Goal: Complete application form

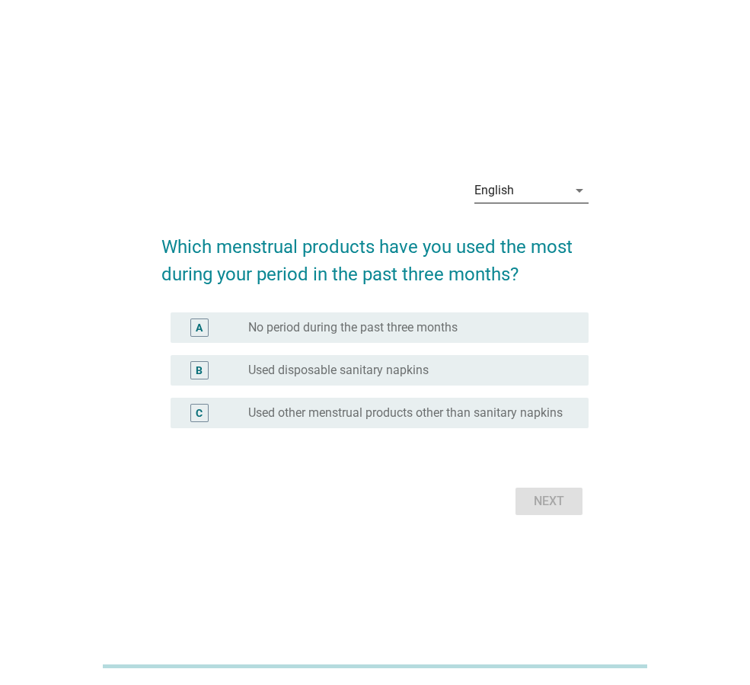
click at [580, 181] on icon "arrow_drop_down" at bounding box center [580, 190] width 18 height 18
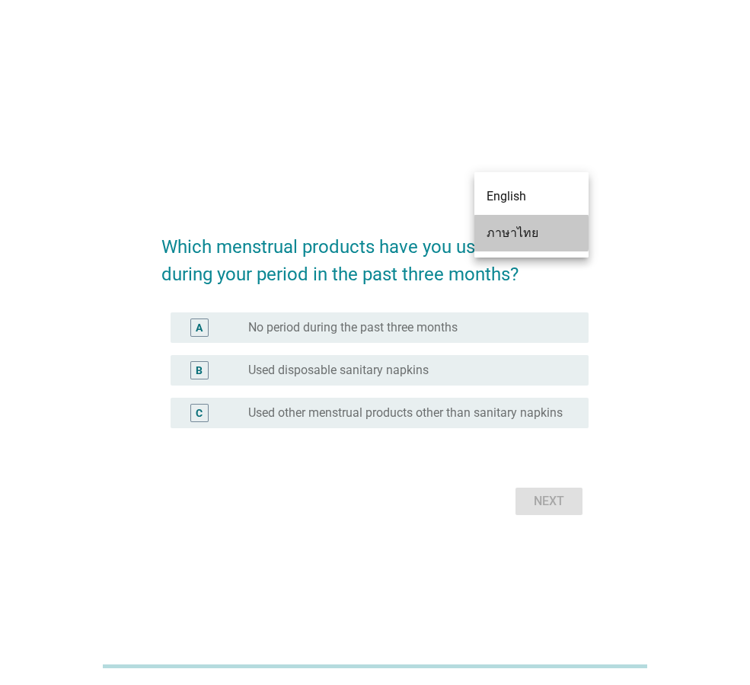
click at [547, 235] on div "ภาษาไทย" at bounding box center [532, 233] width 90 height 18
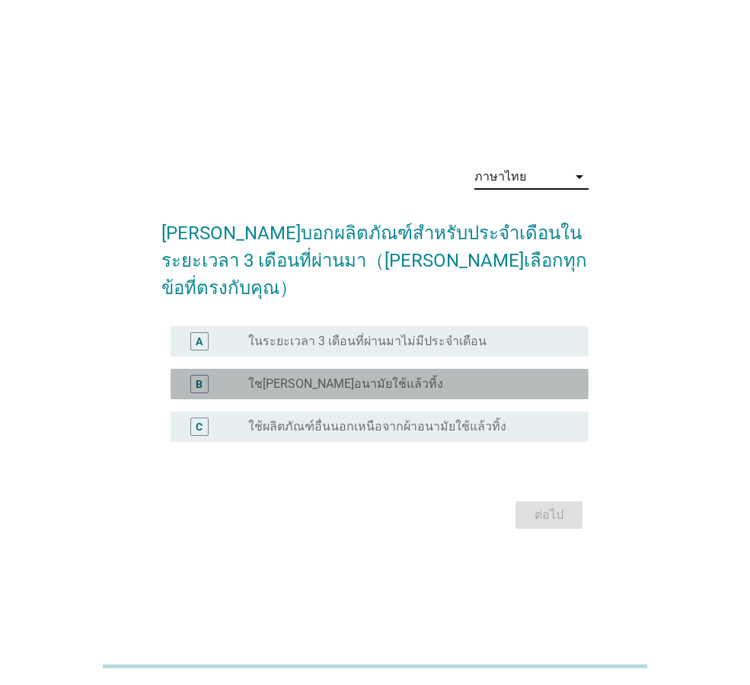
click at [344, 376] on label "ใชเผ้าอนามัยใช้แล้วทิ้ง" at bounding box center [345, 383] width 195 height 15
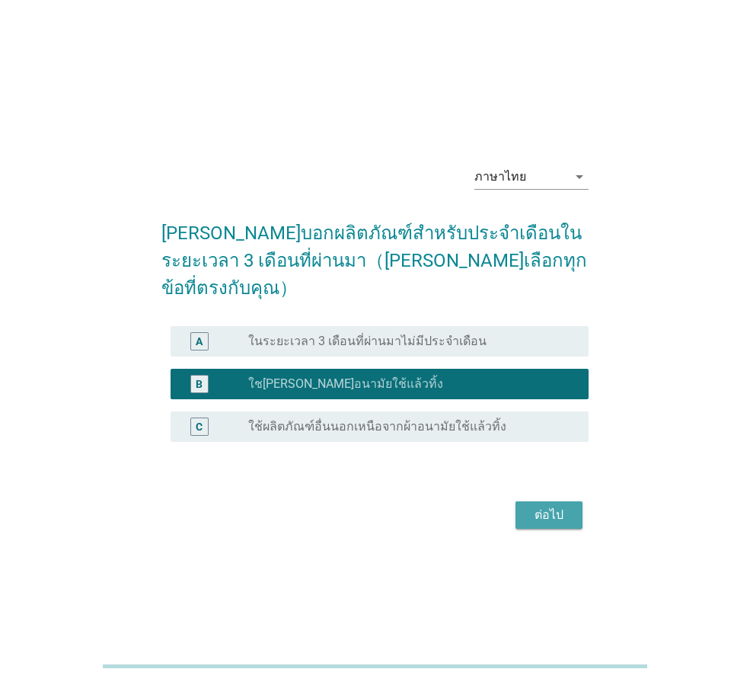
click at [532, 506] on div "ต่อไป" at bounding box center [549, 515] width 43 height 18
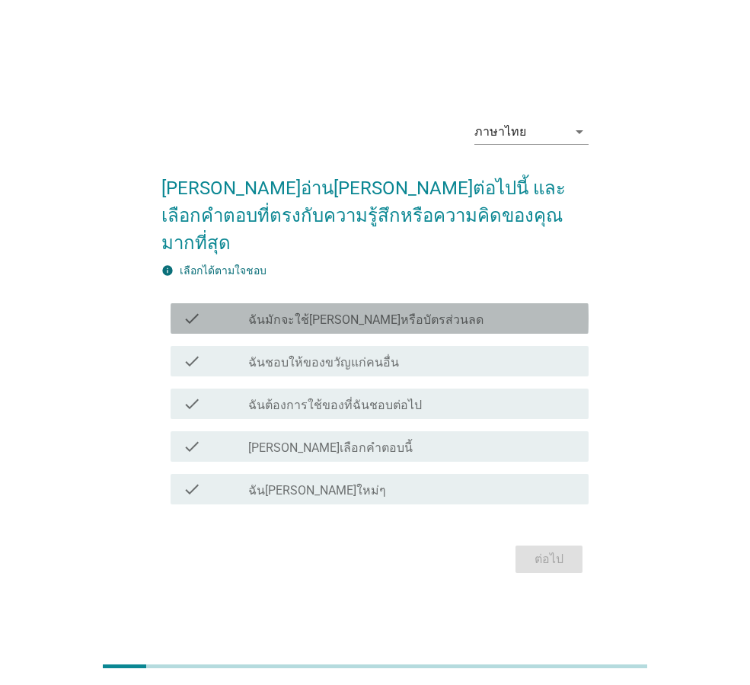
click at [423, 309] on div "check_box_outline_blank ฉันมักจะใช้คูปองหรือบัตรส่วนลด" at bounding box center [412, 318] width 328 height 18
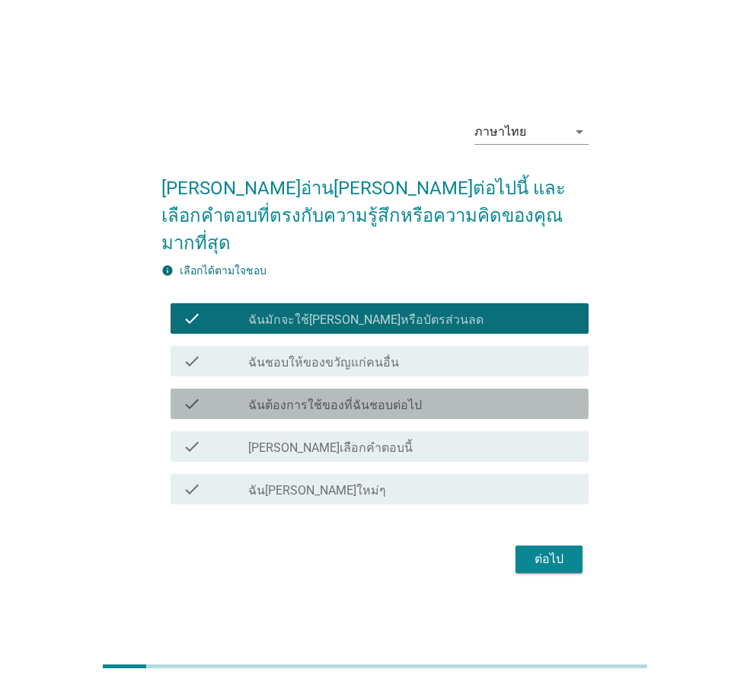
click at [349, 398] on label "ฉันต้องการใช้ของที่ฉันชอบต่อไป" at bounding box center [335, 405] width 174 height 15
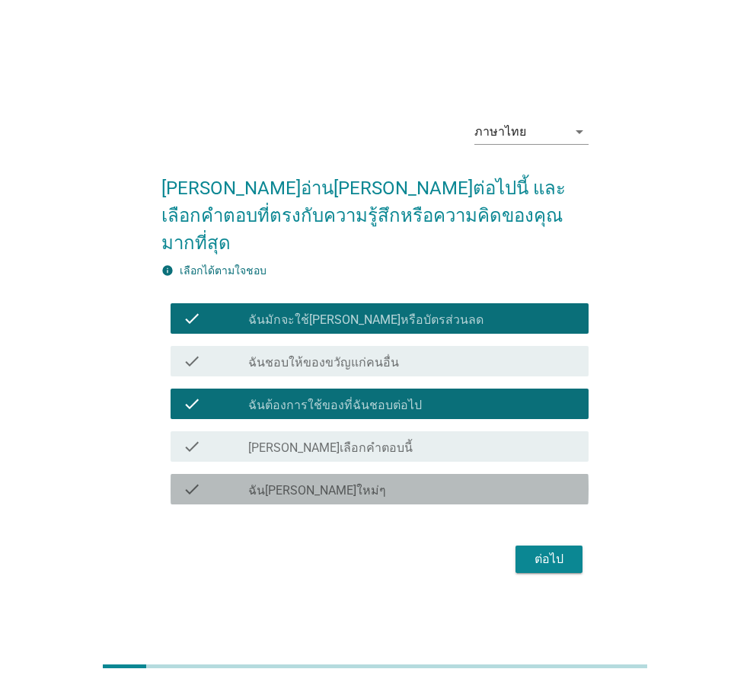
click at [328, 483] on label "ฉันชอบผลิตภัณฑ์ใหม่ๆ" at bounding box center [317, 490] width 138 height 15
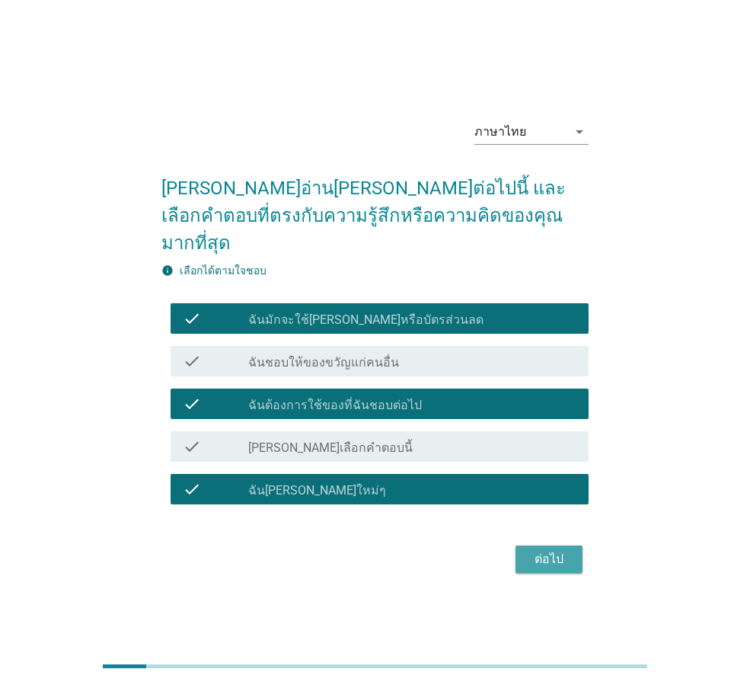
click at [554, 550] on div "ต่อไป" at bounding box center [549, 559] width 43 height 18
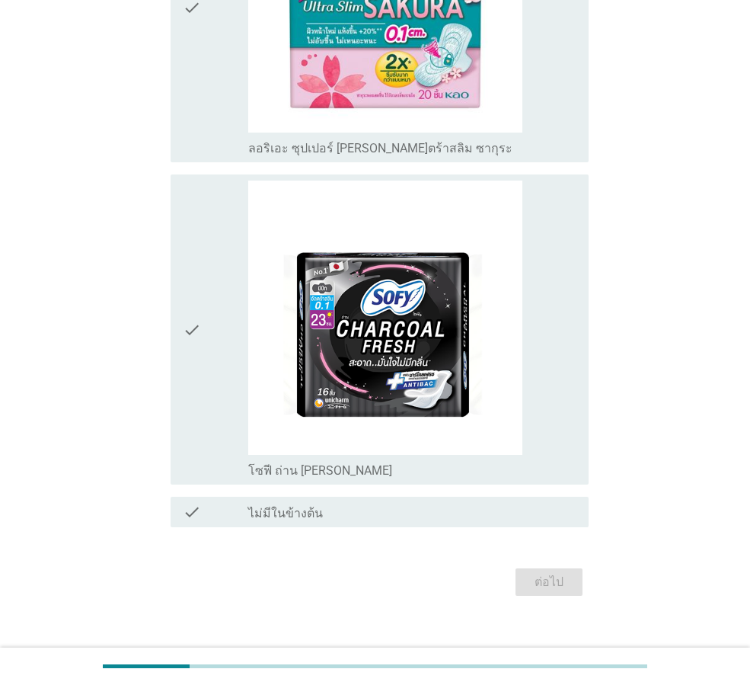
scroll to position [2504, 0]
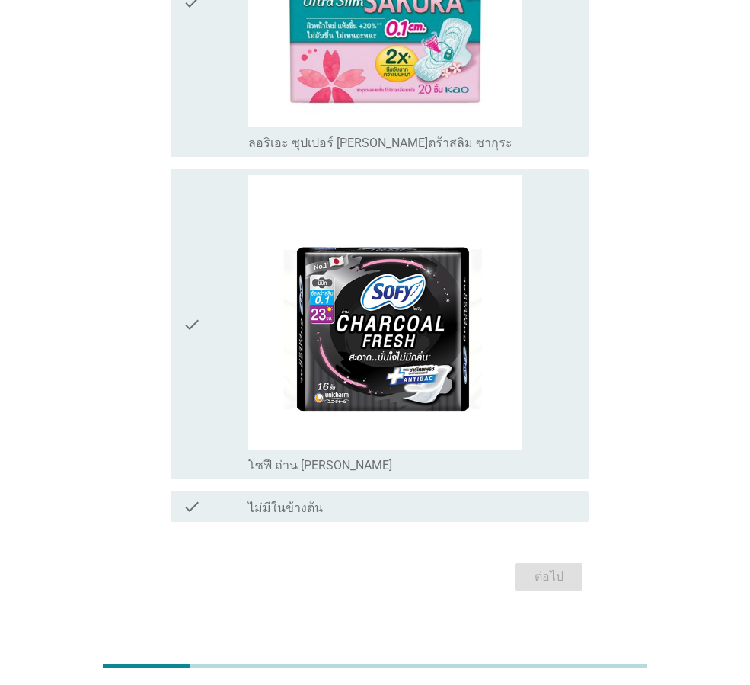
click at [246, 497] on div "check" at bounding box center [216, 506] width 66 height 18
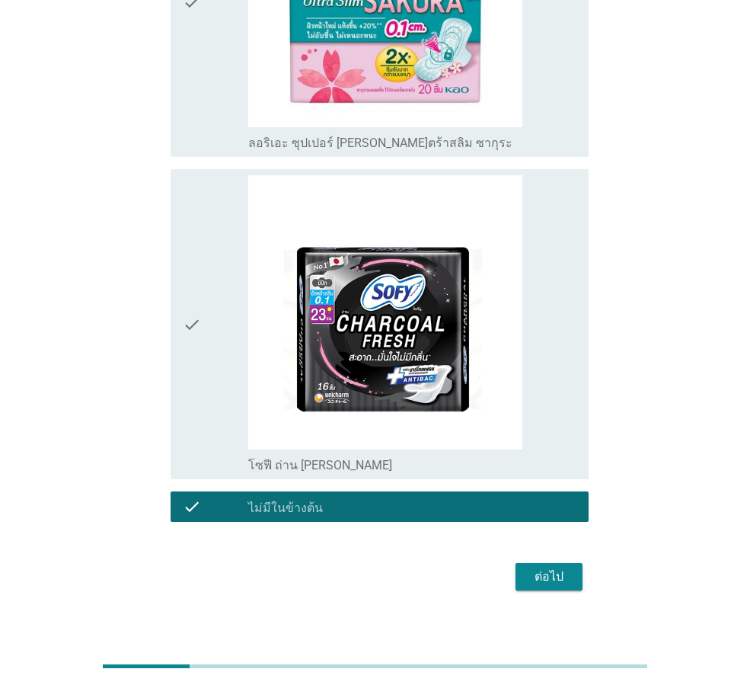
click at [570, 568] on div "ต่อไป" at bounding box center [549, 577] width 43 height 18
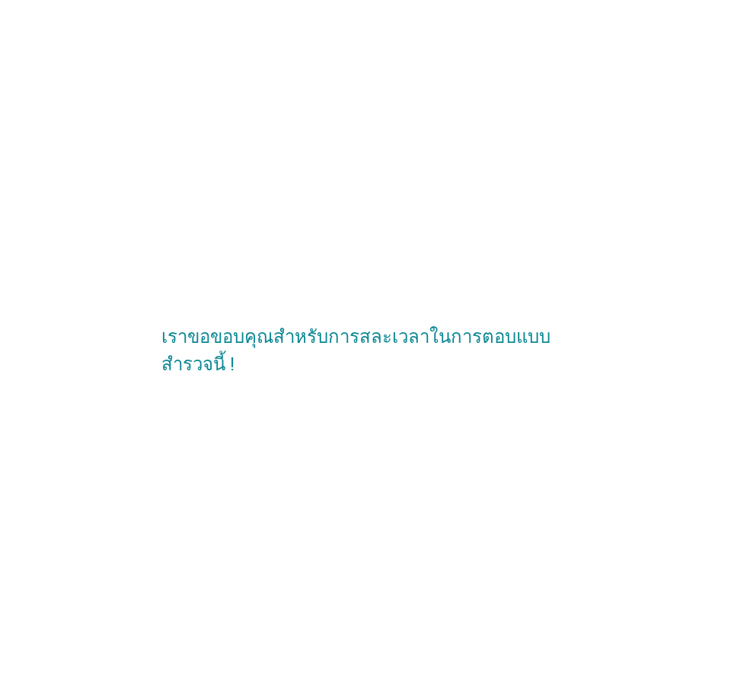
scroll to position [0, 0]
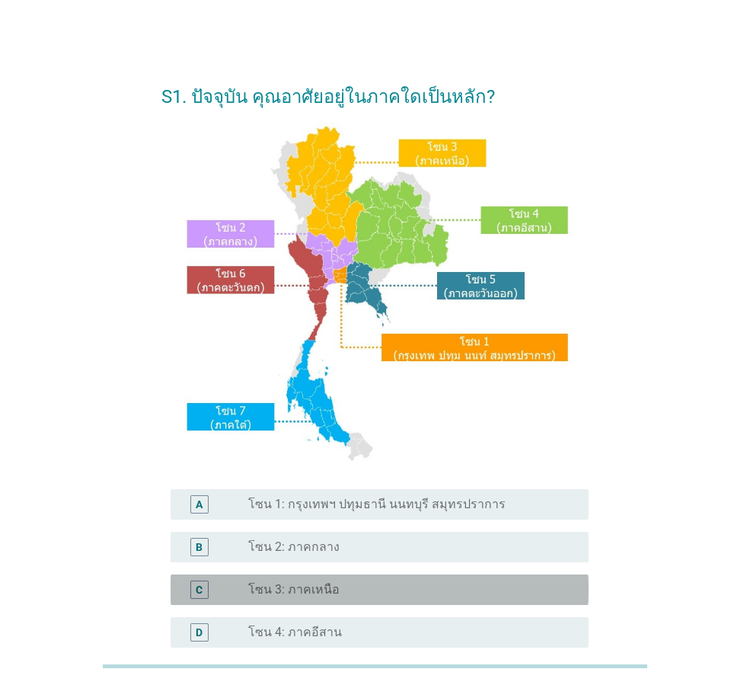
click at [294, 592] on label "โซน 3: ภาคเหนือ" at bounding box center [293, 589] width 91 height 15
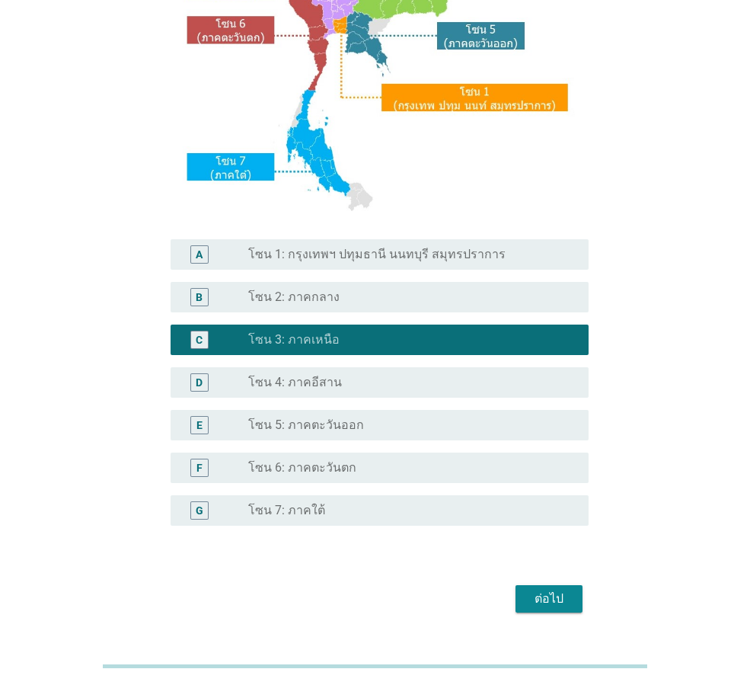
scroll to position [286, 0]
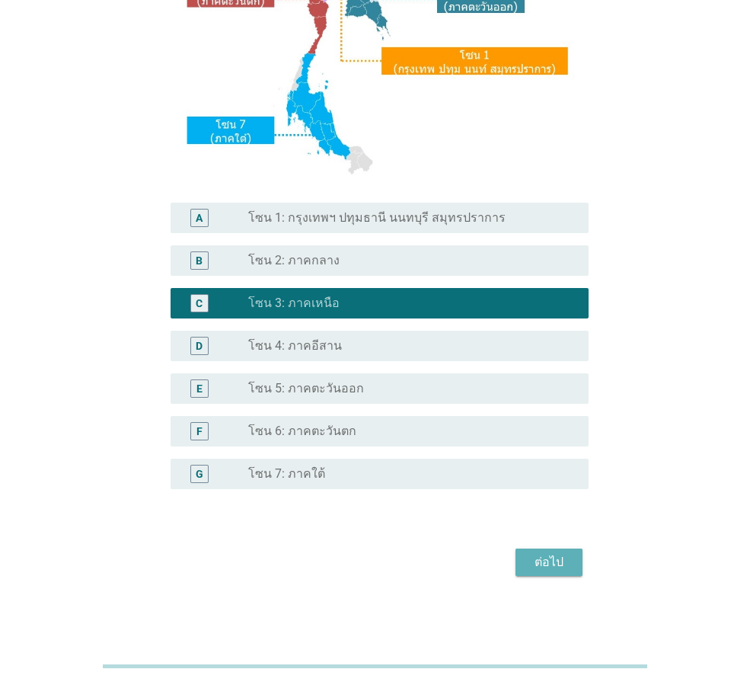
click at [551, 555] on div "ต่อไป" at bounding box center [549, 562] width 43 height 18
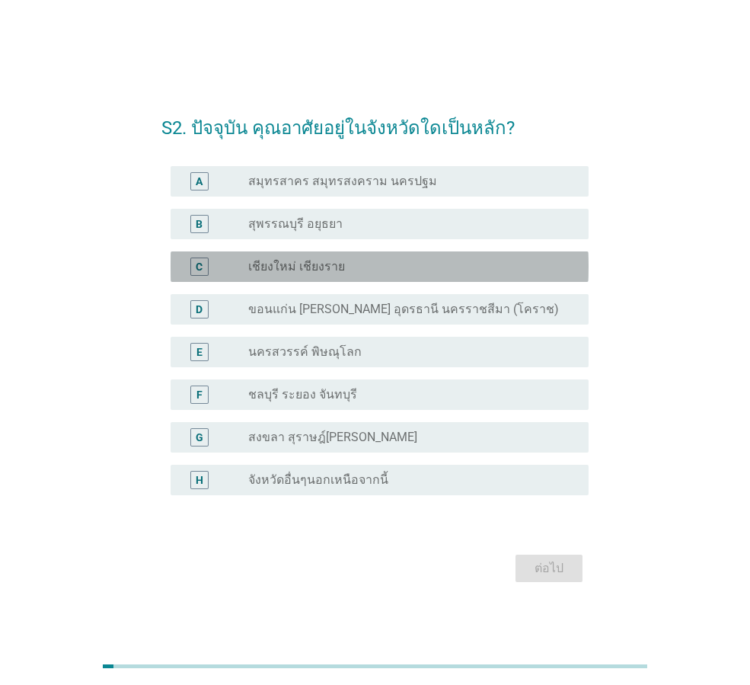
click at [341, 273] on div "radio_button_unchecked เชียงใหม่ เชียงราย" at bounding box center [406, 266] width 316 height 15
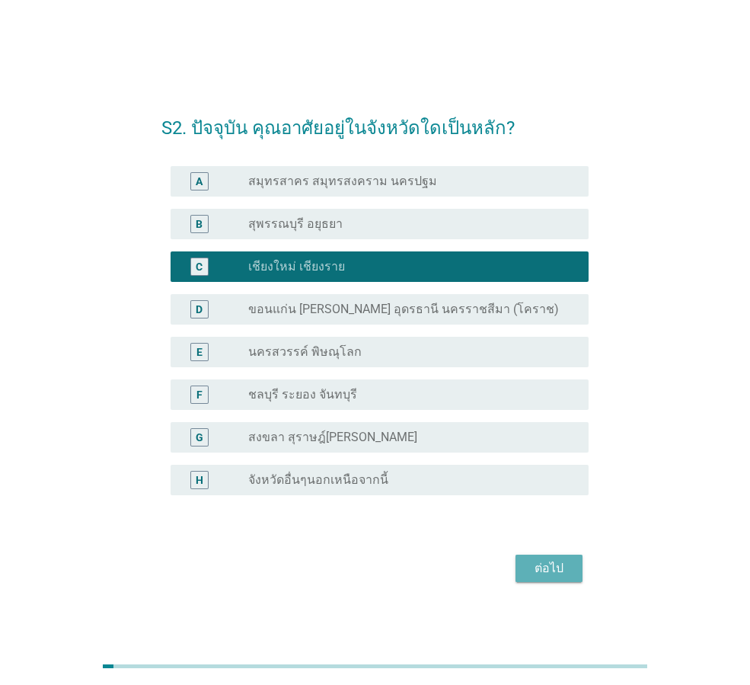
click at [538, 565] on div "ต่อไป" at bounding box center [549, 568] width 43 height 18
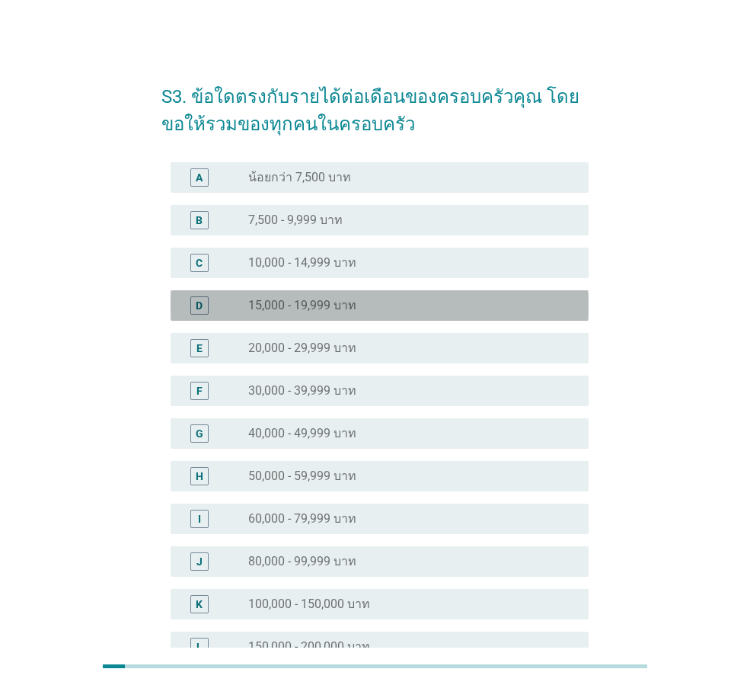
click at [370, 296] on div "radio_button_unchecked 15,000 - 19,999 บาท" at bounding box center [412, 305] width 328 height 18
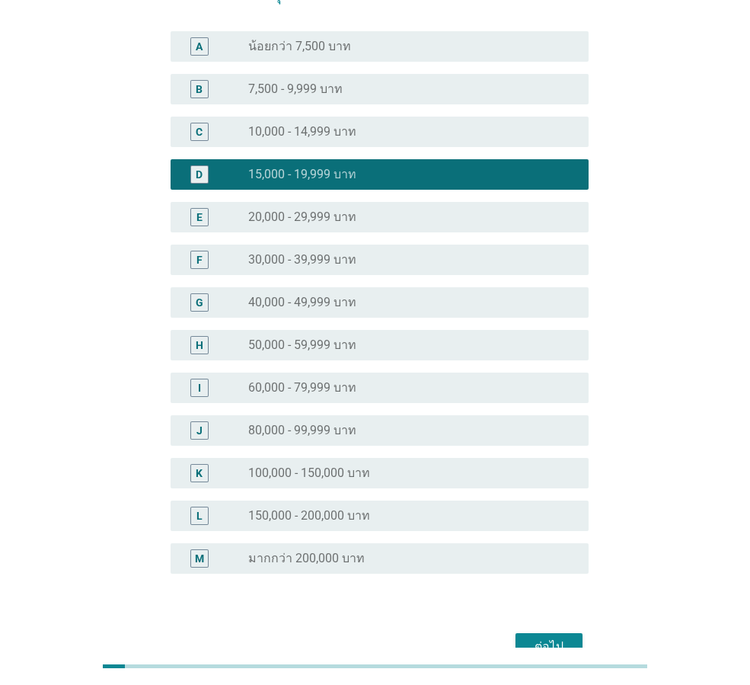
scroll to position [216, 0]
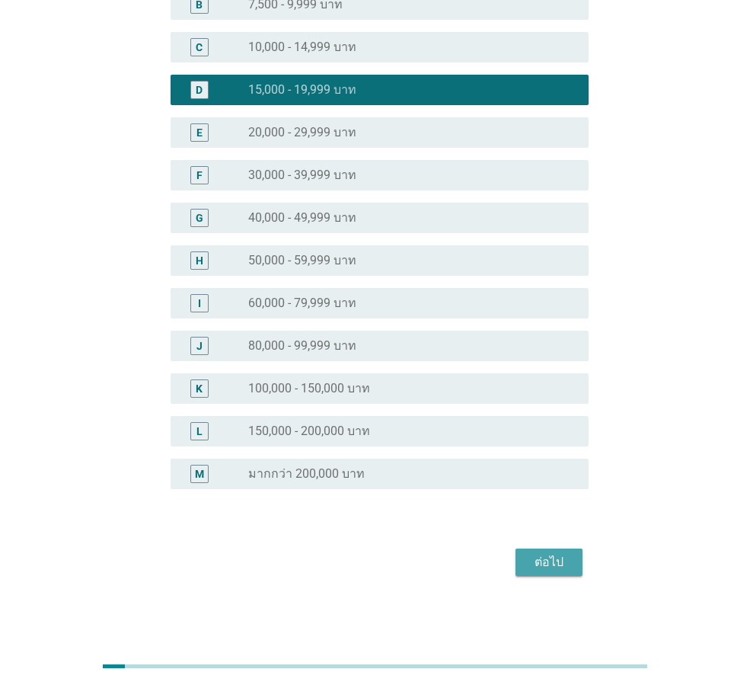
click at [558, 561] on div "ต่อไป" at bounding box center [549, 562] width 43 height 18
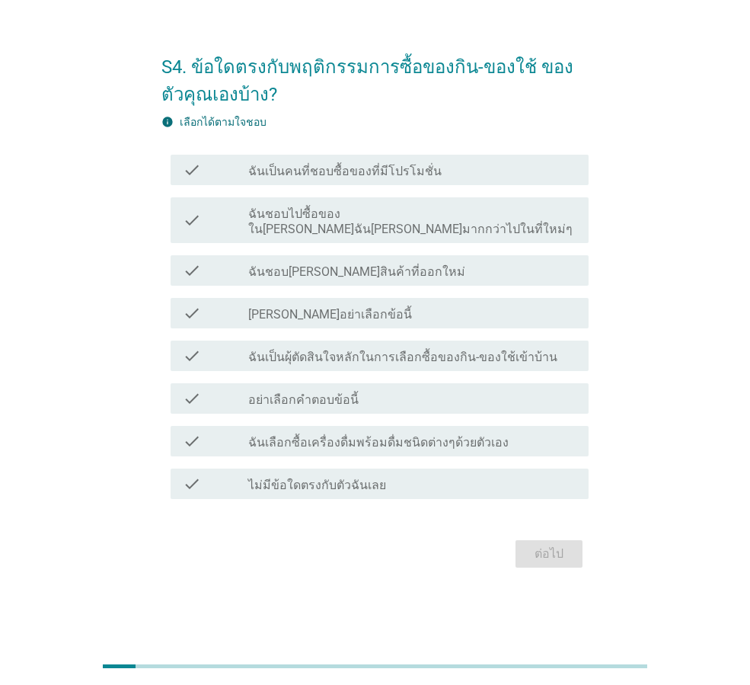
scroll to position [0, 0]
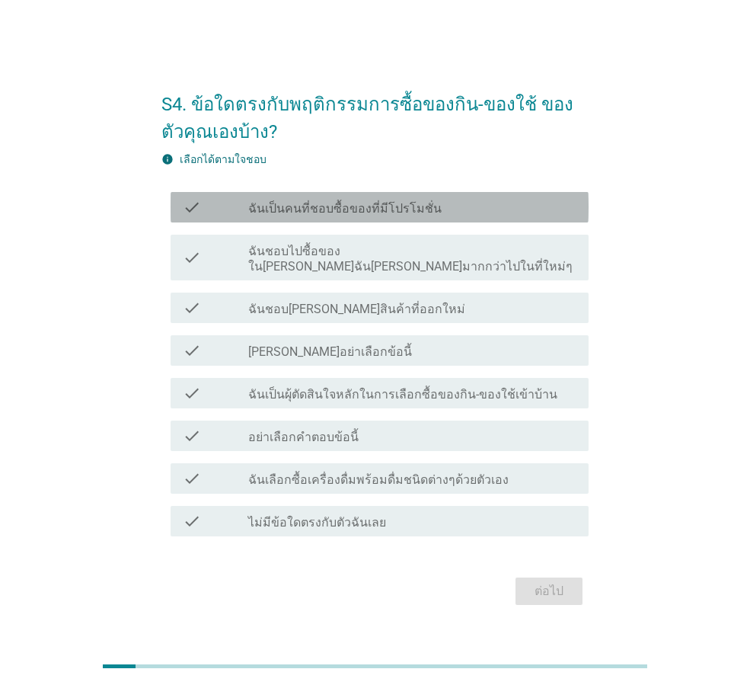
click at [421, 213] on label "ฉันเป็นคนที่ชอบซื้อของที่มีโปรโมชั่น" at bounding box center [344, 208] width 193 height 15
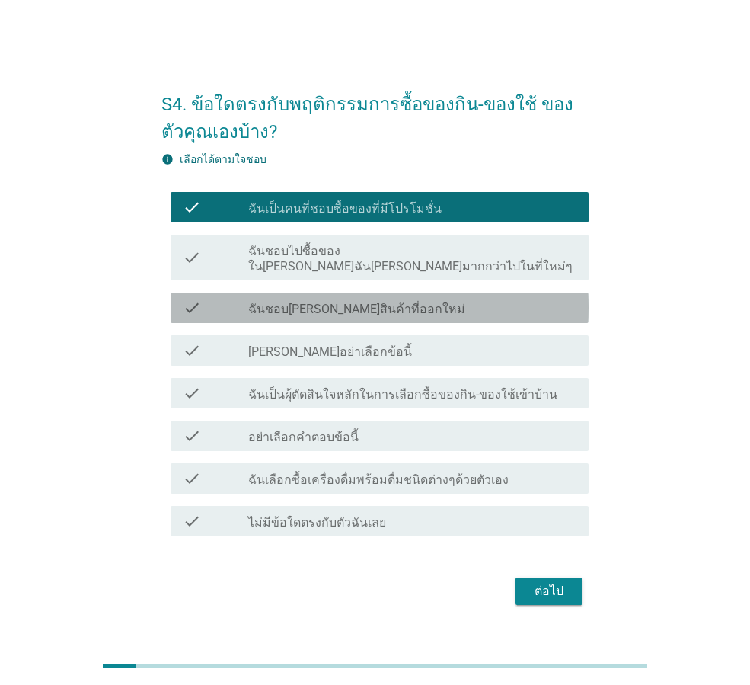
click at [395, 299] on div "check_box_outline_blank ฉันชอบ[PERSON_NAME]สินค้าที่ออกใหม่" at bounding box center [412, 308] width 328 height 18
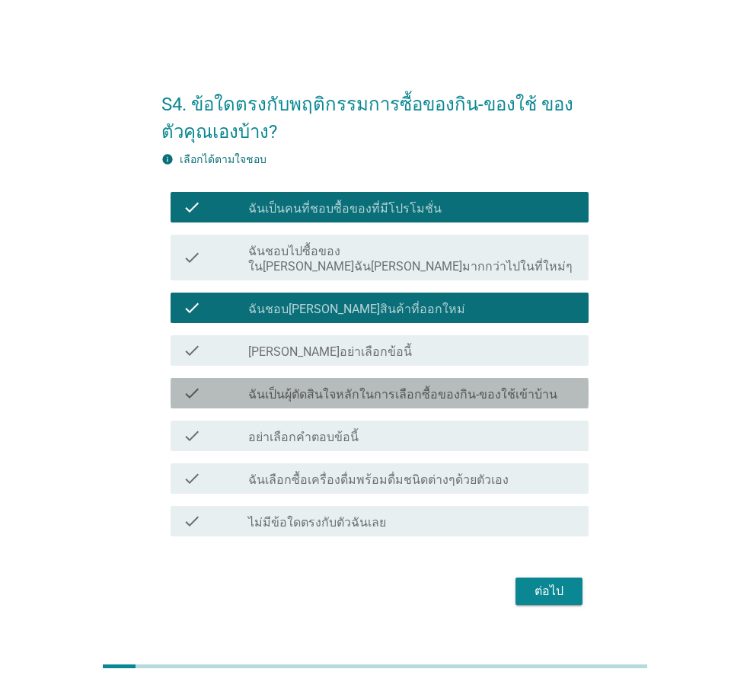
click at [465, 390] on label "ฉันเป็นผุ้ตัดสินใจหลักในการเลือกซื้อของกิน-ของใช้เข้าบ้าน" at bounding box center [402, 394] width 309 height 15
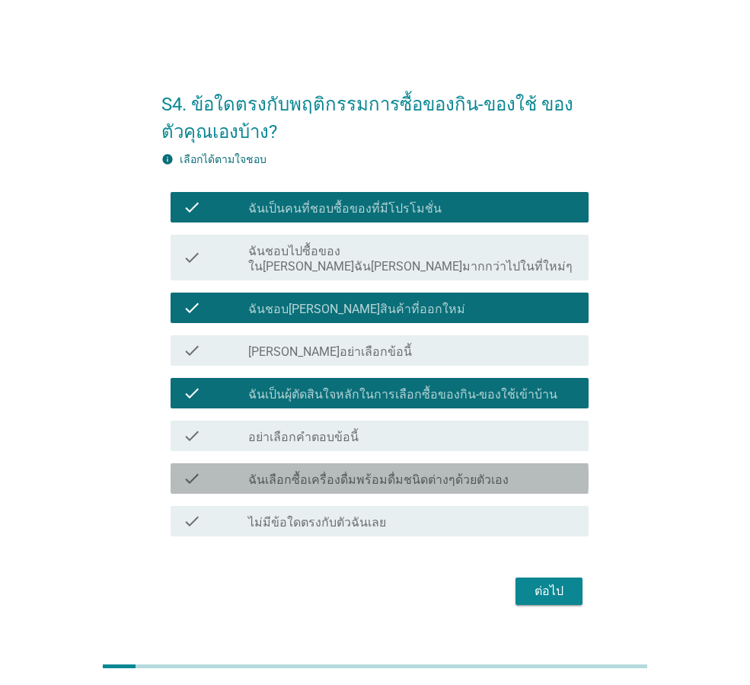
click at [453, 472] on label "ฉันเลือกซื้อเครื่องดื่มพร้อมดื่มชนิดต่างๆด้วยตัวเอง" at bounding box center [378, 479] width 261 height 15
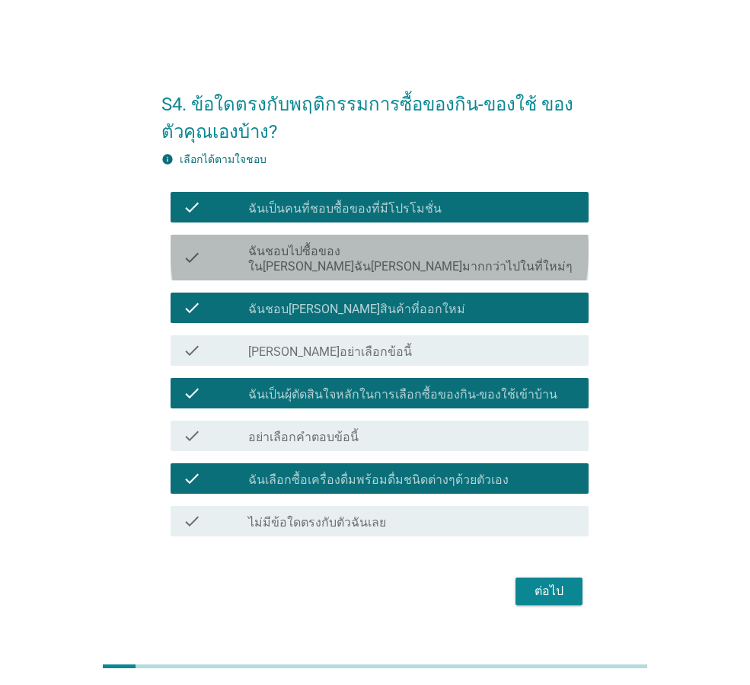
click at [454, 249] on div "check_box_outline_blank ฉันชอบไปซื้อของใน[PERSON_NAME]ฉัน[PERSON_NAME]มากกว่าไป…" at bounding box center [412, 258] width 328 height 34
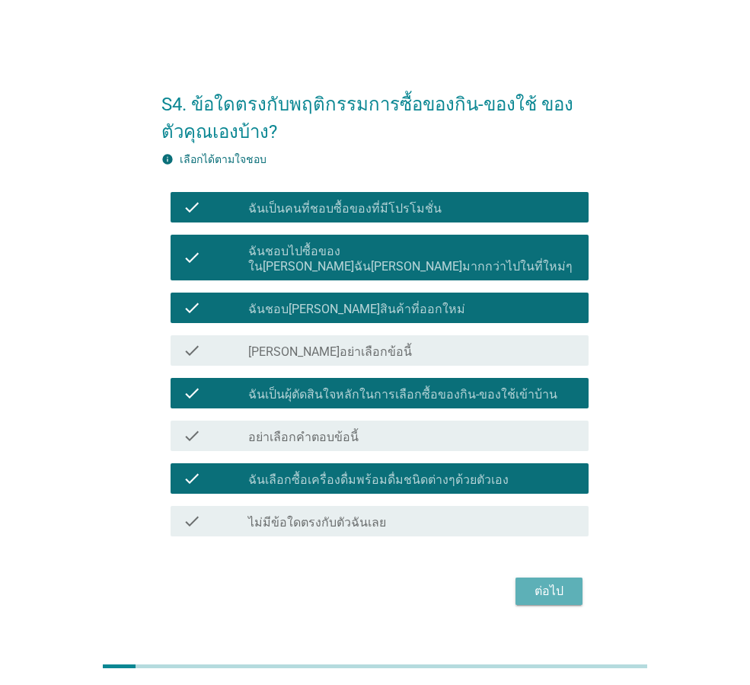
click at [540, 587] on div "ต่อไป" at bounding box center [549, 591] width 43 height 18
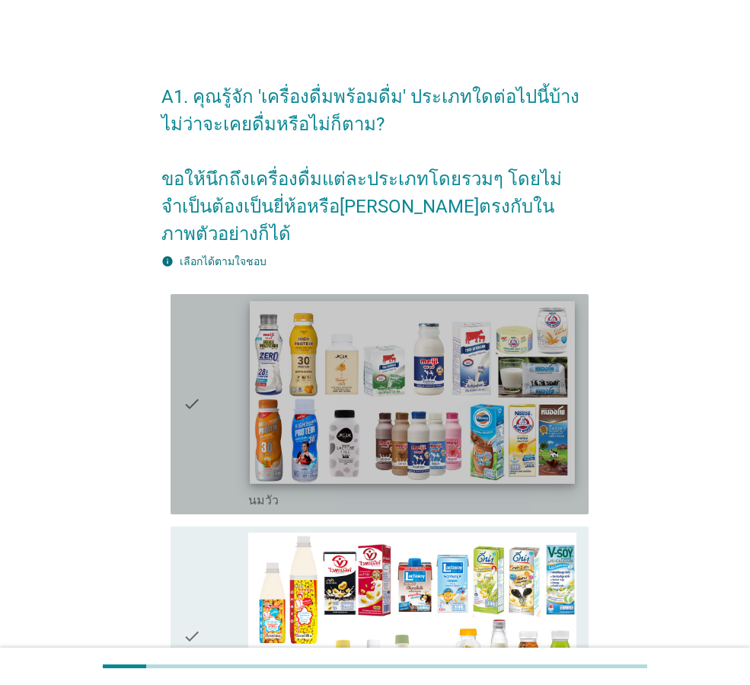
click at [350, 365] on img at bounding box center [412, 392] width 325 height 183
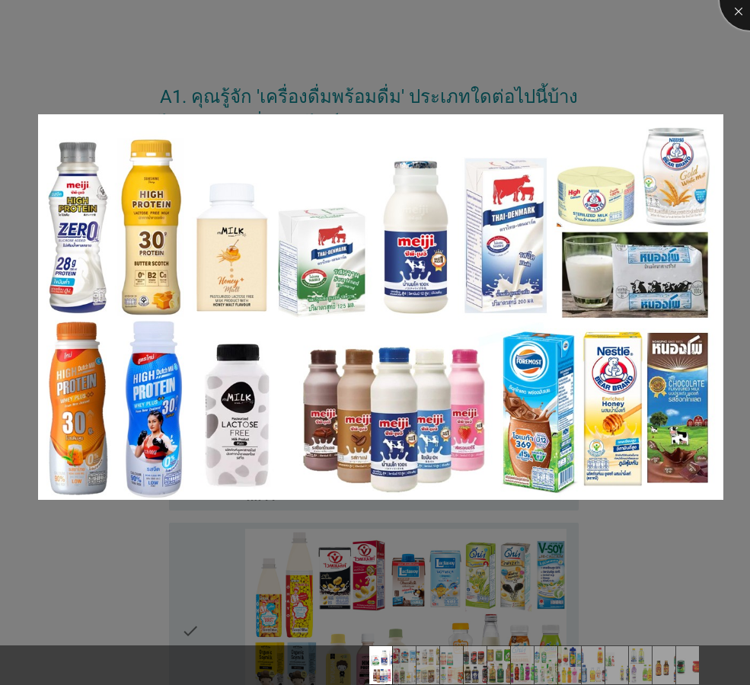
click at [737, 9] on div at bounding box center [750, 0] width 61 height 61
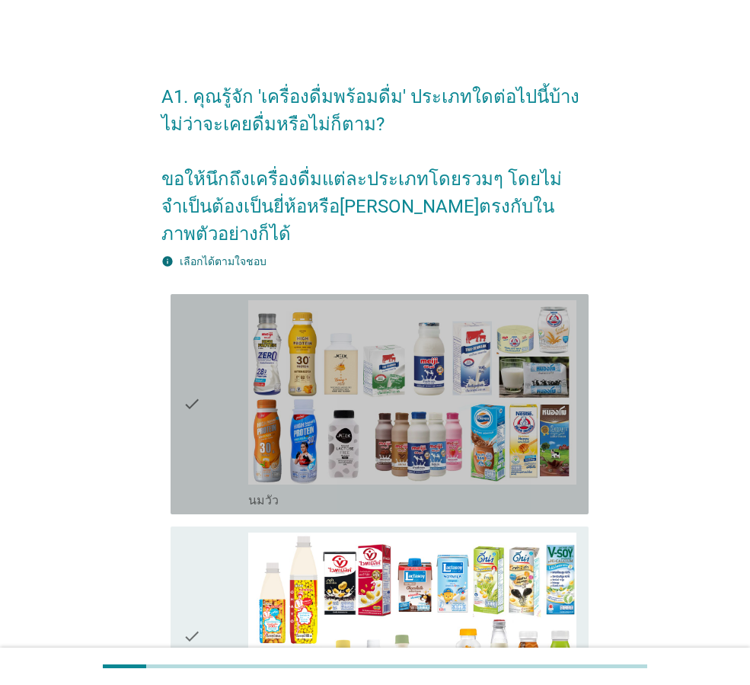
click at [177, 398] on div "check check_box_outline_blank [PERSON_NAME]" at bounding box center [380, 404] width 418 height 220
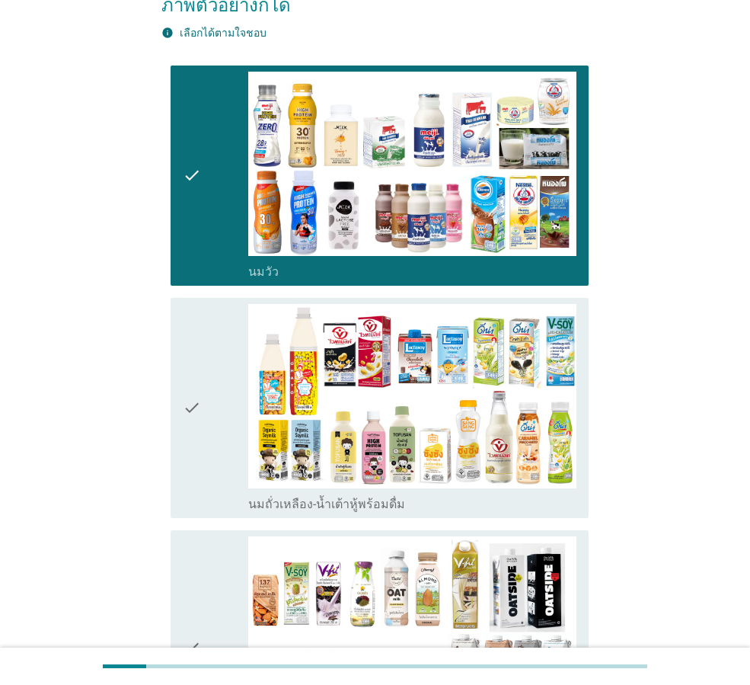
click at [201, 385] on icon "check" at bounding box center [192, 408] width 18 height 208
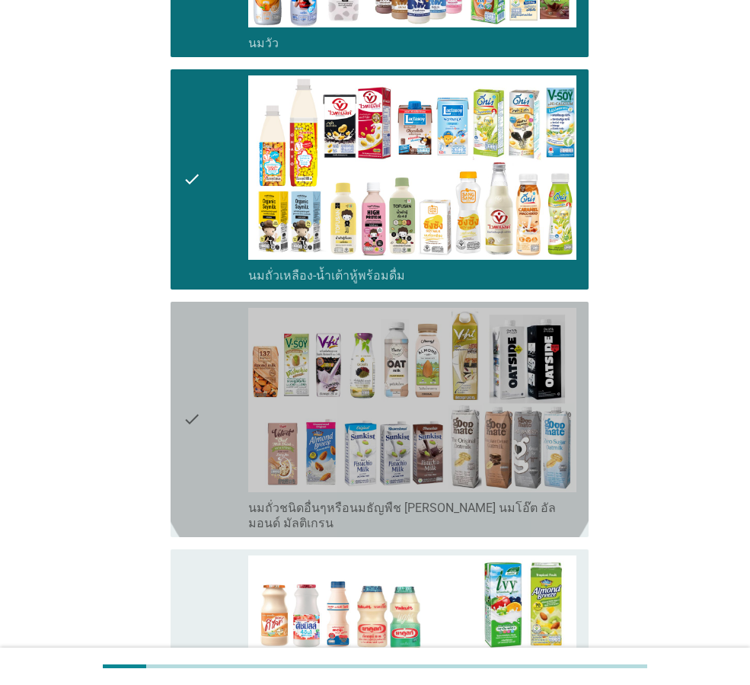
click at [200, 395] on icon "check" at bounding box center [192, 419] width 18 height 223
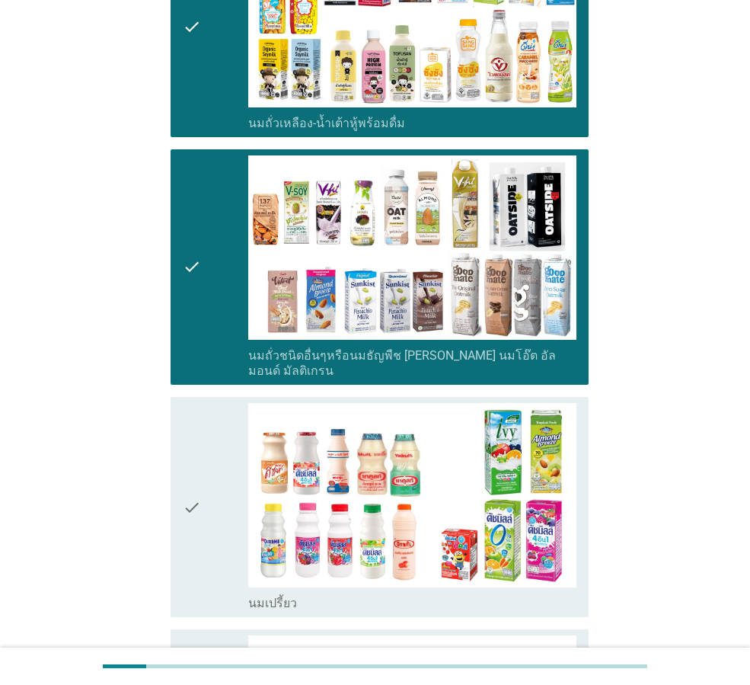
click at [197, 417] on icon "check" at bounding box center [192, 507] width 18 height 208
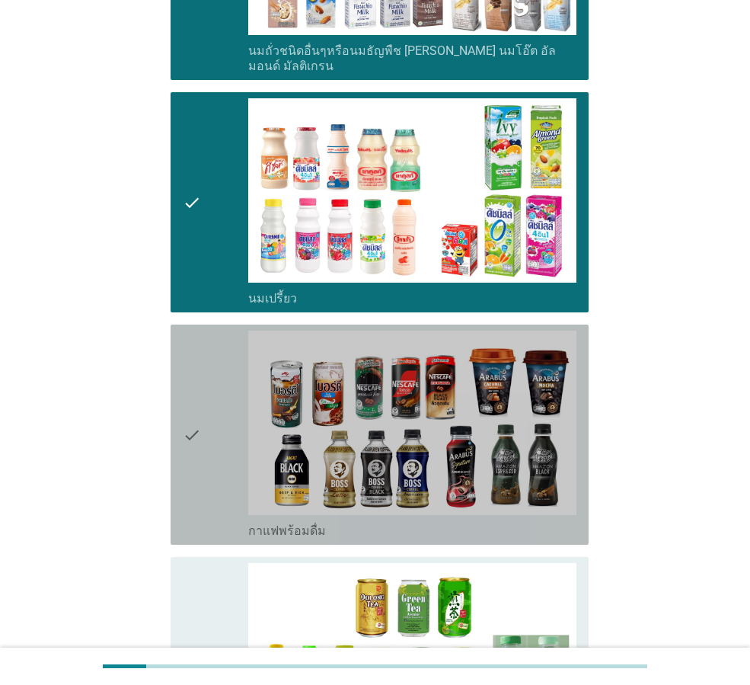
click at [206, 395] on div "check" at bounding box center [216, 435] width 66 height 208
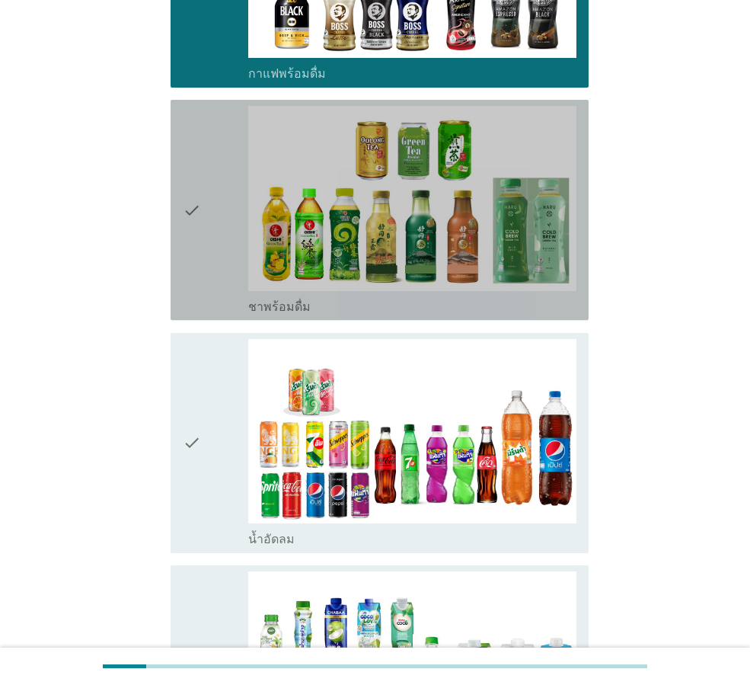
click at [226, 183] on div "check" at bounding box center [216, 210] width 66 height 208
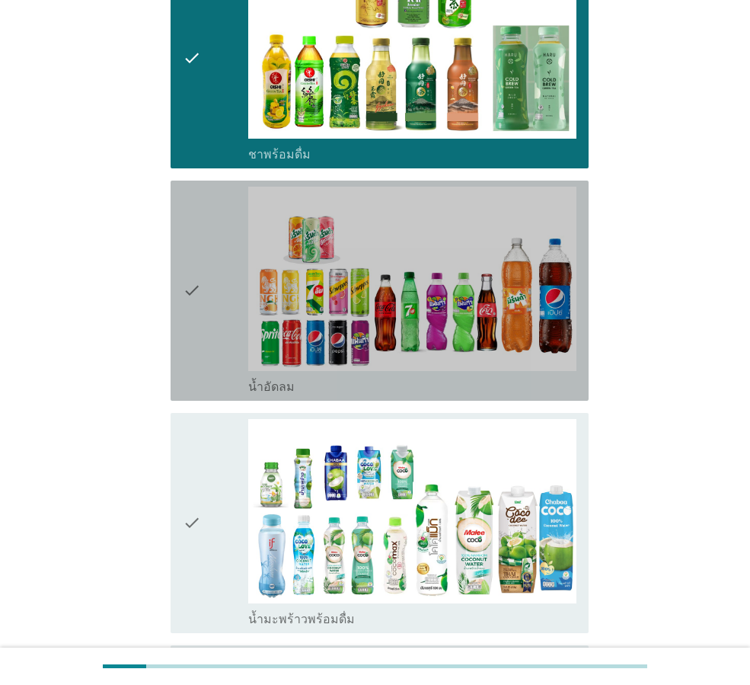
click at [217, 229] on div "check" at bounding box center [216, 291] width 66 height 208
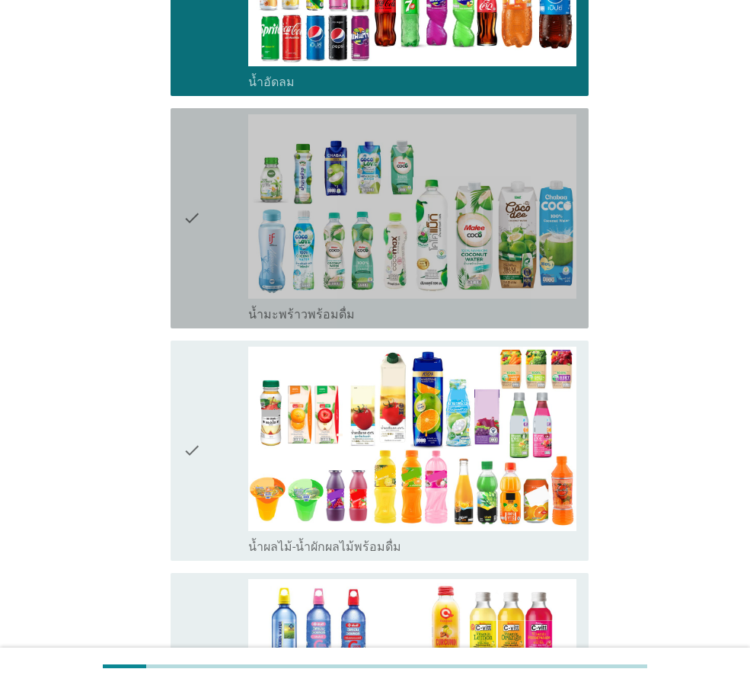
click at [224, 208] on div "check" at bounding box center [216, 218] width 66 height 208
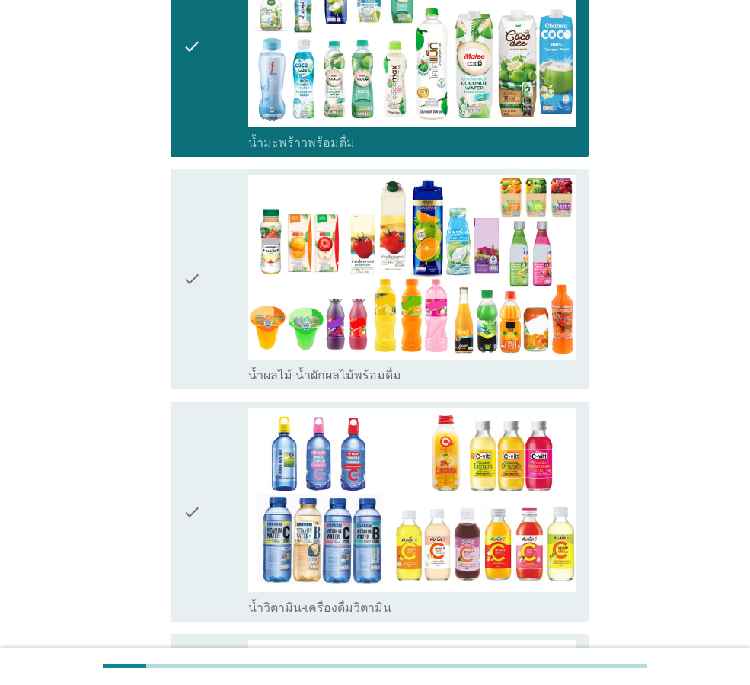
scroll to position [2057, 0]
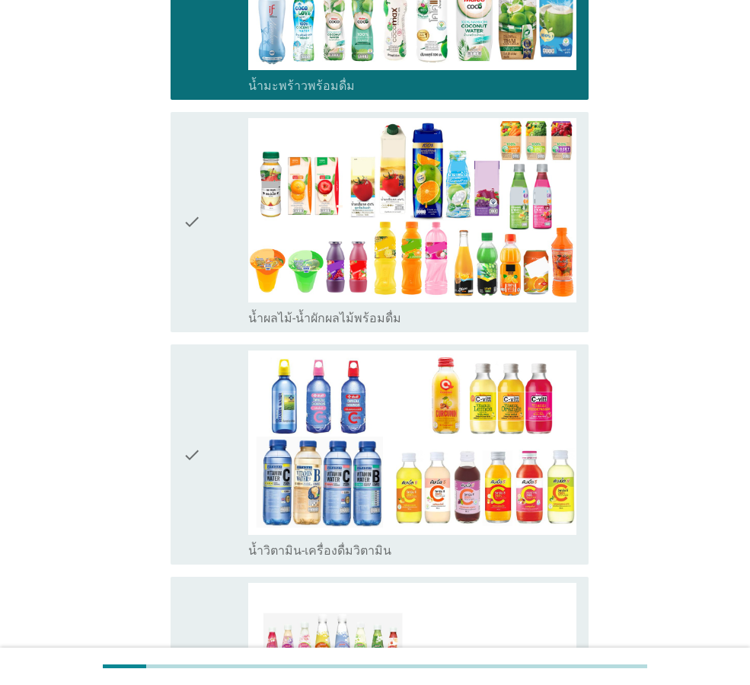
click at [223, 200] on div "check" at bounding box center [216, 222] width 66 height 208
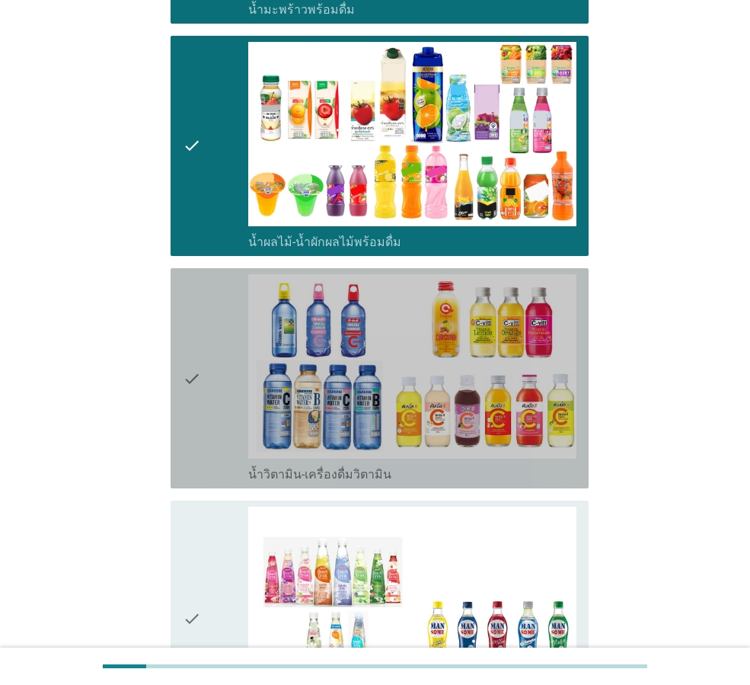
click at [209, 297] on div "check" at bounding box center [216, 378] width 66 height 208
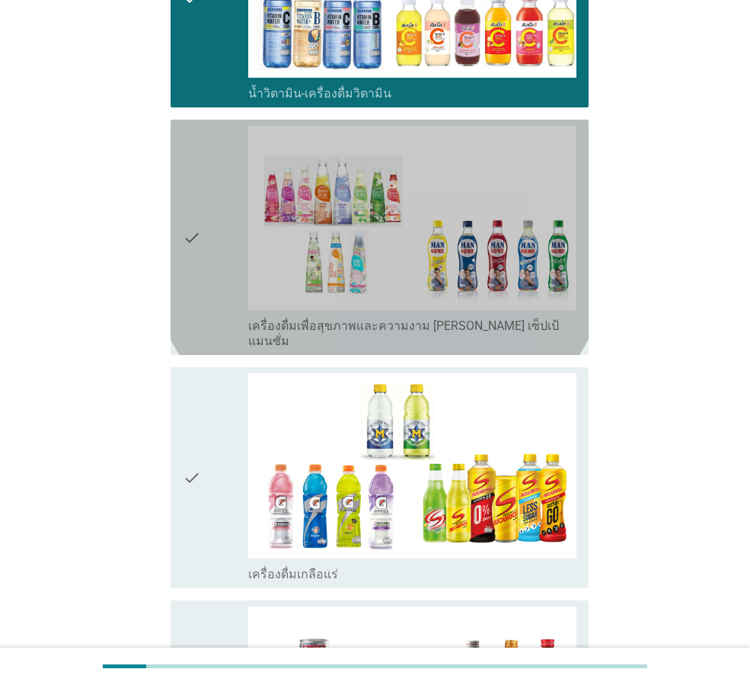
click at [232, 217] on div "check" at bounding box center [216, 237] width 66 height 223
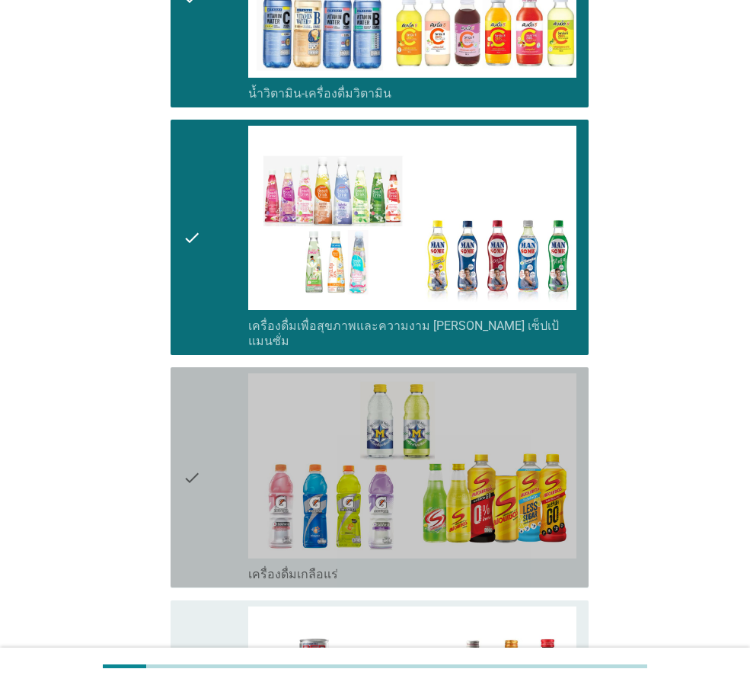
click at [205, 379] on div "check" at bounding box center [216, 477] width 66 height 208
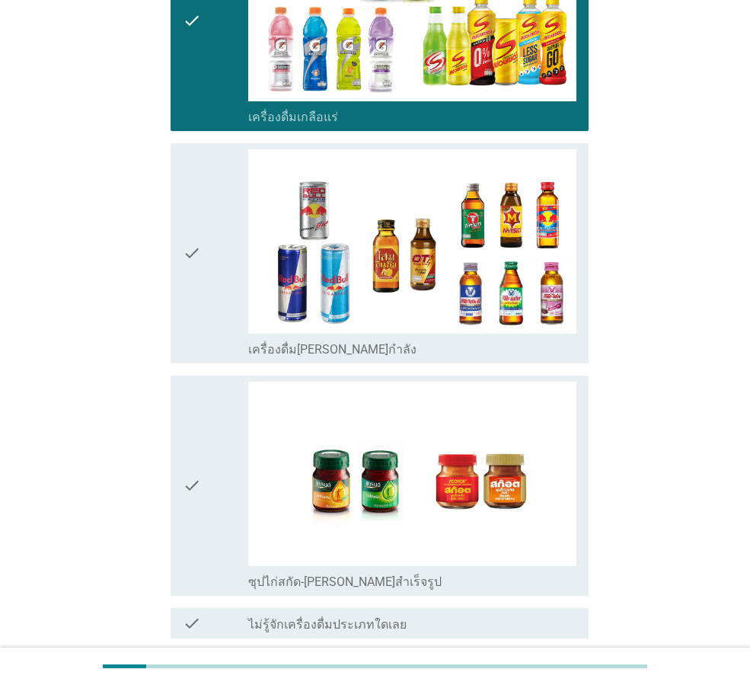
click at [205, 184] on div "check" at bounding box center [216, 253] width 66 height 208
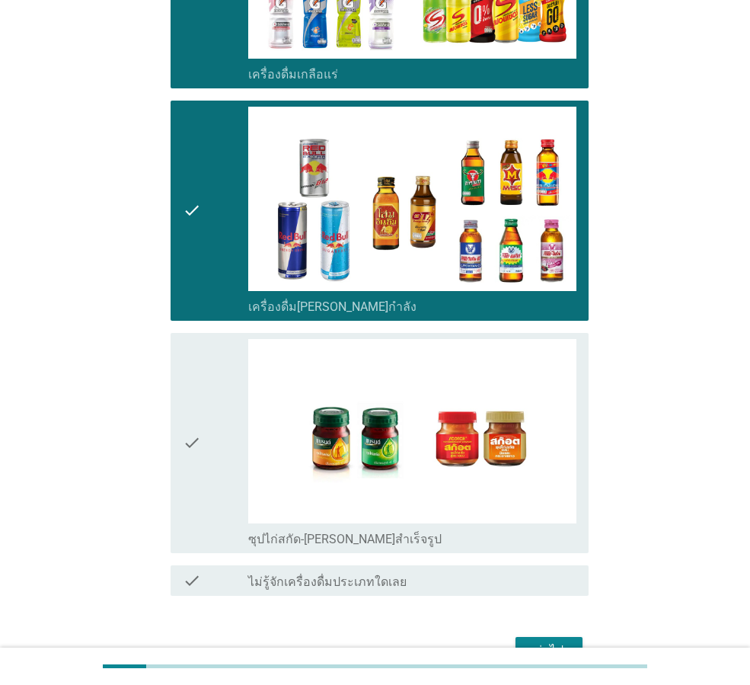
scroll to position [3044, 0]
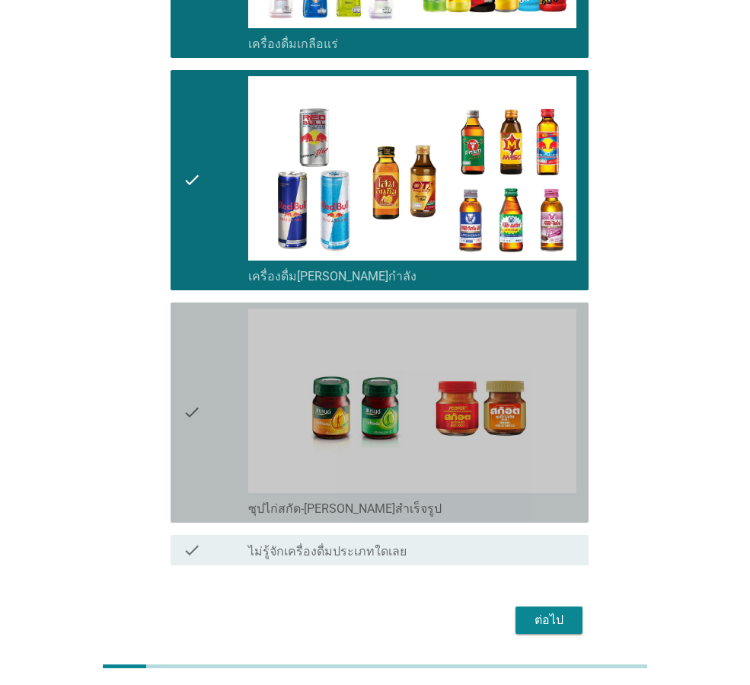
click at [197, 400] on icon "check" at bounding box center [192, 413] width 18 height 208
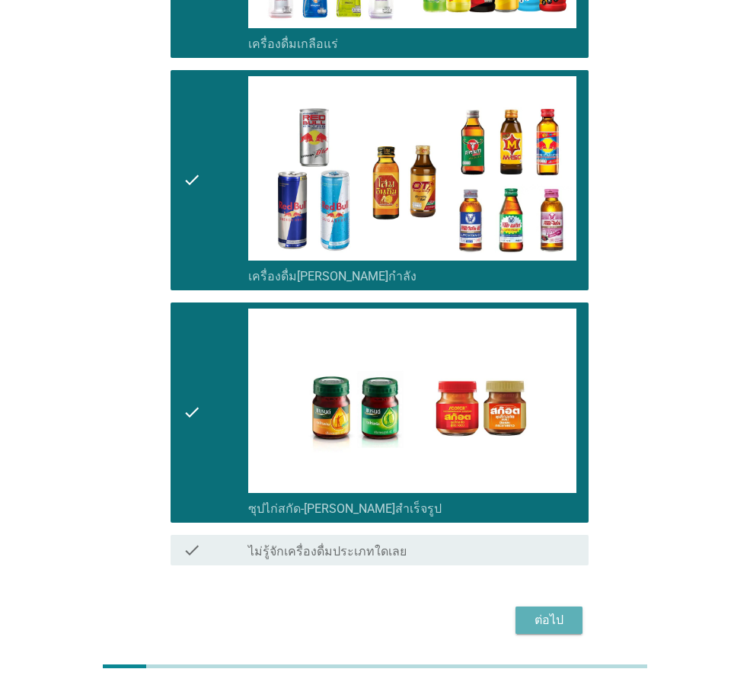
click at [559, 611] on div "ต่อไป" at bounding box center [549, 620] width 43 height 18
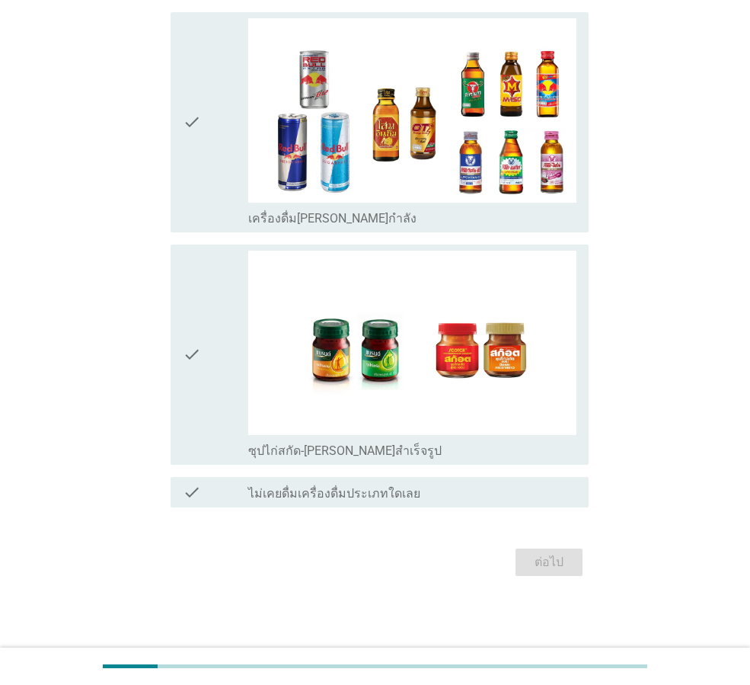
scroll to position [0, 0]
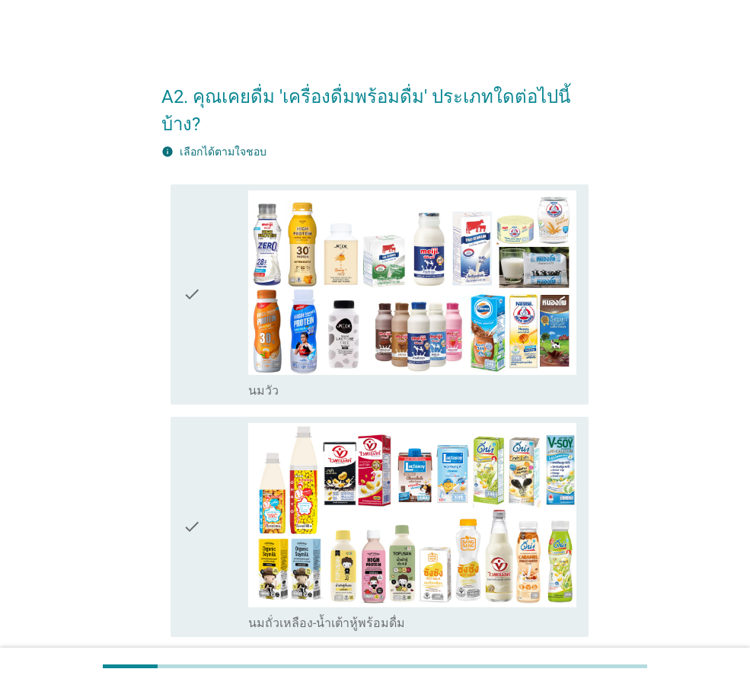
click at [221, 243] on div "check" at bounding box center [216, 294] width 66 height 208
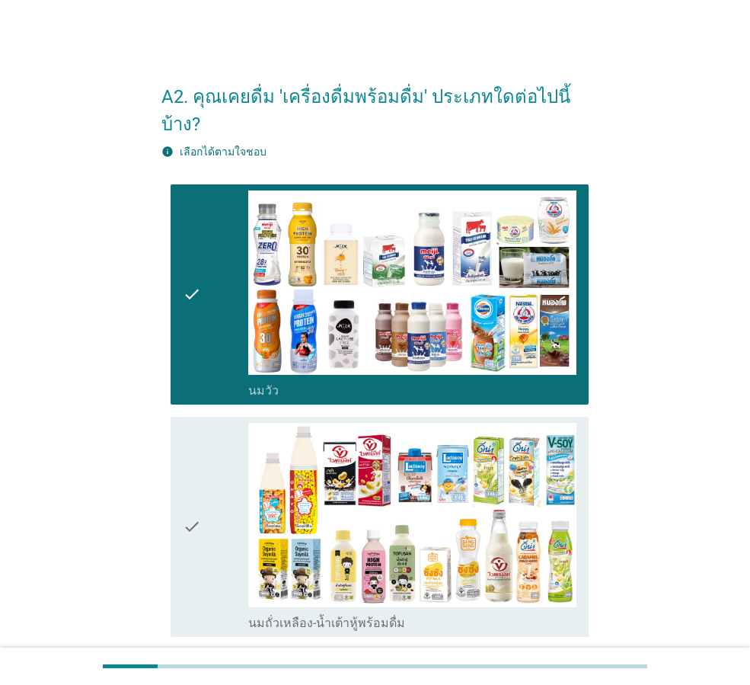
click at [230, 437] on div "check" at bounding box center [216, 527] width 66 height 208
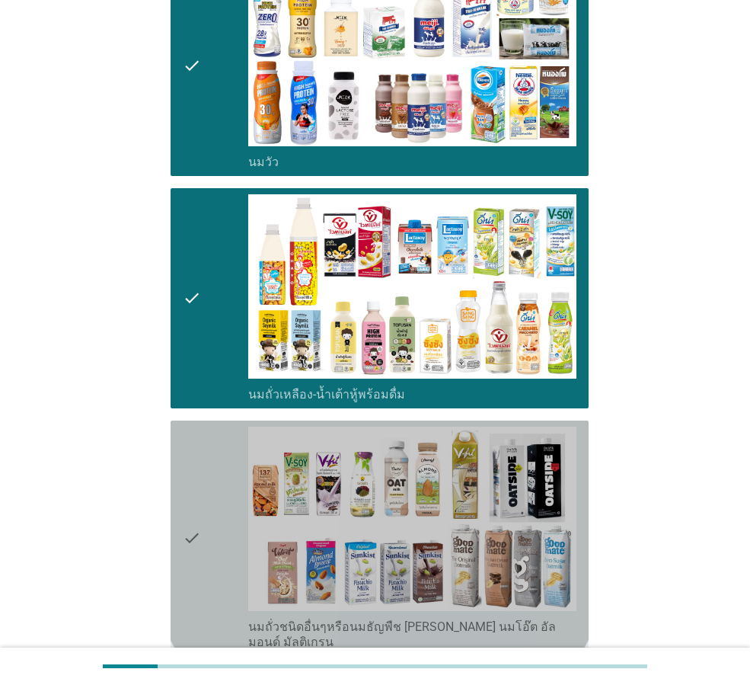
click at [209, 443] on div "check" at bounding box center [216, 538] width 66 height 223
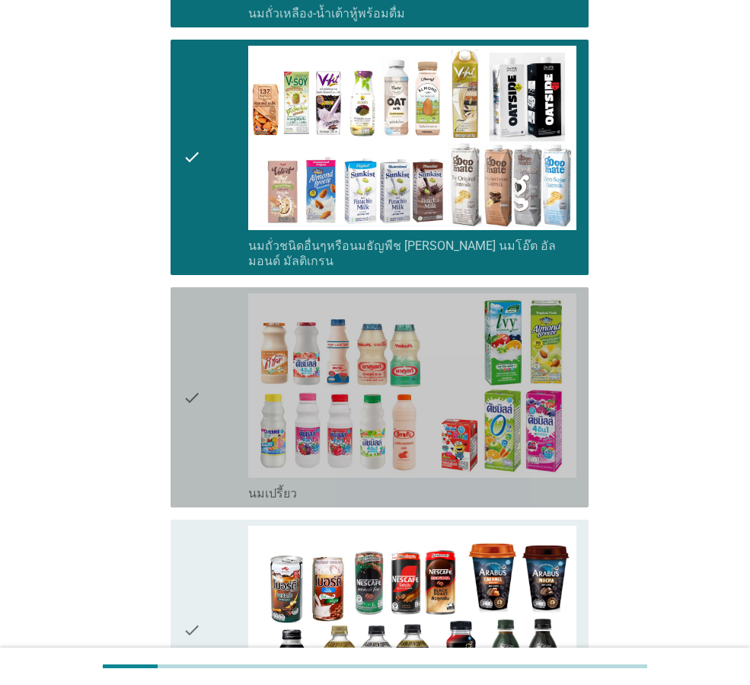
click at [209, 369] on div "check" at bounding box center [216, 397] width 66 height 208
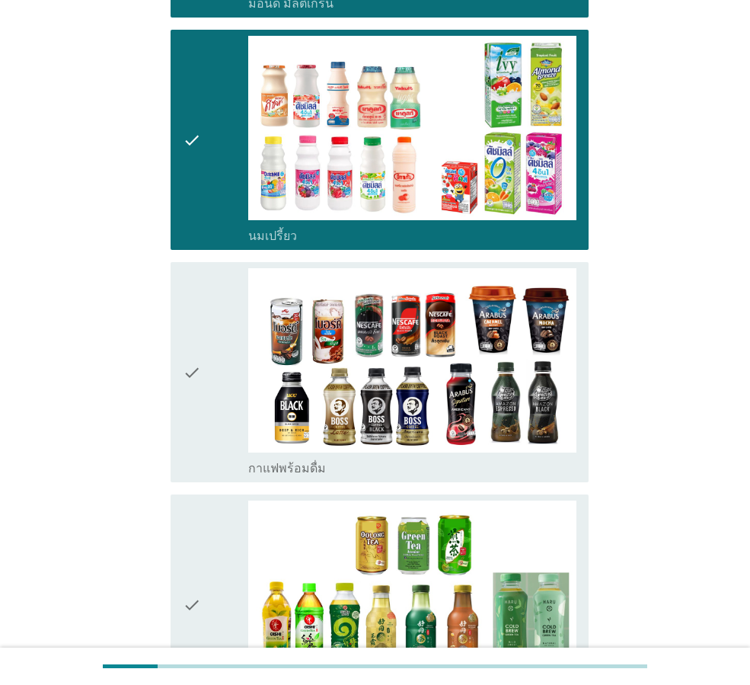
scroll to position [914, 0]
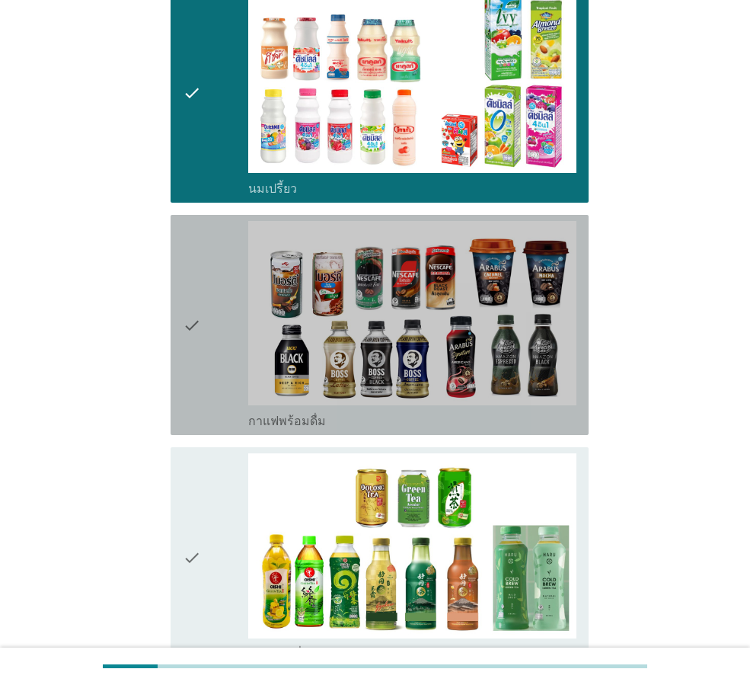
click at [204, 306] on div "check" at bounding box center [216, 325] width 66 height 208
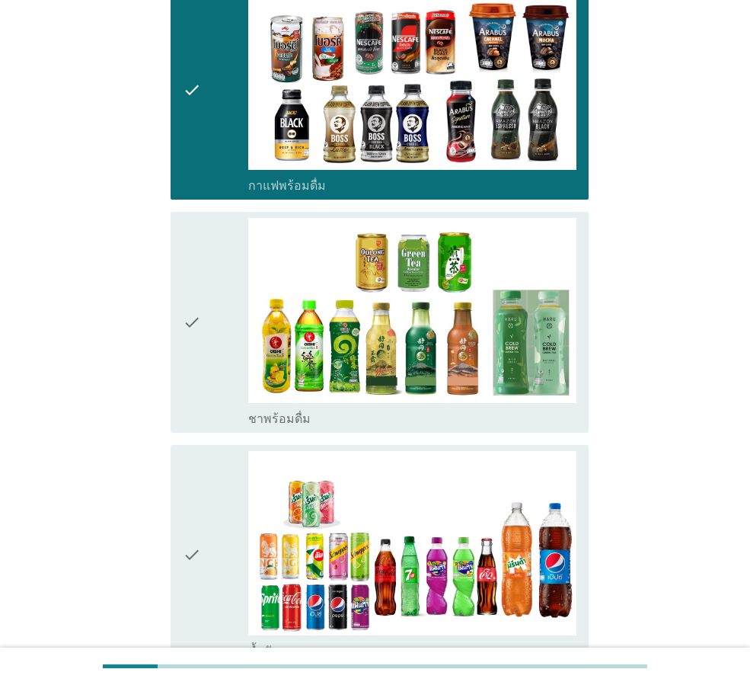
scroll to position [1295, 0]
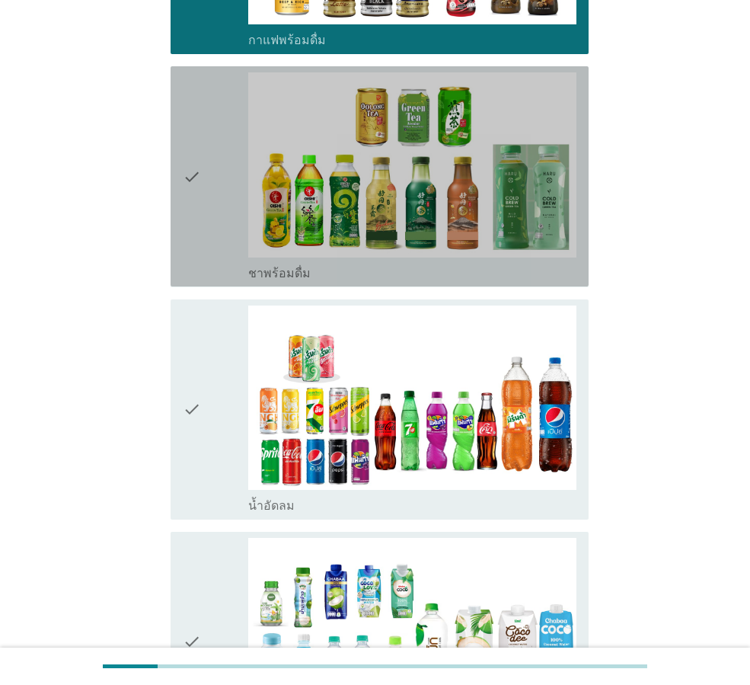
click at [213, 198] on div "check" at bounding box center [216, 176] width 66 height 208
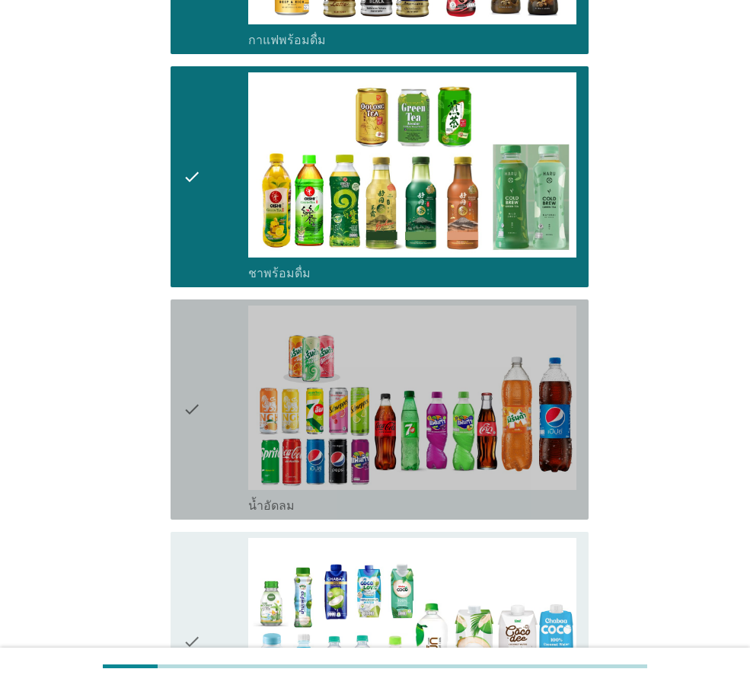
click at [202, 337] on div "check" at bounding box center [216, 409] width 66 height 208
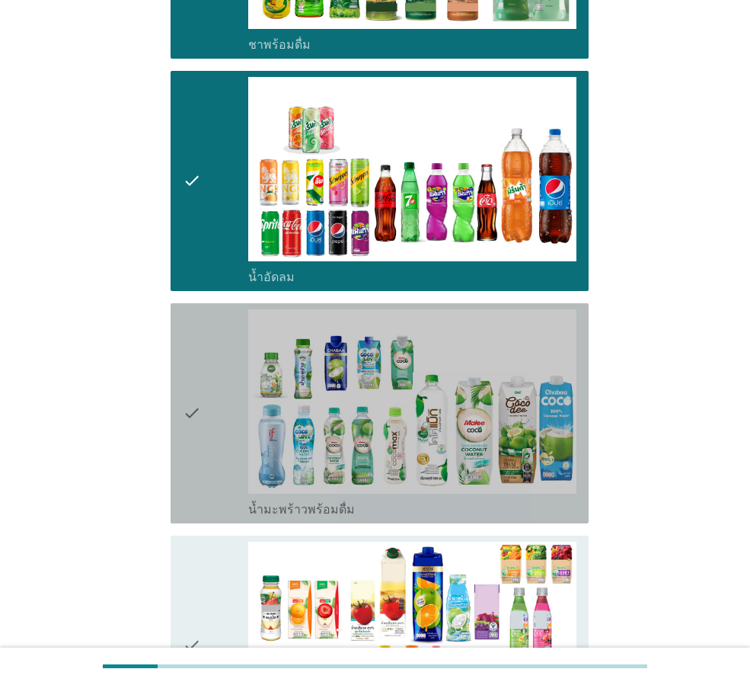
click at [202, 342] on div "check" at bounding box center [216, 413] width 66 height 208
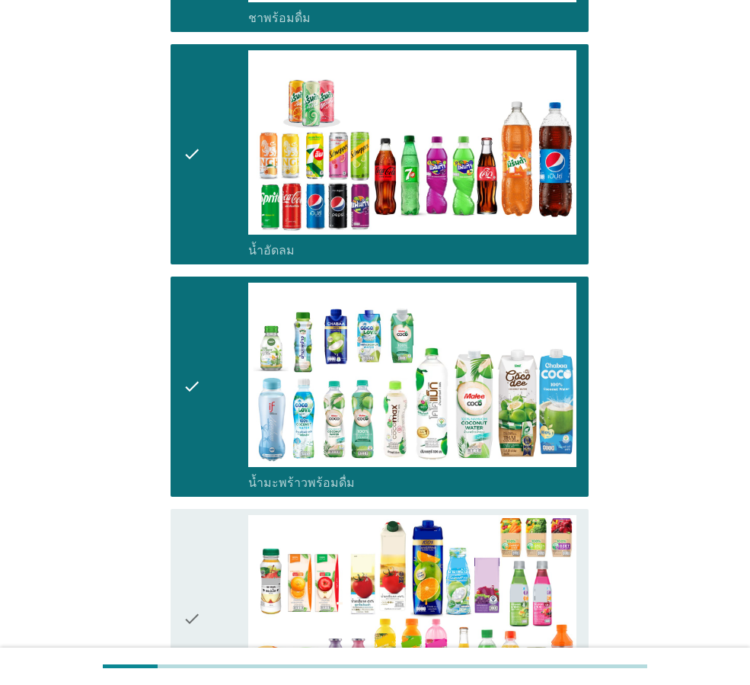
scroll to position [1752, 0]
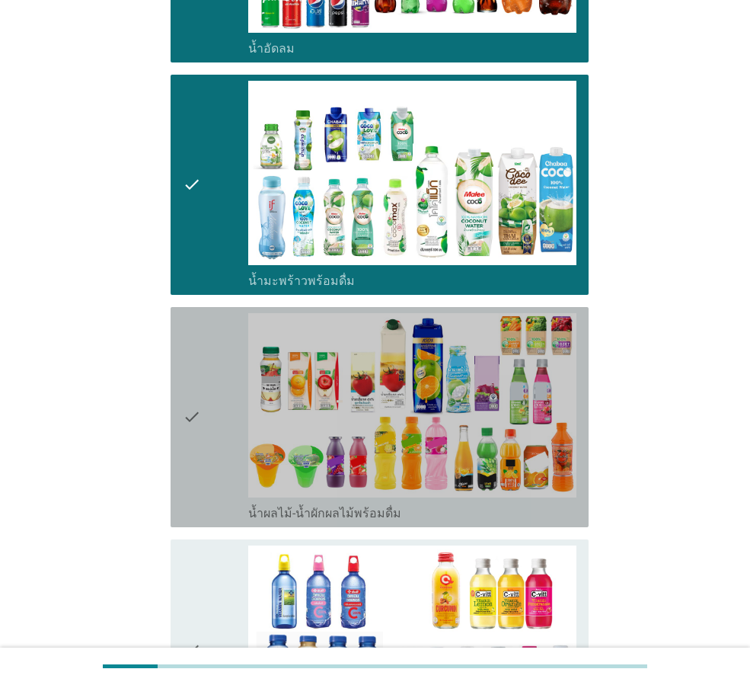
click at [202, 342] on div "check" at bounding box center [216, 417] width 66 height 208
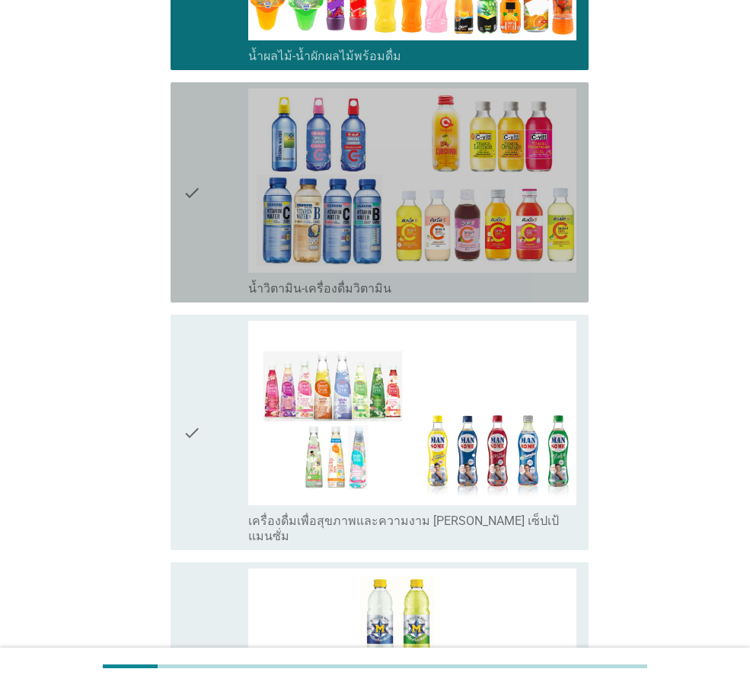
click at [213, 200] on div "check" at bounding box center [216, 192] width 66 height 208
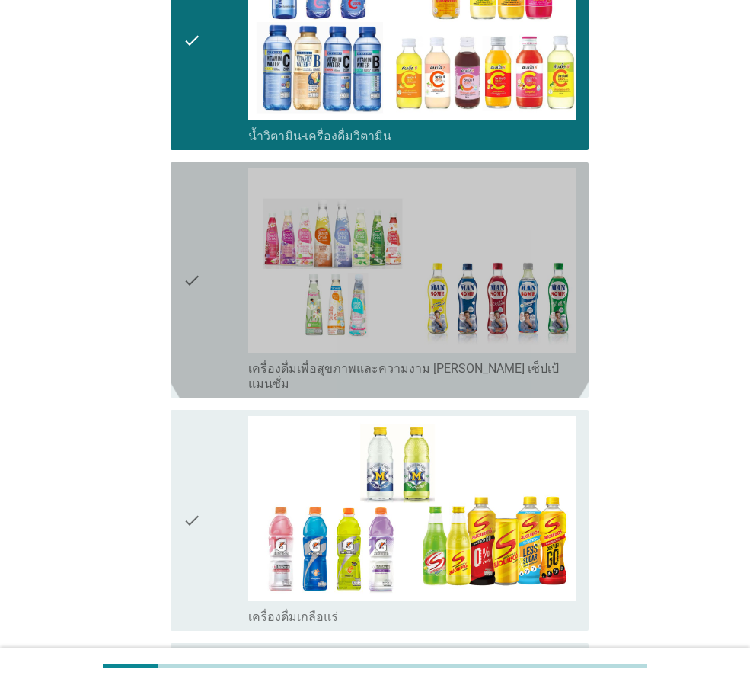
click at [198, 248] on icon "check" at bounding box center [192, 279] width 18 height 223
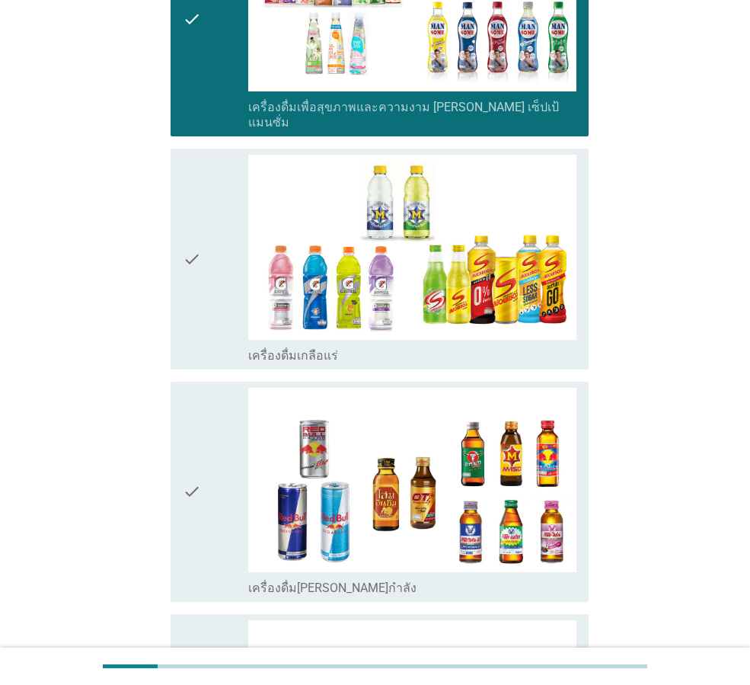
scroll to position [2666, 0]
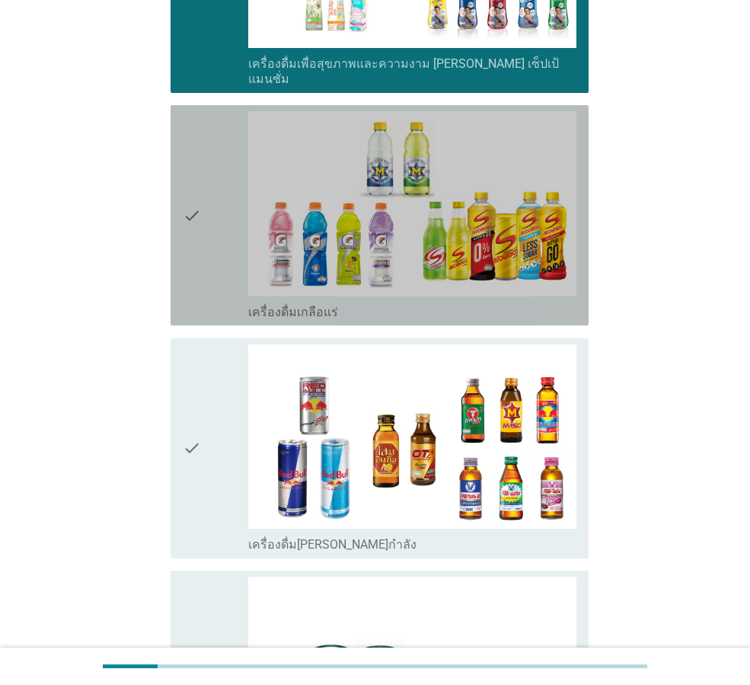
click at [206, 213] on div "check" at bounding box center [216, 215] width 66 height 208
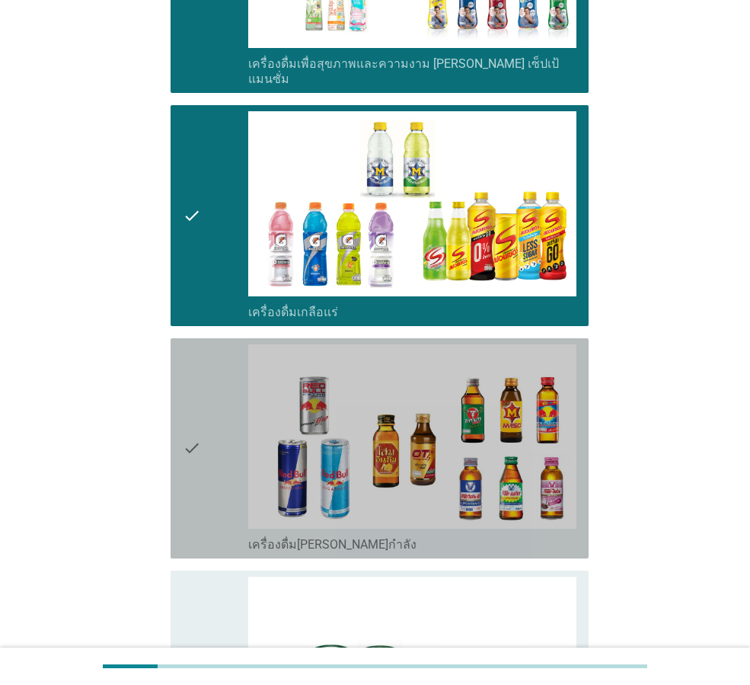
click at [192, 356] on icon "check" at bounding box center [192, 448] width 18 height 208
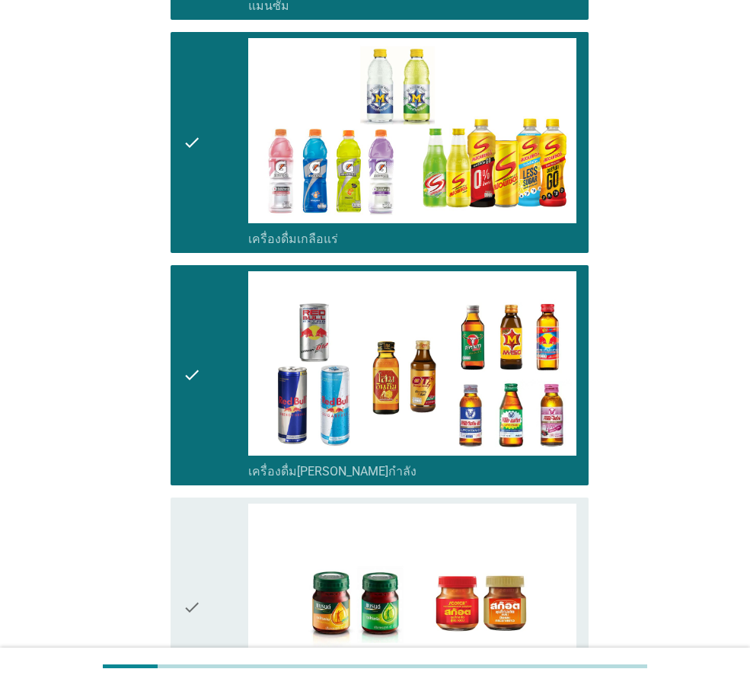
scroll to position [2934, 0]
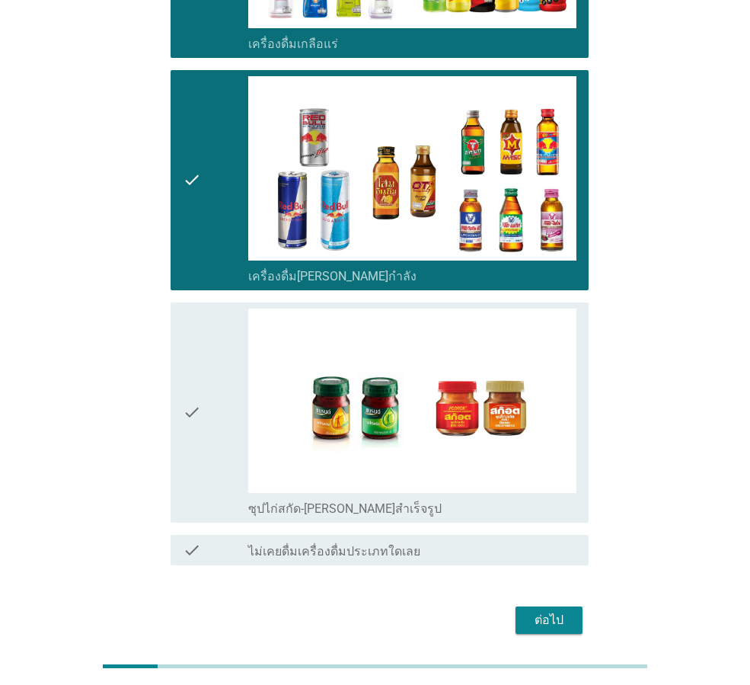
click at [199, 347] on icon "check" at bounding box center [192, 413] width 18 height 208
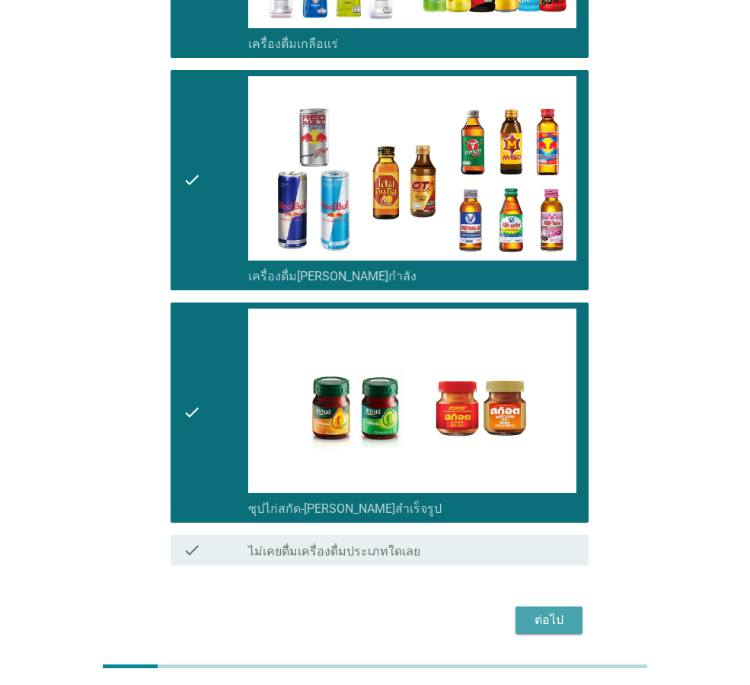
click at [569, 611] on div "ต่อไป" at bounding box center [549, 620] width 43 height 18
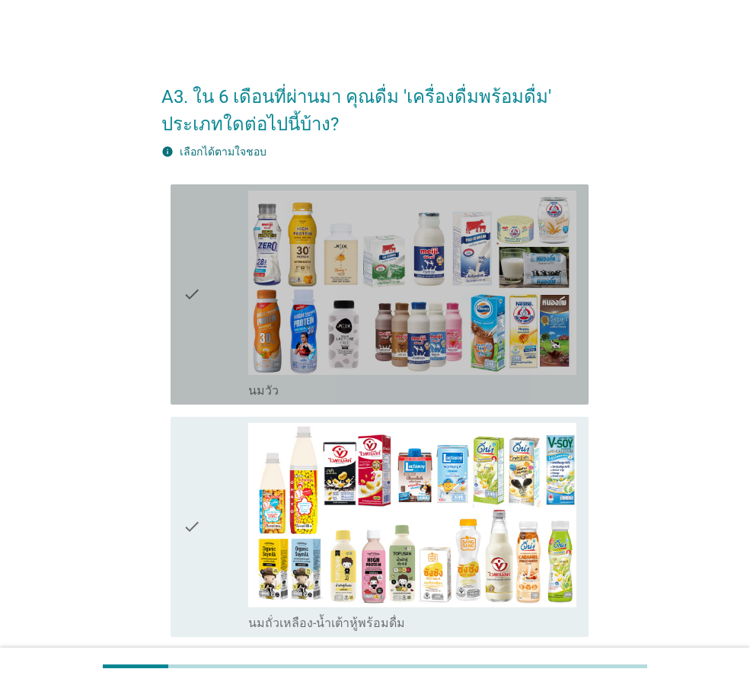
click at [198, 245] on icon "check" at bounding box center [192, 294] width 18 height 208
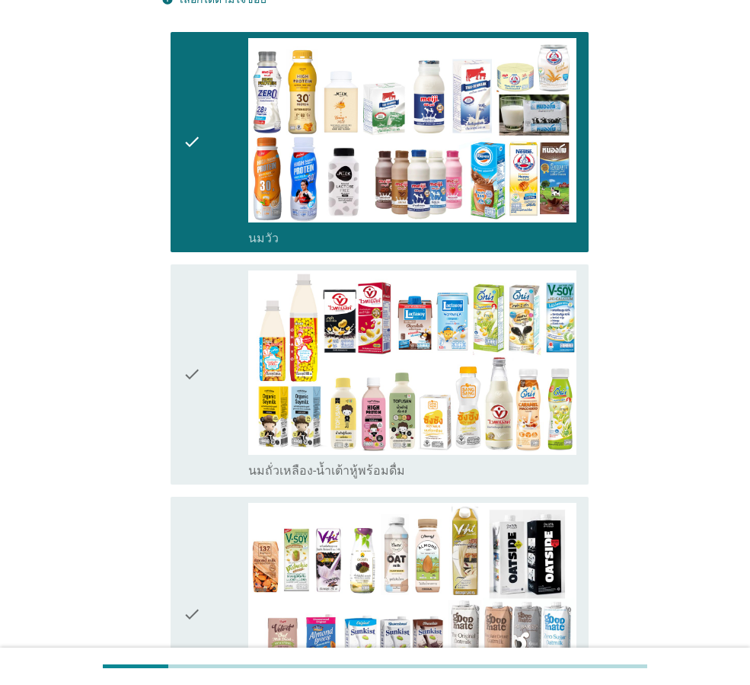
click at [207, 294] on div "check" at bounding box center [216, 374] width 66 height 208
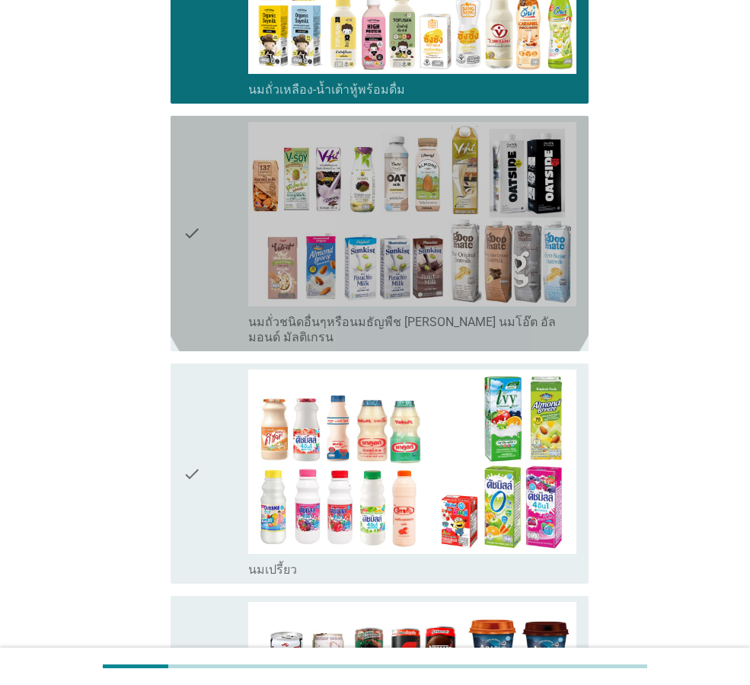
click at [224, 253] on div "check" at bounding box center [216, 233] width 66 height 223
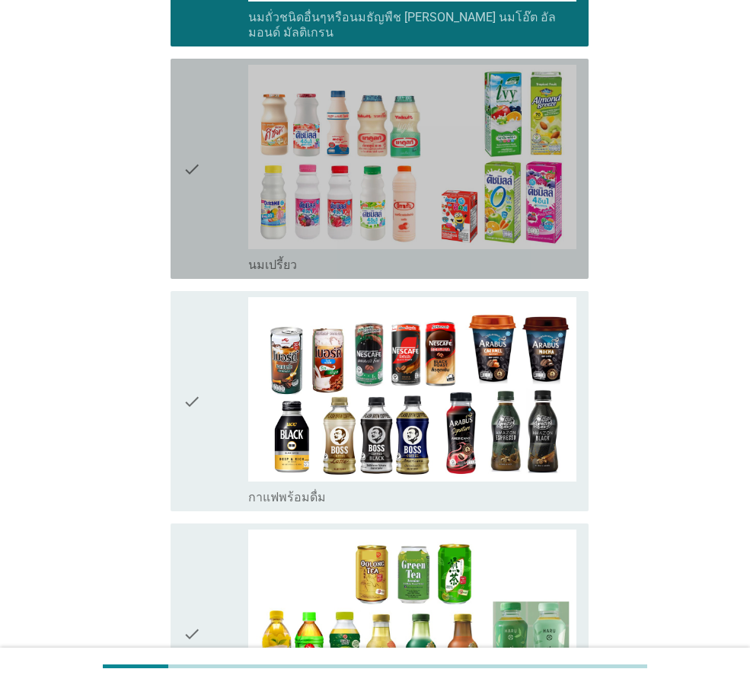
click at [219, 178] on div "check" at bounding box center [216, 169] width 66 height 208
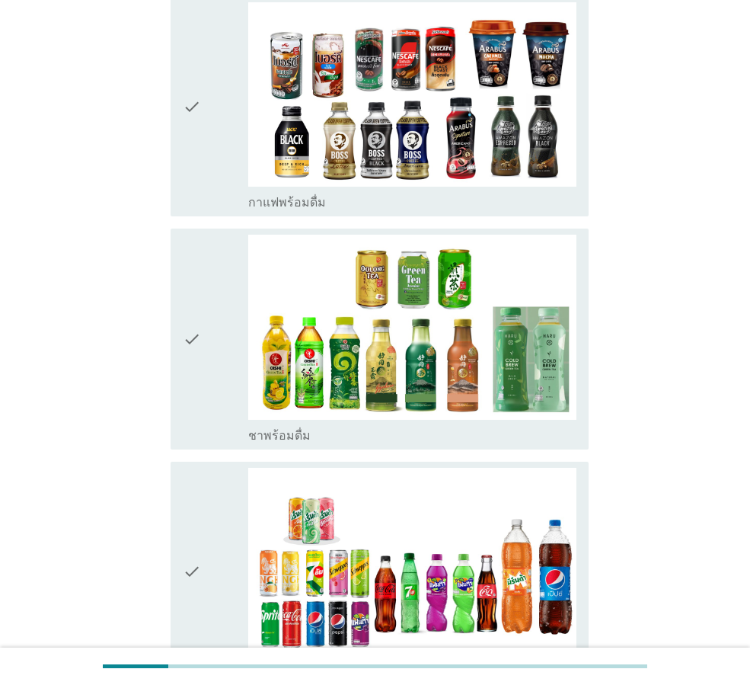
scroll to position [1143, 0]
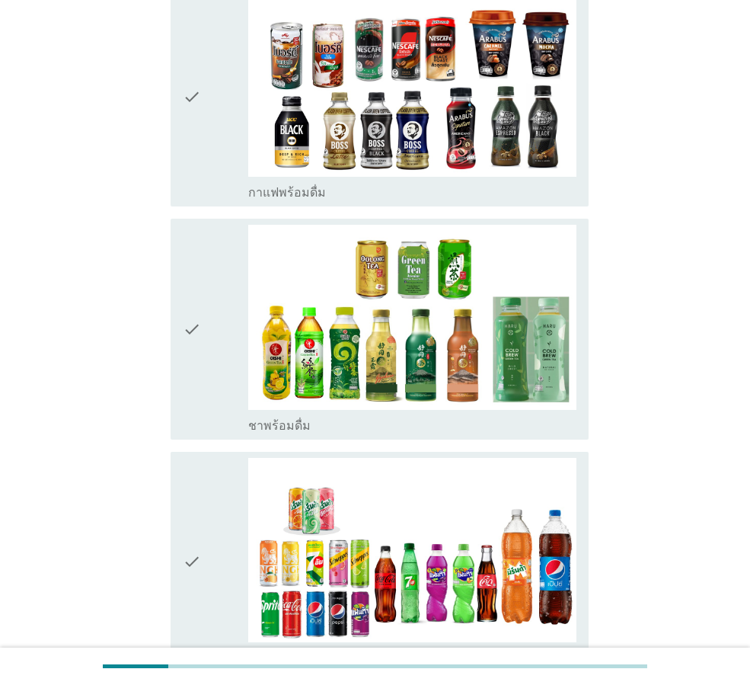
click at [196, 300] on icon "check" at bounding box center [192, 329] width 18 height 208
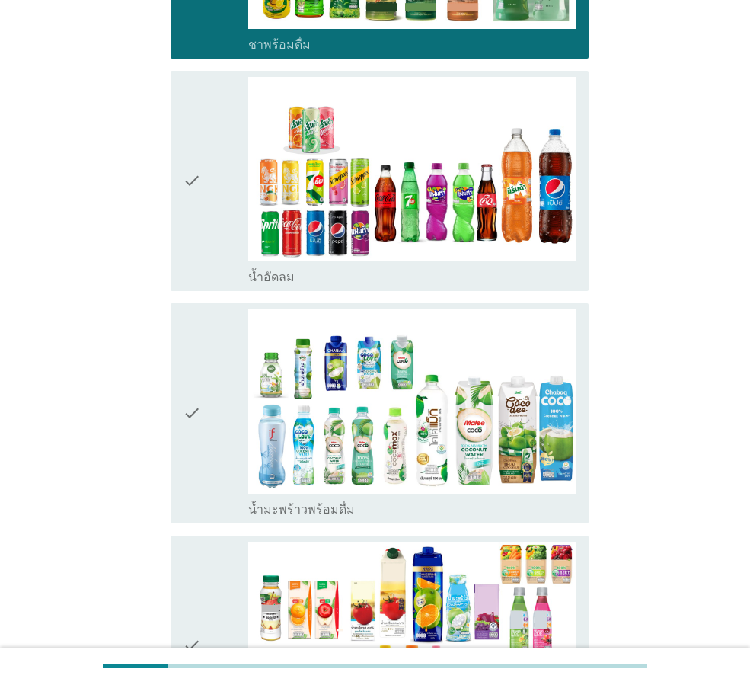
click at [222, 177] on div "check" at bounding box center [216, 181] width 66 height 208
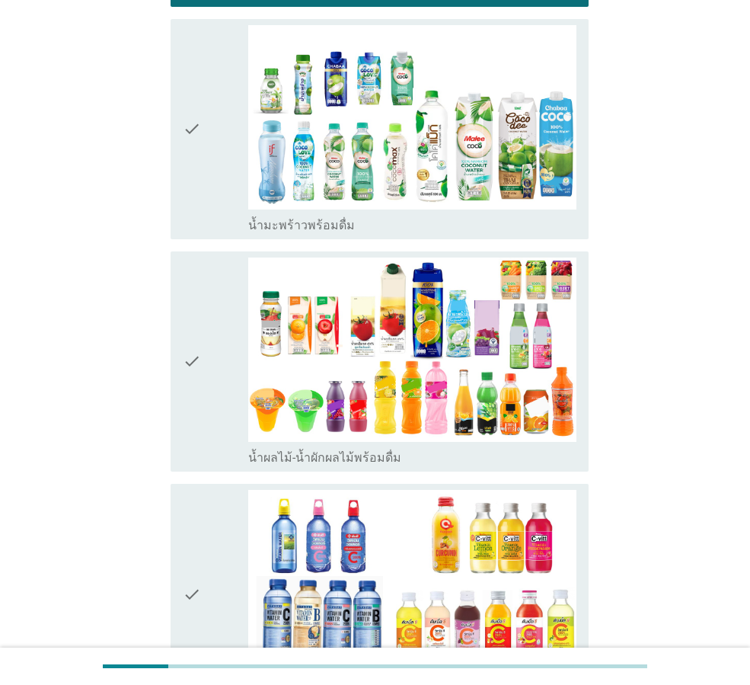
scroll to position [1828, 0]
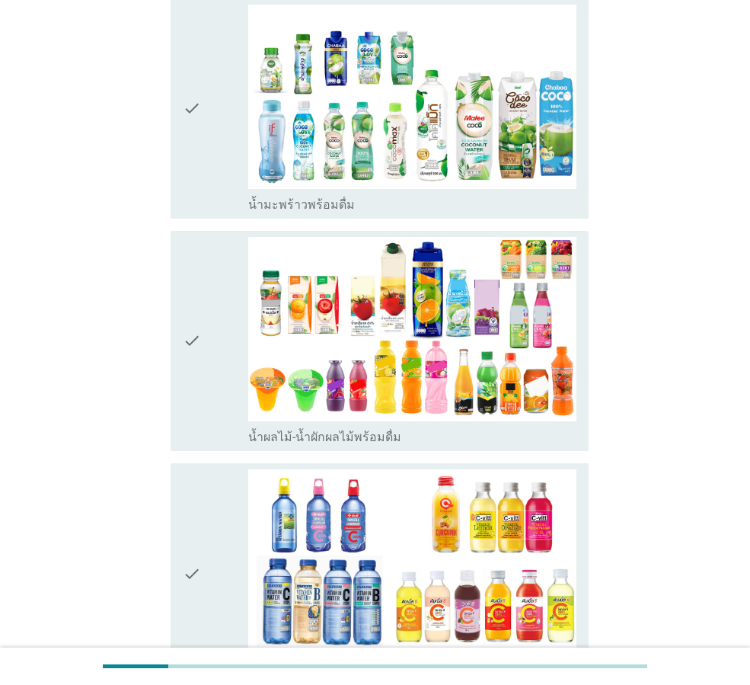
click at [220, 184] on div "check" at bounding box center [216, 109] width 66 height 208
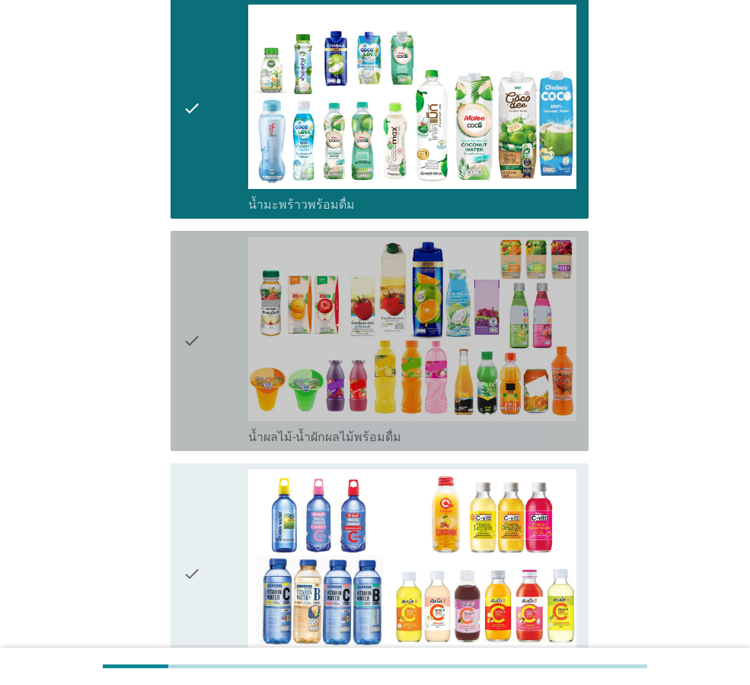
click at [228, 289] on div "check" at bounding box center [216, 341] width 66 height 208
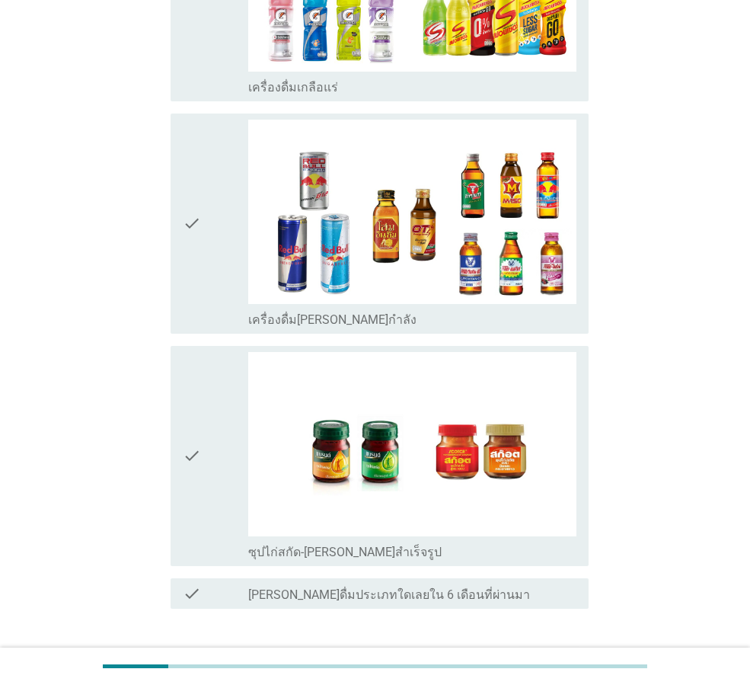
scroll to position [2962, 0]
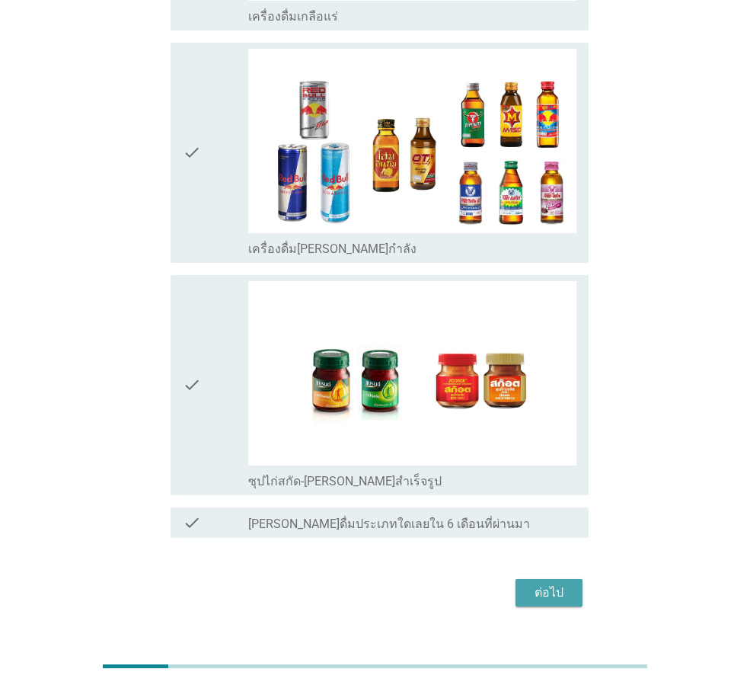
click at [534, 579] on button "ต่อไป" at bounding box center [549, 592] width 67 height 27
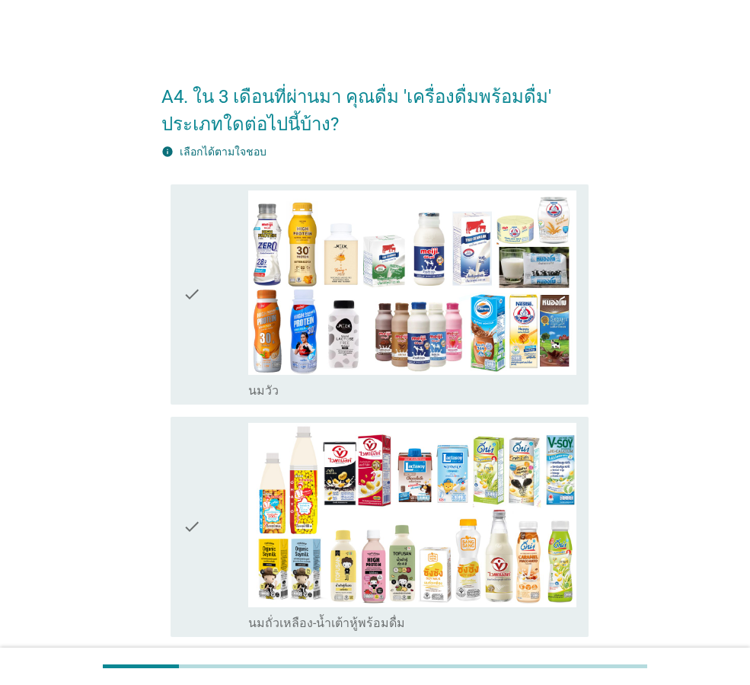
click at [193, 277] on icon "check" at bounding box center [192, 294] width 18 height 208
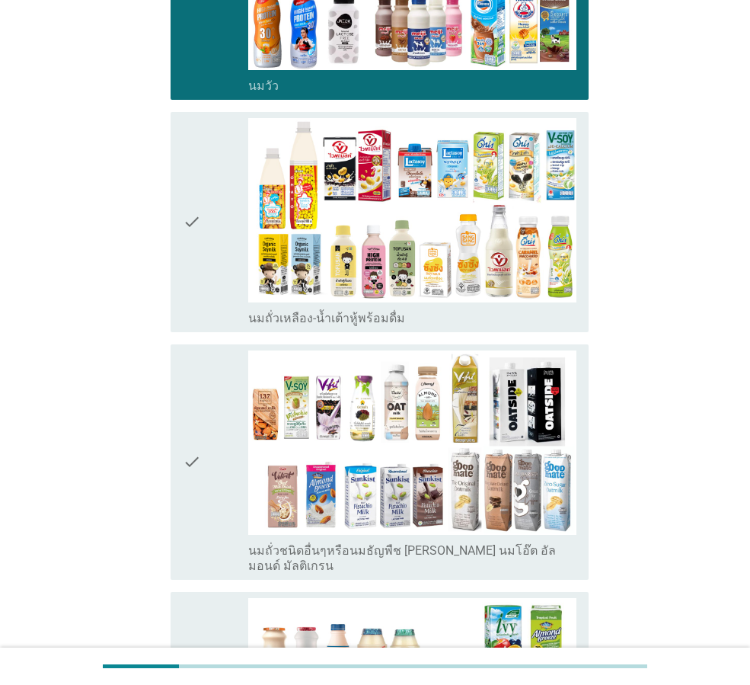
click at [197, 270] on icon "check" at bounding box center [192, 222] width 18 height 208
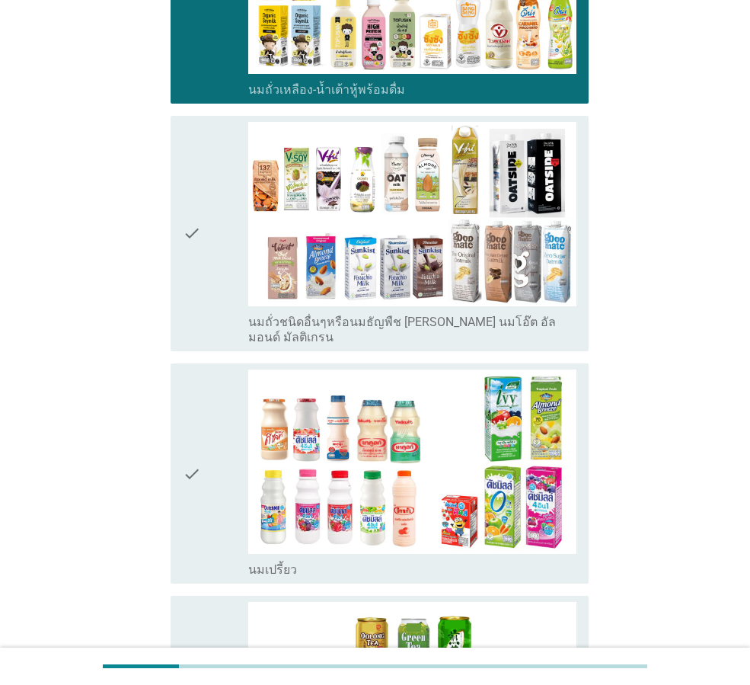
click at [197, 270] on icon "check" at bounding box center [192, 233] width 18 height 223
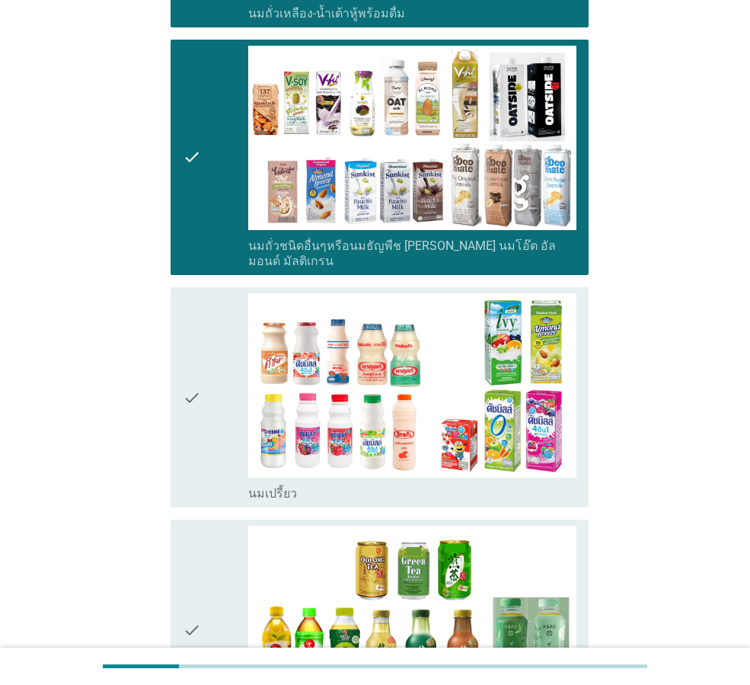
click at [216, 337] on div "check" at bounding box center [216, 397] width 66 height 208
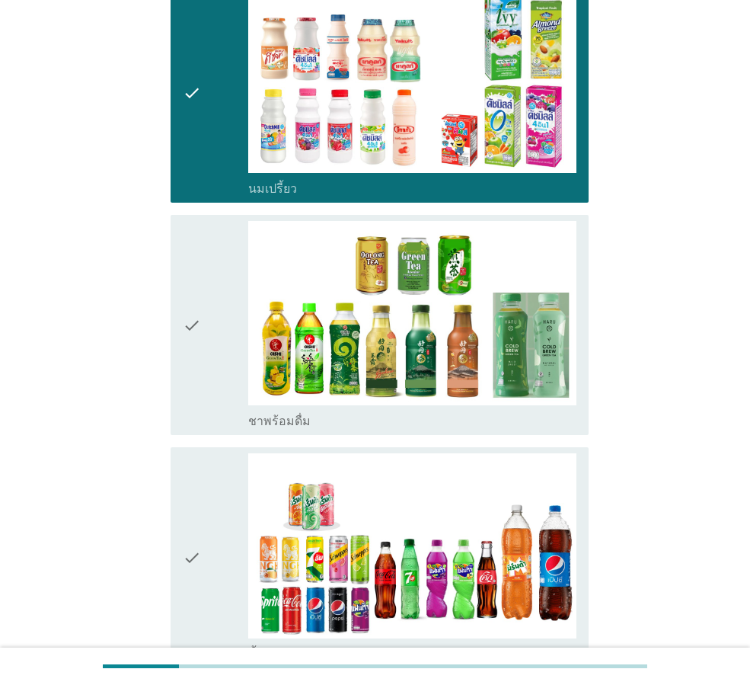
click at [222, 327] on div "check" at bounding box center [216, 325] width 66 height 208
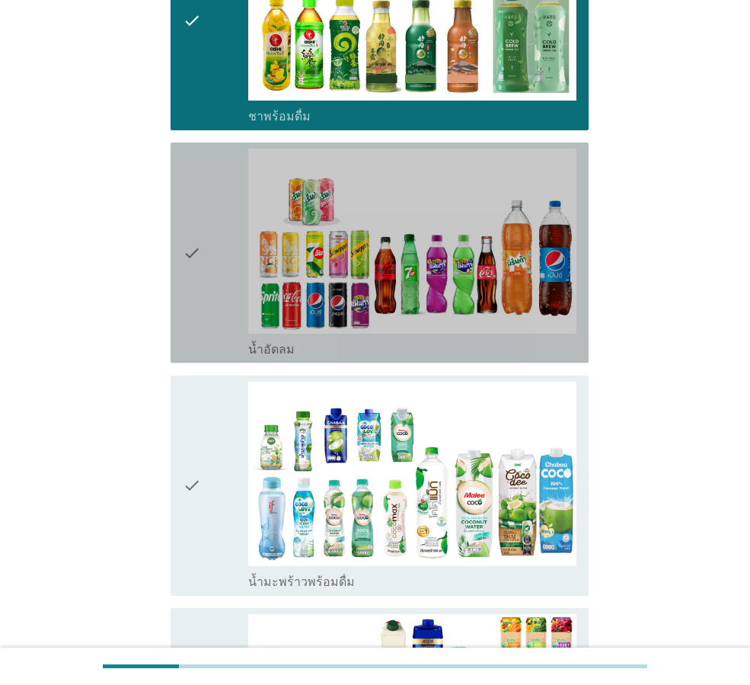
click at [231, 314] on div "check" at bounding box center [216, 253] width 66 height 208
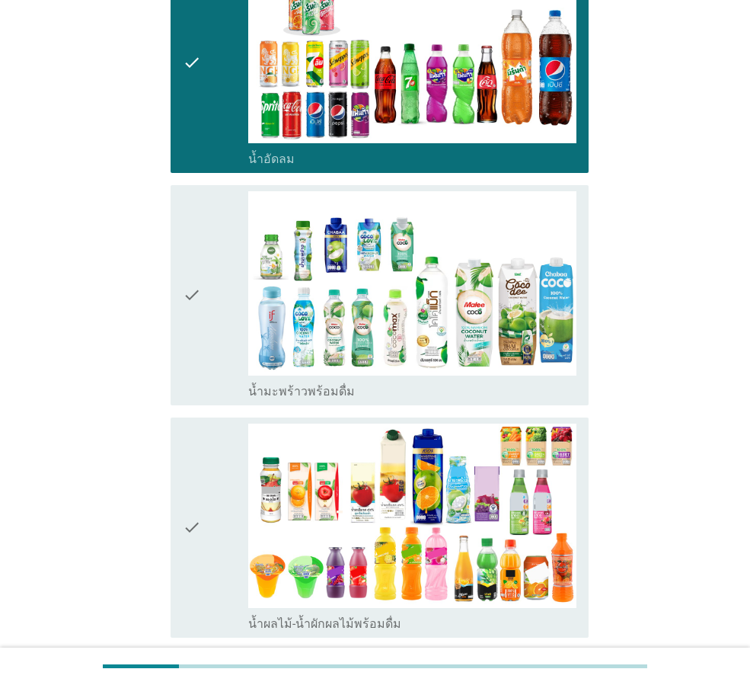
scroll to position [1524, 0]
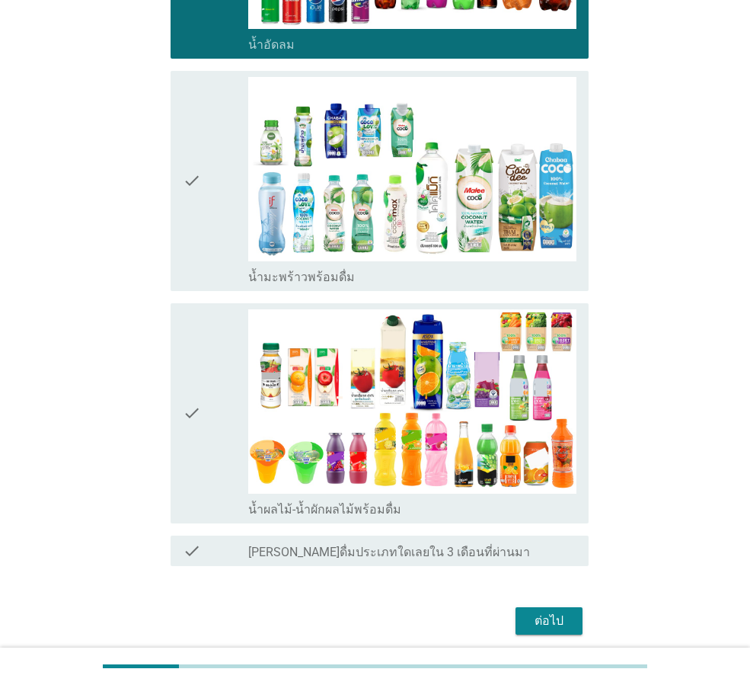
click at [228, 202] on div "check" at bounding box center [216, 181] width 66 height 208
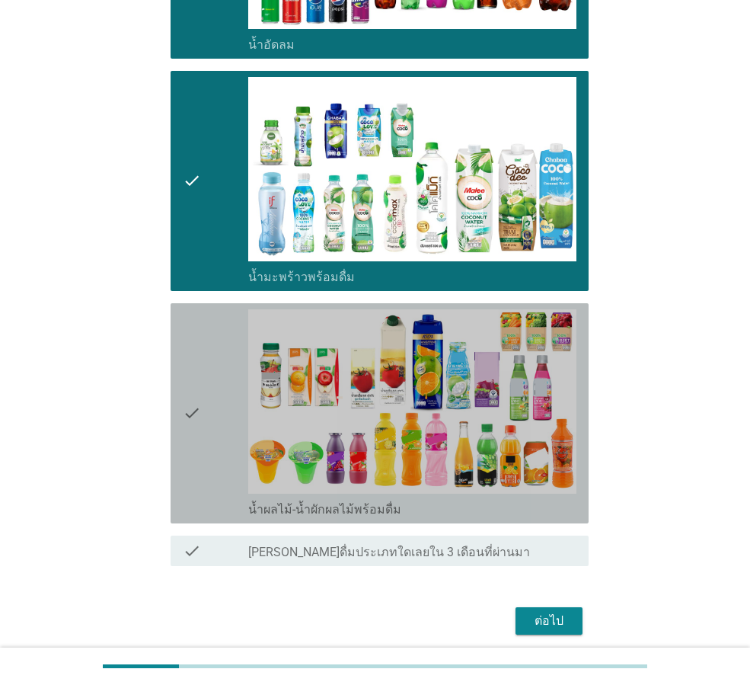
click at [224, 360] on div "check" at bounding box center [216, 413] width 66 height 208
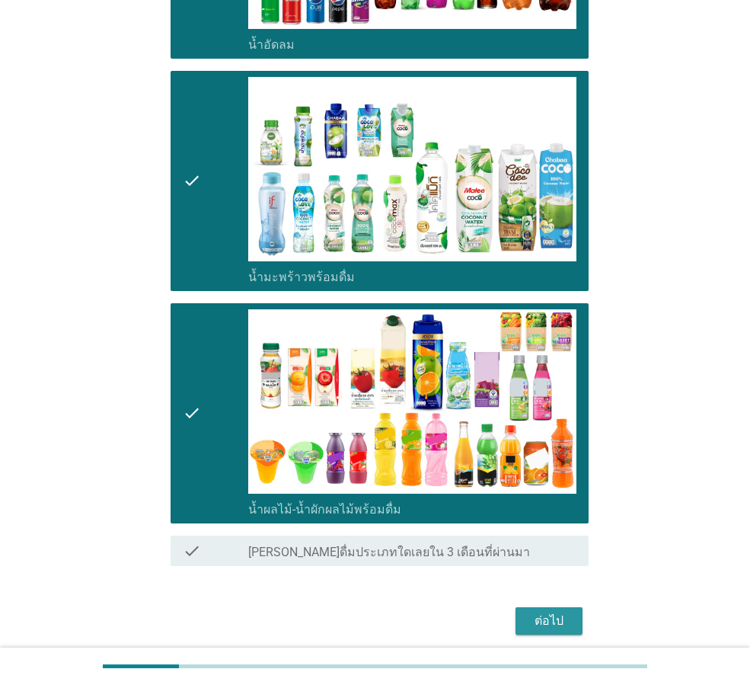
drag, startPoint x: 555, startPoint y: 596, endPoint x: 561, endPoint y: 581, distance: 15.7
click at [555, 607] on button "ต่อไป" at bounding box center [549, 620] width 67 height 27
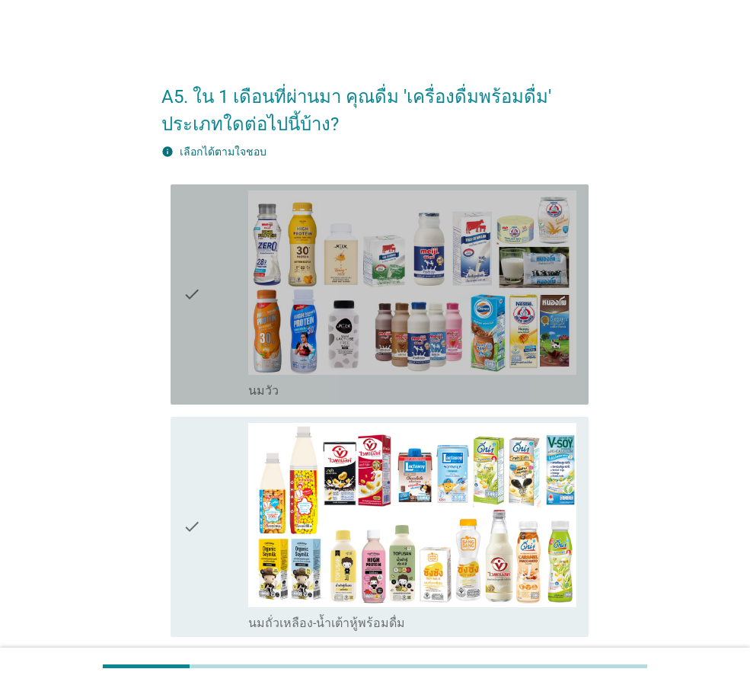
click at [209, 290] on div "check" at bounding box center [216, 294] width 66 height 208
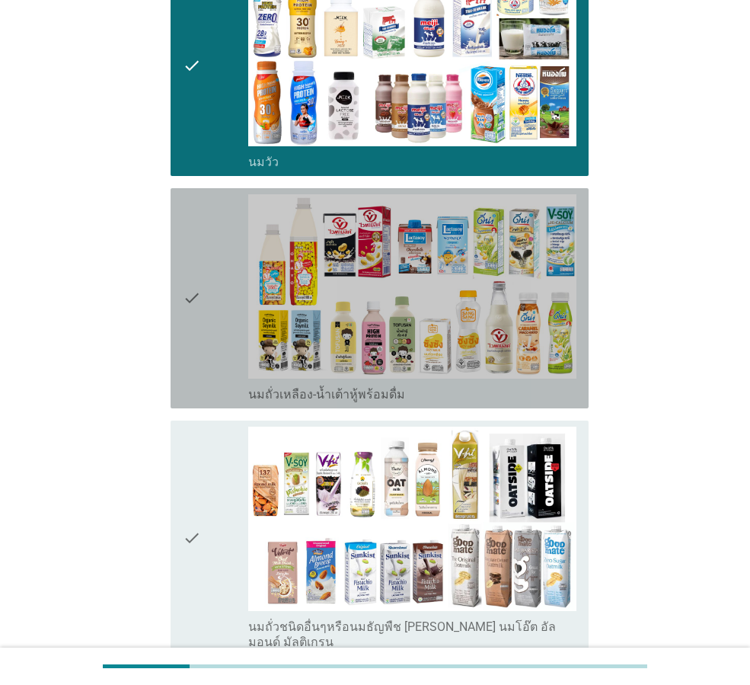
click at [209, 290] on div "check" at bounding box center [216, 298] width 66 height 208
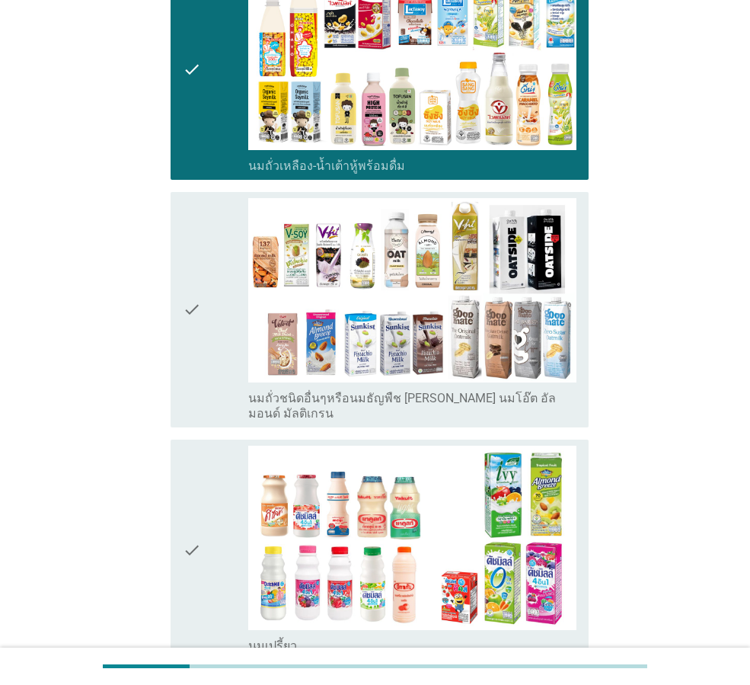
click at [209, 289] on div "check" at bounding box center [216, 309] width 66 height 223
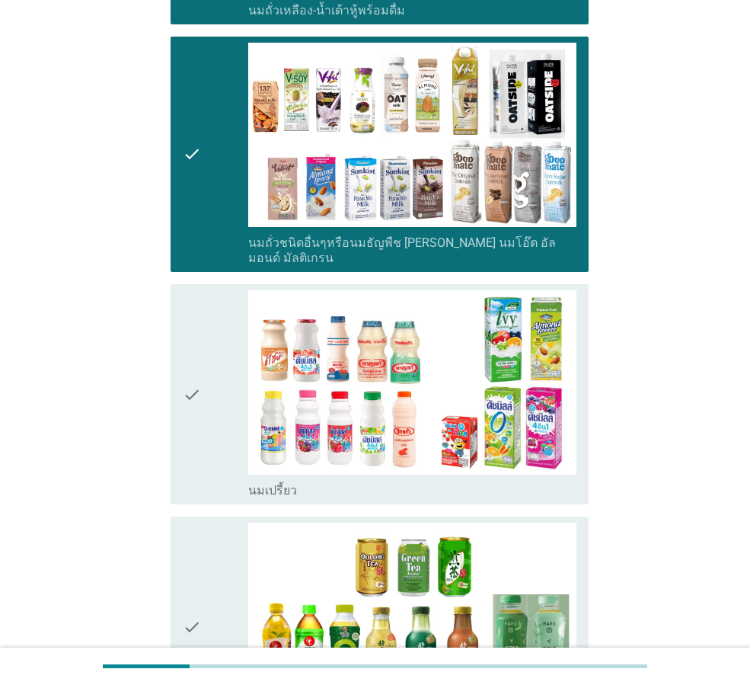
scroll to position [762, 0]
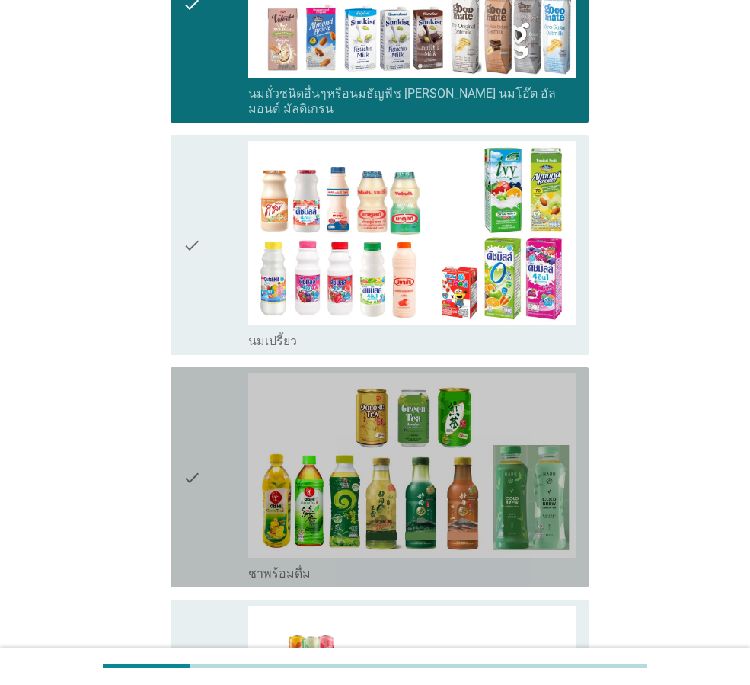
click at [205, 412] on div "check" at bounding box center [216, 477] width 66 height 208
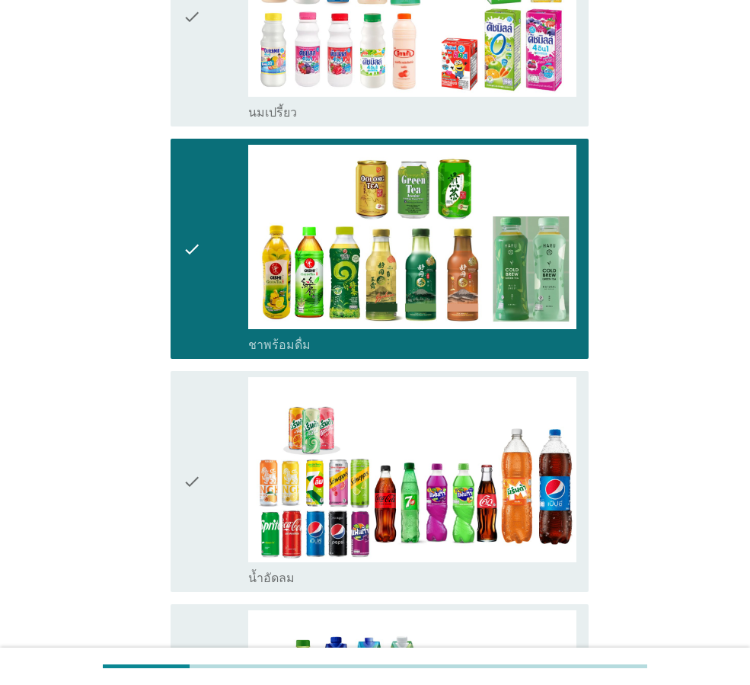
click at [207, 405] on div "check" at bounding box center [216, 481] width 66 height 208
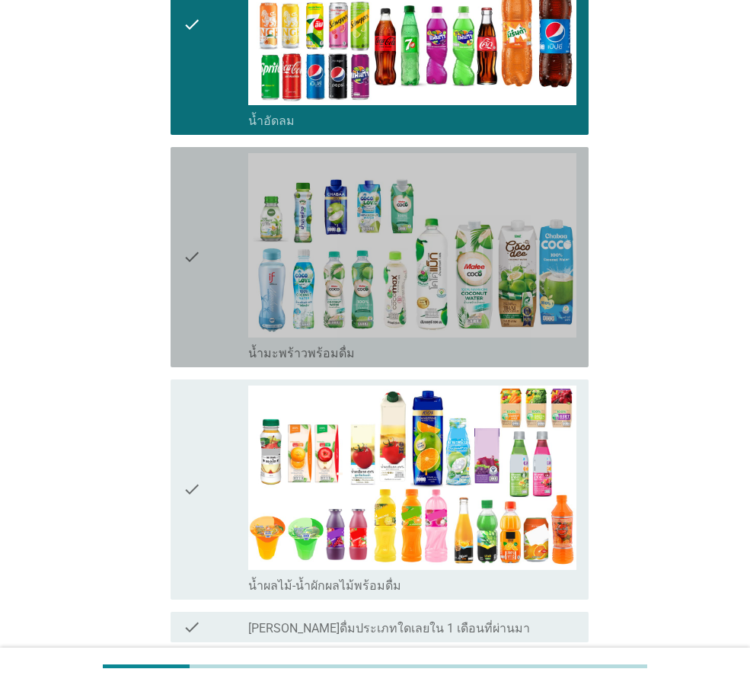
click at [229, 242] on div "check" at bounding box center [216, 257] width 66 height 208
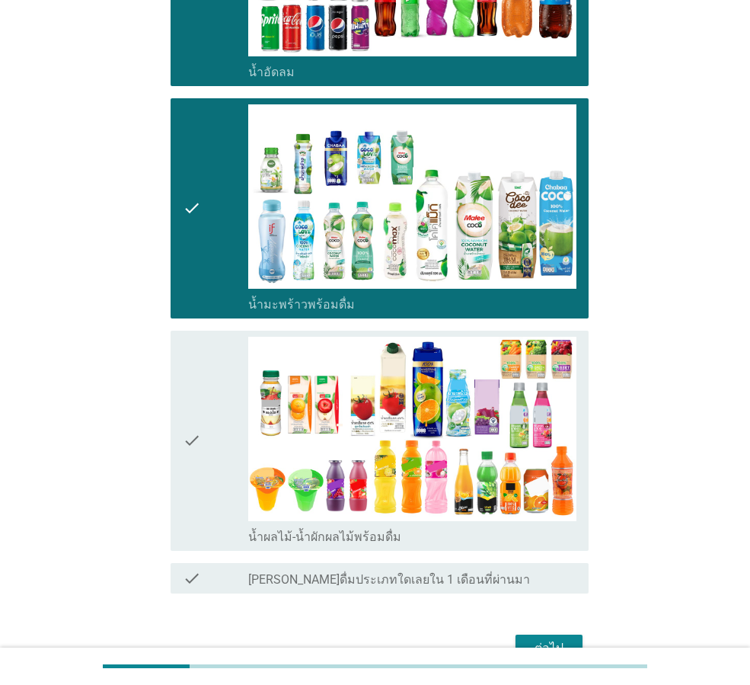
scroll to position [1524, 0]
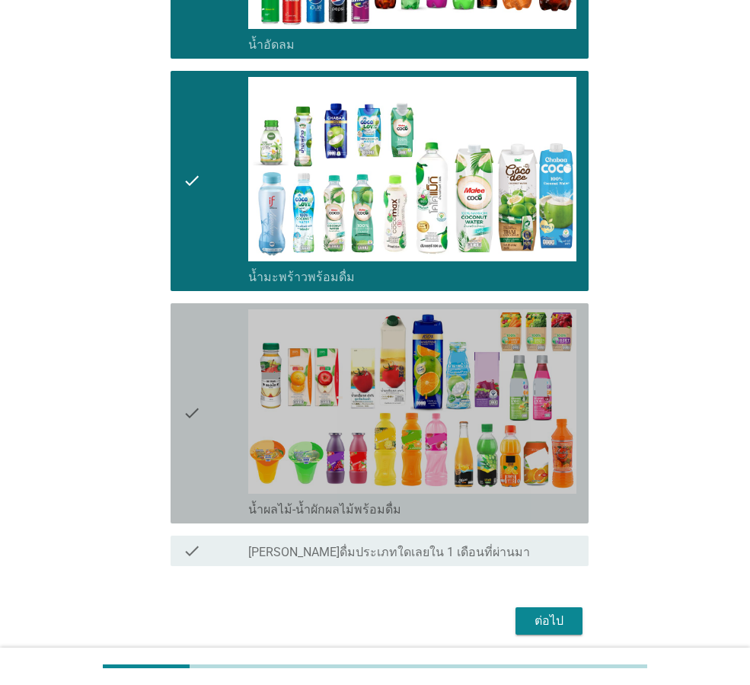
click at [222, 417] on div "check" at bounding box center [216, 413] width 66 height 208
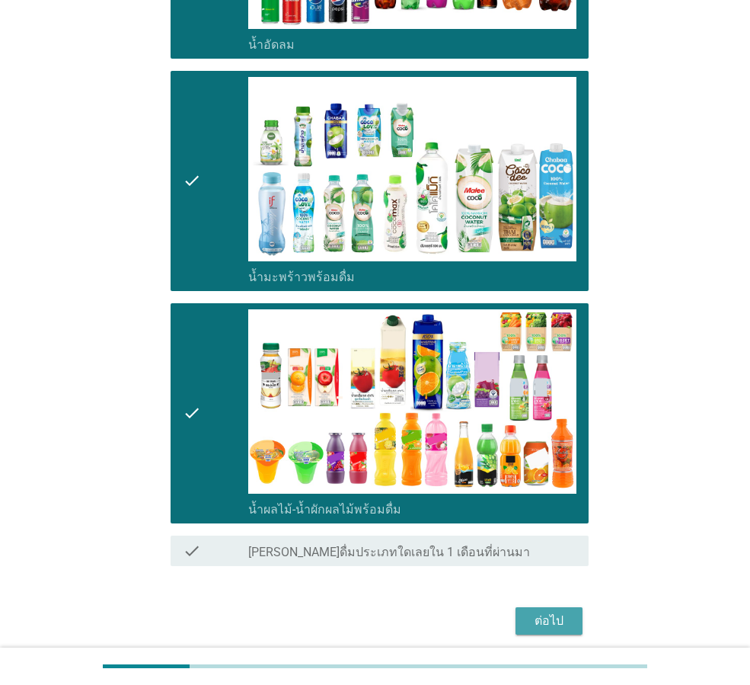
click at [545, 612] on div "ต่อไป" at bounding box center [549, 621] width 43 height 18
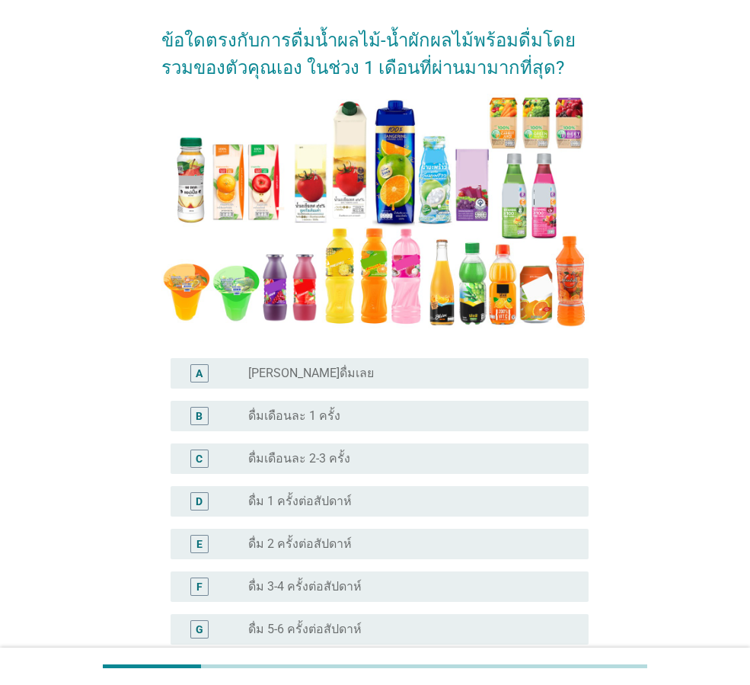
scroll to position [152, 0]
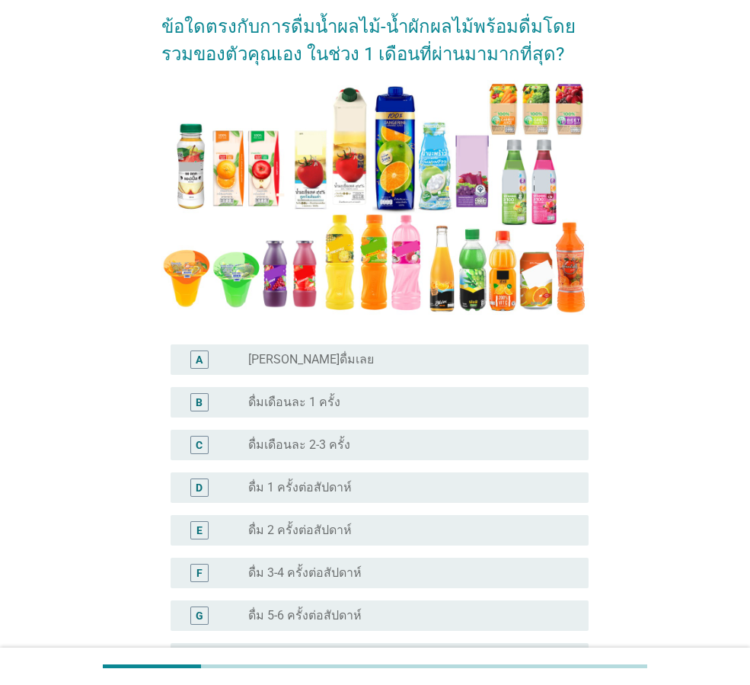
click at [206, 494] on div "D" at bounding box center [199, 487] width 18 height 18
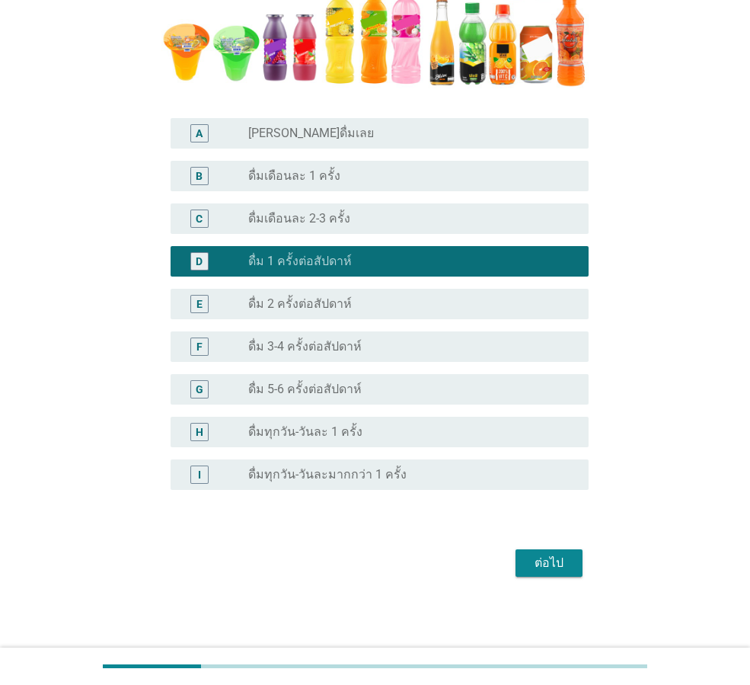
scroll to position [379, 0]
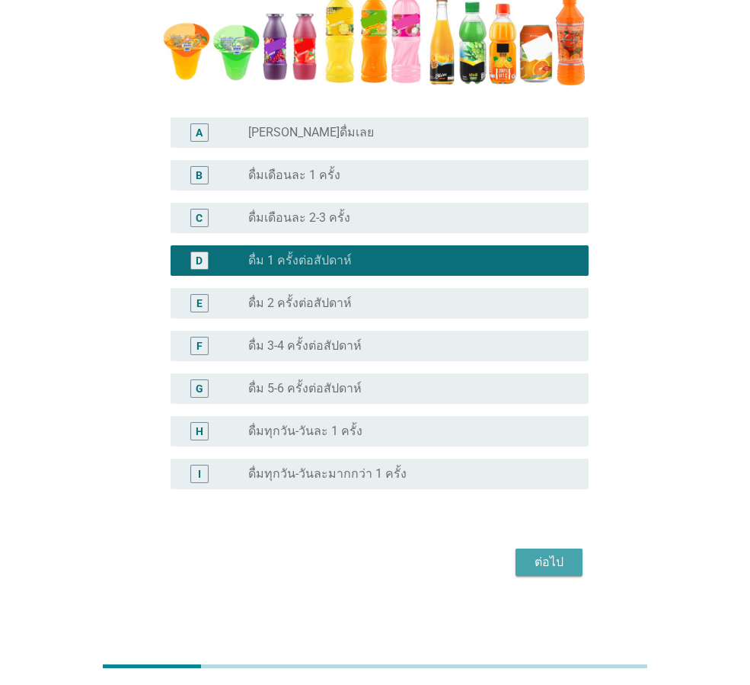
click at [561, 566] on div "ต่อไป" at bounding box center [549, 562] width 43 height 18
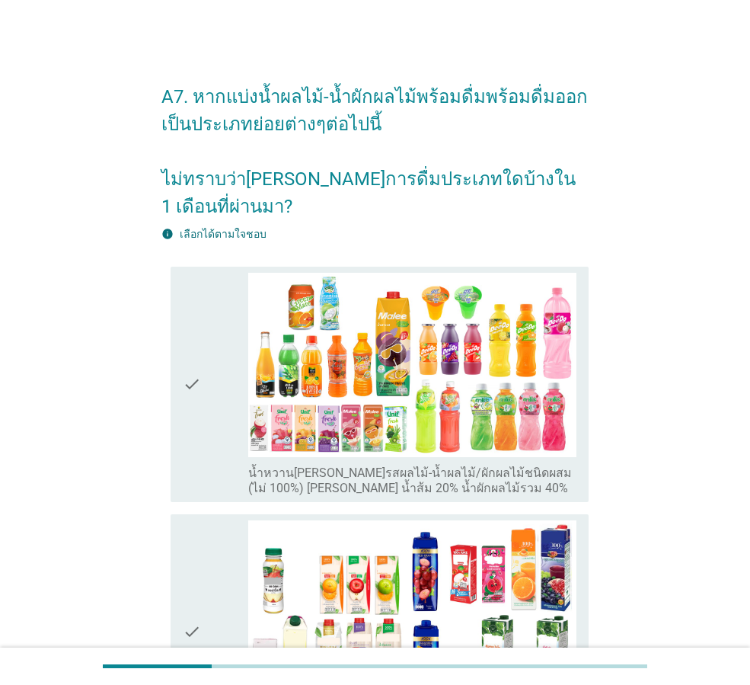
click at [194, 399] on icon "check" at bounding box center [192, 384] width 18 height 223
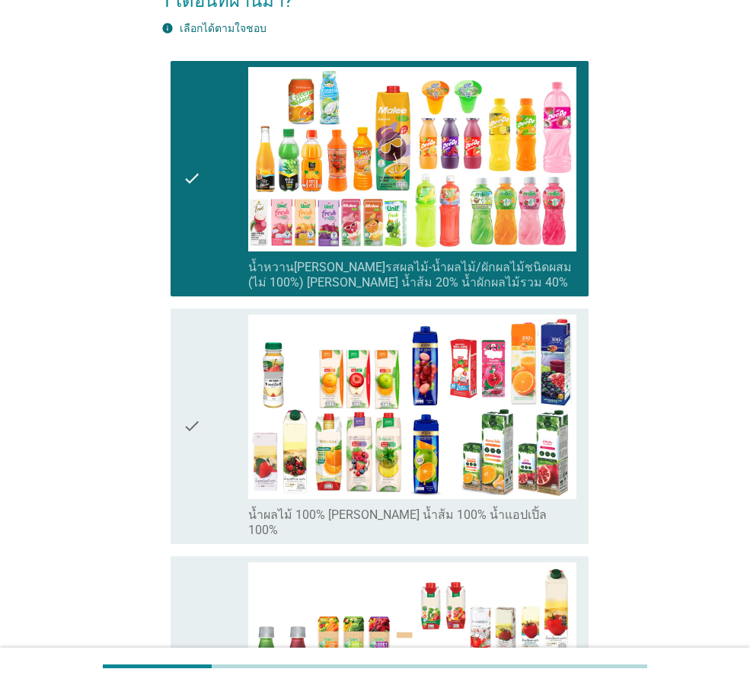
scroll to position [305, 0]
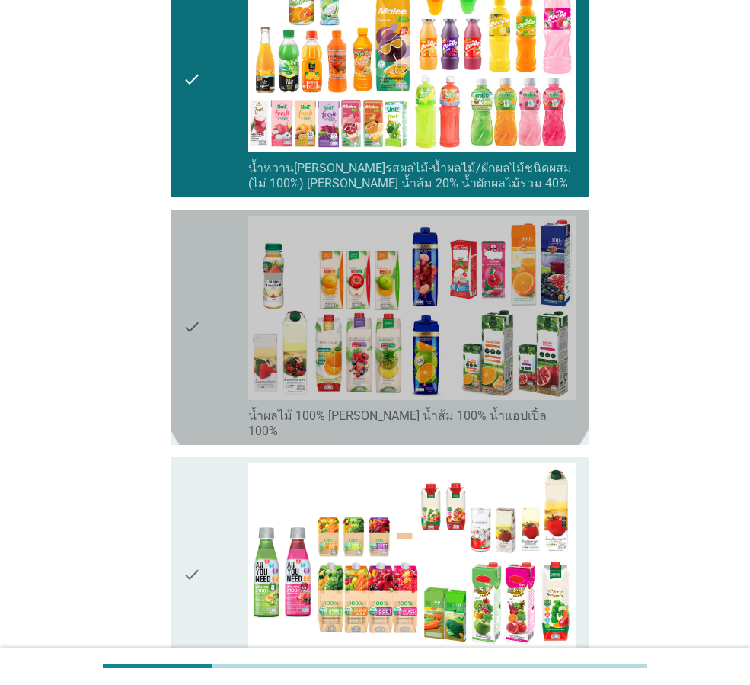
click at [197, 344] on icon "check" at bounding box center [192, 327] width 18 height 223
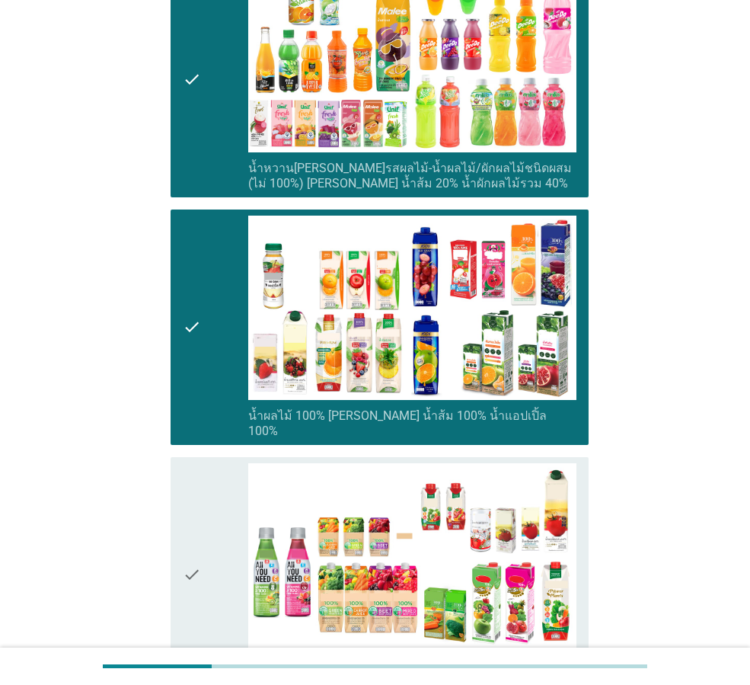
click at [208, 488] on div "check" at bounding box center [216, 574] width 66 height 223
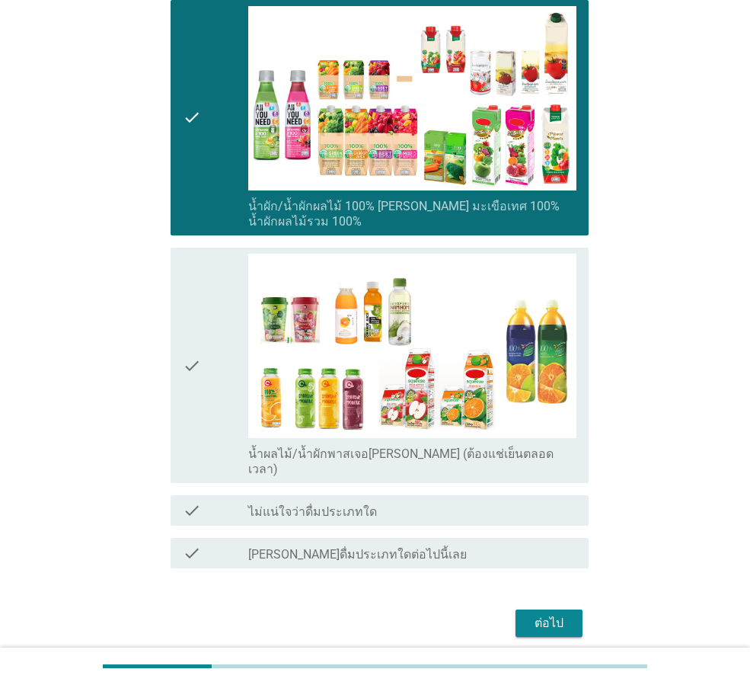
scroll to position [766, 0]
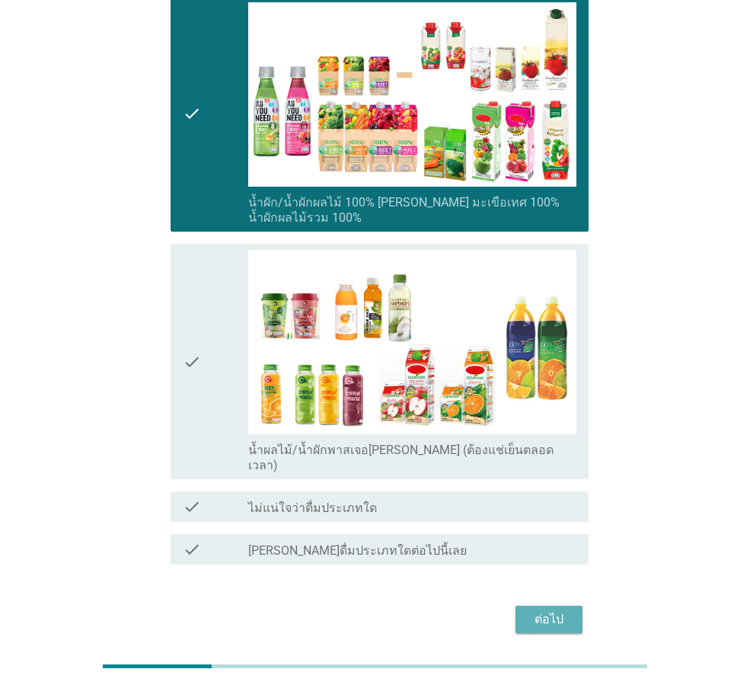
click at [540, 610] on div "ต่อไป" at bounding box center [549, 619] width 43 height 18
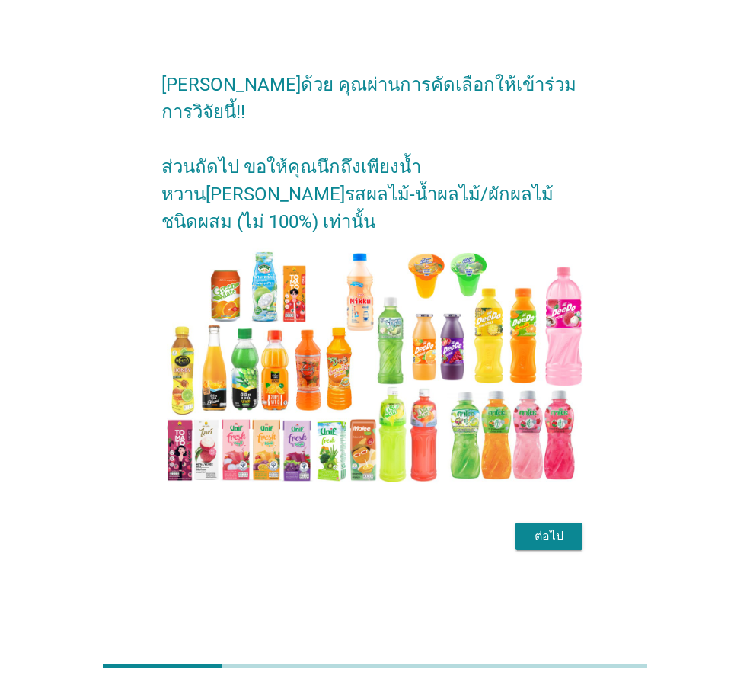
scroll to position [0, 0]
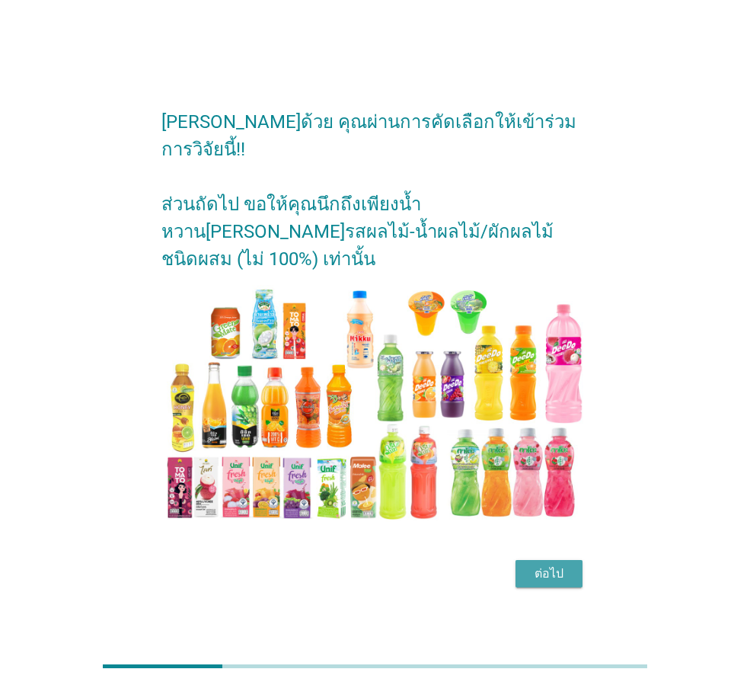
click at [567, 564] on div "ต่อไป" at bounding box center [549, 573] width 43 height 18
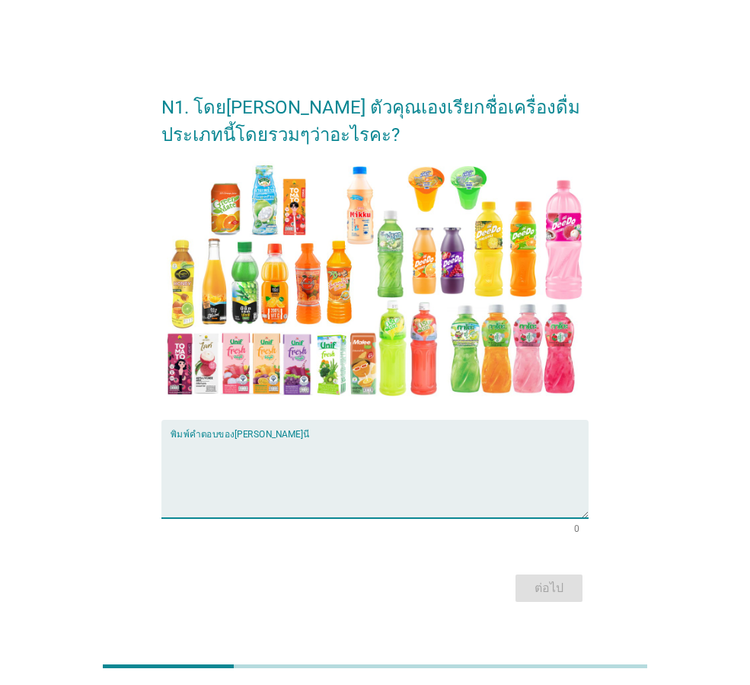
click at [317, 446] on textarea "พิมพ์คำตอบของคุณ ที่นี่" at bounding box center [380, 478] width 418 height 80
type textarea "น้ำผลไม้"
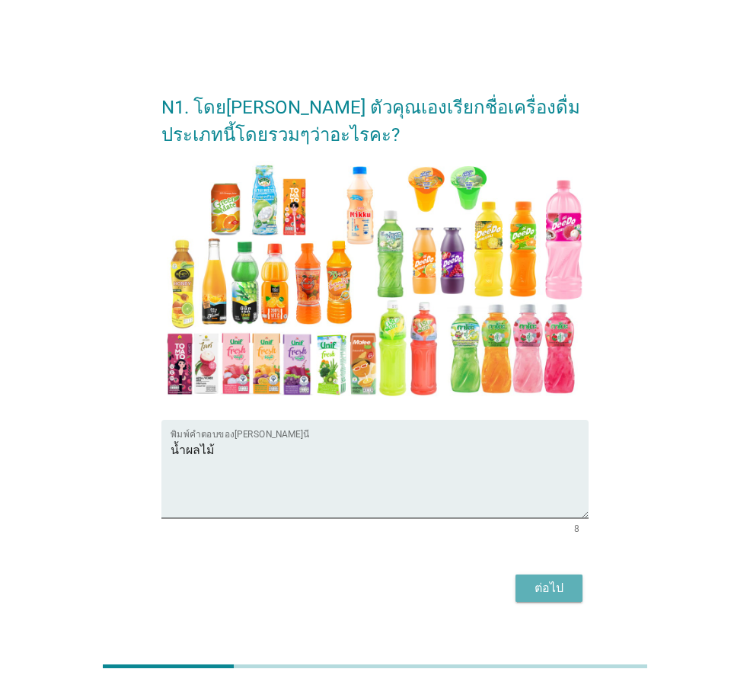
drag, startPoint x: 545, startPoint y: 581, endPoint x: 548, endPoint y: 572, distance: 9.6
click at [547, 581] on div "ต่อไป" at bounding box center [549, 588] width 43 height 18
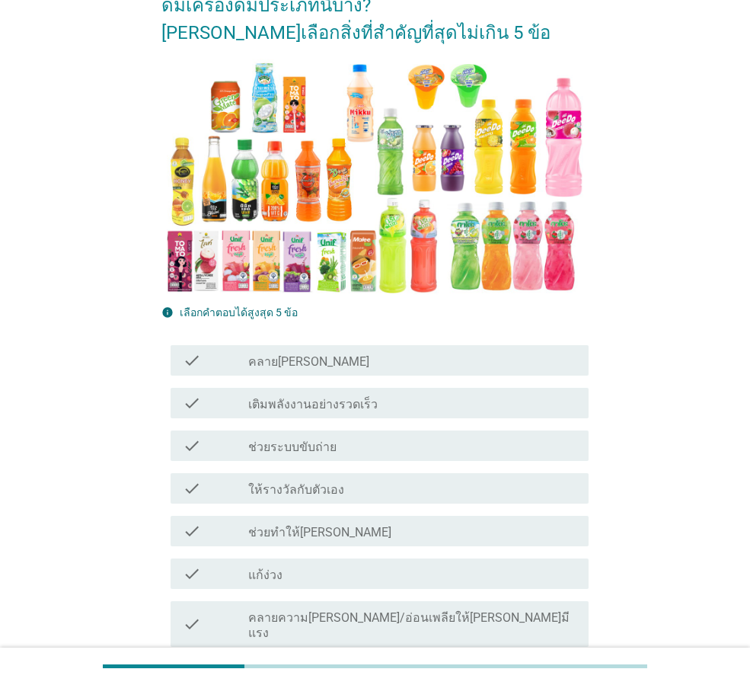
scroll to position [305, 0]
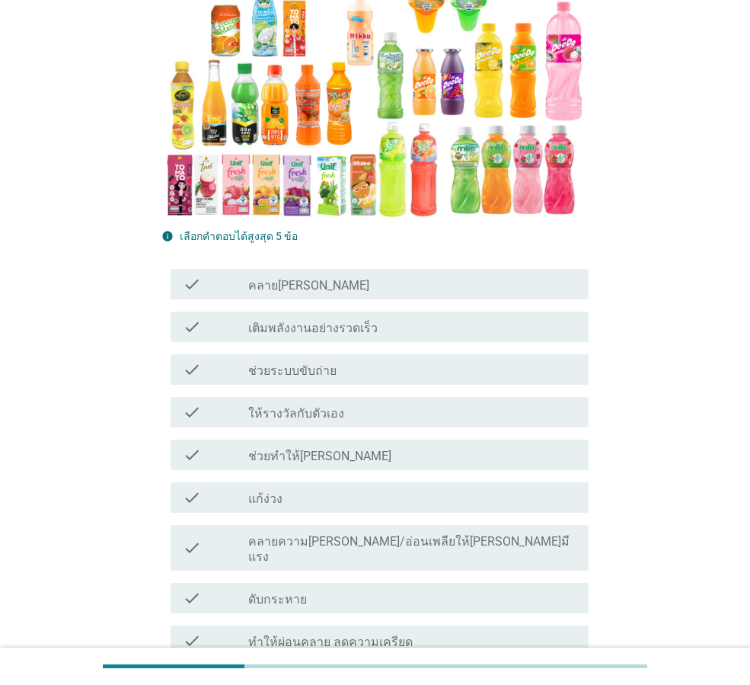
click at [357, 538] on label "คลายความ[PERSON_NAME]/อ่อนเพลียให้[PERSON_NAME]มีแรง" at bounding box center [412, 549] width 328 height 30
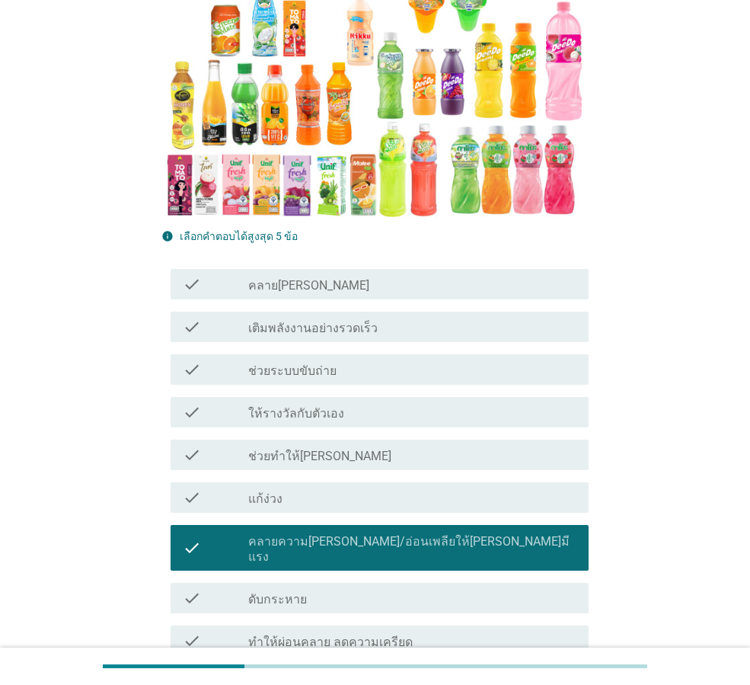
click at [389, 589] on div "check_box_outline_blank ดับกระหาย" at bounding box center [412, 598] width 328 height 18
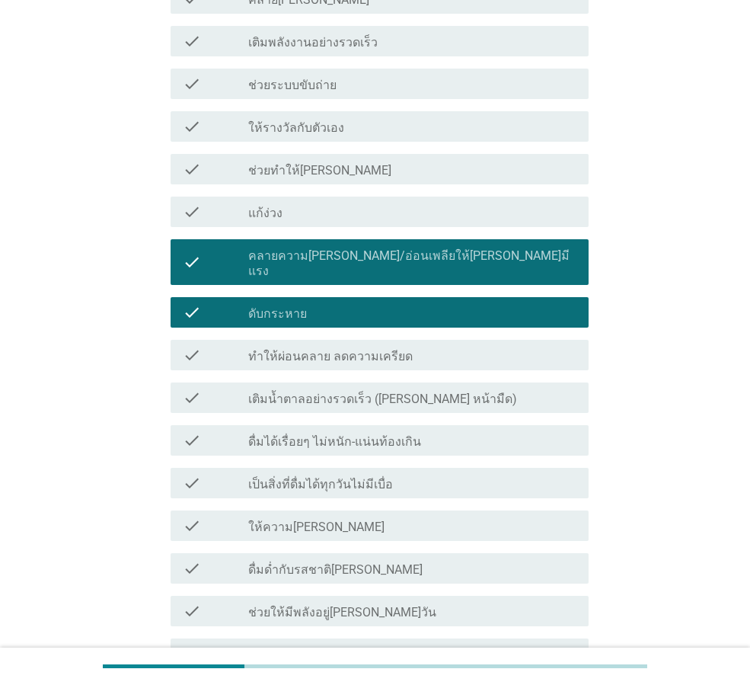
scroll to position [686, 0]
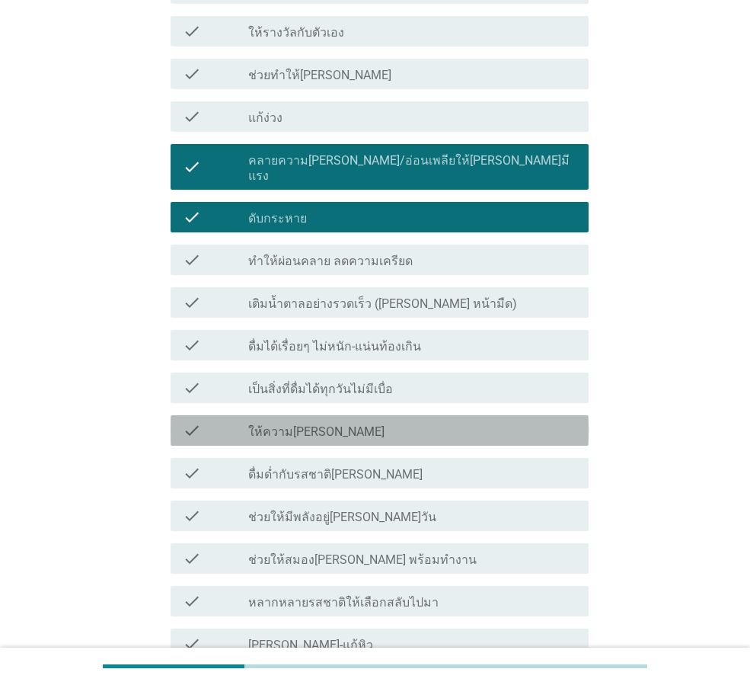
click at [376, 421] on div "check_box_outline_blank ให้ความ[PERSON_NAME]" at bounding box center [412, 430] width 328 height 18
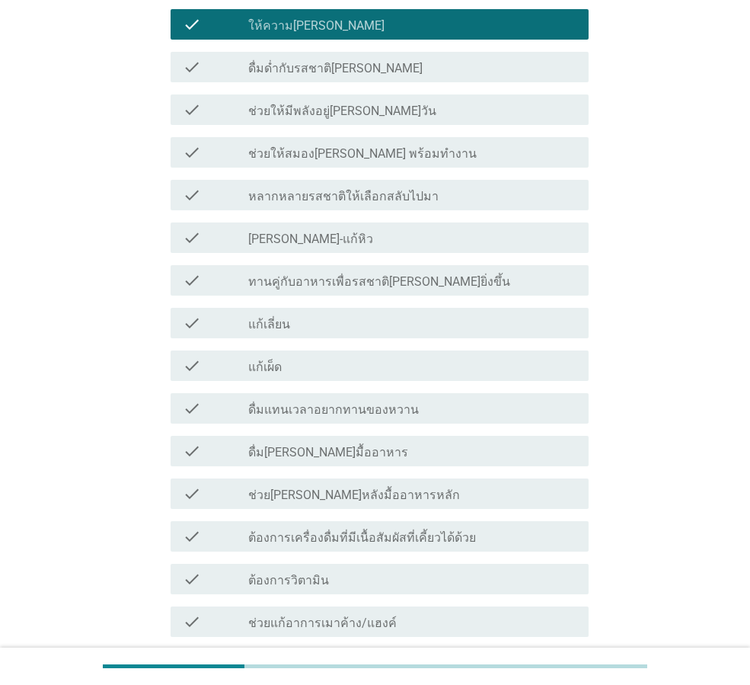
scroll to position [1143, 0]
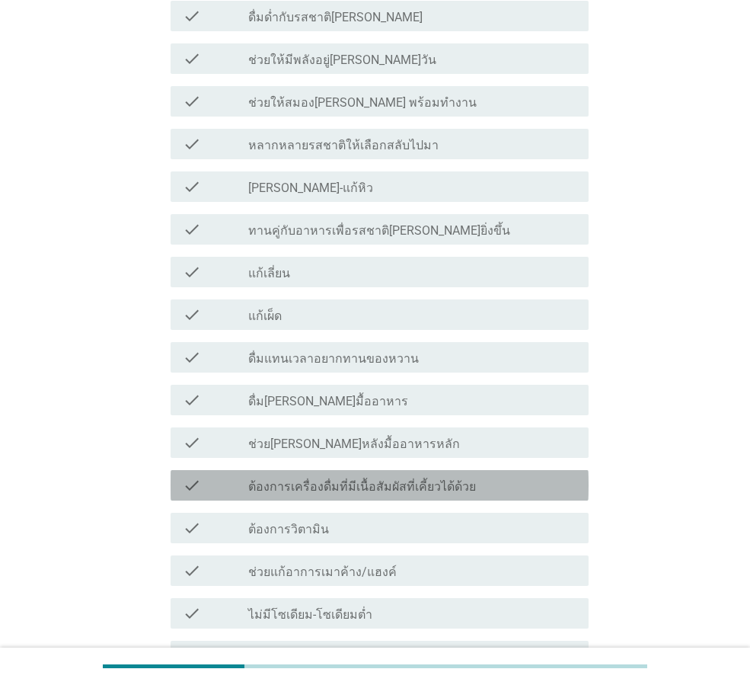
click at [416, 479] on label "ต้องการเครื่องดื่มที่มีเนื้อสัมผัสที่เคี้ยวได้ด้วย" at bounding box center [362, 486] width 228 height 15
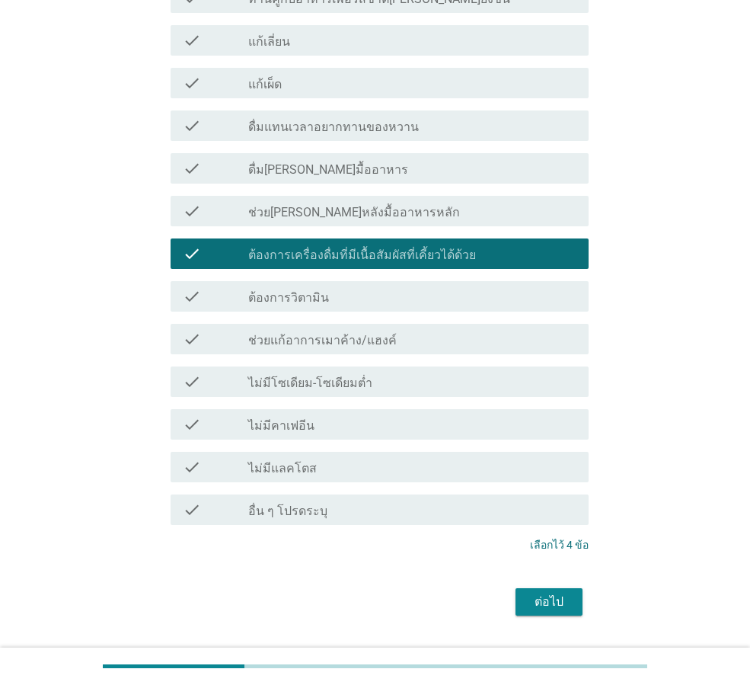
scroll to position [1399, 0]
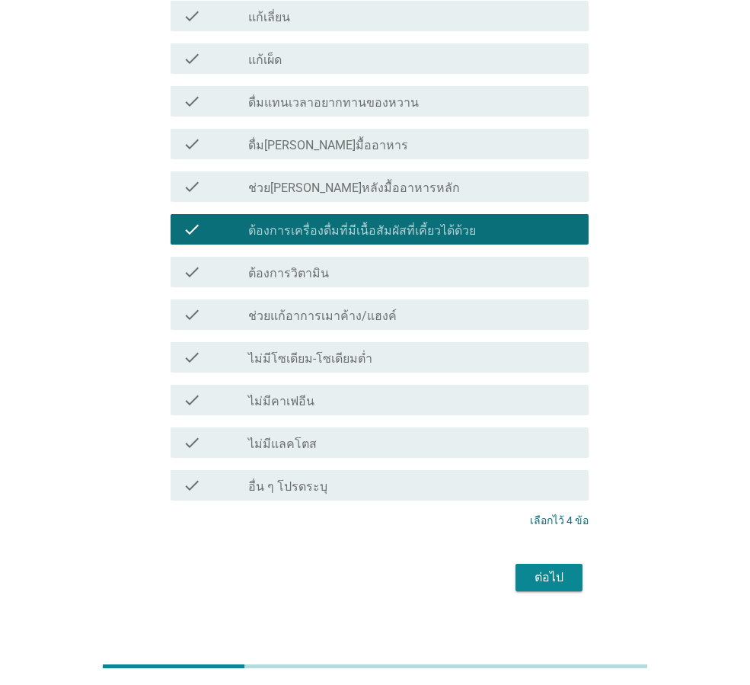
drag, startPoint x: 545, startPoint y: 545, endPoint x: 555, endPoint y: 558, distance: 16.8
click at [555, 559] on div "ต่อไป" at bounding box center [374, 577] width 427 height 37
click at [555, 568] on div "ต่อไป" at bounding box center [549, 577] width 43 height 18
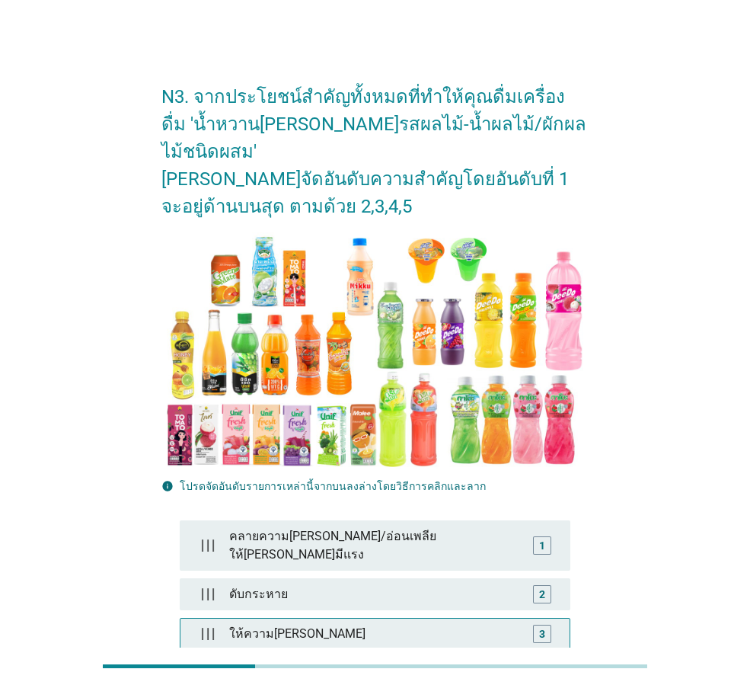
scroll to position [76, 0]
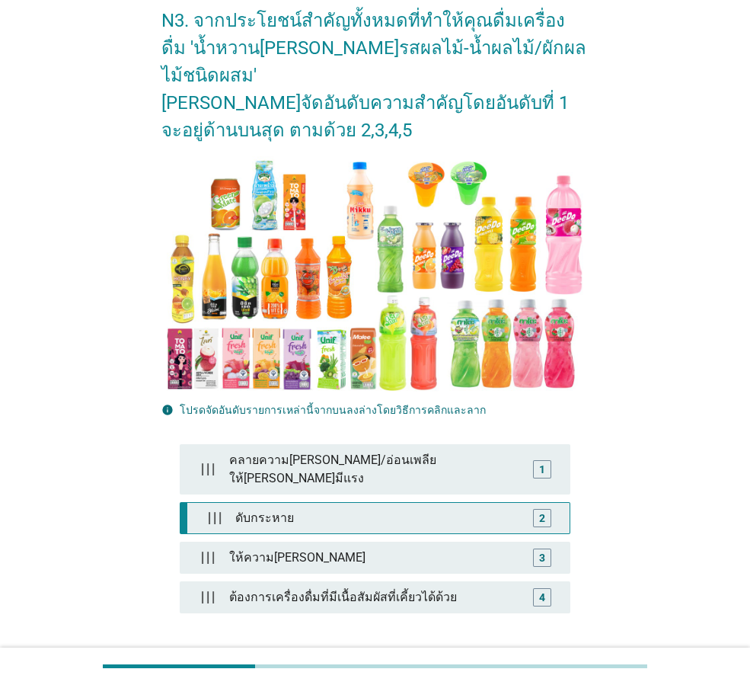
click at [548, 509] on div "2" at bounding box center [542, 518] width 18 height 18
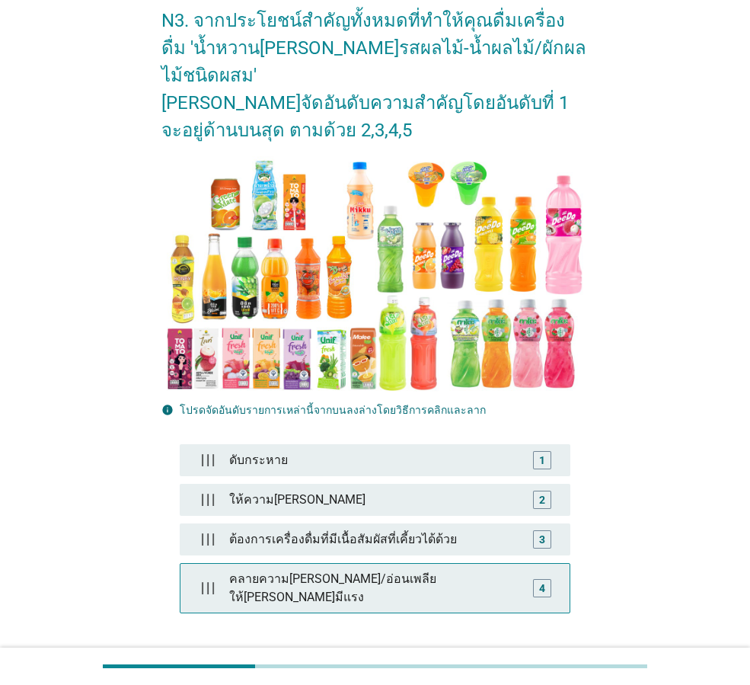
scroll to position [164, 0]
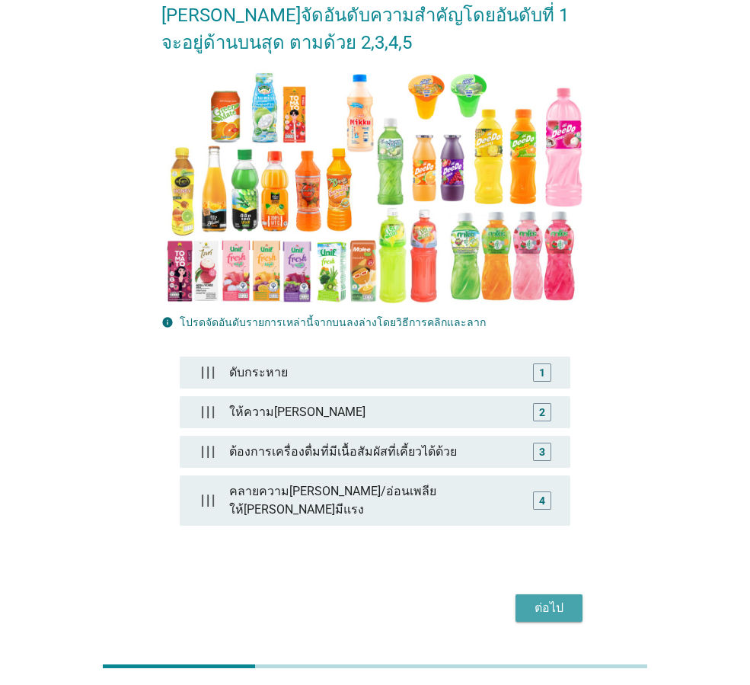
click at [539, 599] on div "ต่อไป" at bounding box center [549, 608] width 43 height 18
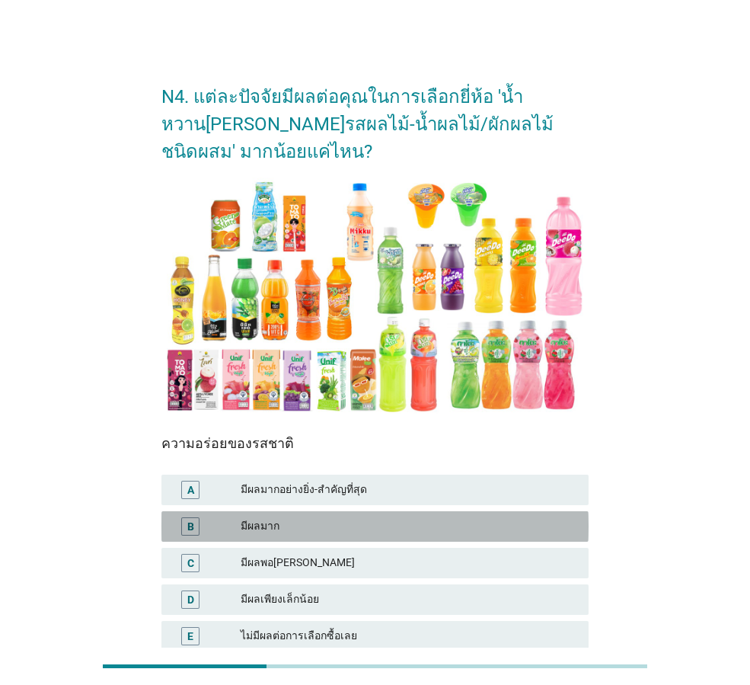
click at [312, 530] on div "มีผลมาก" at bounding box center [409, 526] width 336 height 18
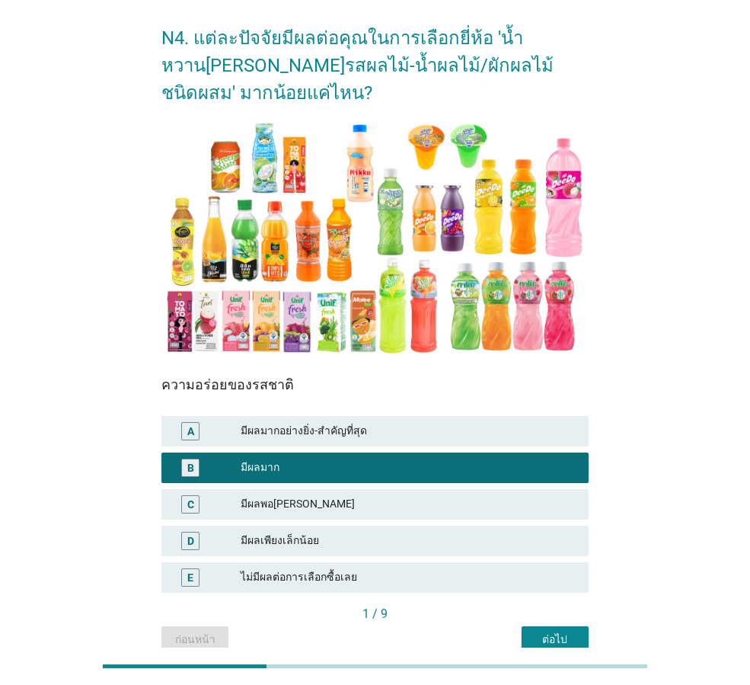
scroll to position [132, 0]
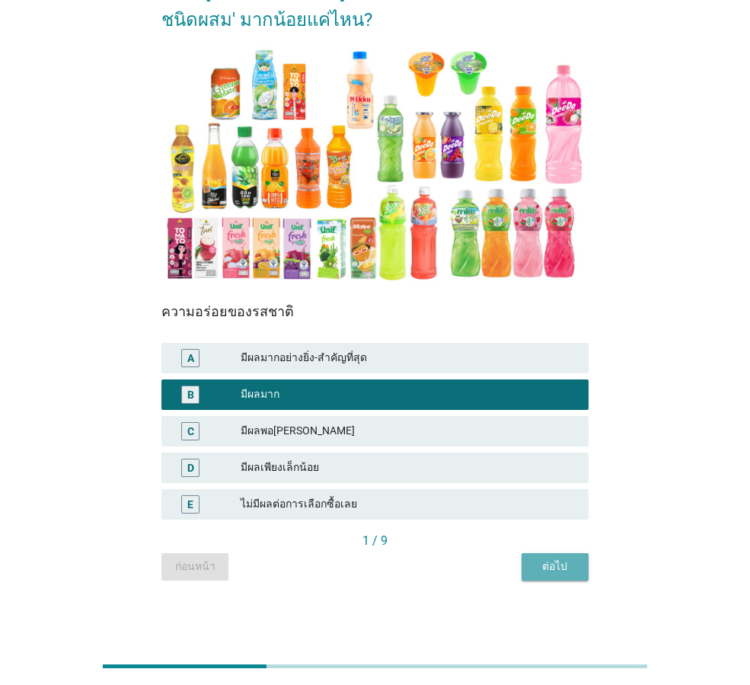
click at [566, 570] on div "ต่อไป" at bounding box center [555, 566] width 43 height 16
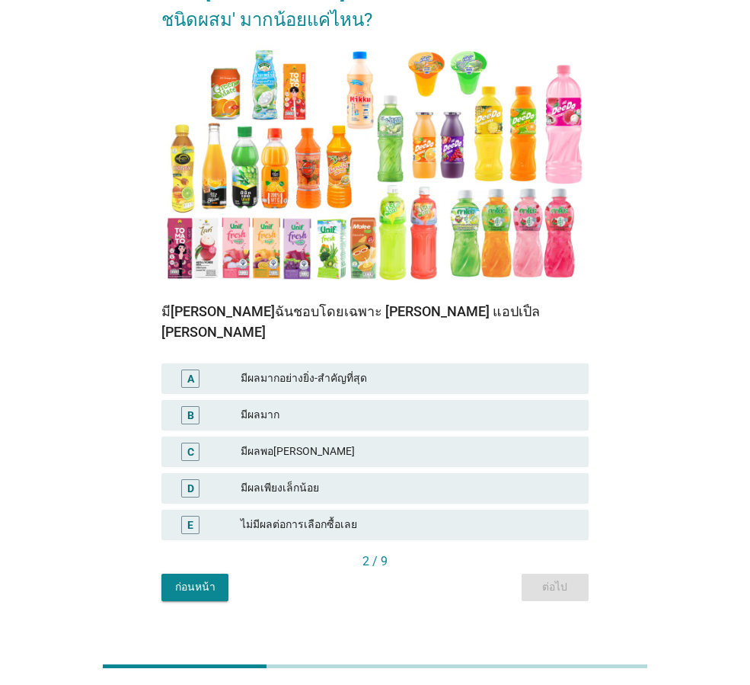
scroll to position [0, 0]
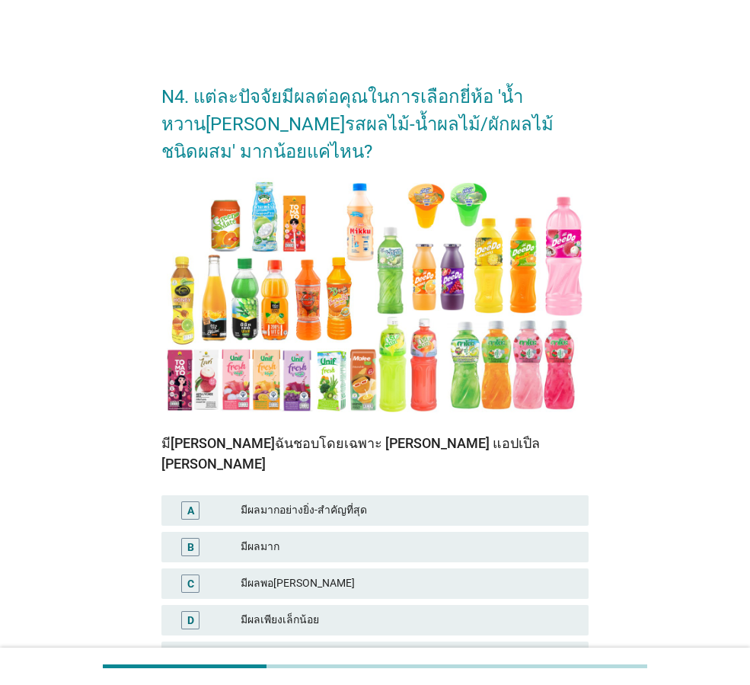
click at [323, 574] on div "มีผลพอ[PERSON_NAME]" at bounding box center [409, 583] width 336 height 18
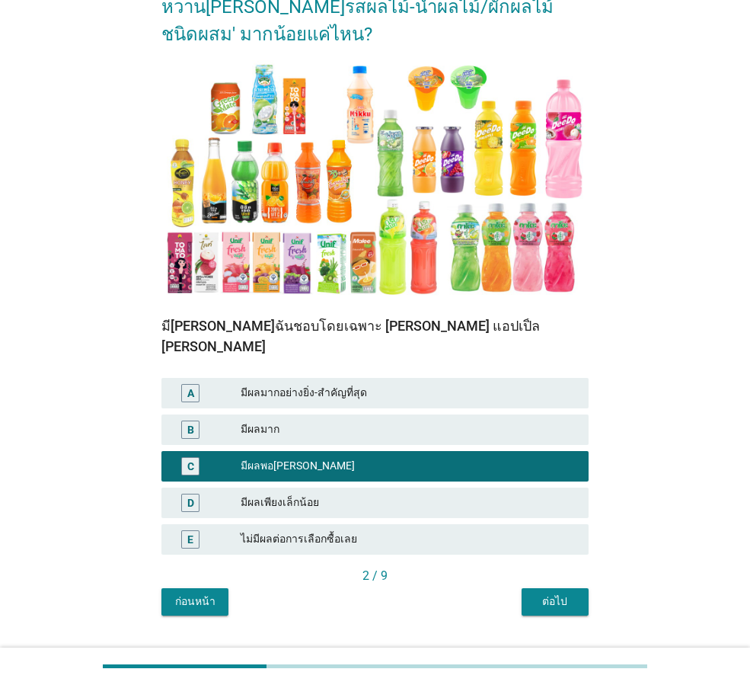
scroll to position [132, 0]
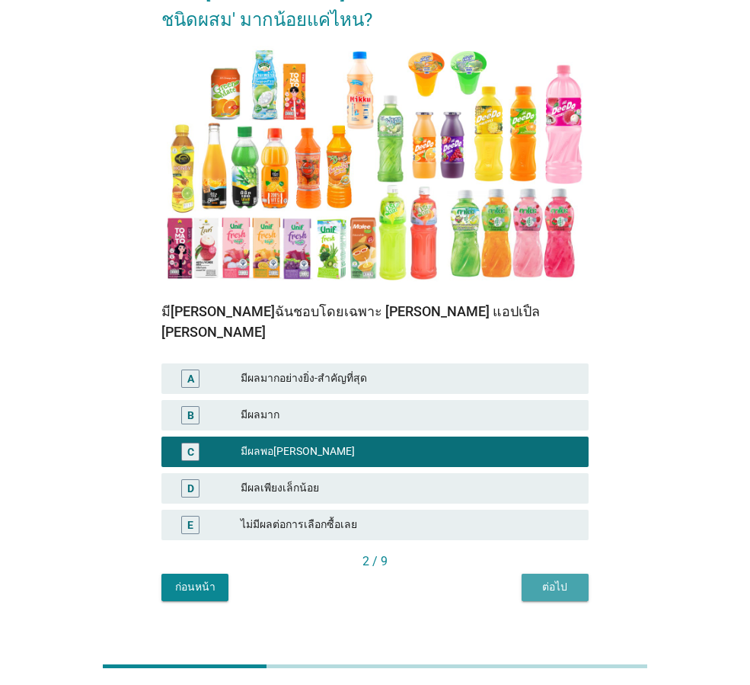
click at [532, 574] on button "ต่อไป" at bounding box center [555, 587] width 67 height 27
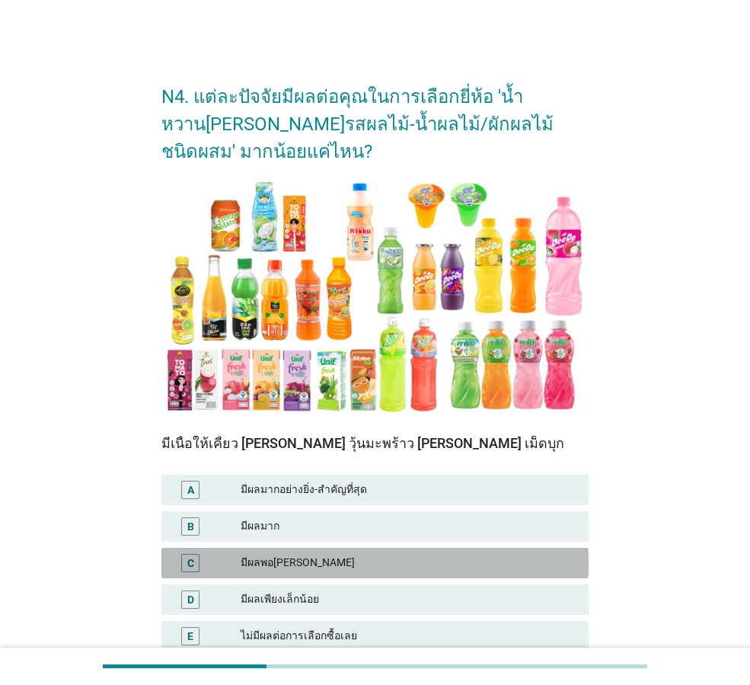
click at [294, 554] on div "มีผลพอ[PERSON_NAME]" at bounding box center [409, 563] width 336 height 18
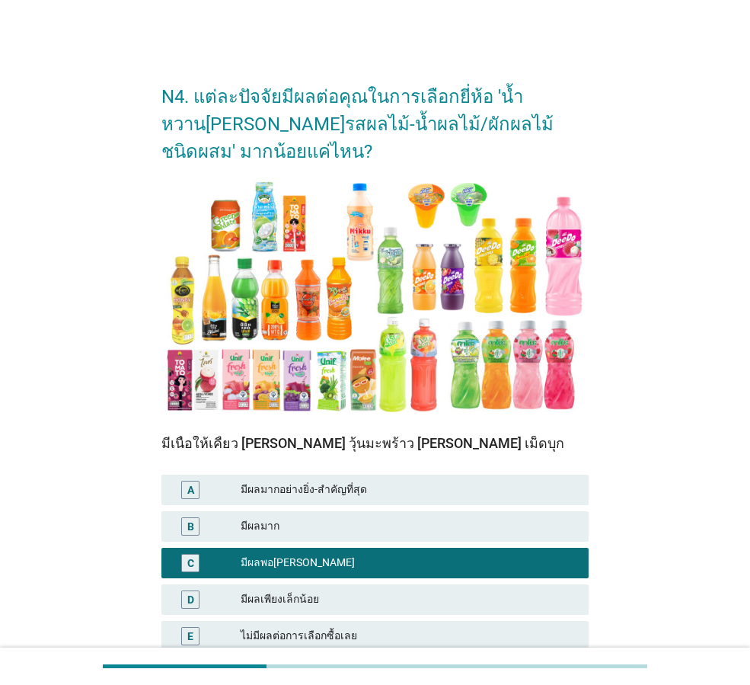
scroll to position [132, 0]
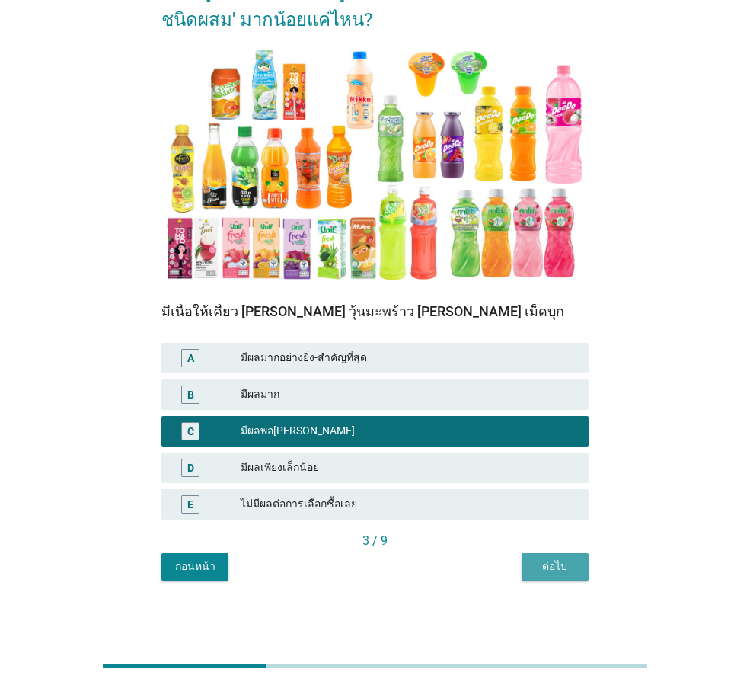
click at [561, 561] on div "ต่อไป" at bounding box center [555, 566] width 43 height 16
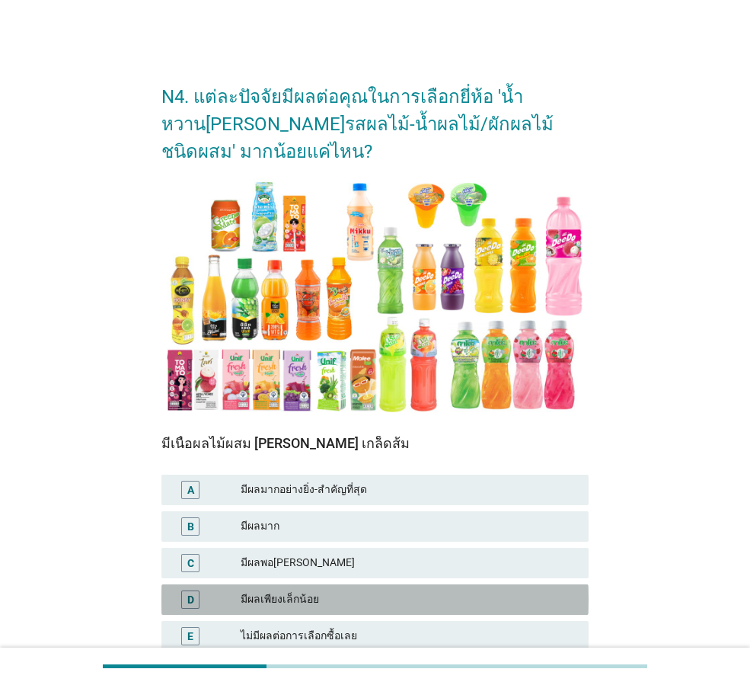
click at [352, 596] on div "มีผลเพียงเล็กน้อย" at bounding box center [409, 599] width 336 height 18
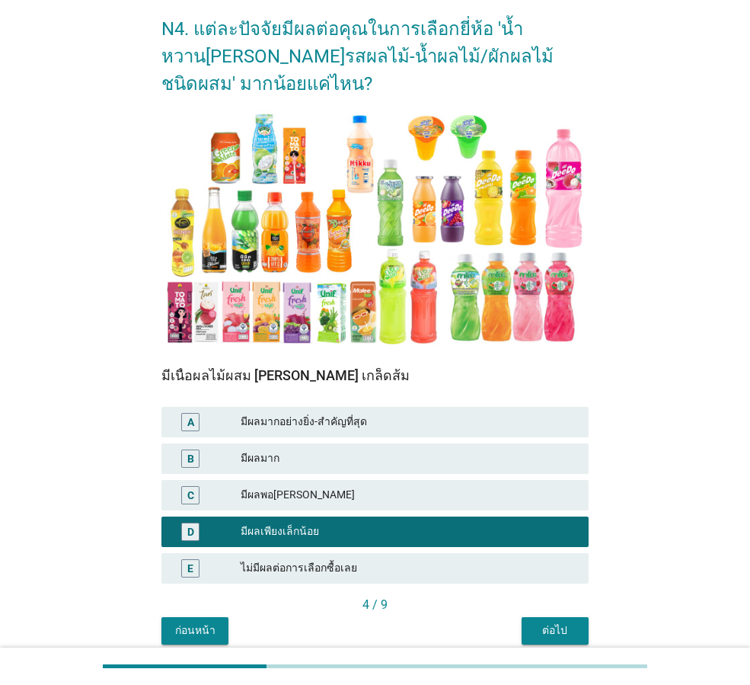
scroll to position [132, 0]
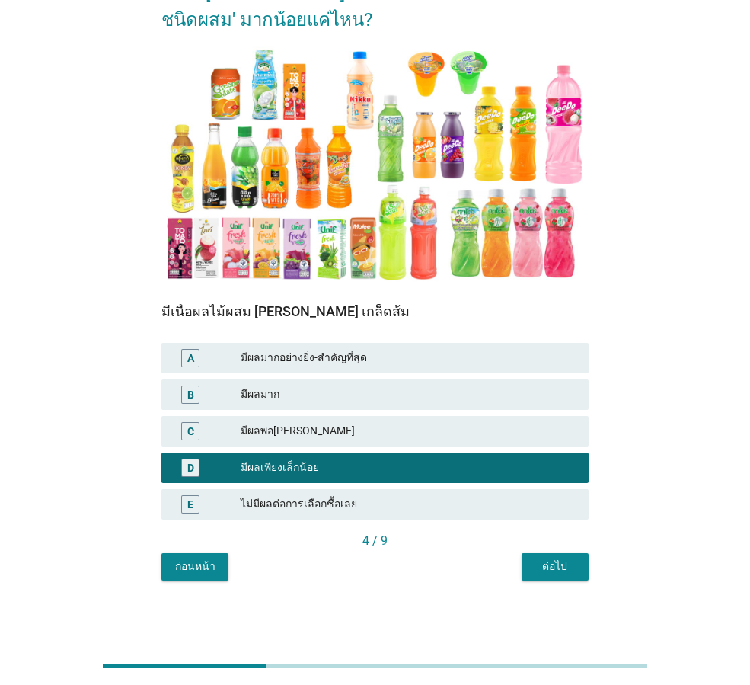
click at [574, 564] on div "ต่อไป" at bounding box center [555, 566] width 43 height 16
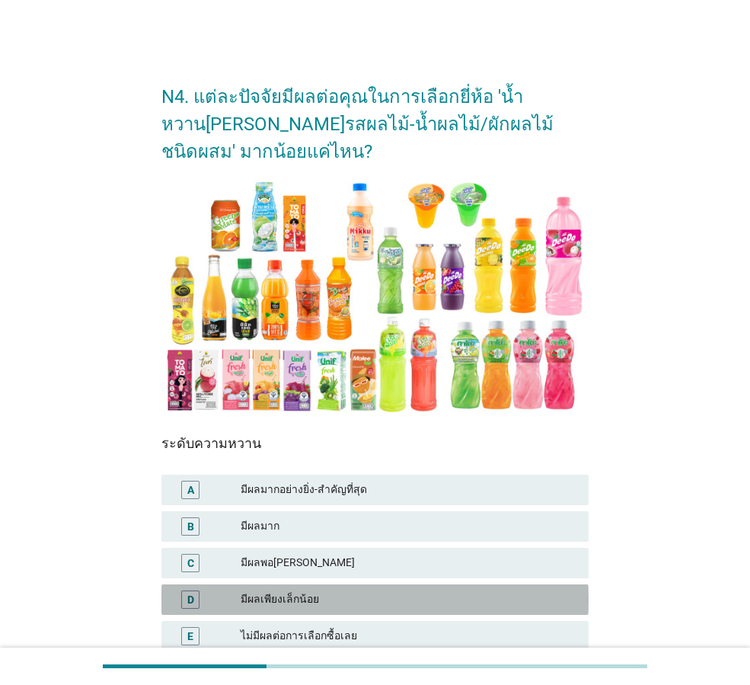
click at [262, 594] on div "มีผลเพียงเล็กน้อย" at bounding box center [409, 599] width 336 height 18
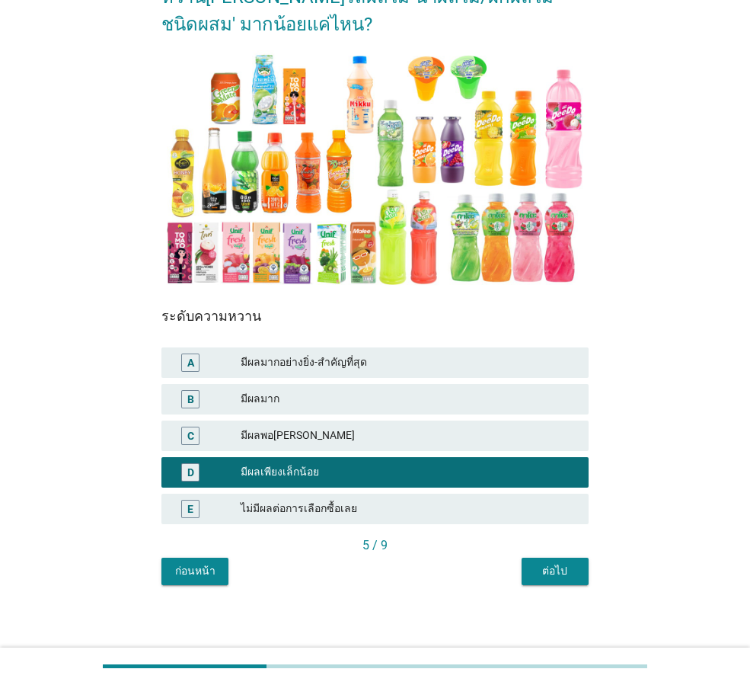
scroll to position [132, 0]
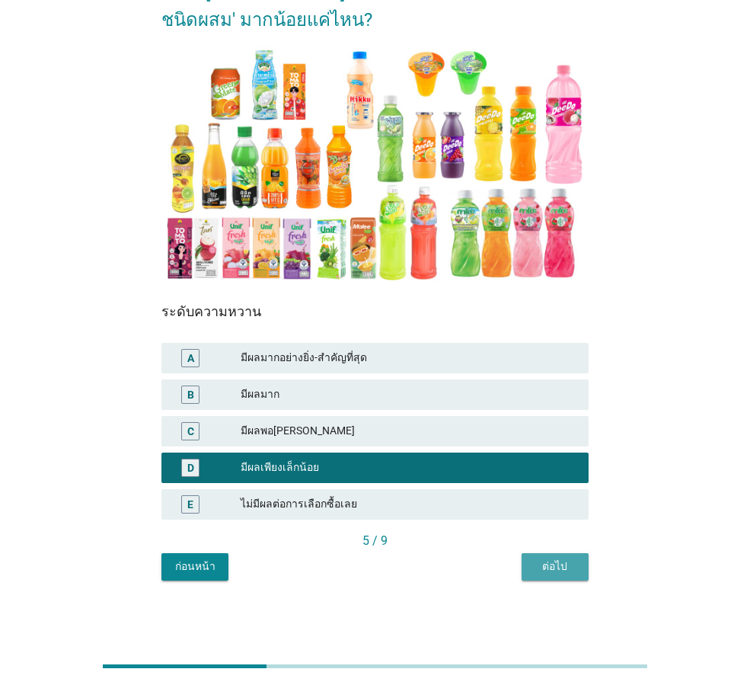
drag, startPoint x: 529, startPoint y: 572, endPoint x: 530, endPoint y: 558, distance: 14.5
click at [530, 571] on button "ต่อไป" at bounding box center [555, 566] width 67 height 27
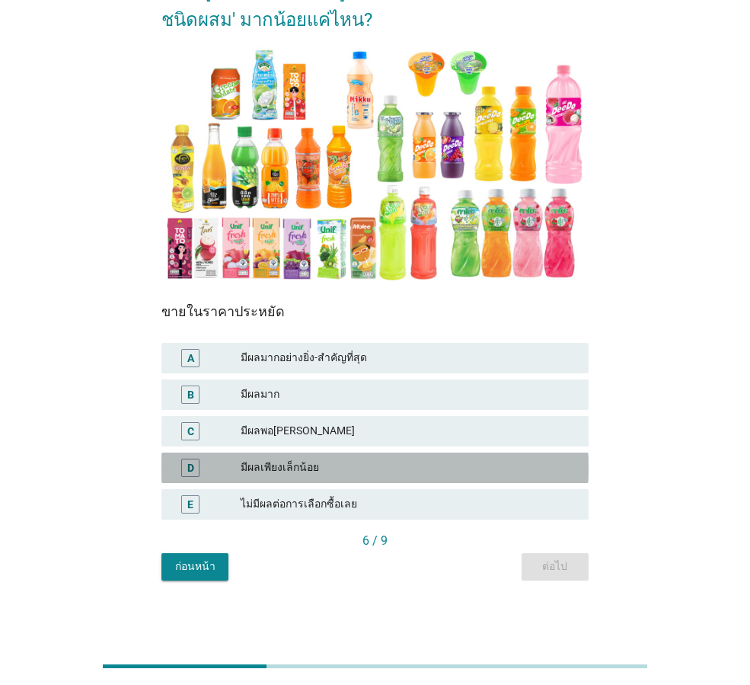
click at [310, 472] on div "มีผลเพียงเล็กน้อย" at bounding box center [409, 468] width 336 height 18
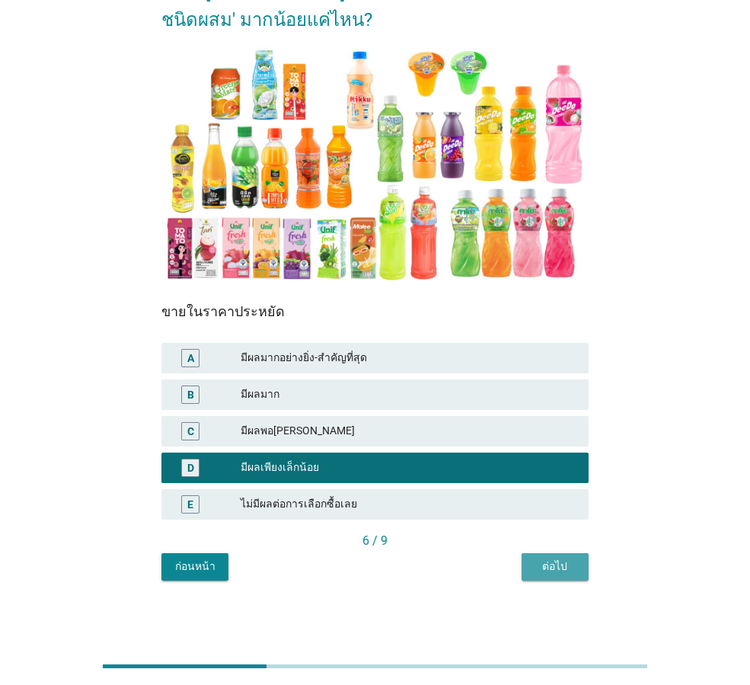
click at [553, 564] on div "ต่อไป" at bounding box center [555, 566] width 43 height 16
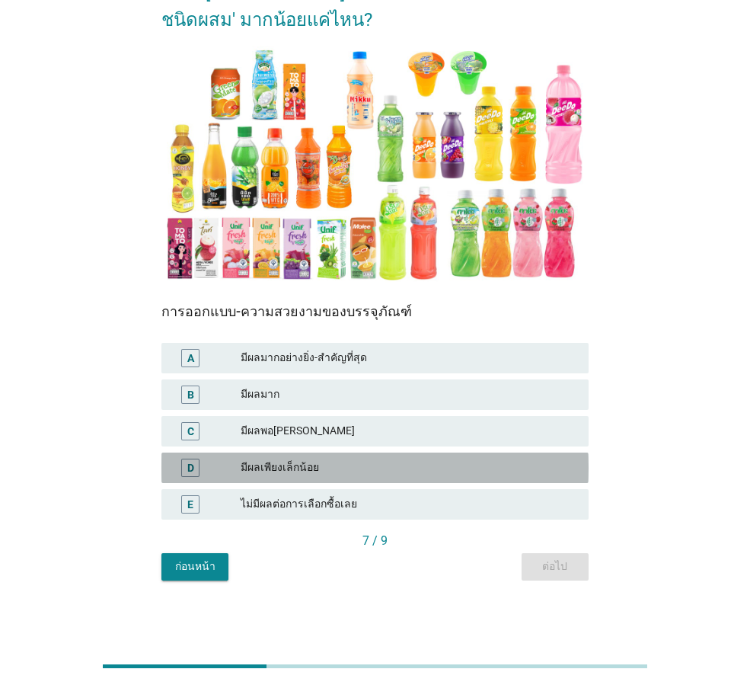
click at [316, 468] on div "มีผลเพียงเล็กน้อย" at bounding box center [409, 468] width 336 height 18
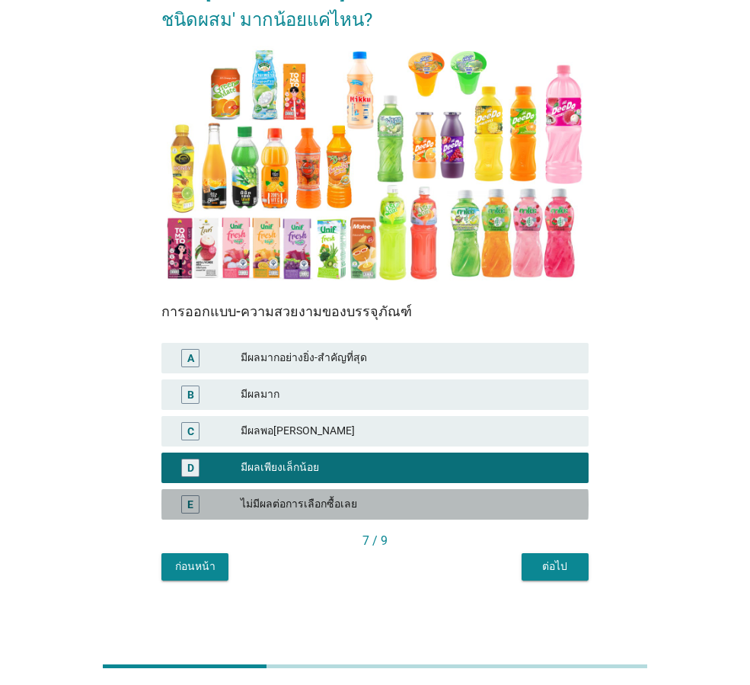
click at [315, 500] on div "ไม่มีผลต่อการเลือกซื้อเลย" at bounding box center [409, 504] width 336 height 18
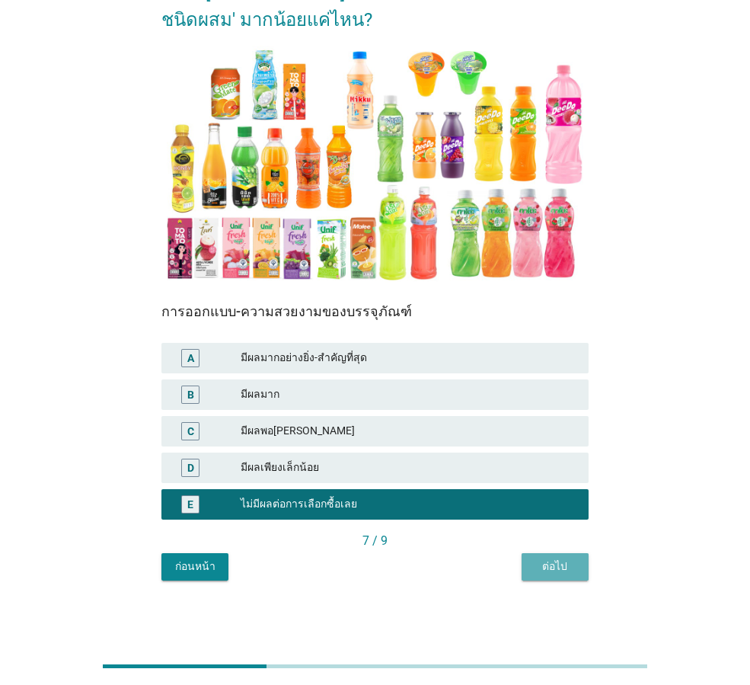
click at [573, 564] on div "ต่อไป" at bounding box center [555, 566] width 43 height 16
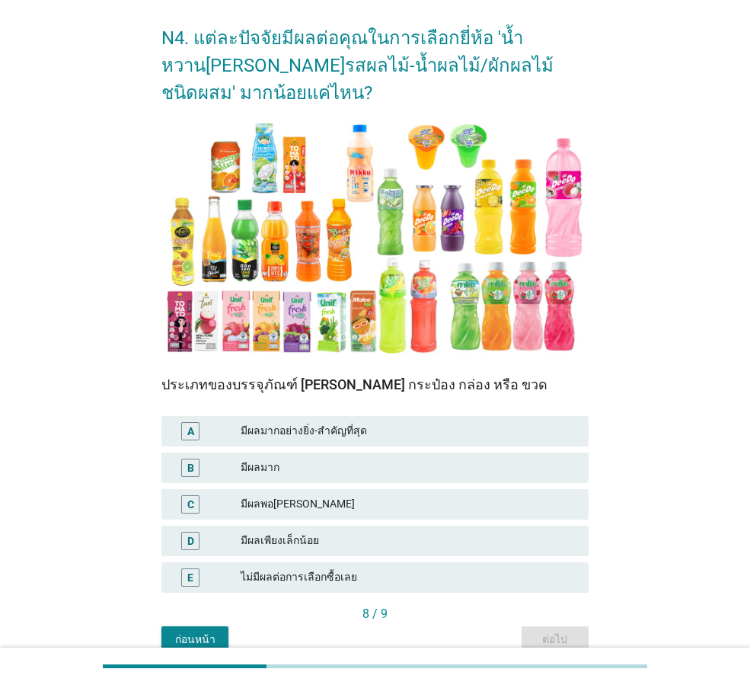
scroll to position [76, 0]
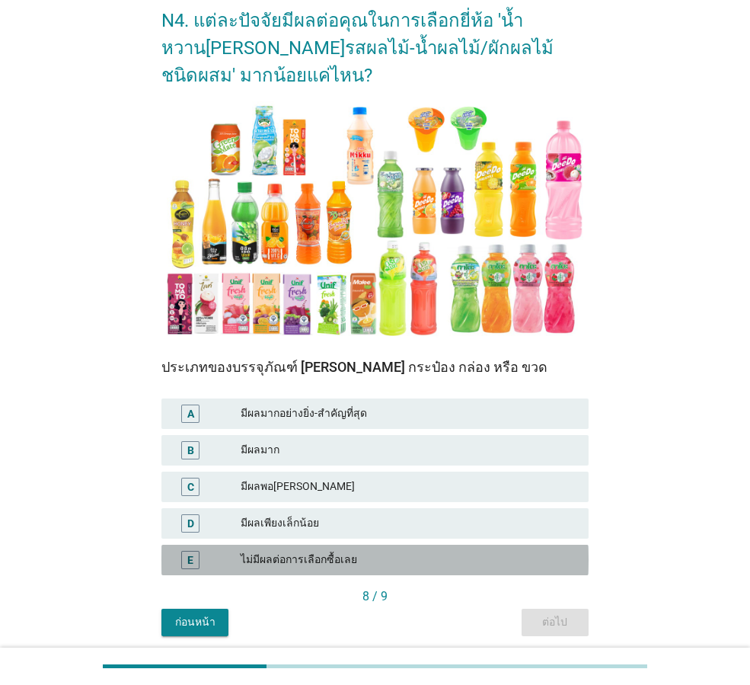
click at [213, 553] on div "E" at bounding box center [207, 560] width 67 height 18
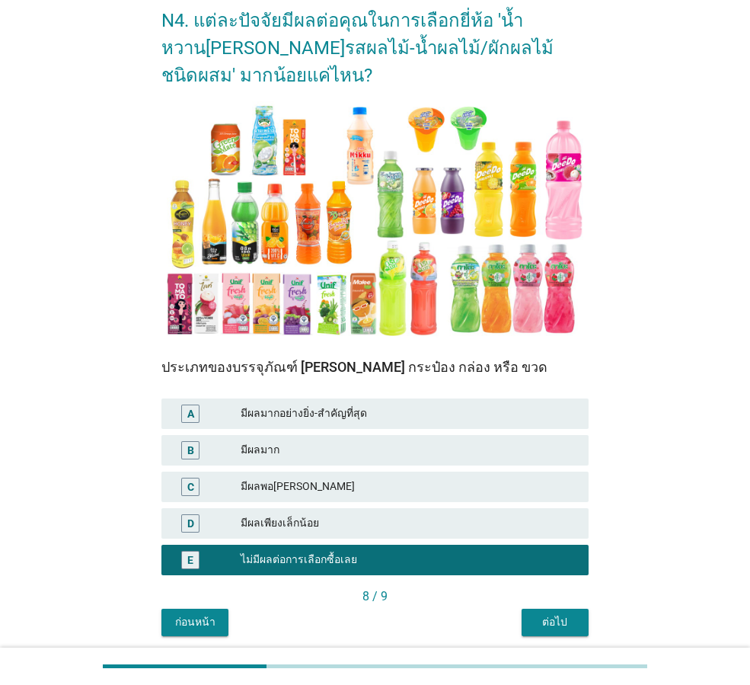
click at [565, 622] on div "ต่อไป" at bounding box center [555, 622] width 43 height 16
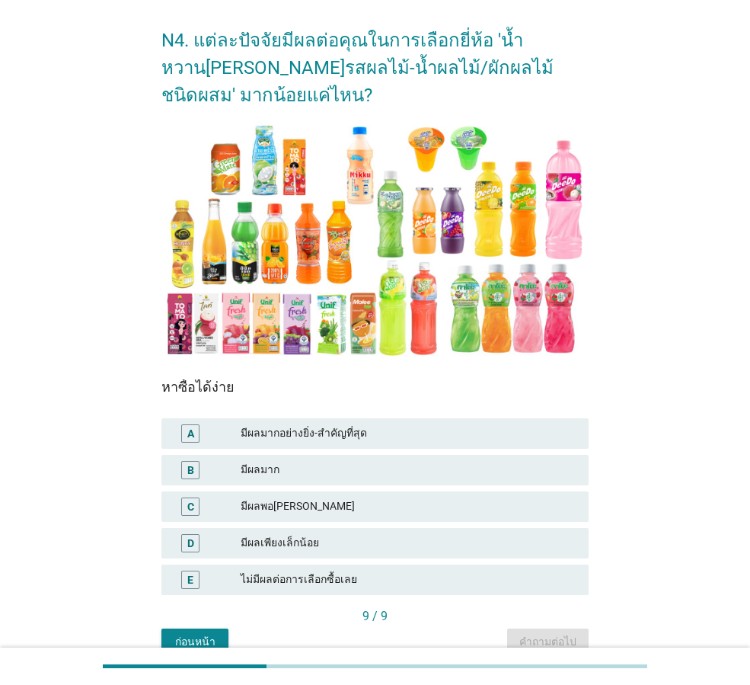
scroll to position [132, 0]
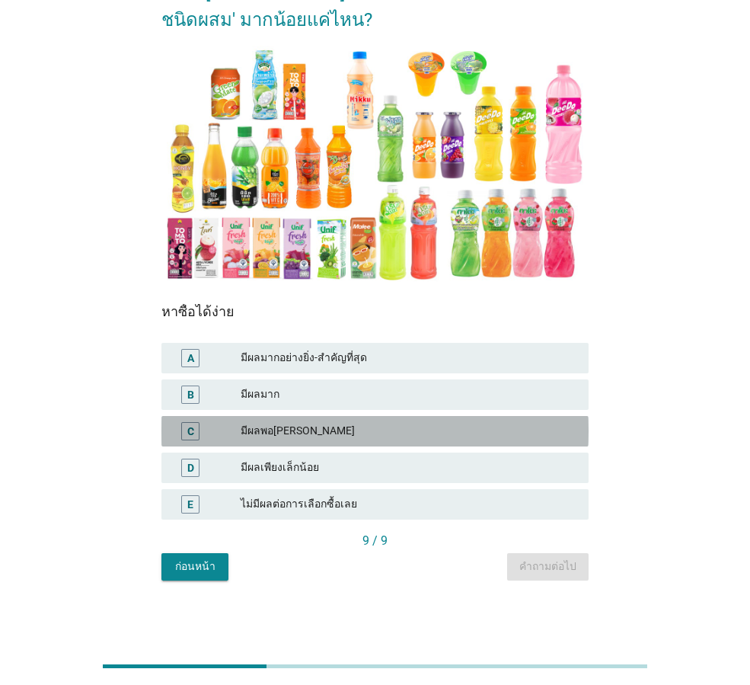
click at [304, 436] on div "มีผลพอ[PERSON_NAME]" at bounding box center [409, 431] width 336 height 18
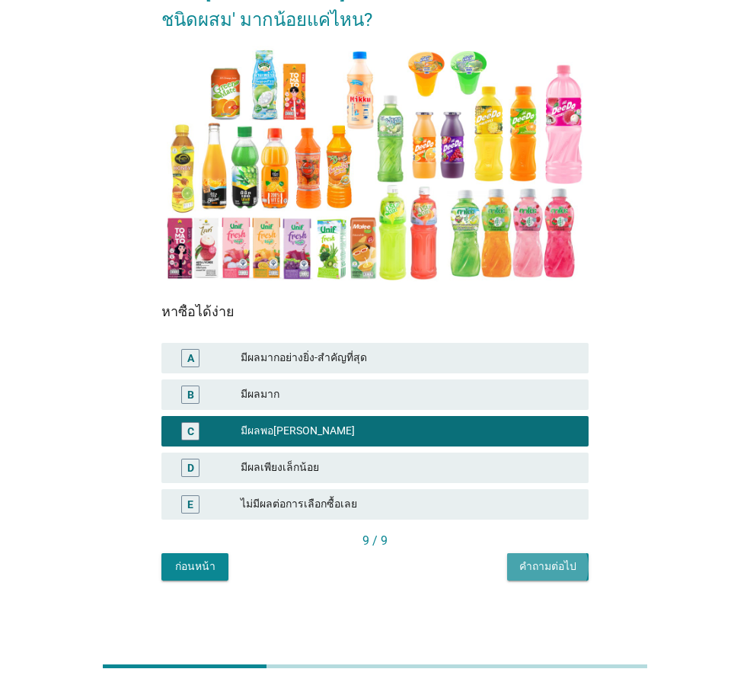
click at [566, 554] on button "คำถามต่อไป" at bounding box center [548, 566] width 82 height 27
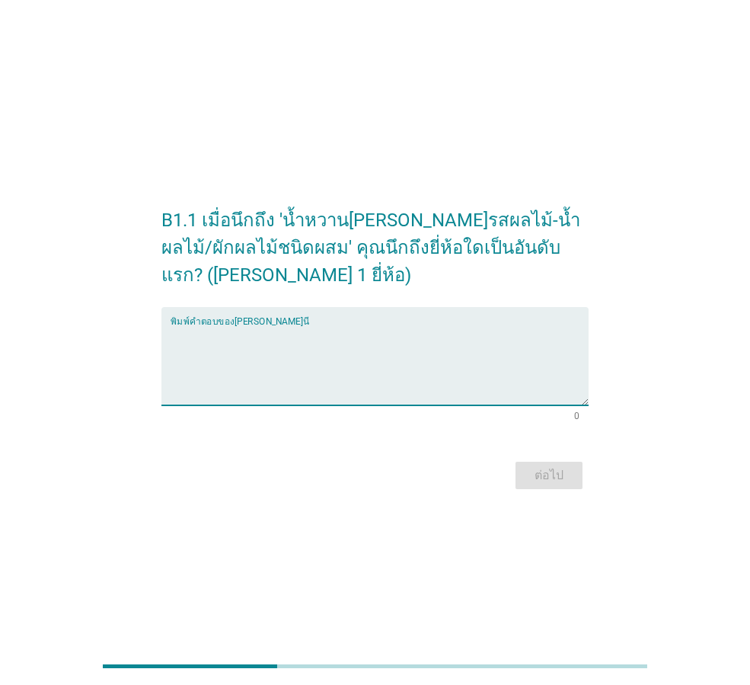
click at [484, 350] on textarea "พิมพ์คำตอบของคุณ ที่นี่" at bounding box center [380, 365] width 418 height 80
type textarea "[PERSON_NAME]นิฟ"
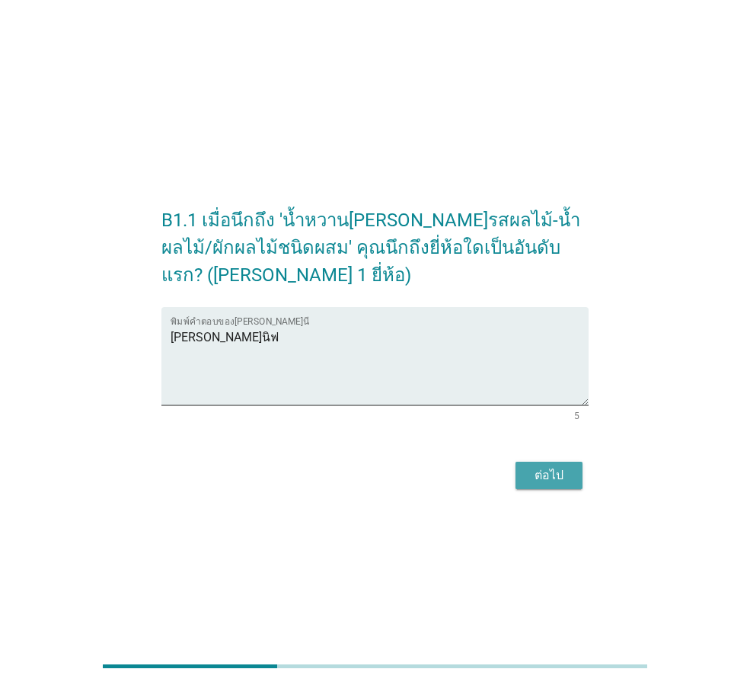
click at [536, 467] on div "ต่อไป" at bounding box center [549, 475] width 43 height 18
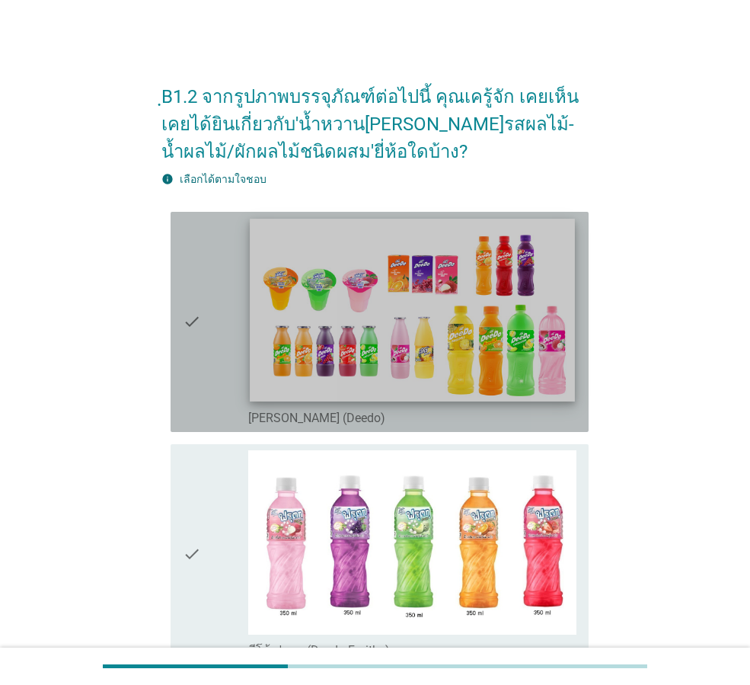
click at [483, 349] on img at bounding box center [412, 310] width 325 height 183
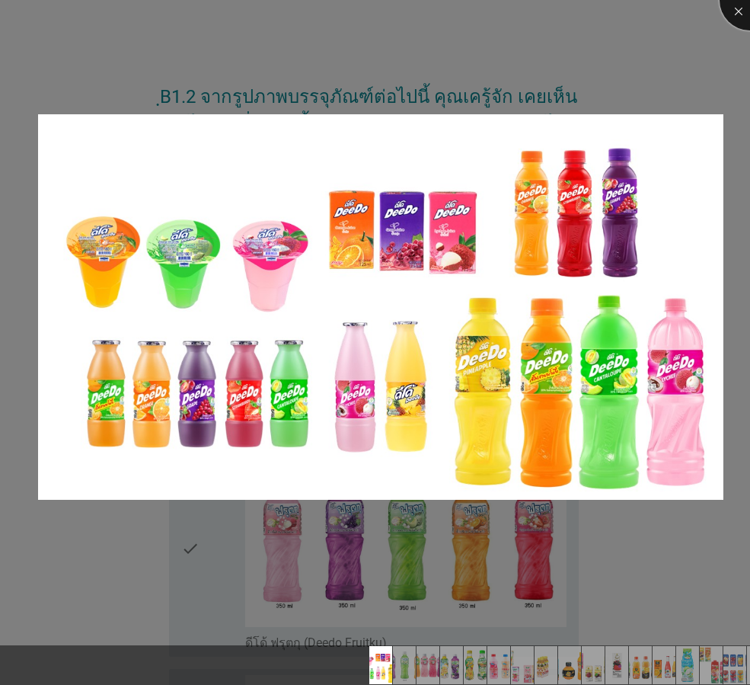
click at [737, 7] on div at bounding box center [750, 0] width 61 height 61
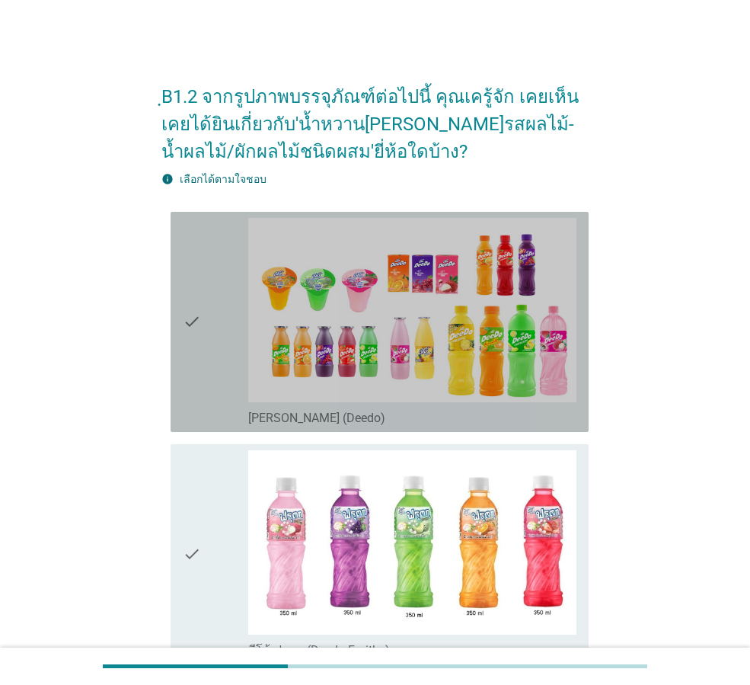
click at [193, 332] on icon "check" at bounding box center [192, 322] width 18 height 208
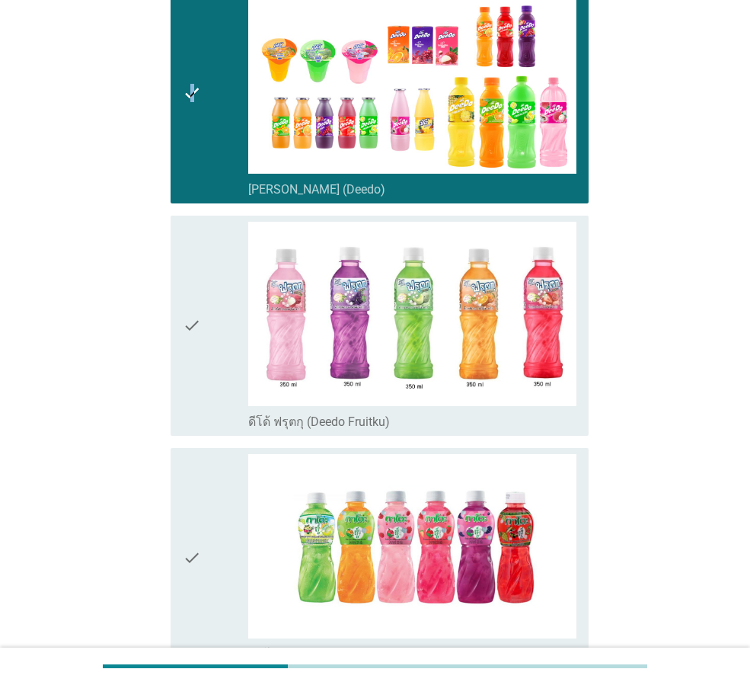
scroll to position [305, 0]
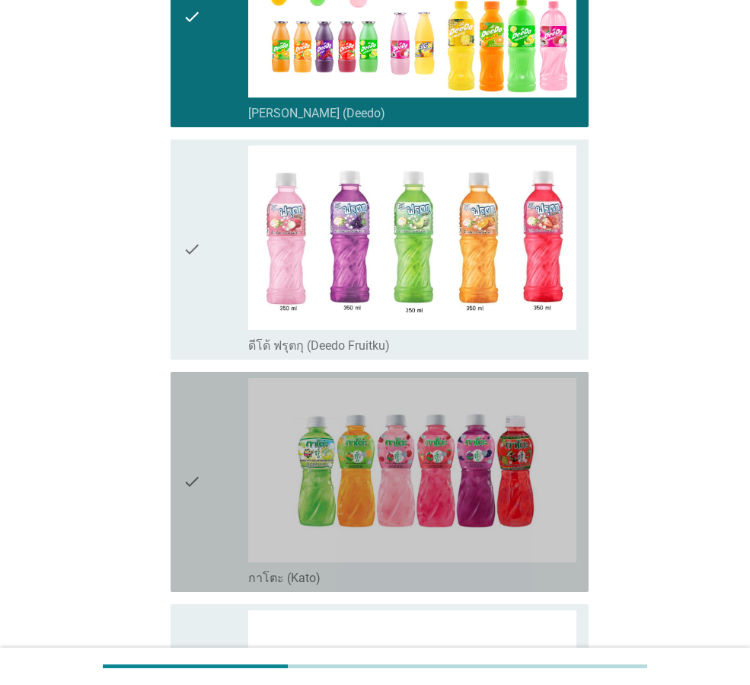
click at [205, 460] on div "check" at bounding box center [216, 482] width 66 height 208
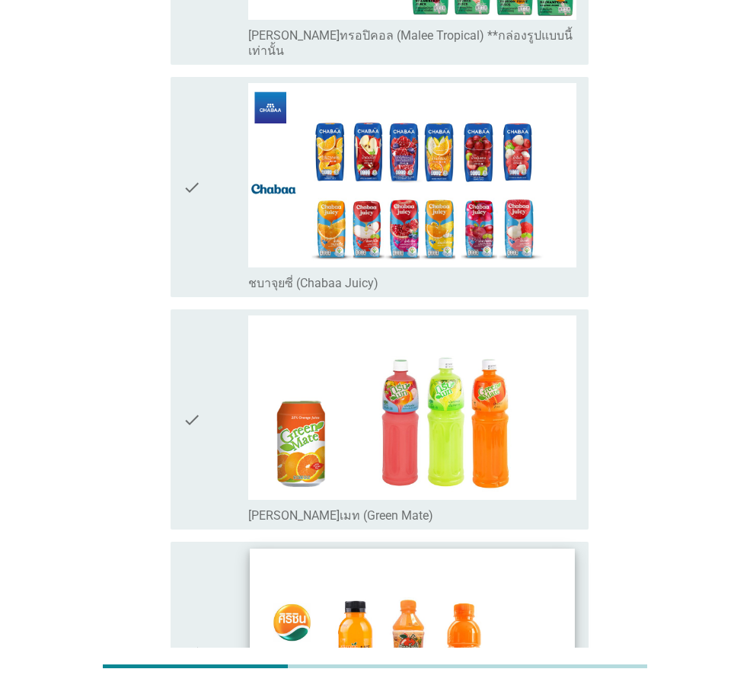
scroll to position [3615, 0]
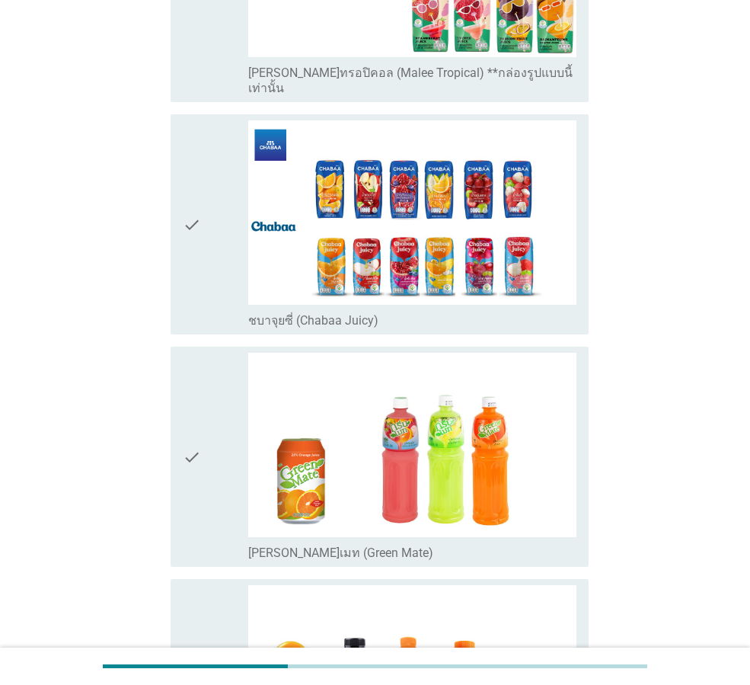
click at [184, 418] on icon "check" at bounding box center [192, 457] width 18 height 208
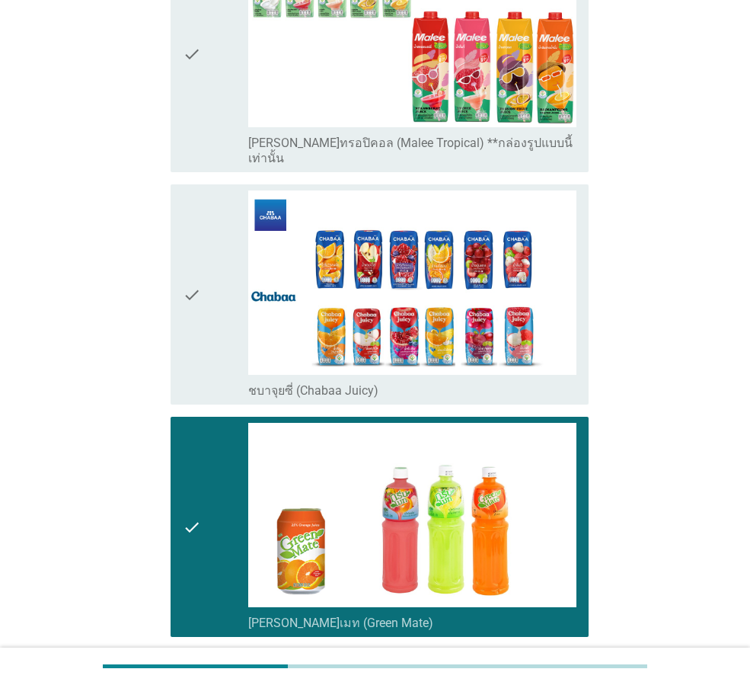
scroll to position [3310, 0]
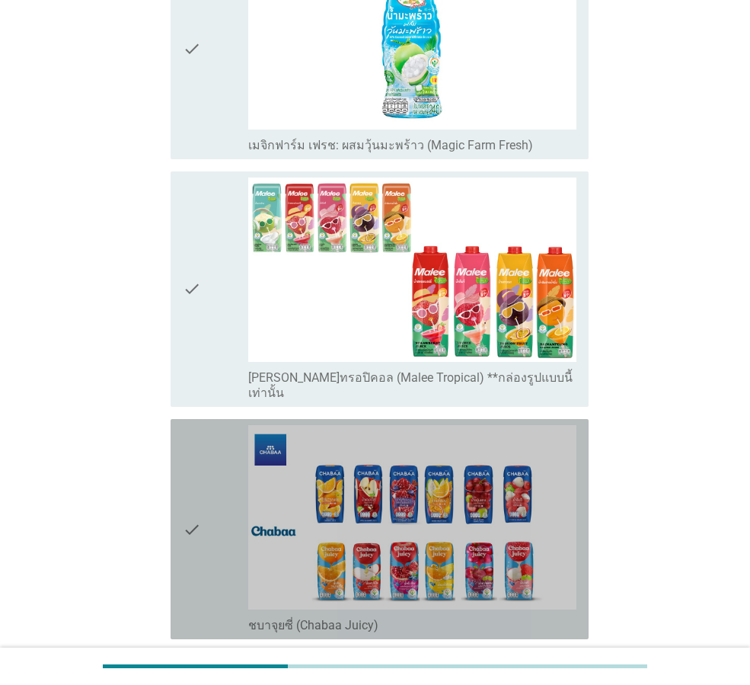
click at [187, 449] on icon "check" at bounding box center [192, 529] width 18 height 208
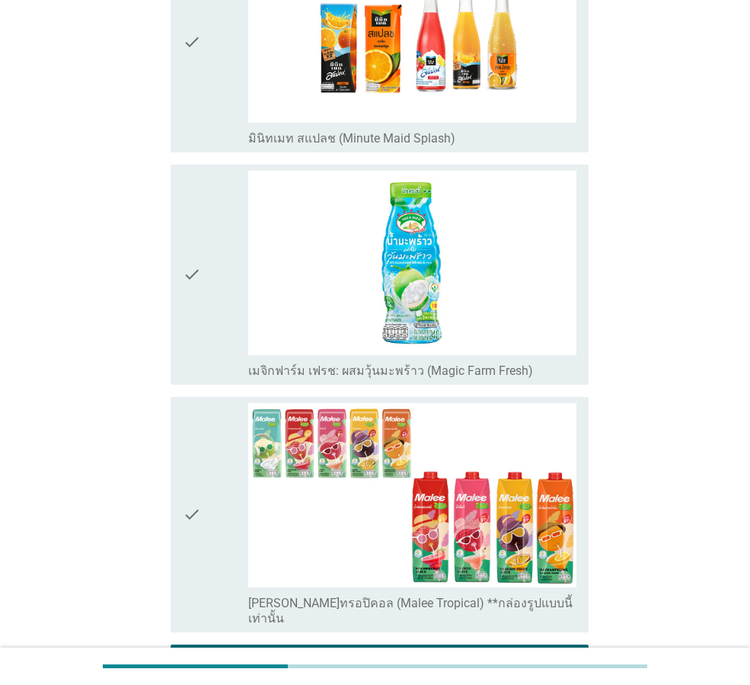
scroll to position [3005, 0]
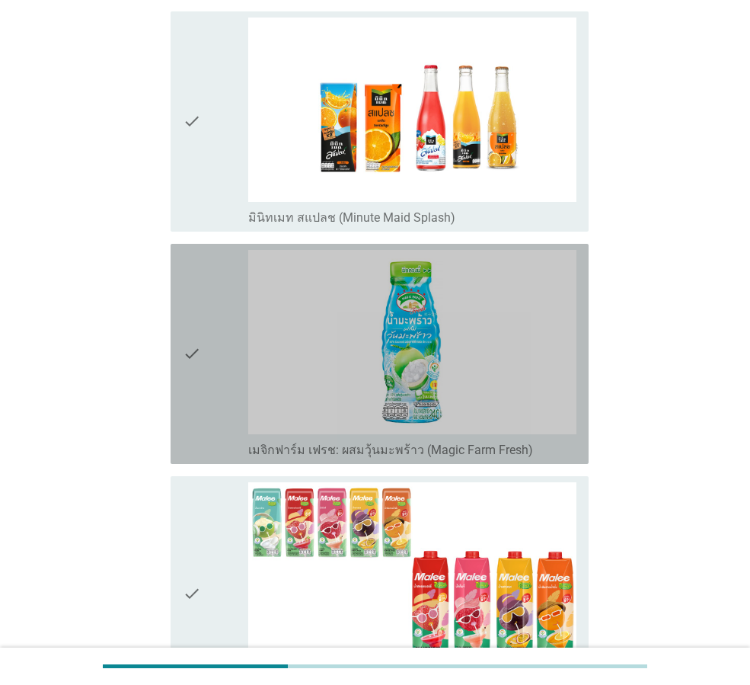
click at [202, 362] on div "check" at bounding box center [216, 354] width 66 height 208
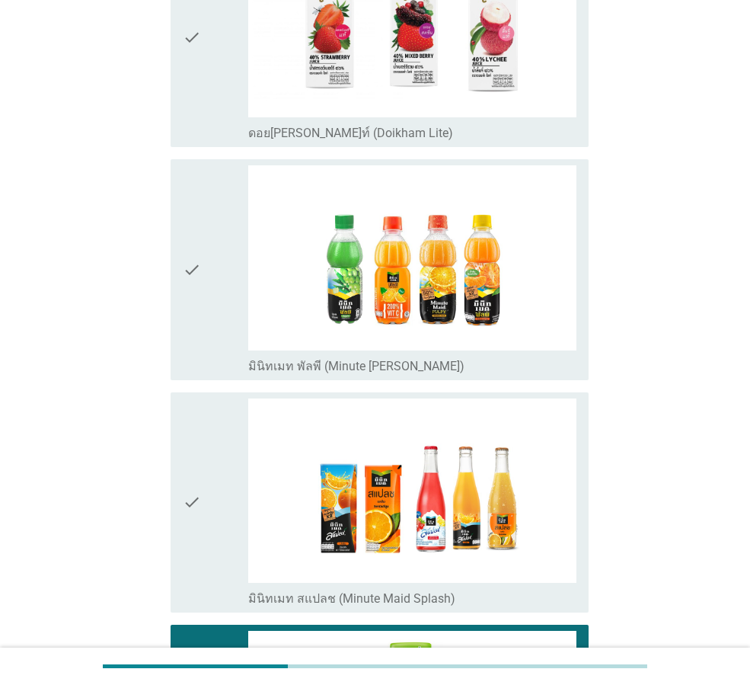
click at [206, 459] on div "check" at bounding box center [216, 502] width 66 height 208
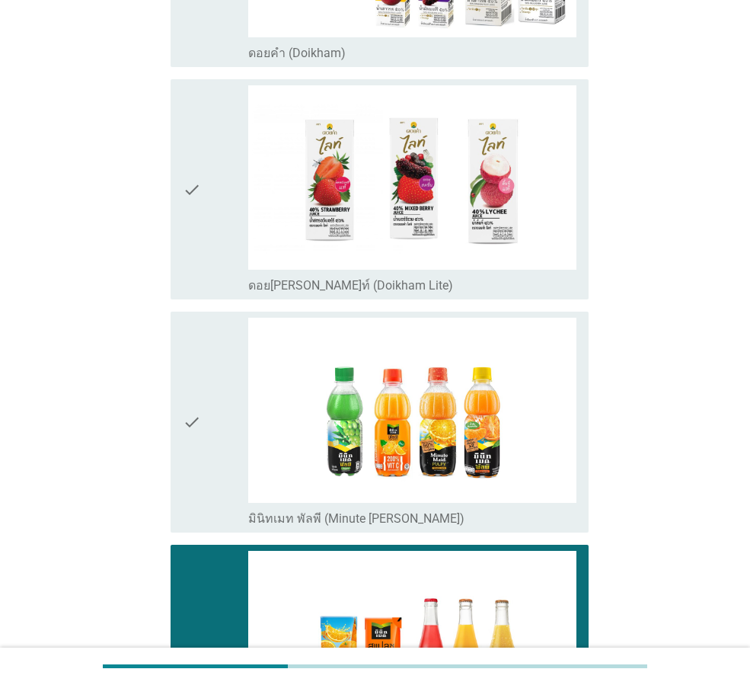
click at [197, 414] on icon "check" at bounding box center [192, 422] width 18 height 208
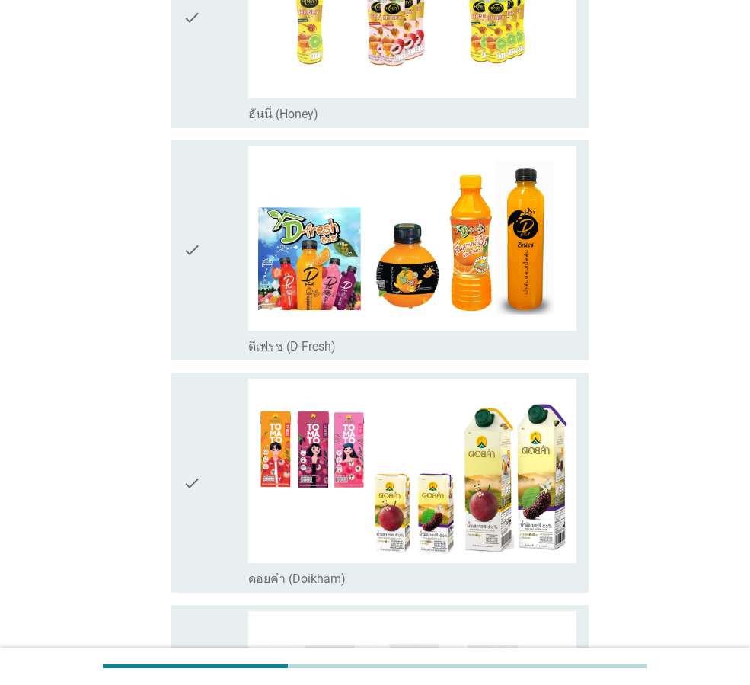
scroll to position [1939, 0]
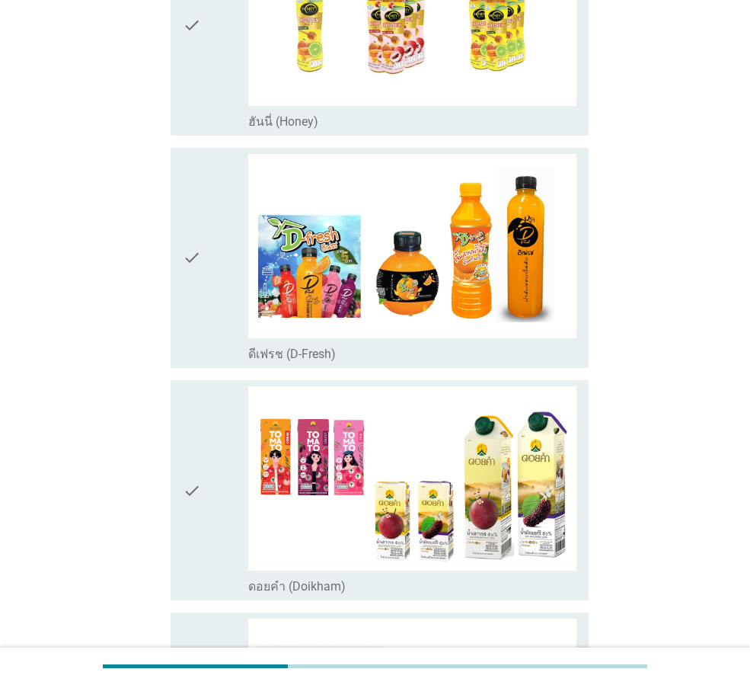
click at [193, 436] on icon "check" at bounding box center [192, 490] width 18 height 208
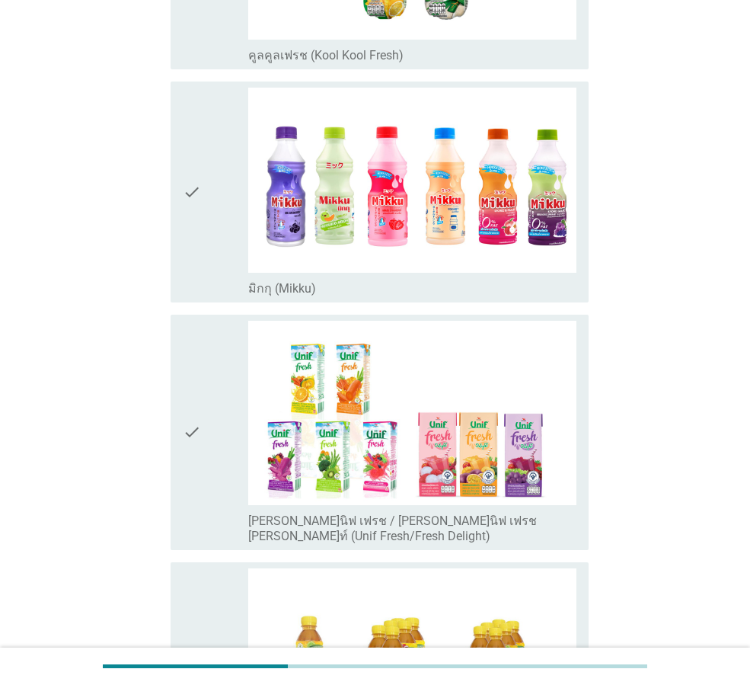
scroll to position [1253, 0]
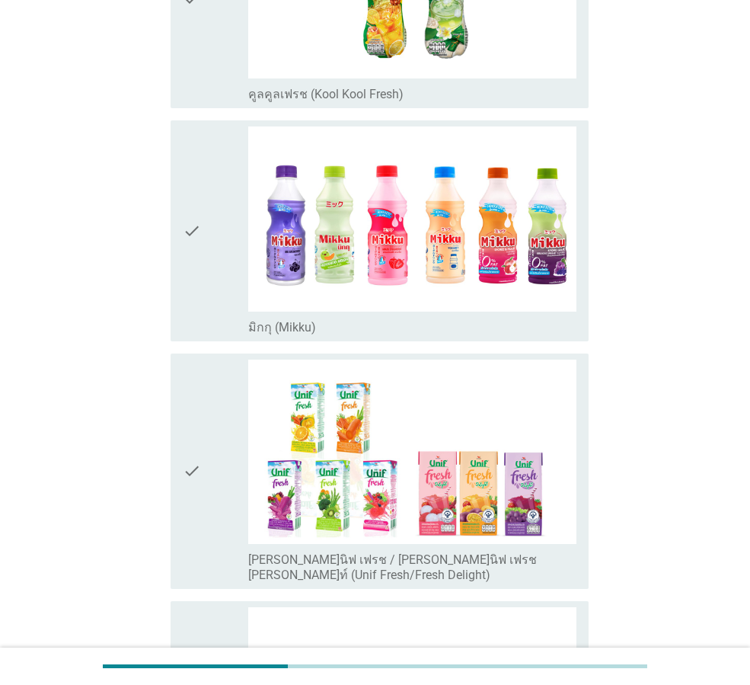
click at [193, 456] on icon "check" at bounding box center [192, 471] width 18 height 223
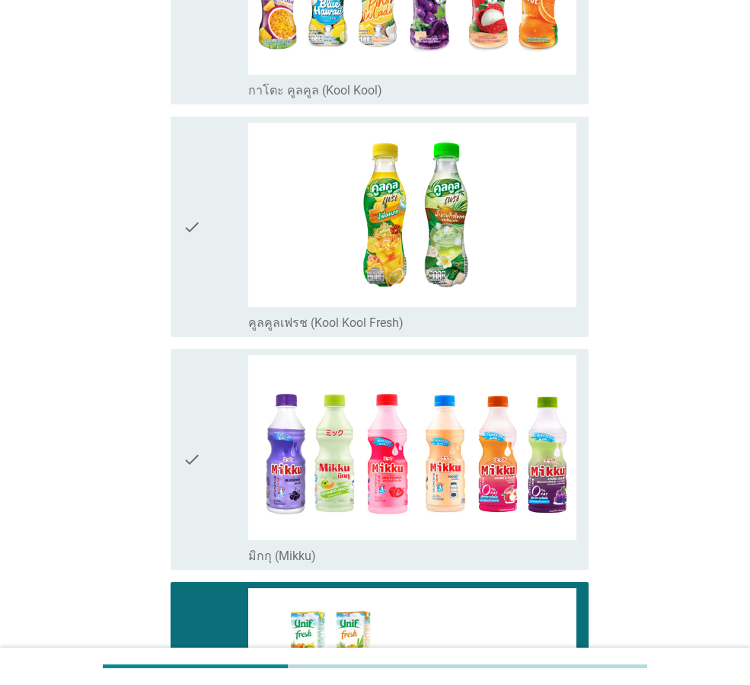
click at [193, 450] on icon "check" at bounding box center [192, 459] width 18 height 208
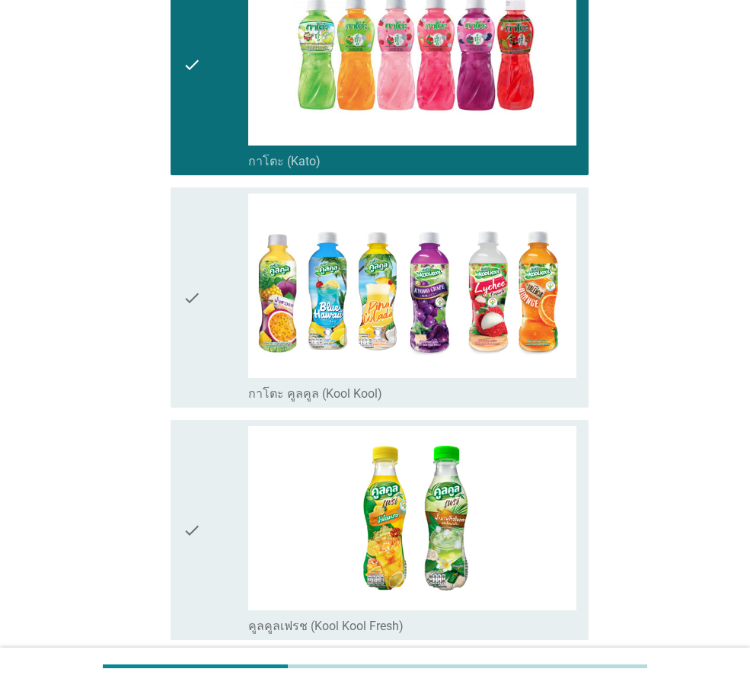
scroll to position [720, 0]
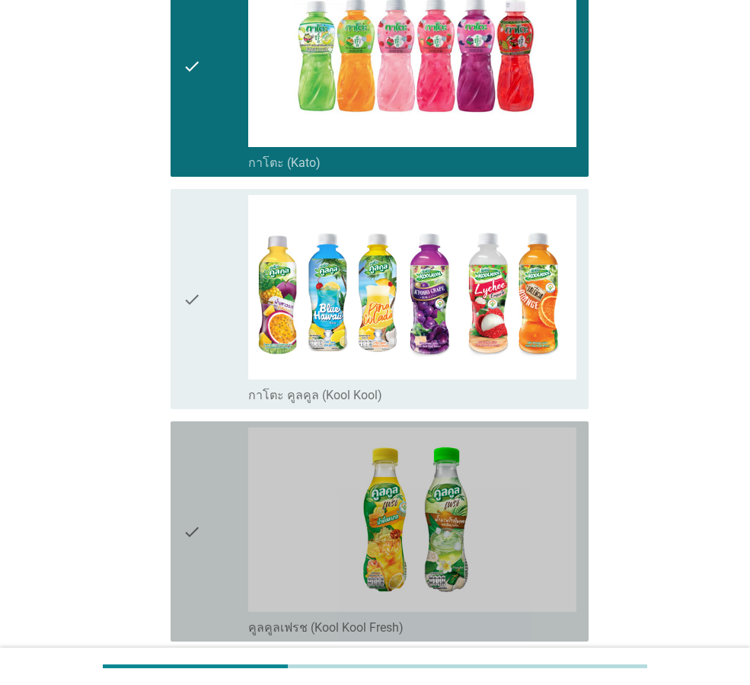
drag, startPoint x: 203, startPoint y: 514, endPoint x: 193, endPoint y: 400, distance: 114.7
click at [203, 513] on div "check" at bounding box center [216, 531] width 66 height 208
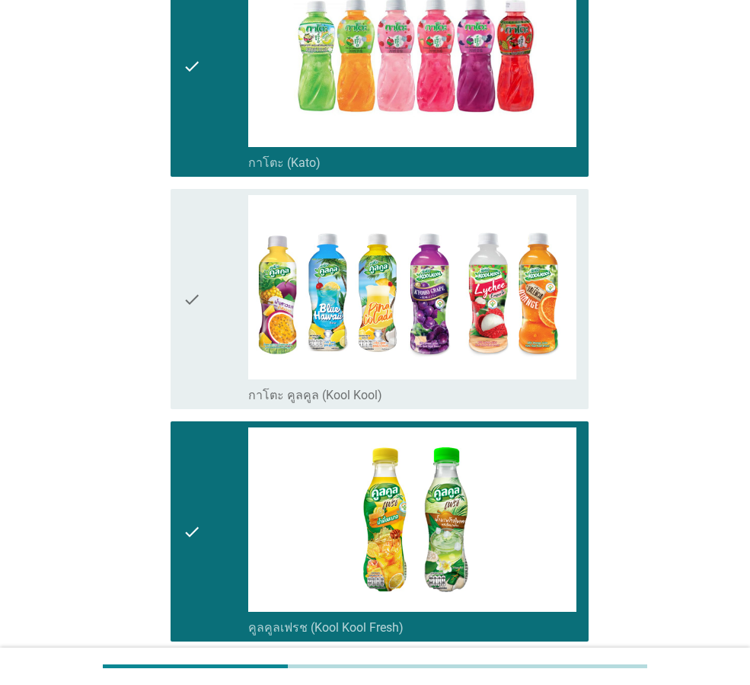
click at [202, 292] on div "check" at bounding box center [216, 299] width 66 height 208
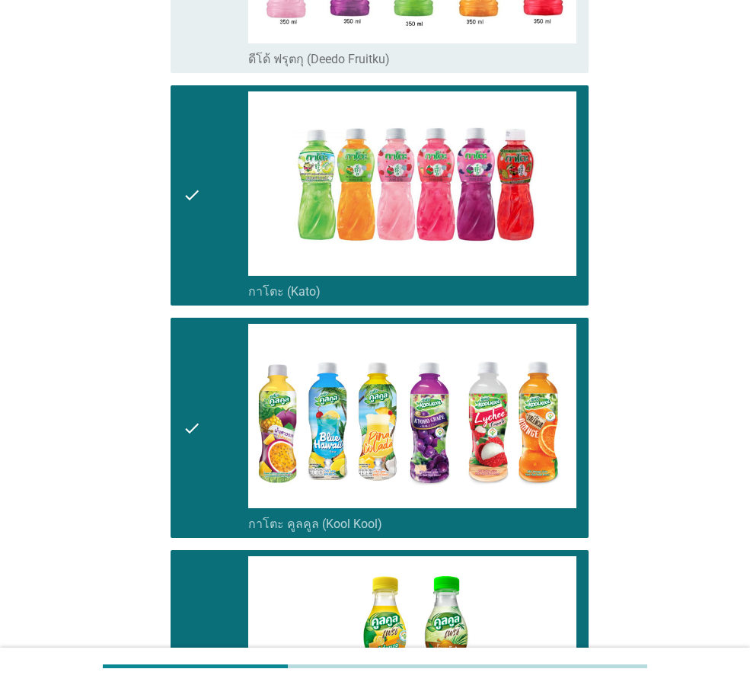
scroll to position [339, 0]
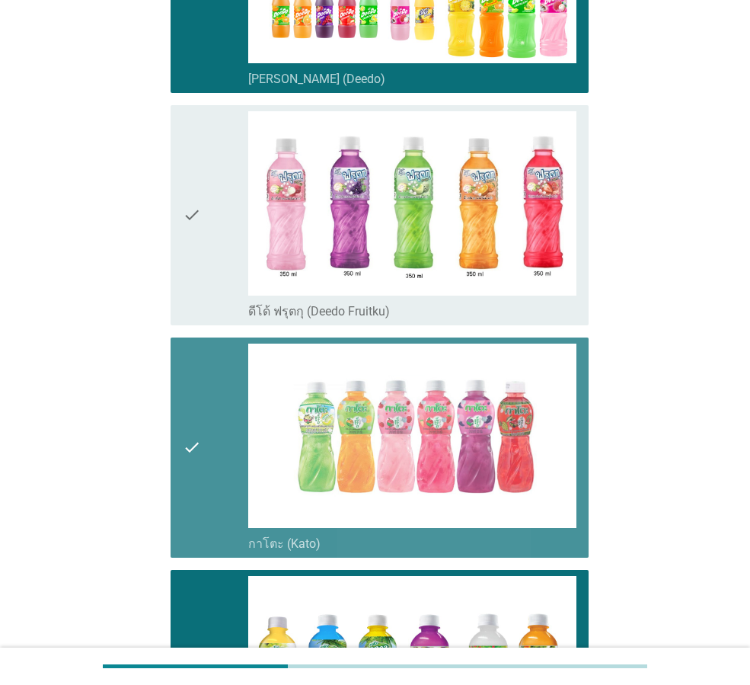
click at [212, 422] on div "check" at bounding box center [216, 448] width 66 height 208
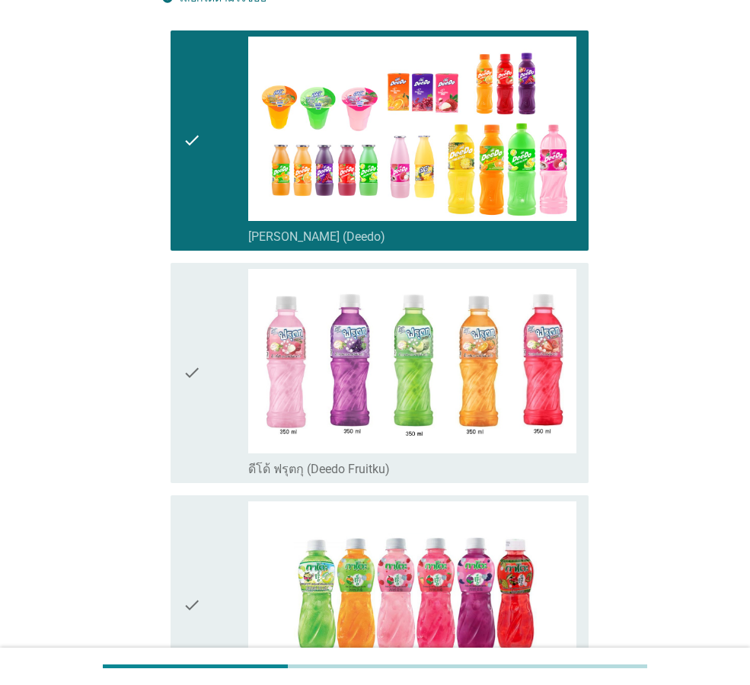
scroll to position [263, 0]
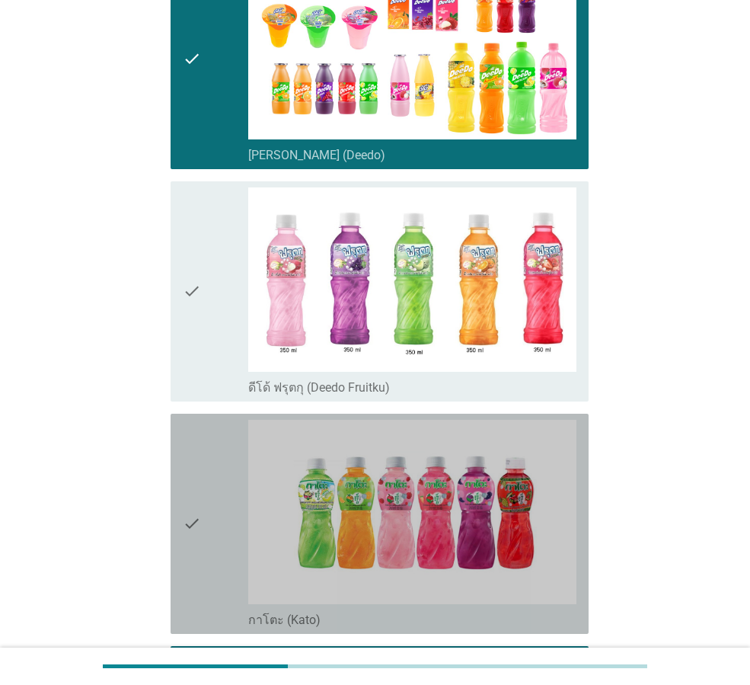
click at [230, 529] on div "check" at bounding box center [216, 524] width 66 height 208
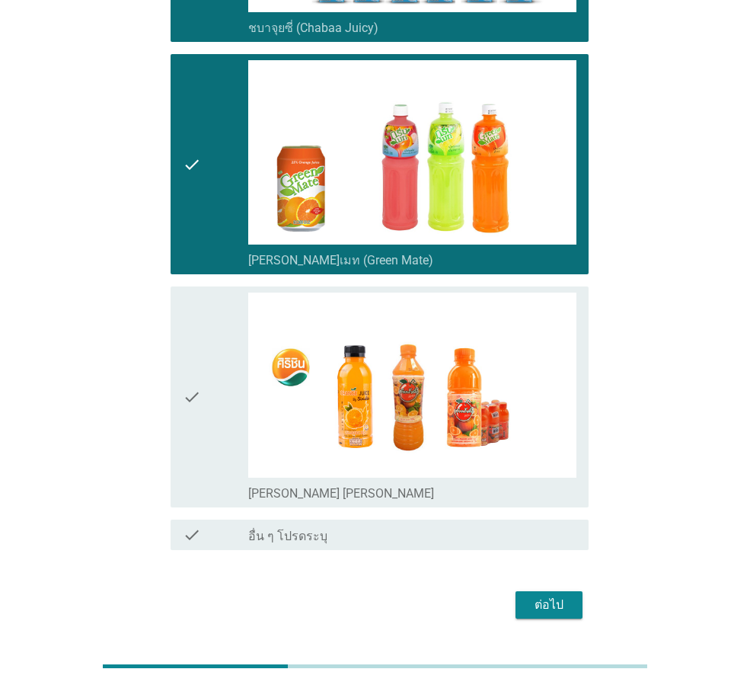
scroll to position [3919, 0]
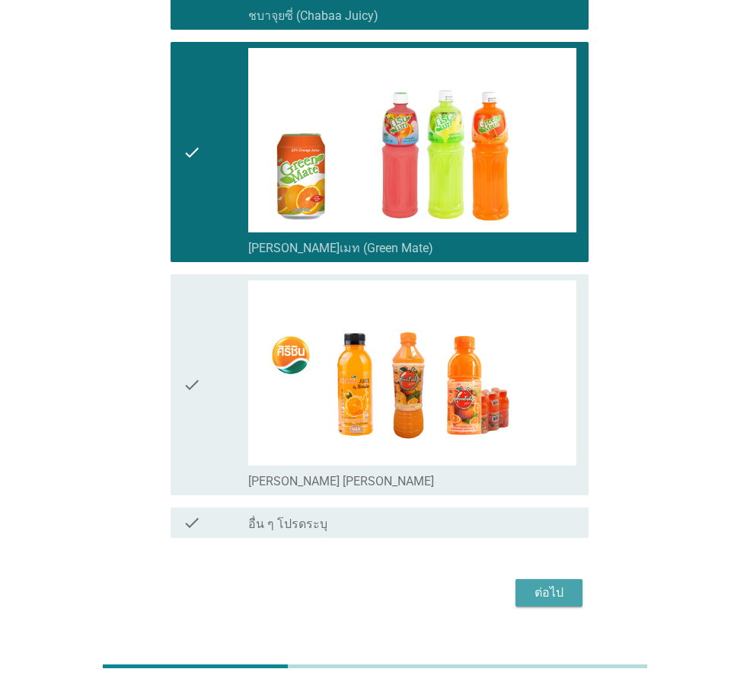
click at [539, 584] on div "ต่อไป" at bounding box center [549, 593] width 43 height 18
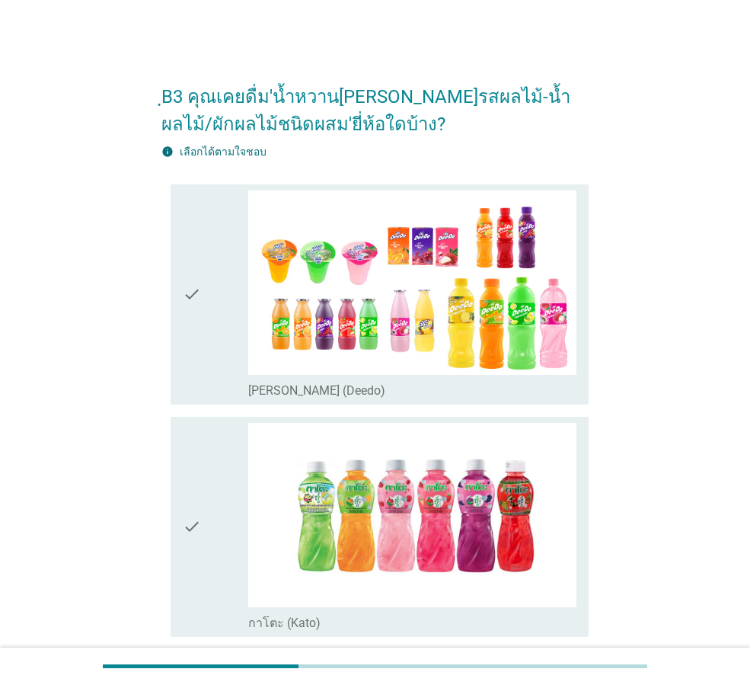
click at [193, 324] on icon "check" at bounding box center [192, 294] width 18 height 208
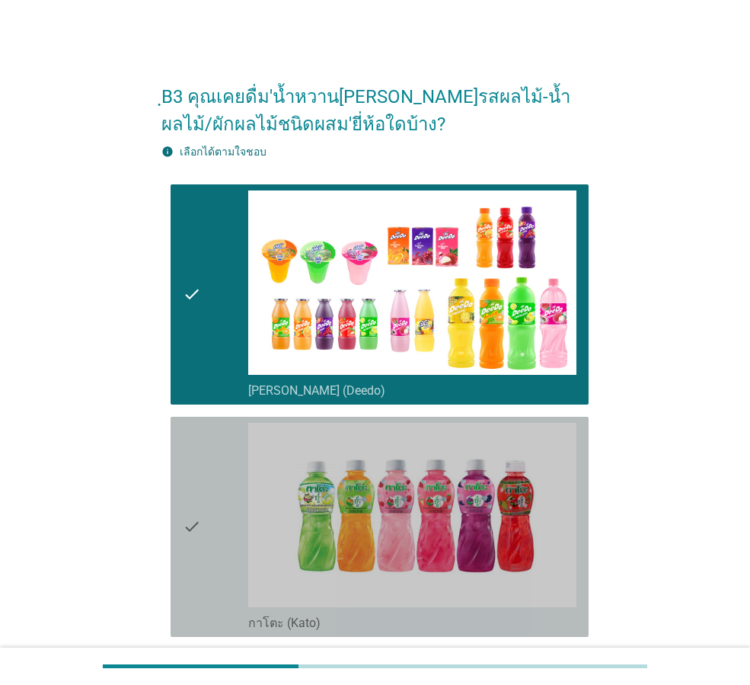
click at [218, 442] on div "check" at bounding box center [216, 527] width 66 height 208
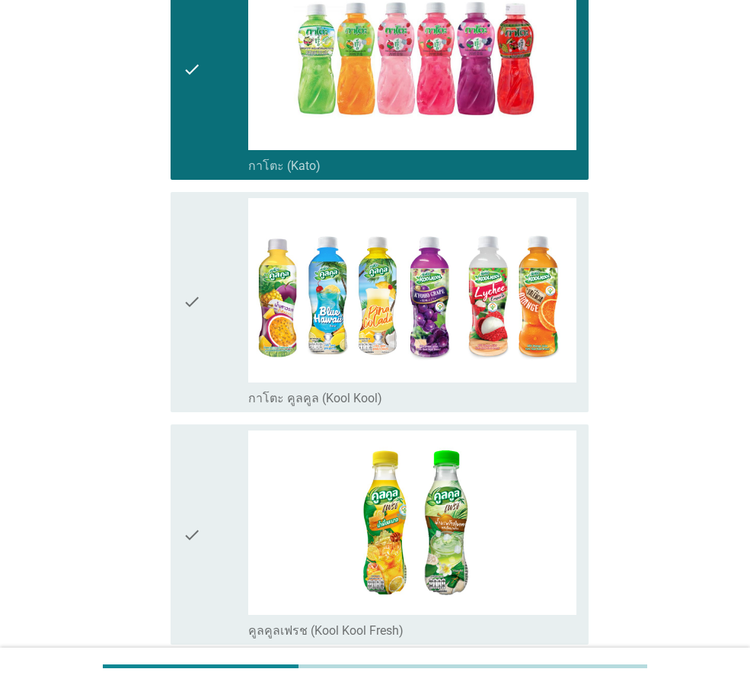
scroll to position [533, 0]
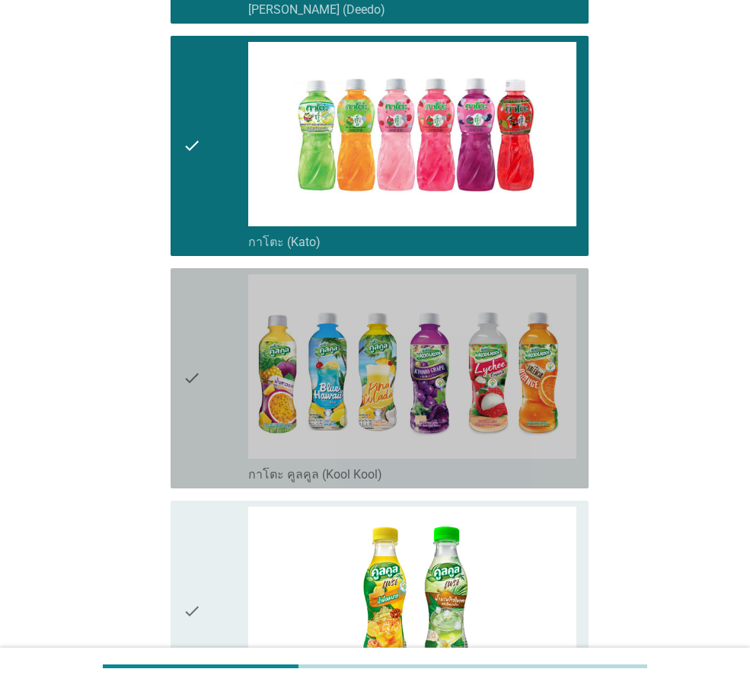
click at [196, 403] on icon "check" at bounding box center [192, 378] width 18 height 208
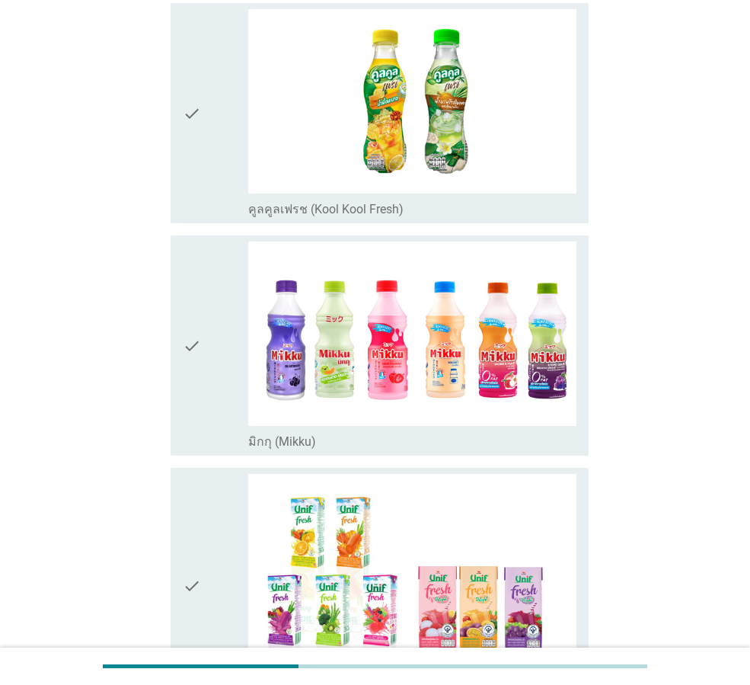
scroll to position [990, 0]
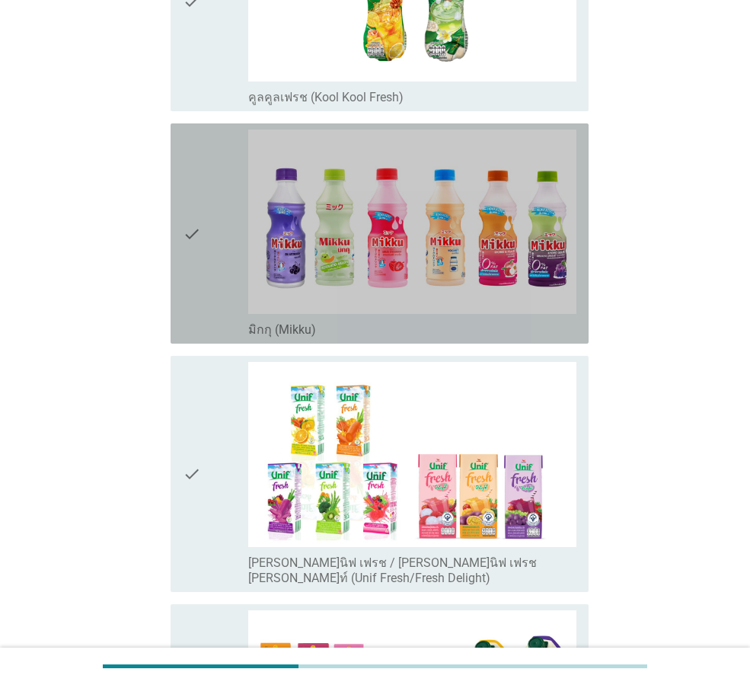
click at [213, 269] on div "check" at bounding box center [216, 234] width 66 height 208
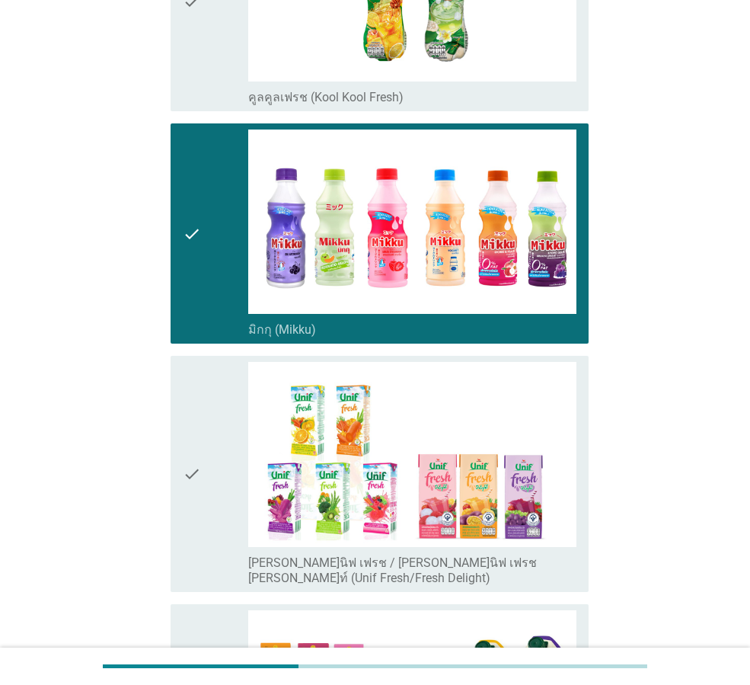
click at [216, 454] on div "check" at bounding box center [216, 473] width 66 height 223
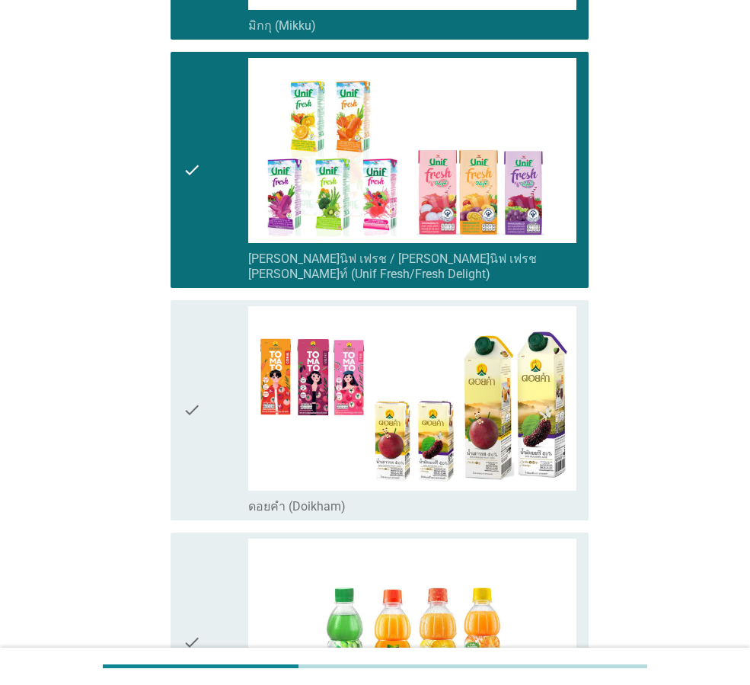
scroll to position [1371, 0]
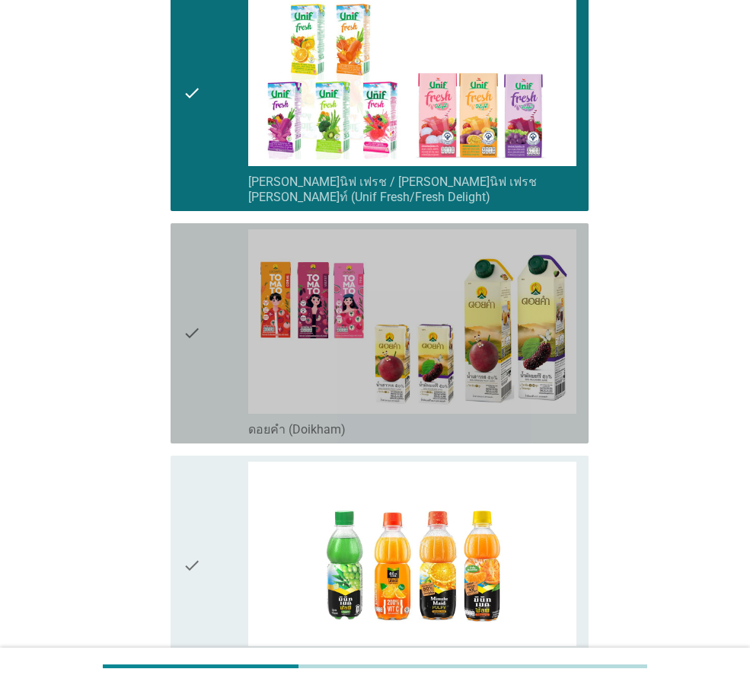
click at [216, 350] on div "check" at bounding box center [216, 333] width 66 height 208
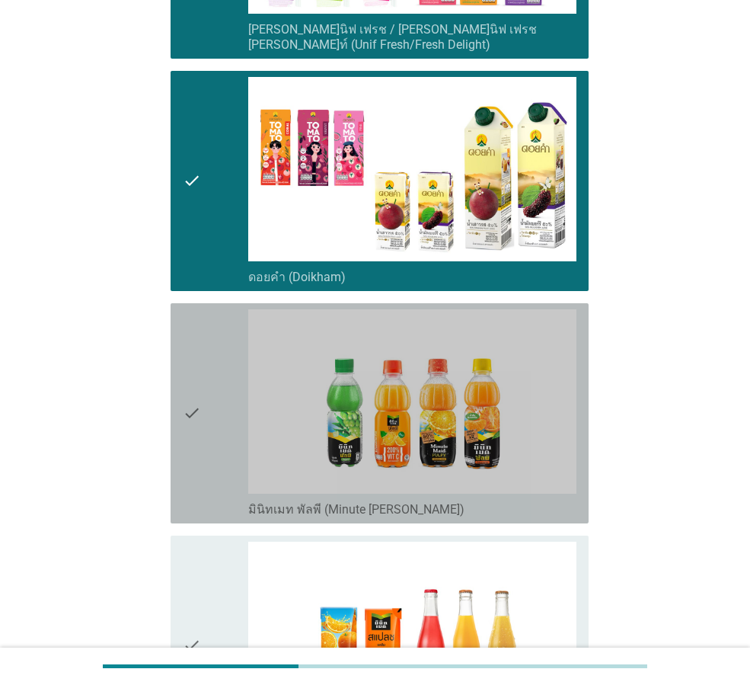
click at [209, 385] on div "check" at bounding box center [216, 413] width 66 height 208
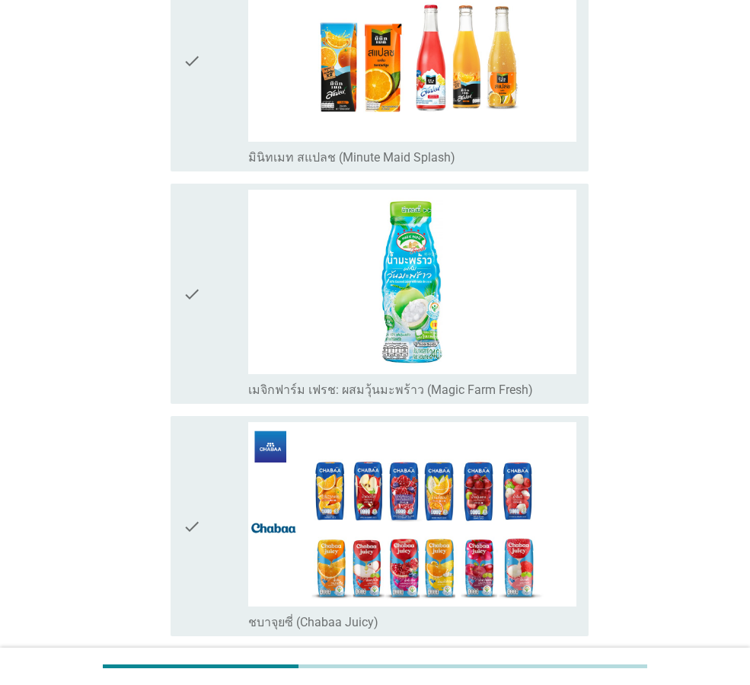
scroll to position [2209, 0]
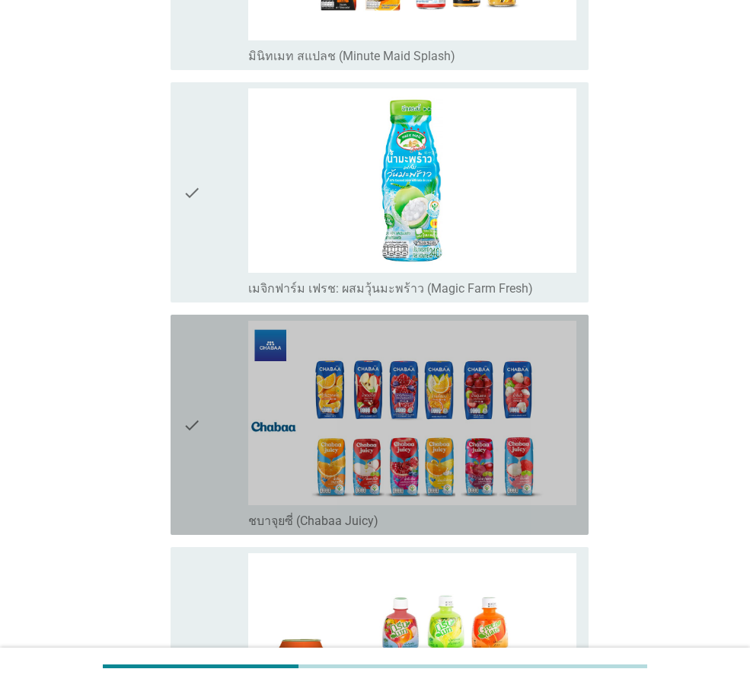
click at [211, 396] on div "check" at bounding box center [216, 425] width 66 height 208
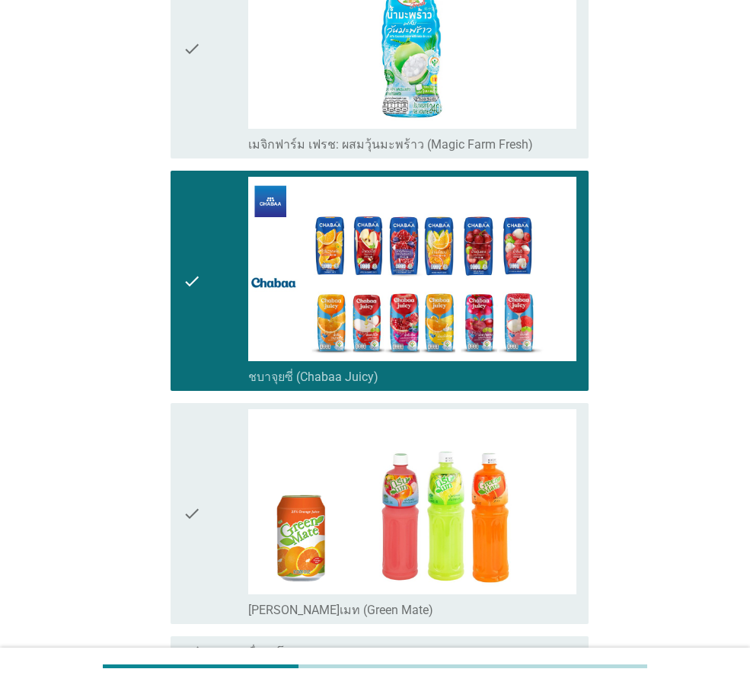
scroll to position [2497, 0]
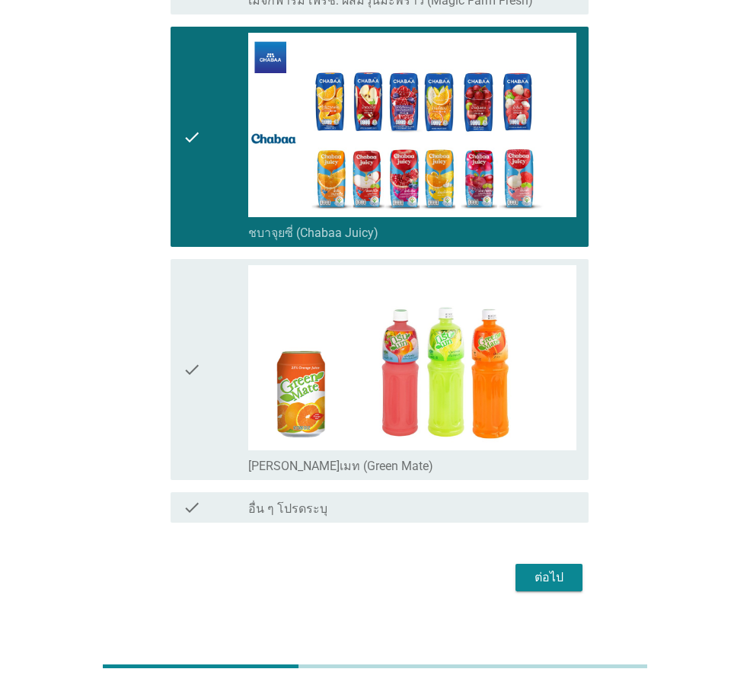
drag, startPoint x: 561, startPoint y: 576, endPoint x: 556, endPoint y: 565, distance: 11.6
click at [559, 572] on div "ต่อไป" at bounding box center [374, 577] width 427 height 37
click at [555, 571] on button "ต่อไป" at bounding box center [549, 577] width 67 height 27
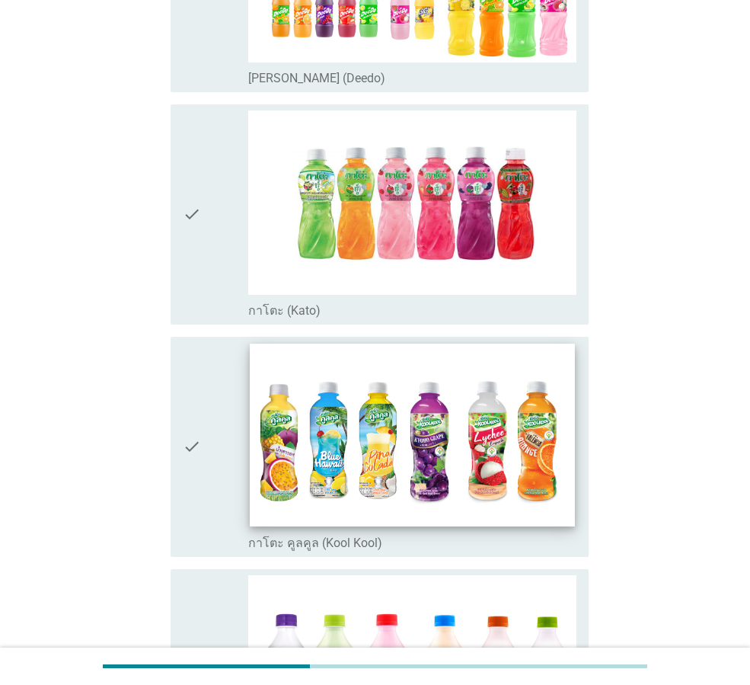
scroll to position [381, 0]
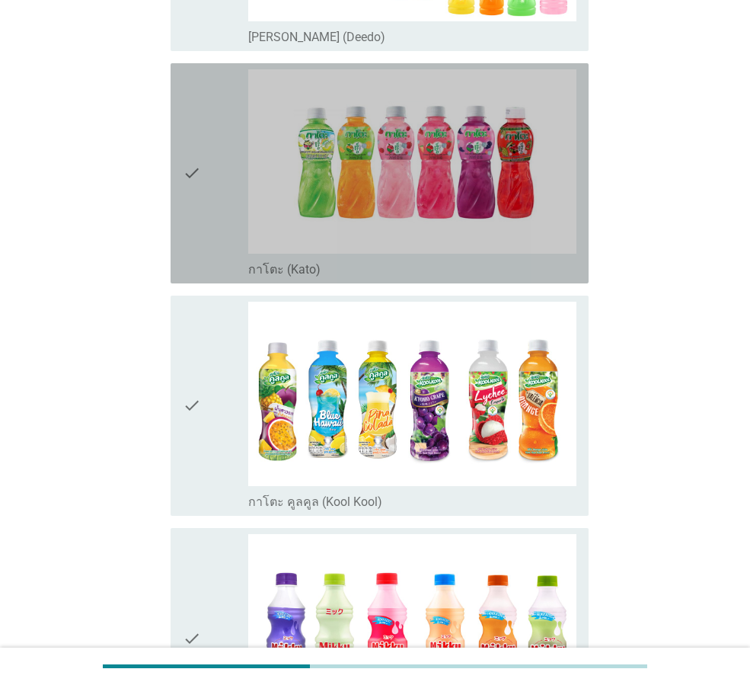
click at [213, 162] on div "check" at bounding box center [216, 173] width 66 height 208
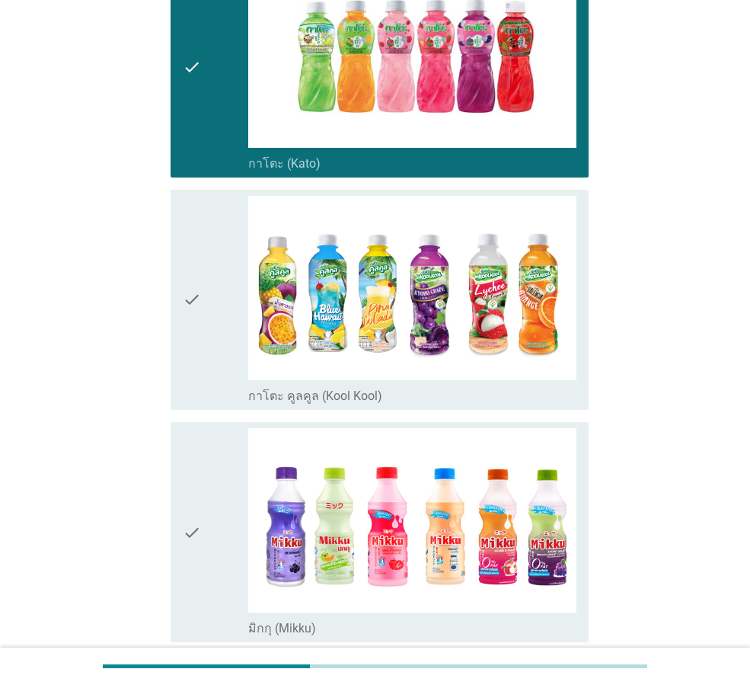
scroll to position [762, 0]
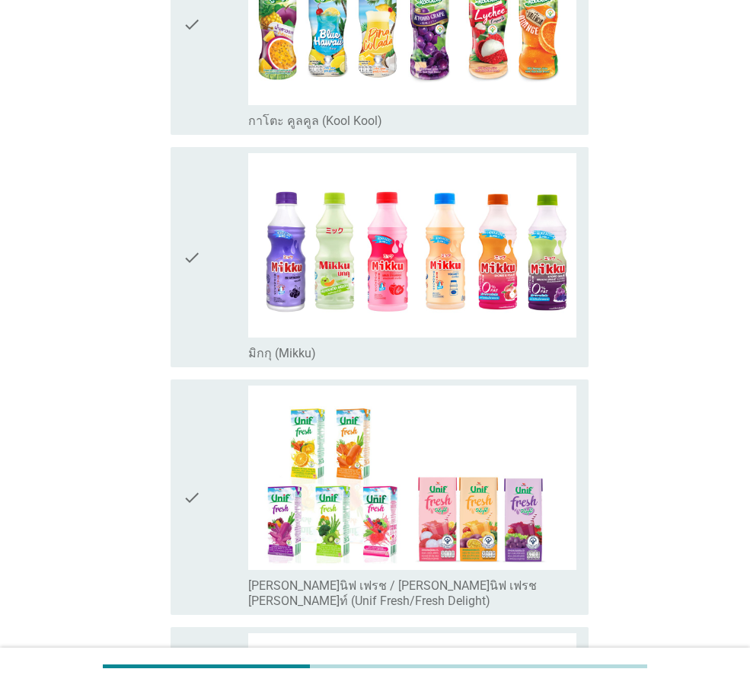
click at [209, 410] on div "check" at bounding box center [216, 496] width 66 height 223
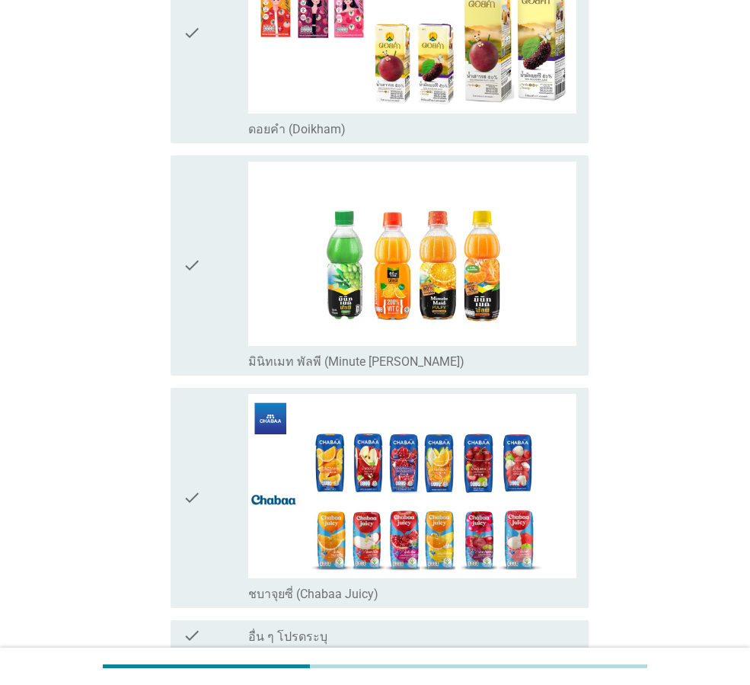
scroll to position [1567, 0]
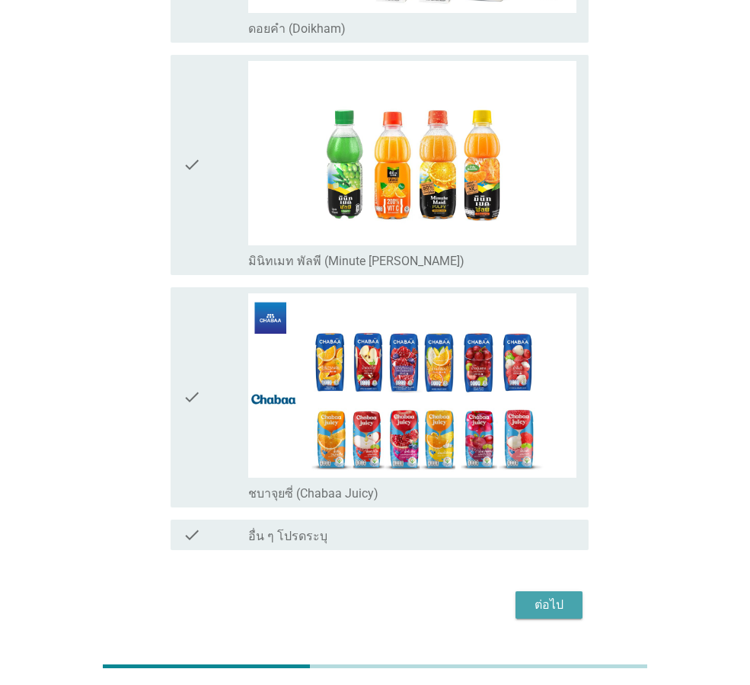
click at [564, 596] on div "ต่อไป" at bounding box center [549, 605] width 43 height 18
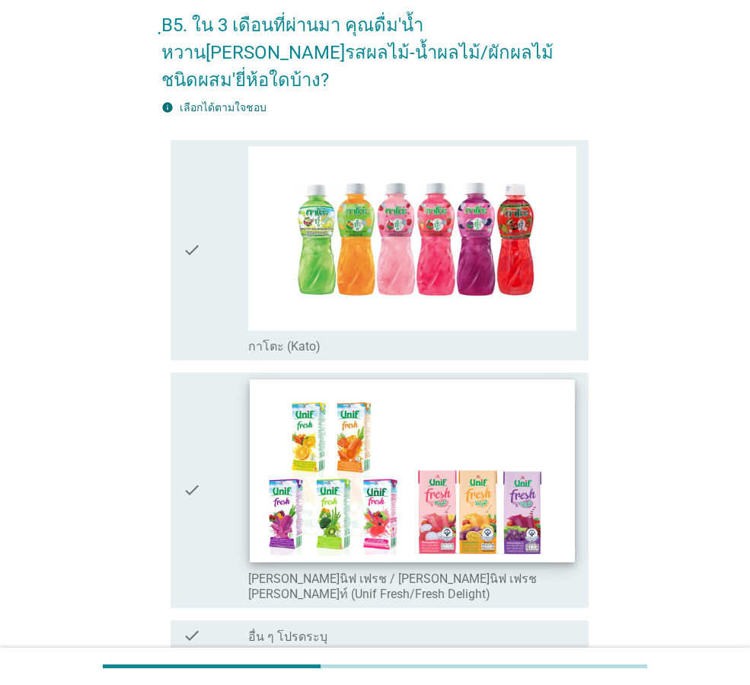
scroll to position [172, 0]
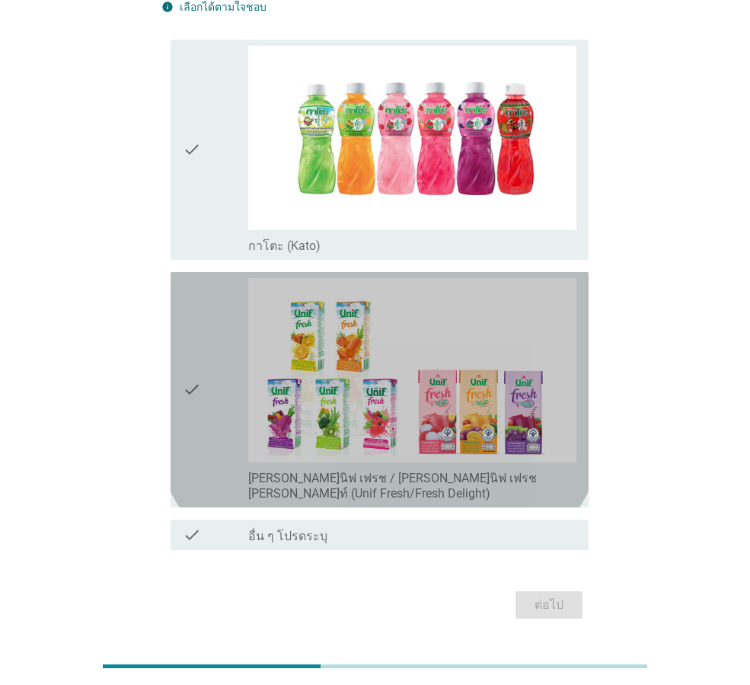
click at [200, 380] on icon "check" at bounding box center [192, 389] width 18 height 223
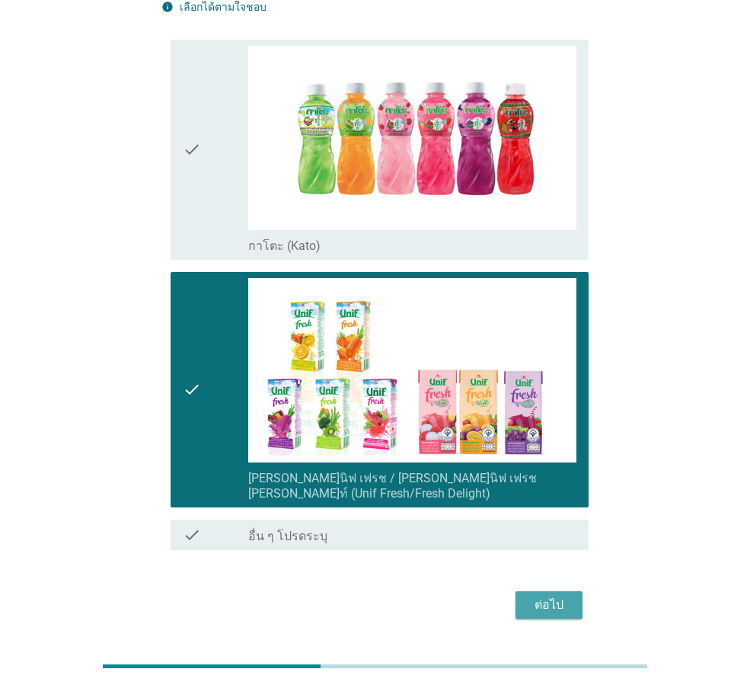
drag, startPoint x: 553, startPoint y: 555, endPoint x: 555, endPoint y: 548, distance: 7.8
click at [555, 591] on button "ต่อไป" at bounding box center [549, 604] width 67 height 27
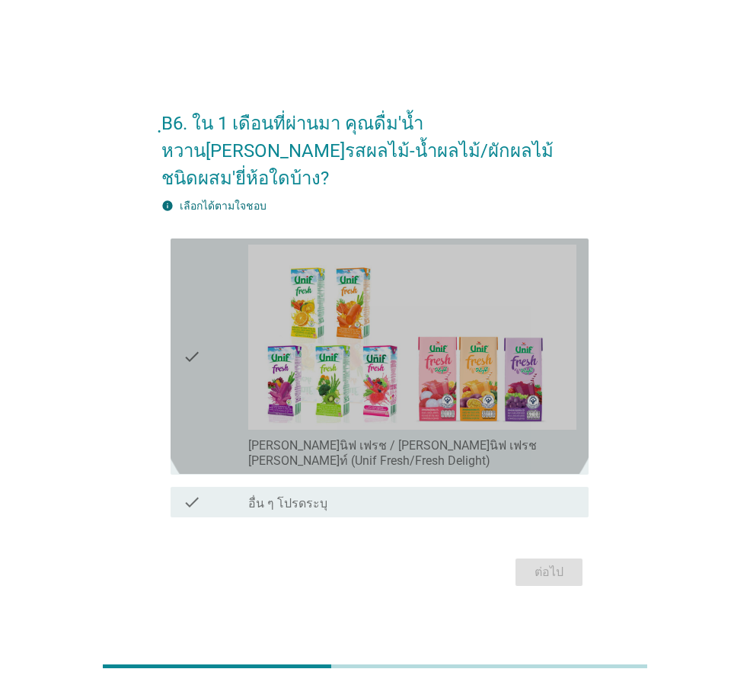
click at [176, 387] on div "check check_box [PERSON_NAME]นิฟ เฟรช / [PERSON_NAME]นิฟ เฟรช [PERSON_NAME]ท์ (…" at bounding box center [380, 355] width 418 height 235
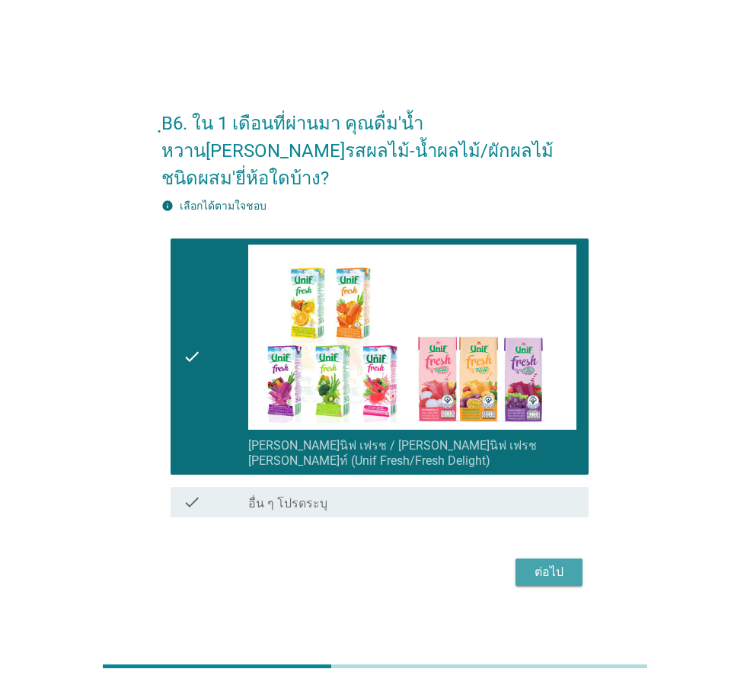
click at [559, 563] on div "ต่อไป" at bounding box center [549, 572] width 43 height 18
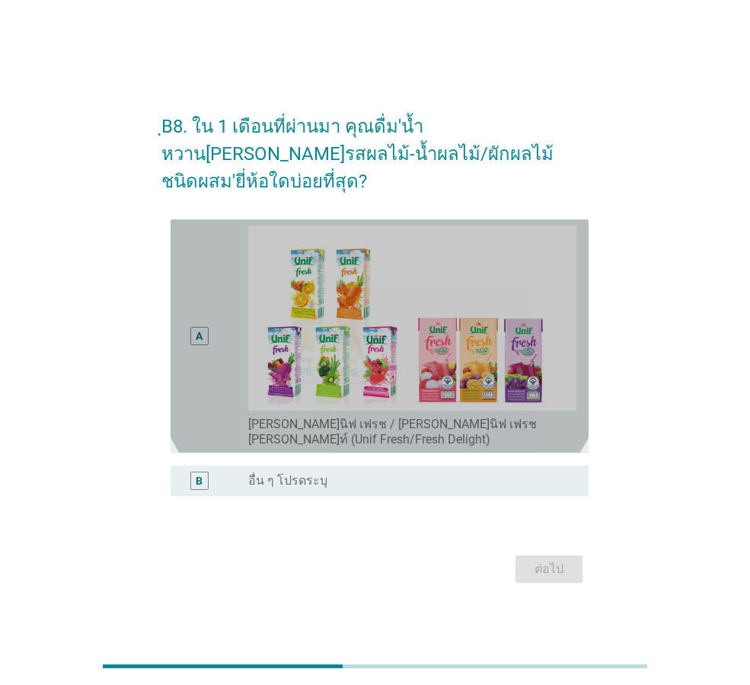
click at [238, 318] on div "A" at bounding box center [216, 335] width 66 height 221
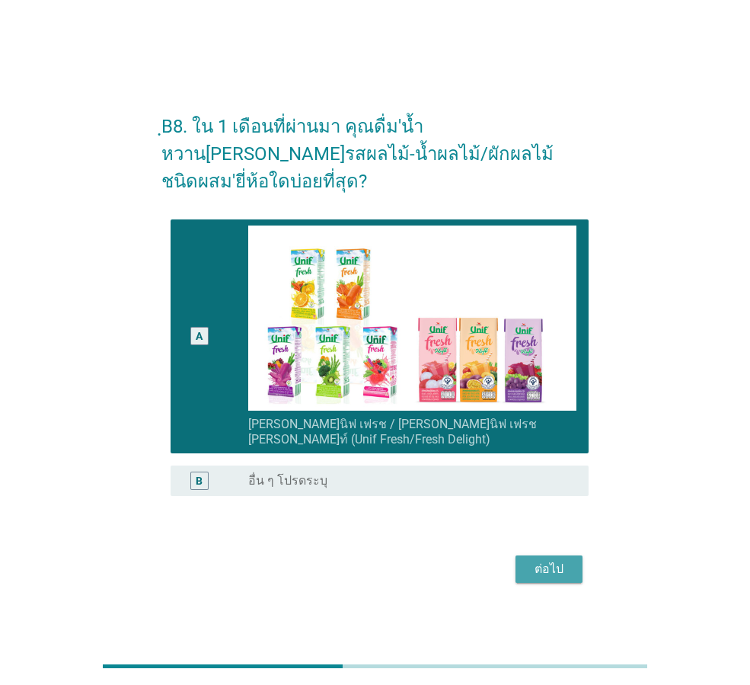
click at [567, 560] on div "ต่อไป" at bounding box center [549, 569] width 43 height 18
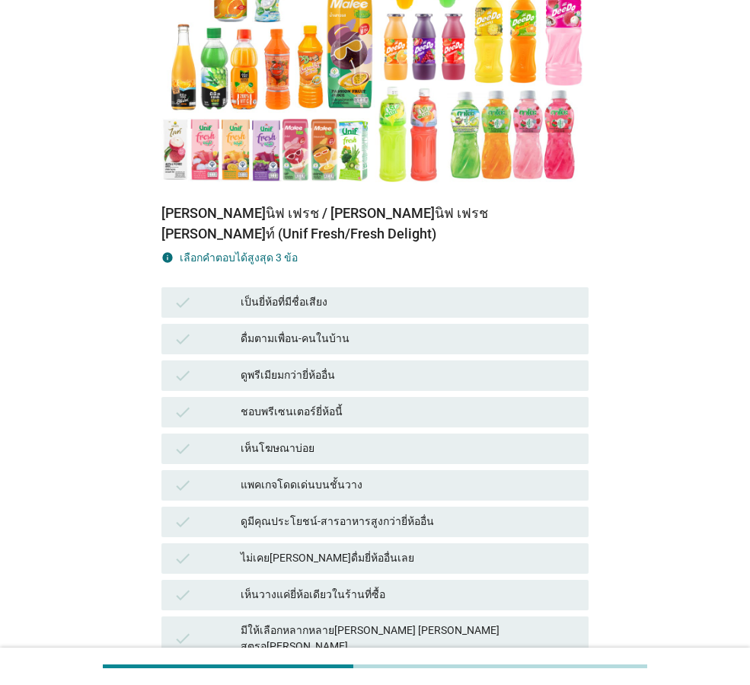
scroll to position [305, 0]
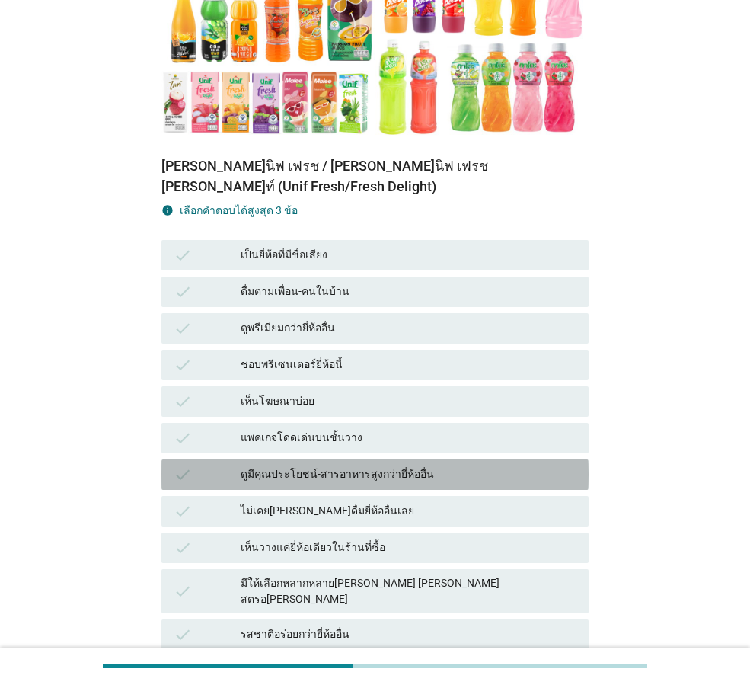
click at [318, 465] on div "ดูมีคุณประโยชน์-สารอาหารสูงกว่ายี่ห้ออื่น" at bounding box center [409, 474] width 336 height 18
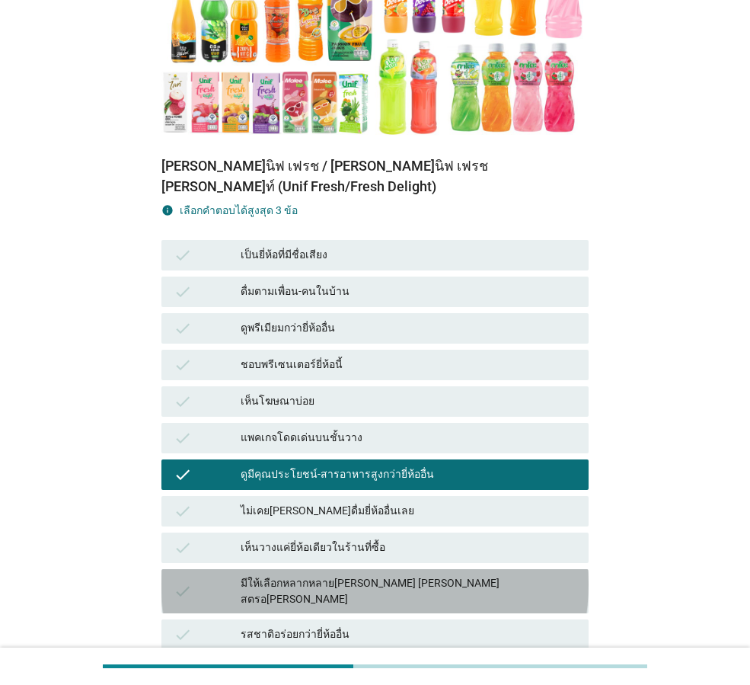
click at [373, 569] on div "check มีให้เลือกหลากหลาย[PERSON_NAME] [PERSON_NAME] สตรอ[PERSON_NAME]" at bounding box center [374, 591] width 427 height 44
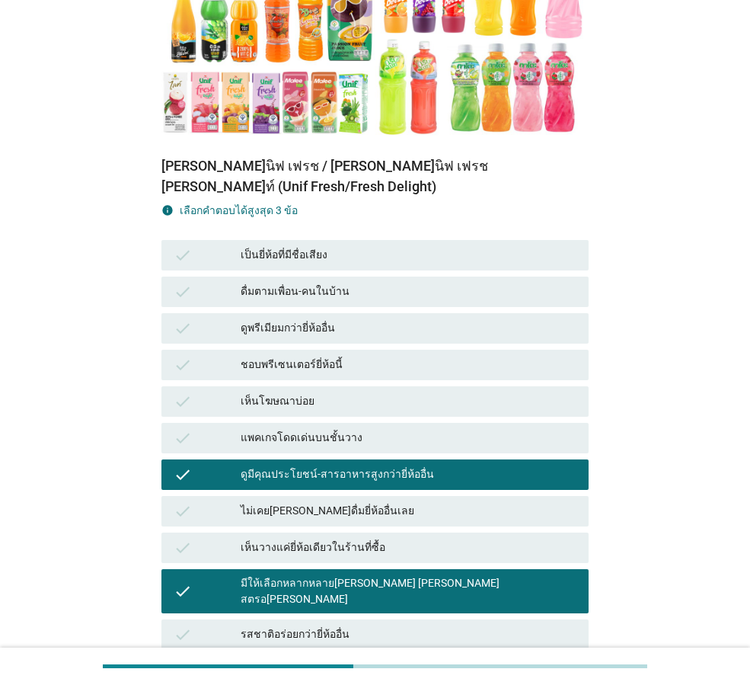
click at [366, 625] on div "รสชาติอร่อยกว่ายี่ห้ออื่น" at bounding box center [409, 634] width 336 height 18
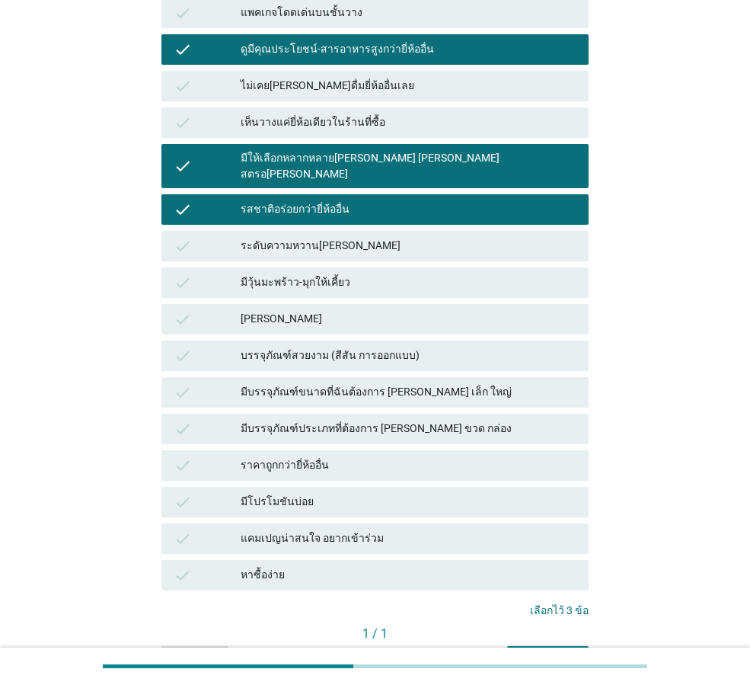
scroll to position [761, 0]
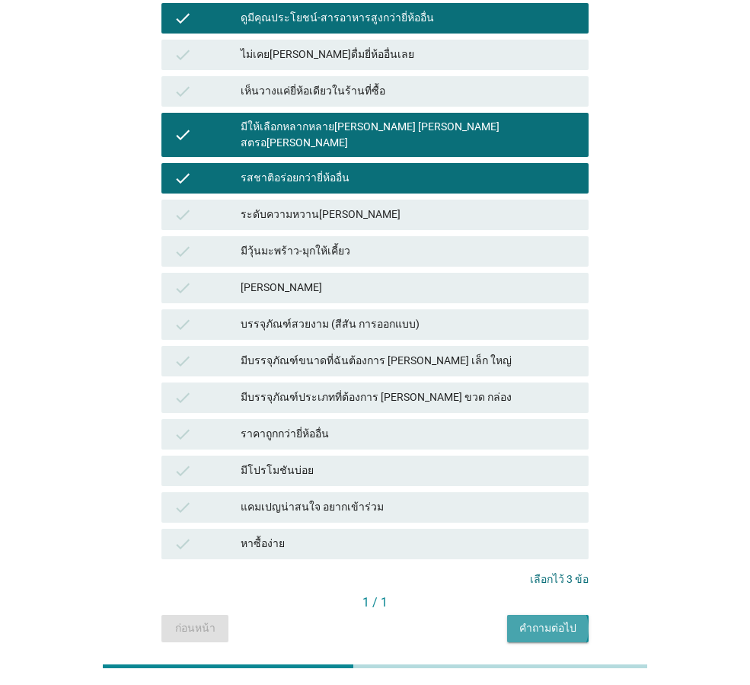
click at [548, 620] on div "คำถามต่อไป" at bounding box center [548, 628] width 57 height 16
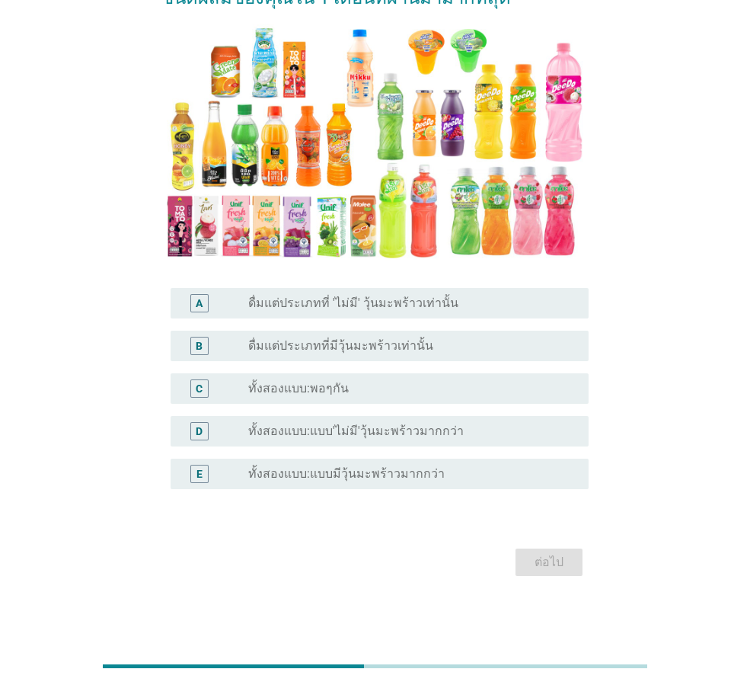
scroll to position [0, 0]
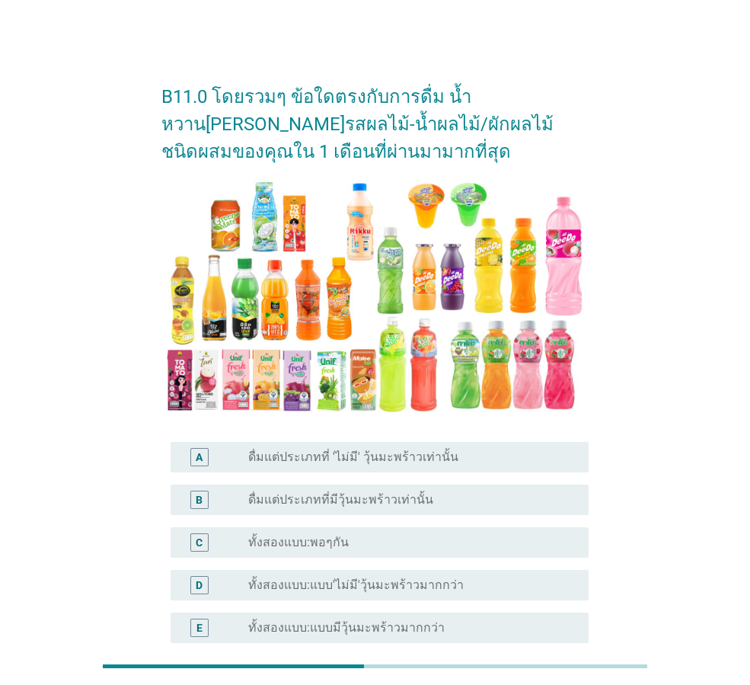
click at [393, 577] on label "ทั้งสองแบบ:แบบ'ไม่มี'วุ้นมะพร้าวมากกว่า" at bounding box center [356, 584] width 216 height 15
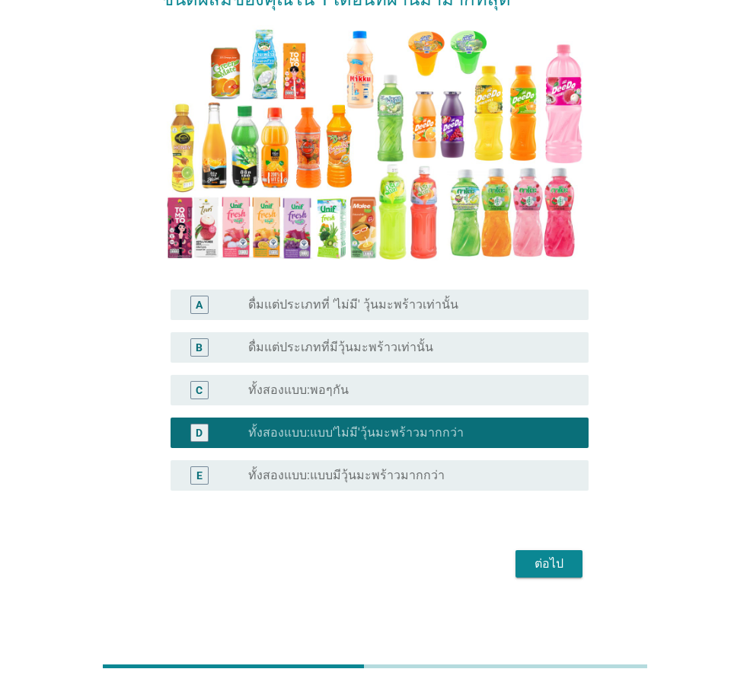
scroll to position [154, 0]
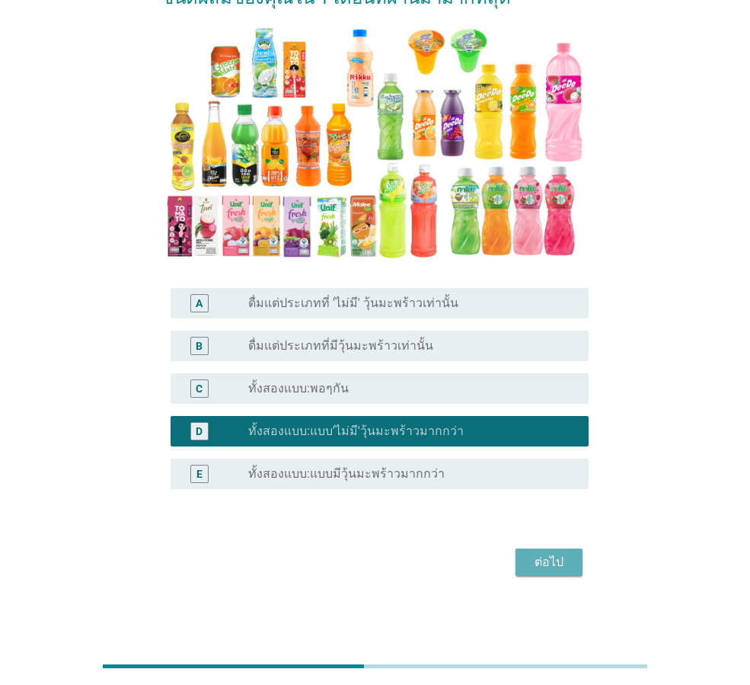
click at [546, 558] on div "ต่อไป" at bounding box center [549, 562] width 43 height 18
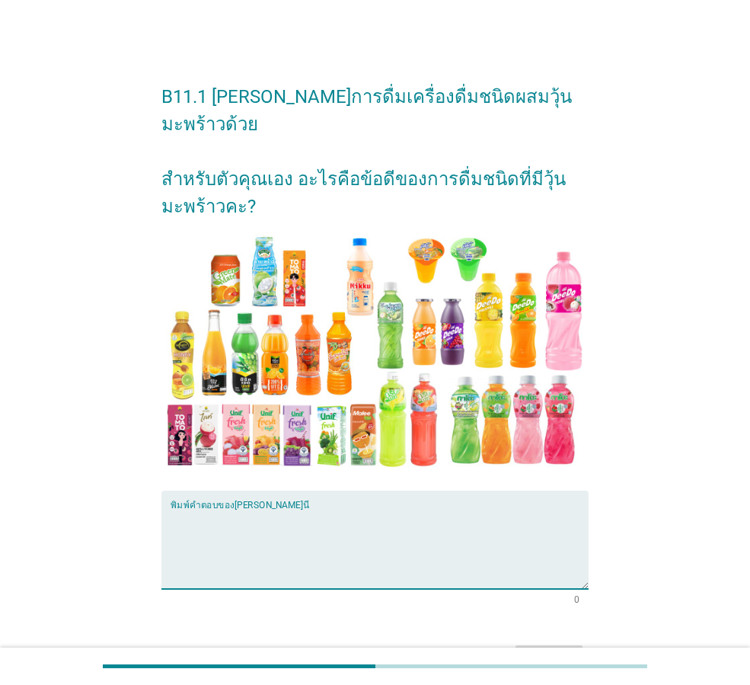
click at [384, 509] on textarea "พิมพ์คำตอบของคุณ ที่นี่" at bounding box center [380, 549] width 418 height 80
type textarea "ได้เคี้ยวกรุบกรอบ [PERSON_NAME]เทกเจอรการกิน"
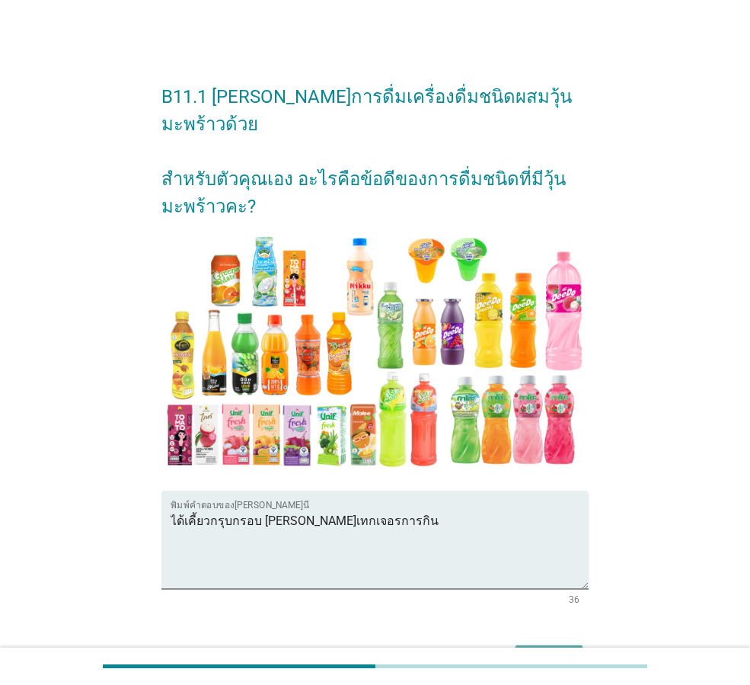
drag, startPoint x: 548, startPoint y: 627, endPoint x: 547, endPoint y: 611, distance: 16.1
click at [548, 650] on div "ต่อไป" at bounding box center [549, 659] width 43 height 18
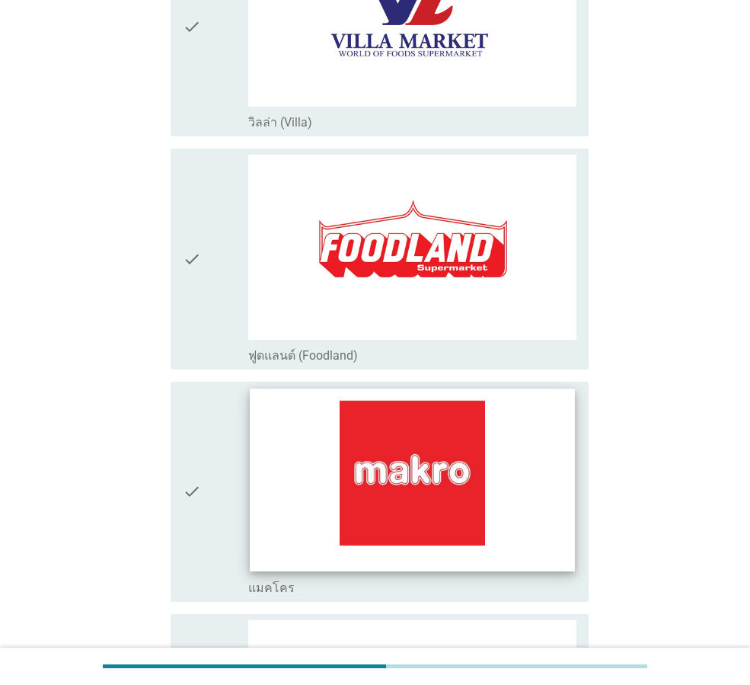
scroll to position [1066, 0]
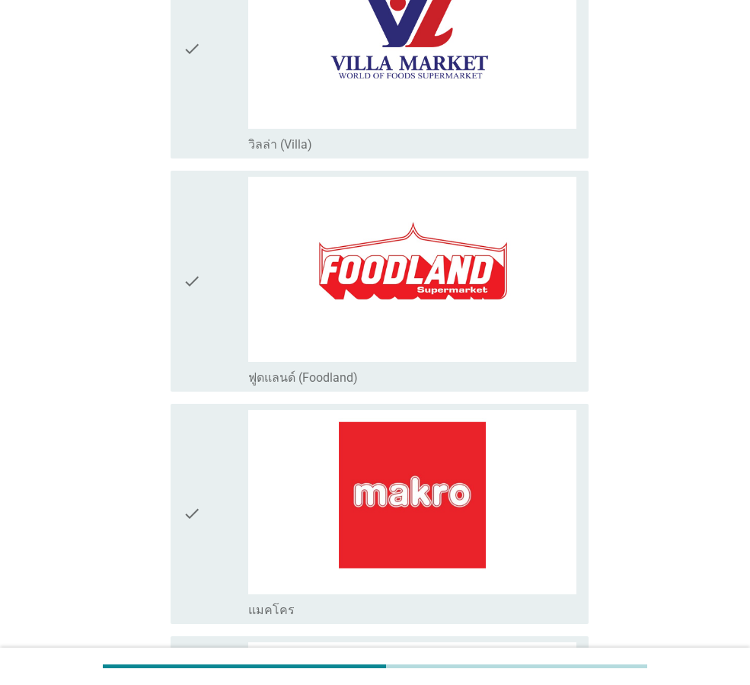
click at [216, 520] on div "check" at bounding box center [216, 514] width 66 height 208
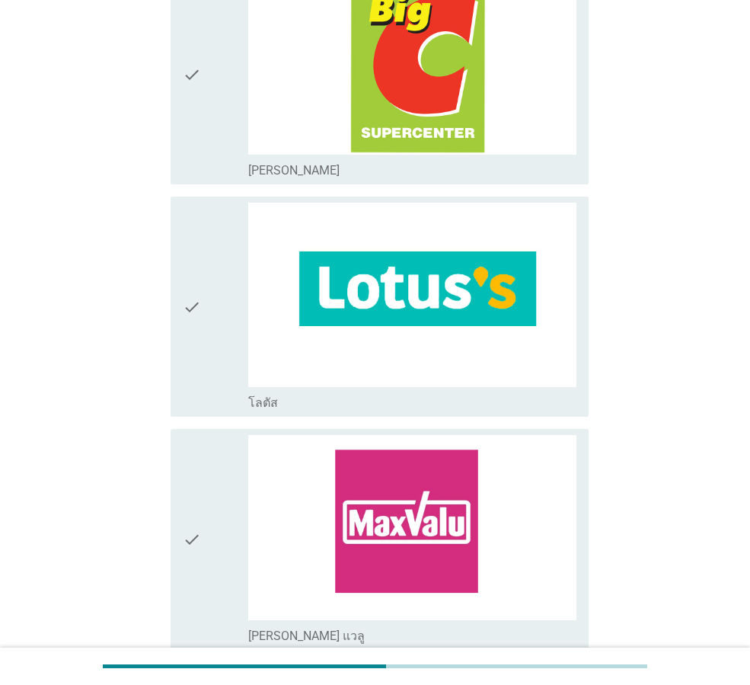
scroll to position [2133, 0]
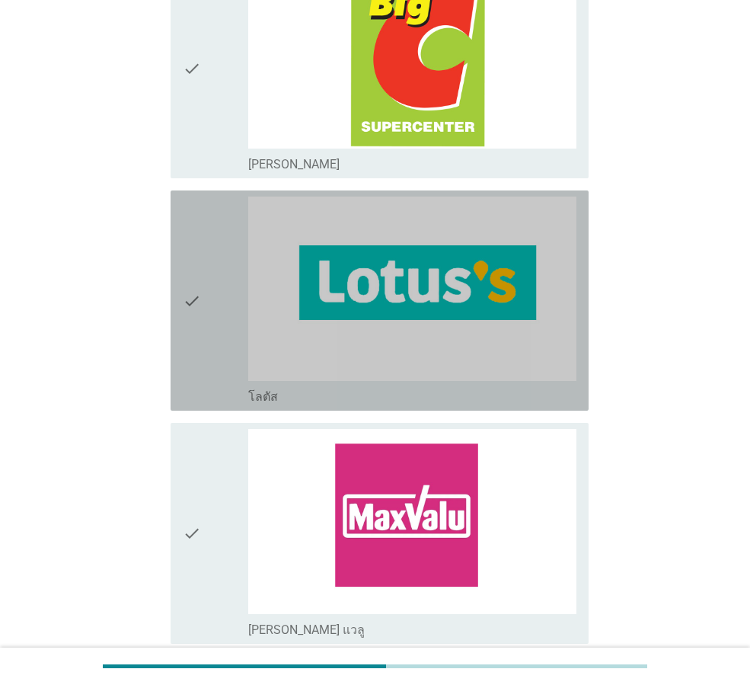
click at [198, 324] on icon "check" at bounding box center [192, 301] width 18 height 208
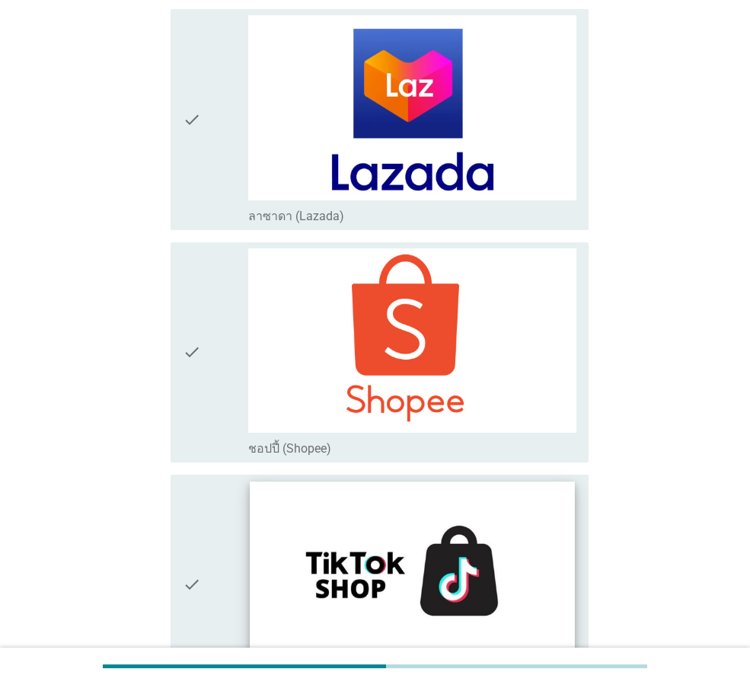
scroll to position [4239, 0]
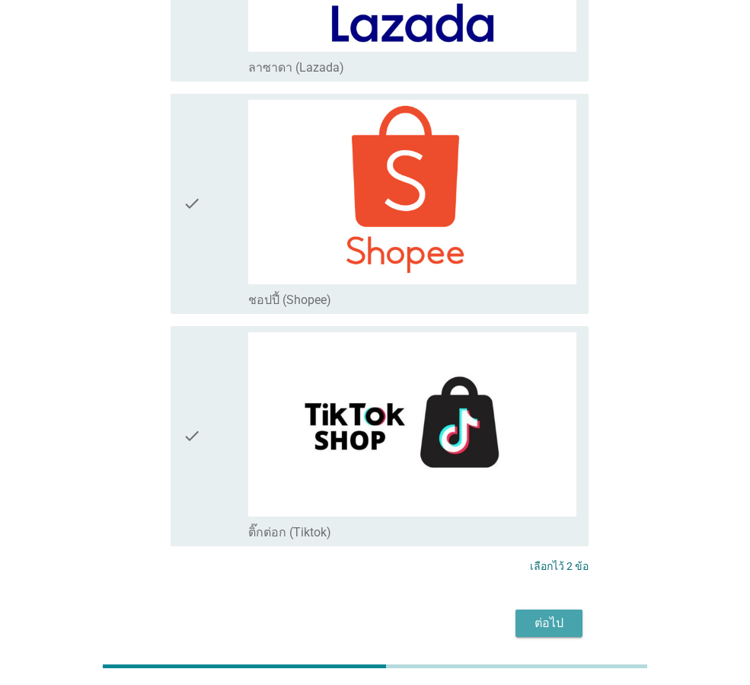
click at [548, 614] on div "ต่อไป" at bounding box center [549, 623] width 43 height 18
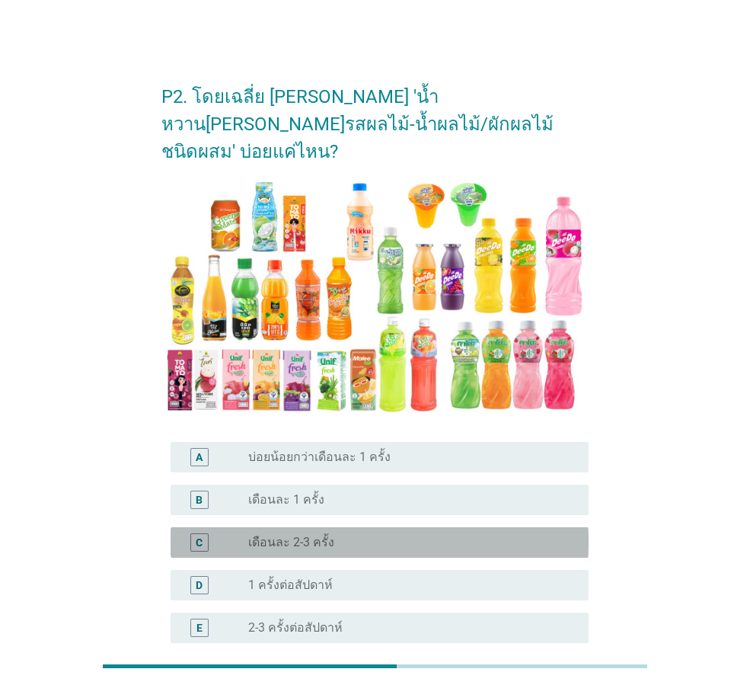
click at [272, 535] on label "เดือนละ 2-3 ครั้ง" at bounding box center [291, 542] width 86 height 15
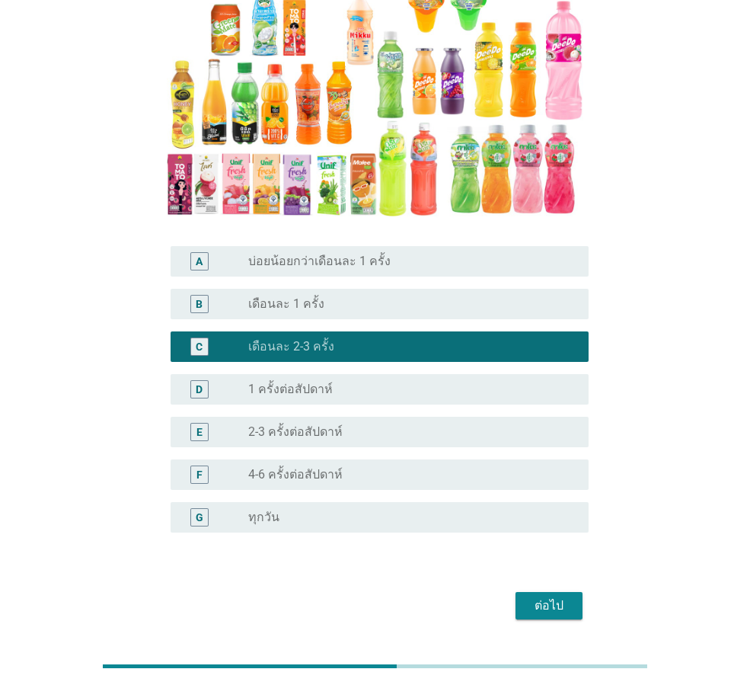
scroll to position [212, 0]
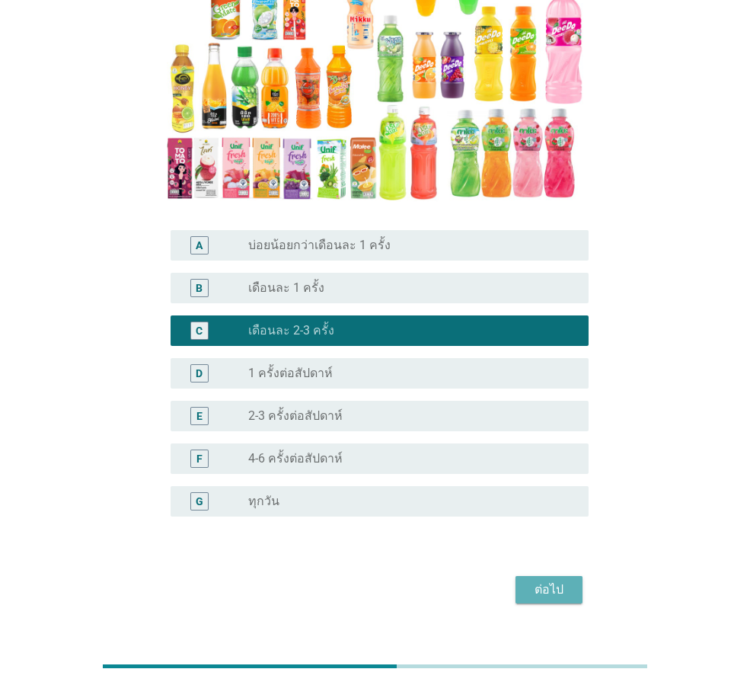
drag, startPoint x: 536, startPoint y: 564, endPoint x: 420, endPoint y: 476, distance: 145.7
click at [535, 580] on div "ต่อไป" at bounding box center [549, 589] width 43 height 18
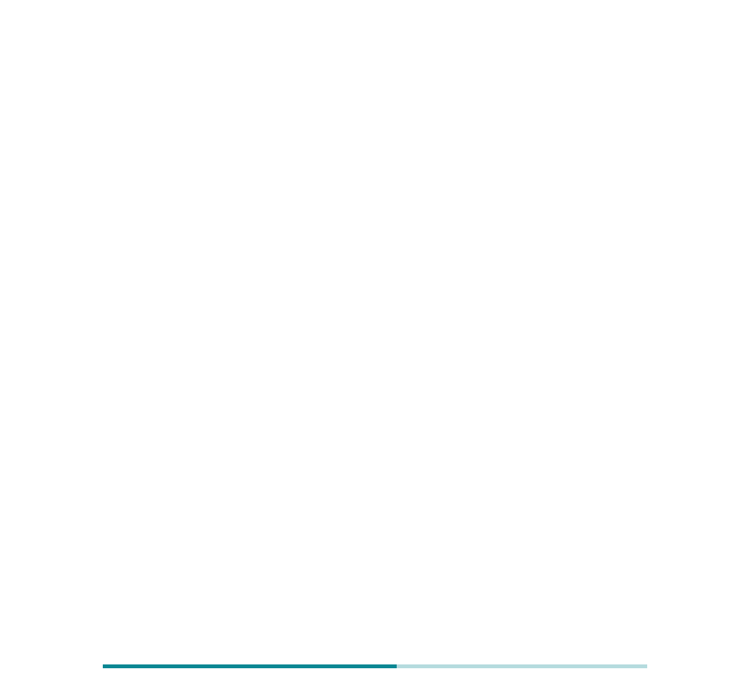
scroll to position [0, 0]
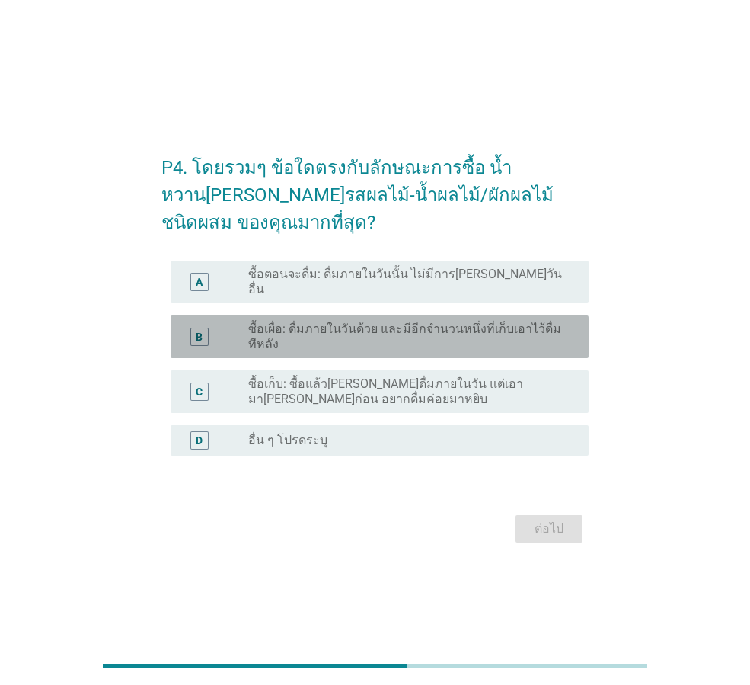
click at [453, 325] on label "ซื้อเผื่อ: ดื่มภายในวันด้วย และมีอีกจำนวนหนึ่งที่เก็บเอาไว้ดื่มทีหลัง" at bounding box center [406, 336] width 316 height 30
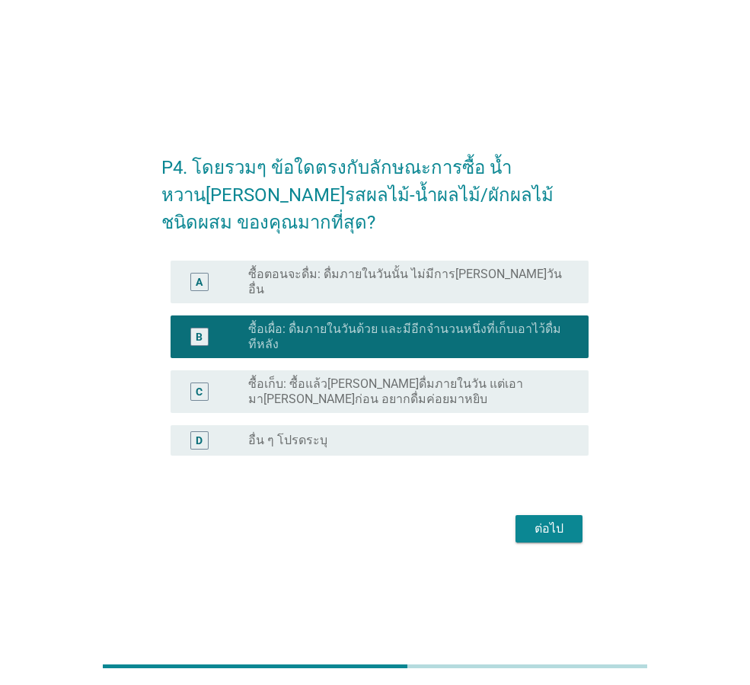
click at [456, 386] on label "ซื้อเก็บ: ซื้อแล้ว[PERSON_NAME]ดื่มภายในวัน แต่เอามา[PERSON_NAME]ก่อน อยากดื่มค…" at bounding box center [406, 391] width 316 height 30
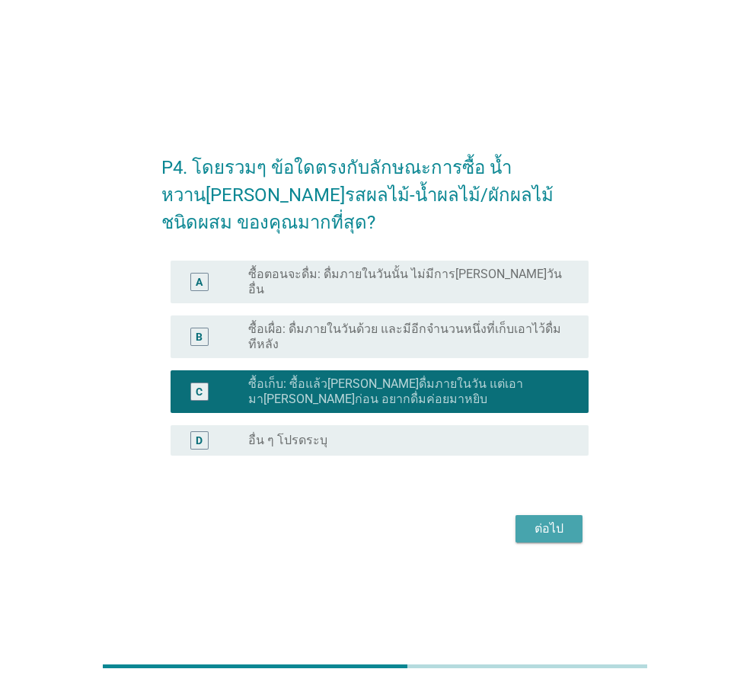
click at [556, 529] on div "ต่อไป" at bounding box center [549, 529] width 43 height 18
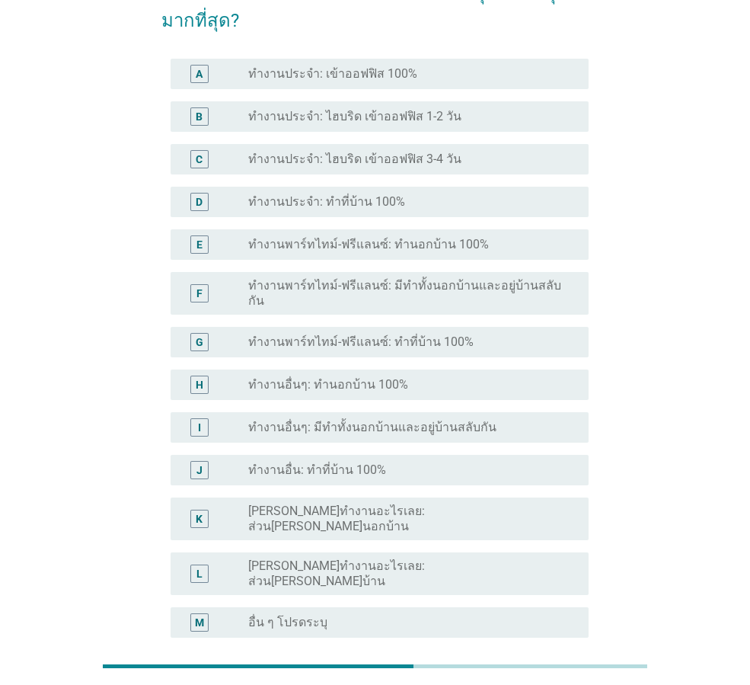
scroll to position [63, 0]
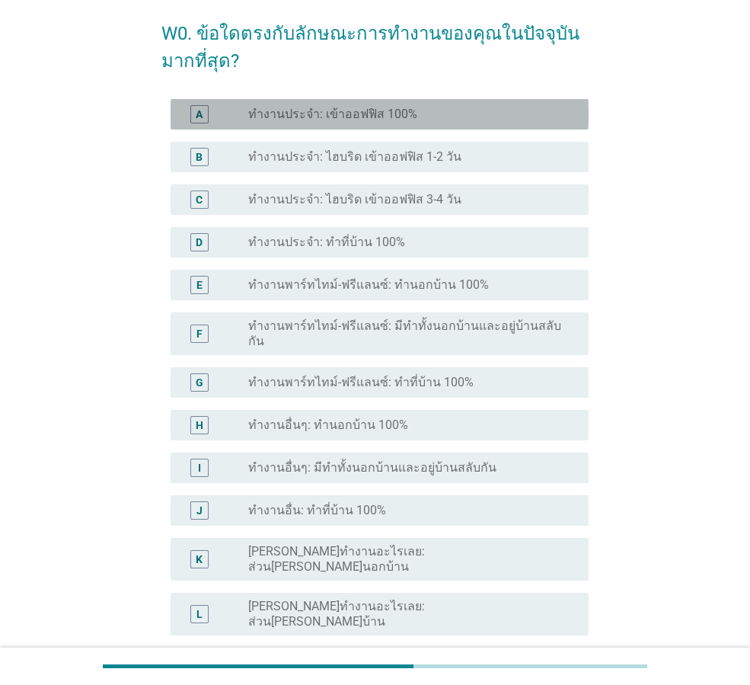
click at [406, 116] on label "ทำงานประจำ: เข้าออฟฟิส 100%" at bounding box center [332, 114] width 169 height 15
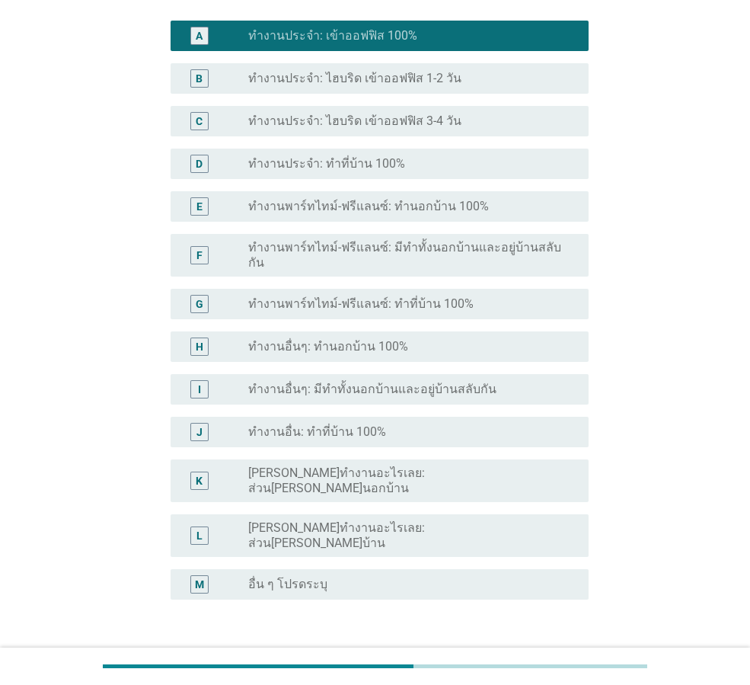
scroll to position [216, 0]
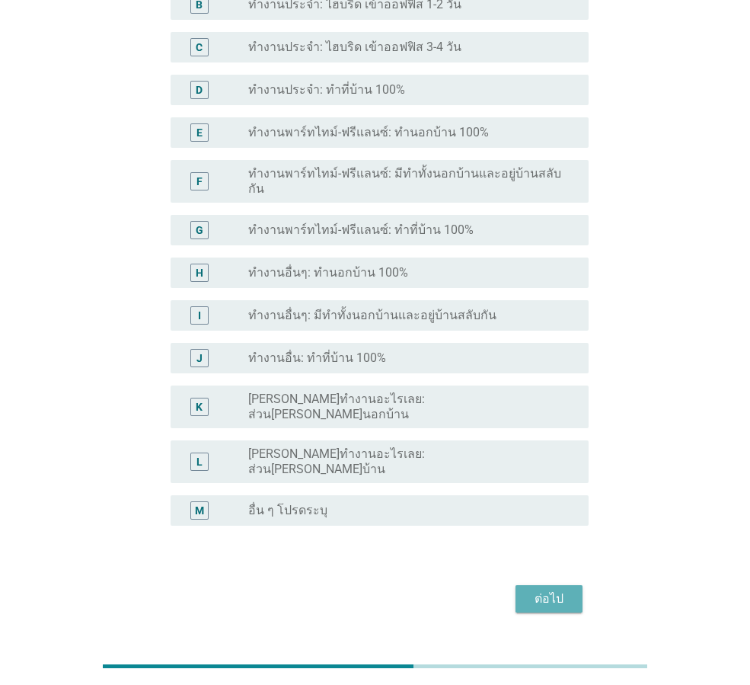
click at [555, 590] on div "ต่อไป" at bounding box center [549, 599] width 43 height 18
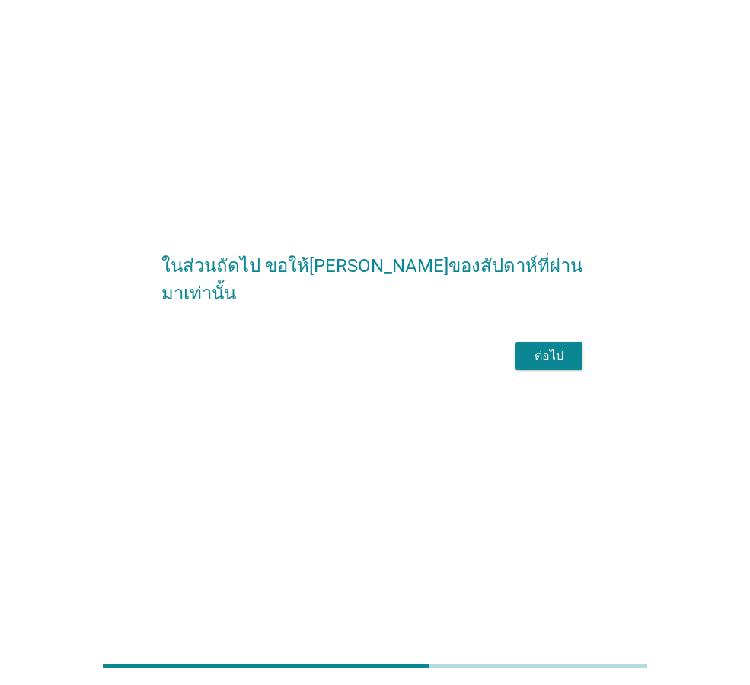
scroll to position [0, 0]
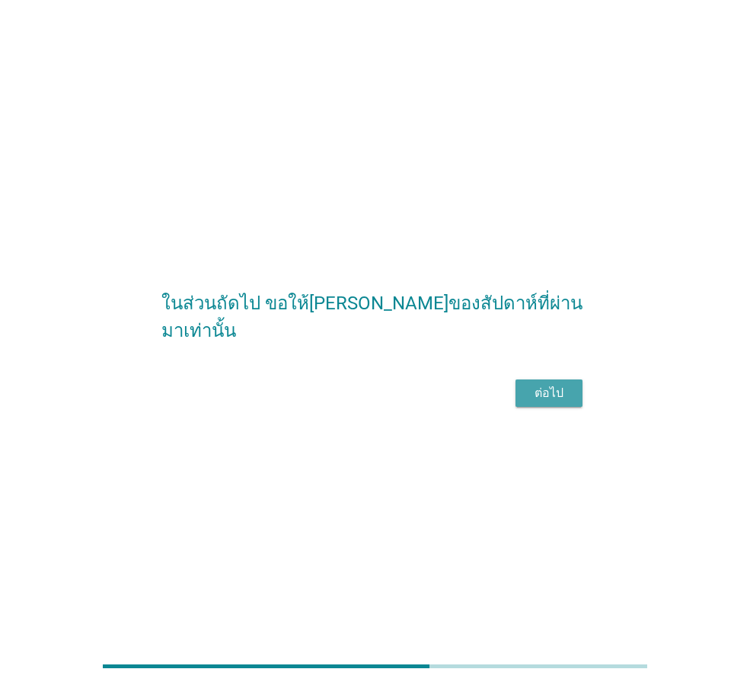
click at [555, 407] on button "ต่อไป" at bounding box center [549, 392] width 67 height 27
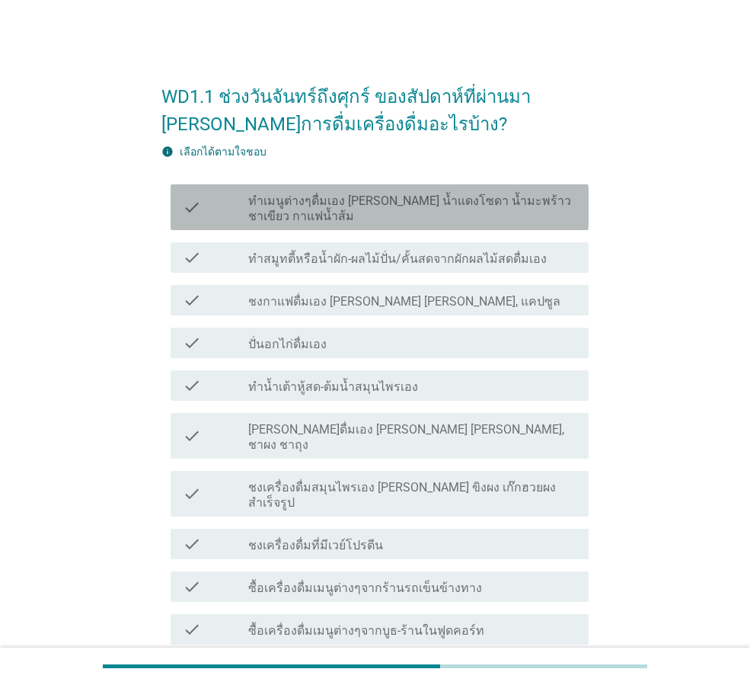
click at [471, 205] on label "ทำเมนูต่างๆดื่มเอง [PERSON_NAME] น้ำแดงโซดา น้ำมะพร้าวชาเขียว กาแฟน้ำส้ม" at bounding box center [412, 208] width 328 height 30
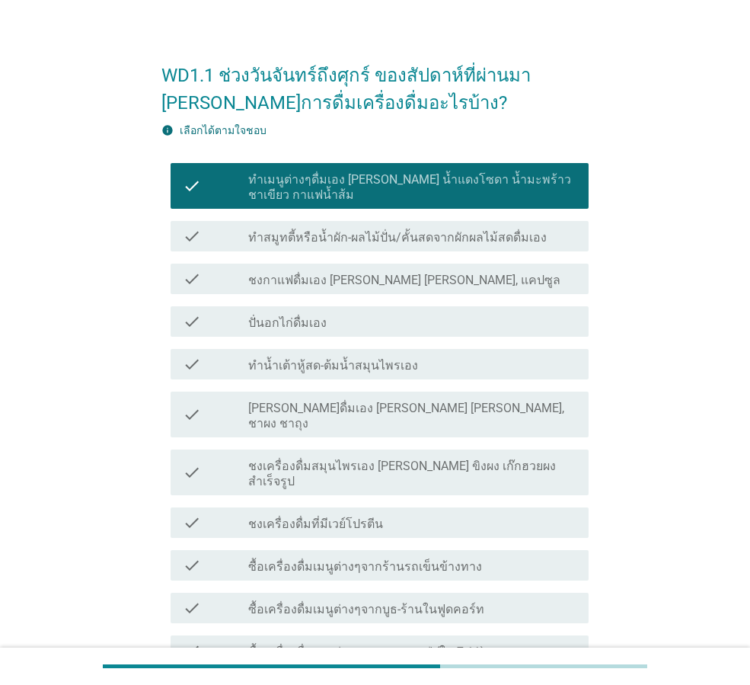
scroll to position [152, 0]
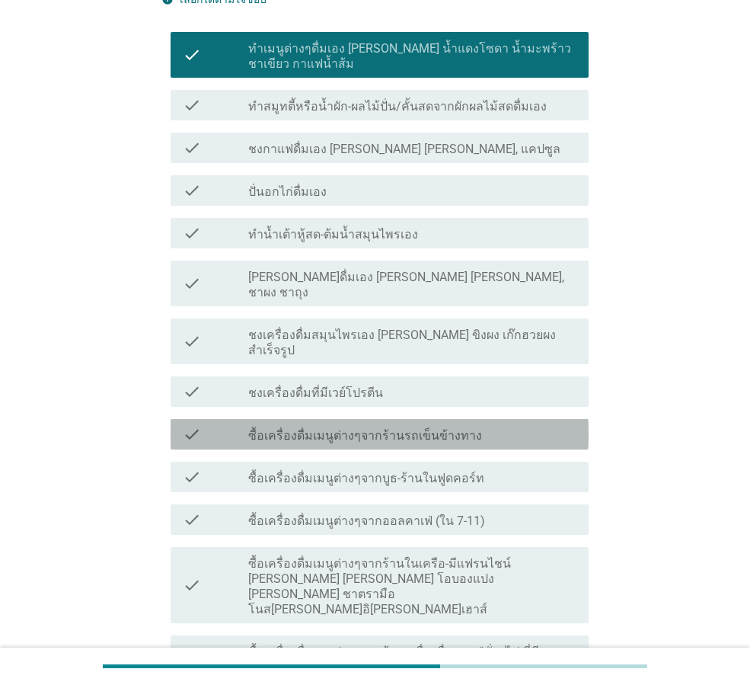
click at [321, 428] on label "ซื้อเครื่องดื่มเมนูต่างๆจากร้านรถเข็นข้างทาง" at bounding box center [365, 435] width 234 height 15
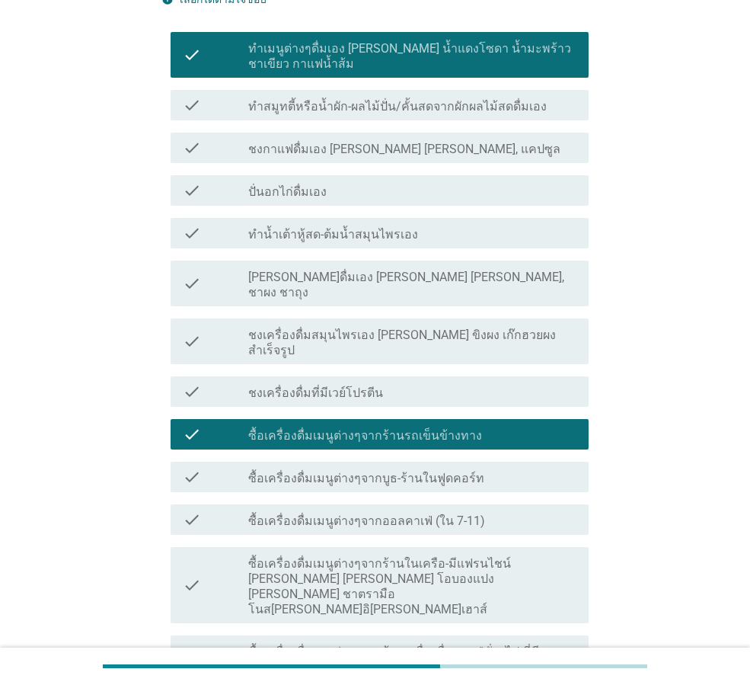
click at [321, 428] on label "ซื้อเครื่องดื่มเมนูต่างๆจากร้านรถเข็นข้างทาง" at bounding box center [365, 435] width 234 height 15
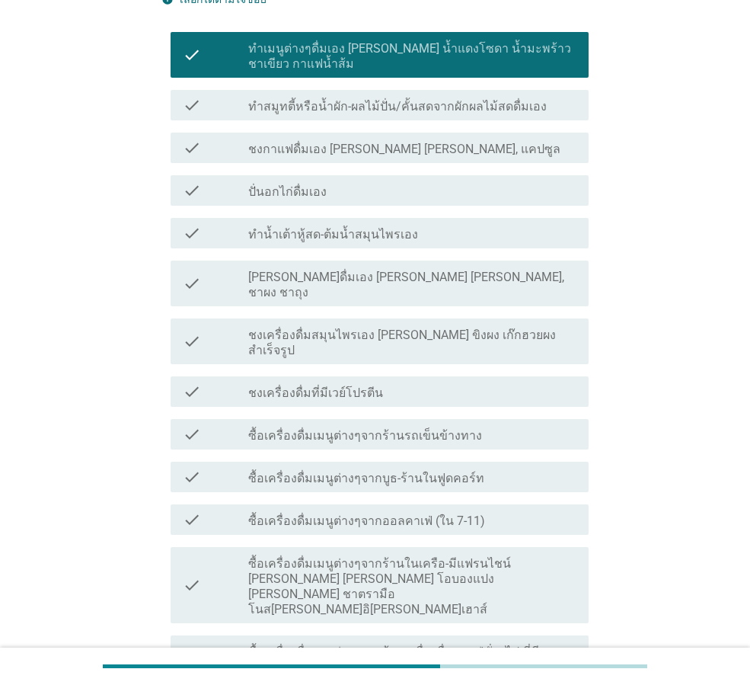
click at [323, 471] on label "ซื้อเครื่องดื่มเมนูต่างๆจากบูธ-ร้านในฟูดคอร์ท" at bounding box center [366, 478] width 236 height 15
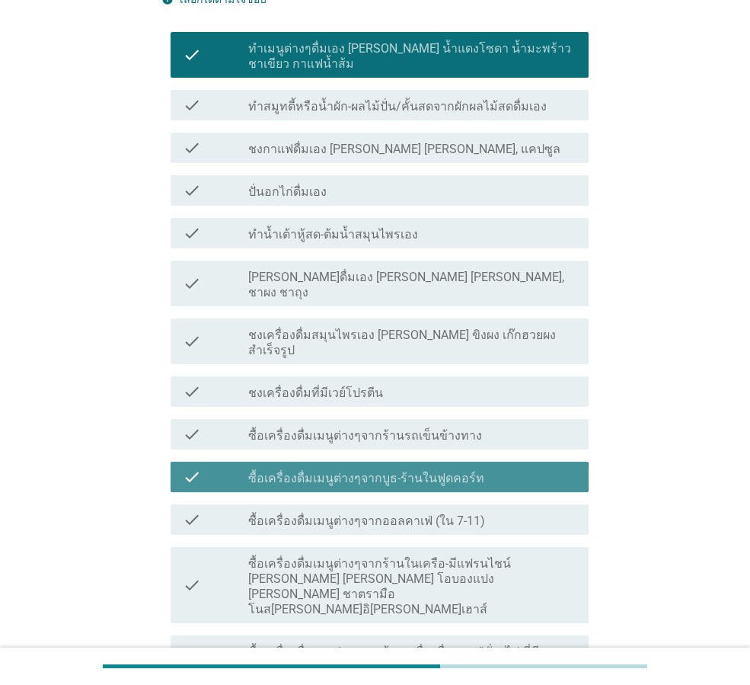
click at [321, 471] on label "ซื้อเครื่องดื่มเมนูต่างๆจากบูธ-ร้านในฟูดคอร์ท" at bounding box center [366, 478] width 236 height 15
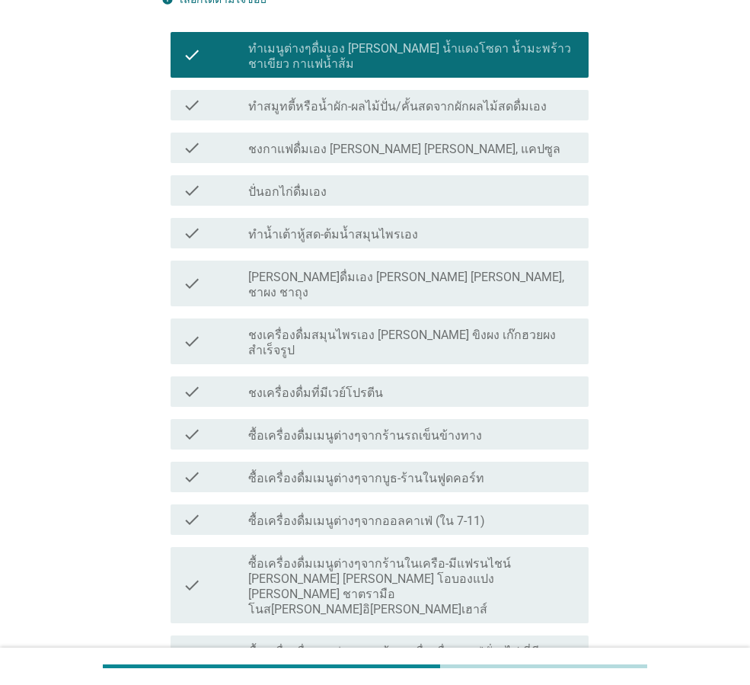
click at [356, 114] on label "ทำสมูทตี้หรือน้ำผัก-ผลไม้ปั่น/คั้นสดจากผักผลไม้สดดื่มเอง" at bounding box center [397, 106] width 299 height 15
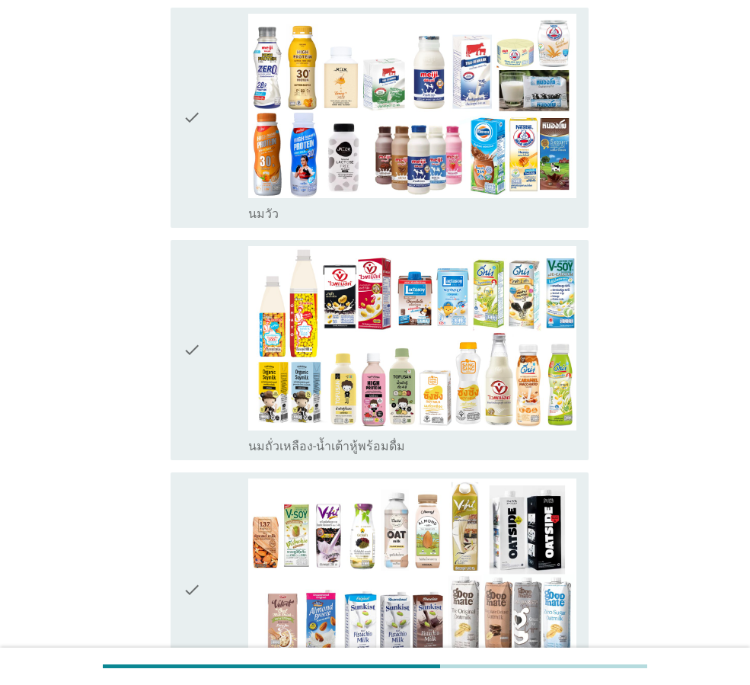
scroll to position [381, 0]
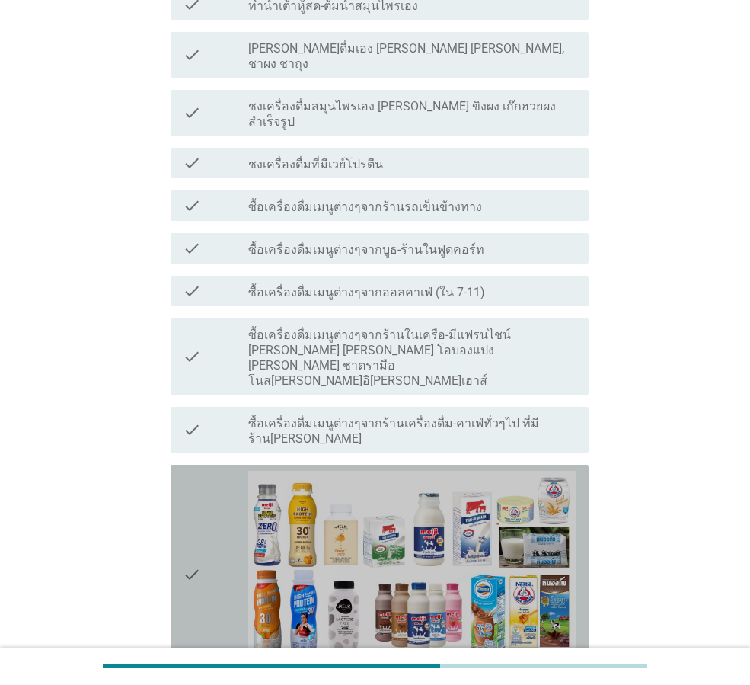
click at [192, 515] on icon "check" at bounding box center [192, 575] width 18 height 208
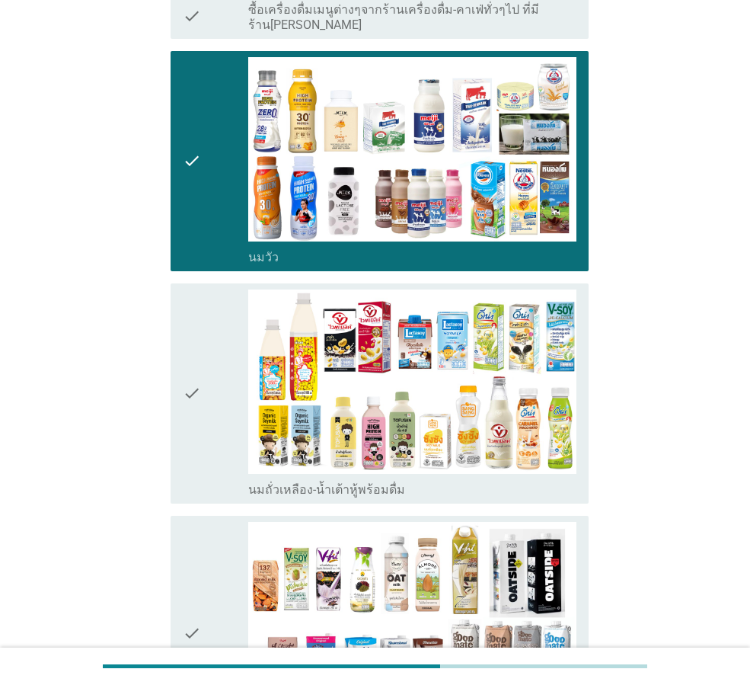
scroll to position [990, 0]
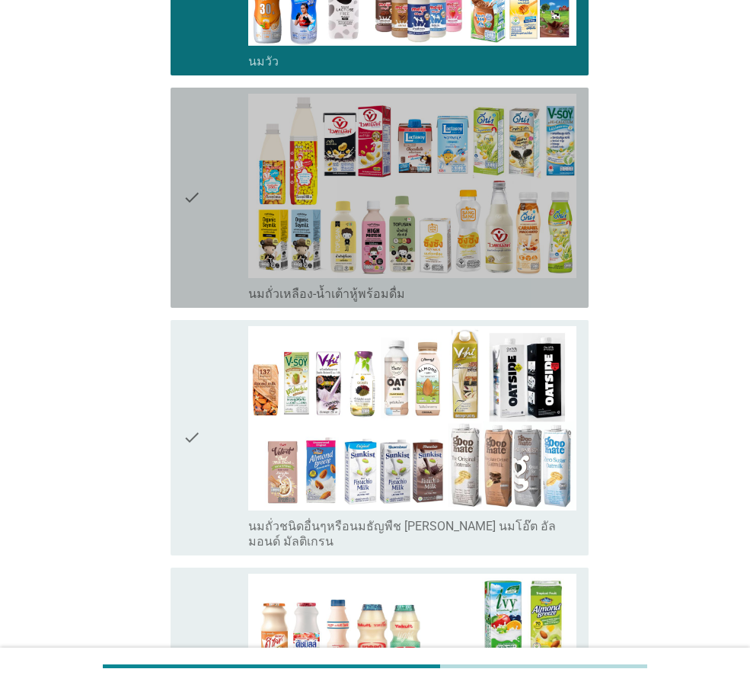
click at [220, 165] on div "check" at bounding box center [216, 198] width 66 height 208
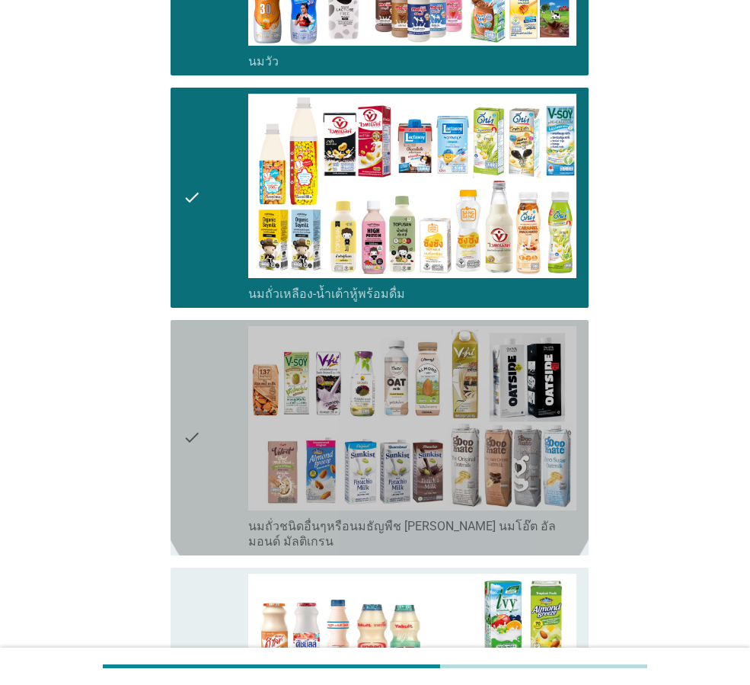
click at [197, 388] on icon "check" at bounding box center [192, 437] width 18 height 223
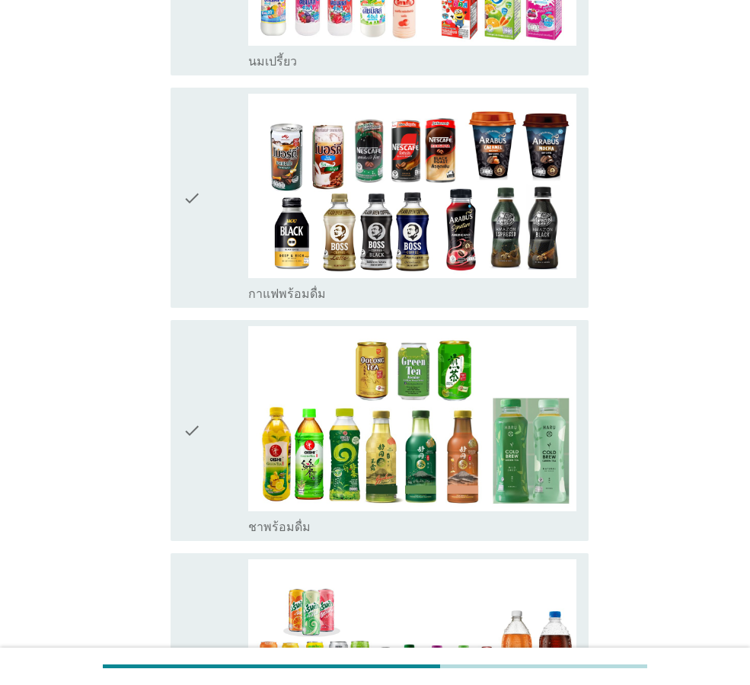
scroll to position [1828, 0]
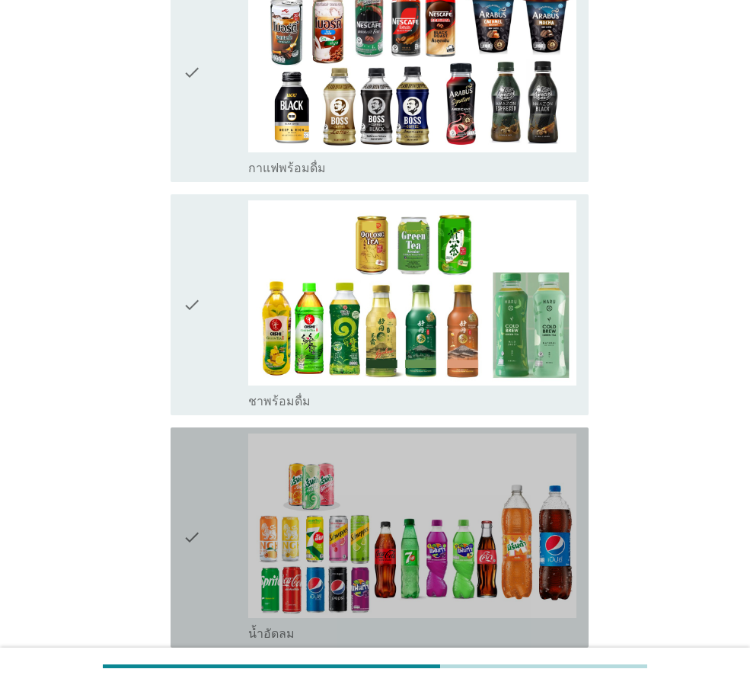
click at [227, 458] on div "check" at bounding box center [216, 537] width 66 height 208
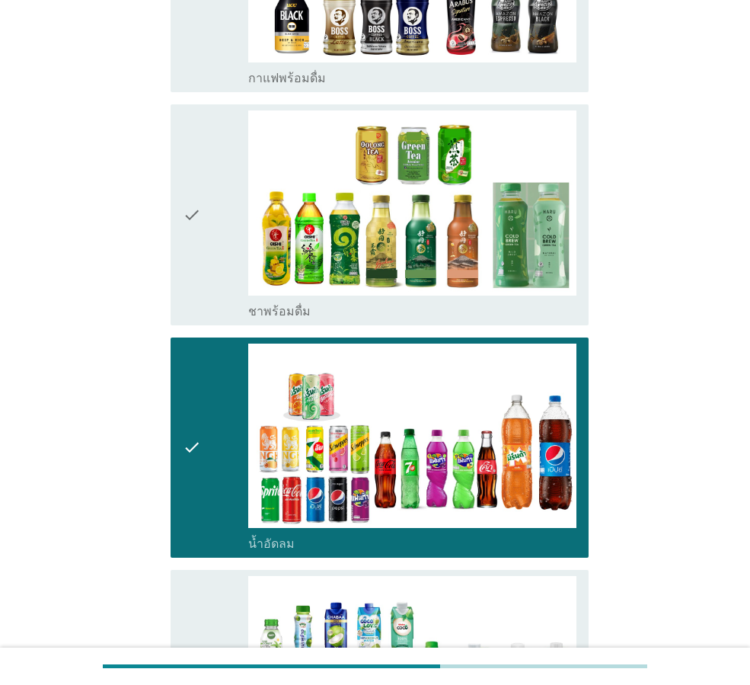
scroll to position [2209, 0]
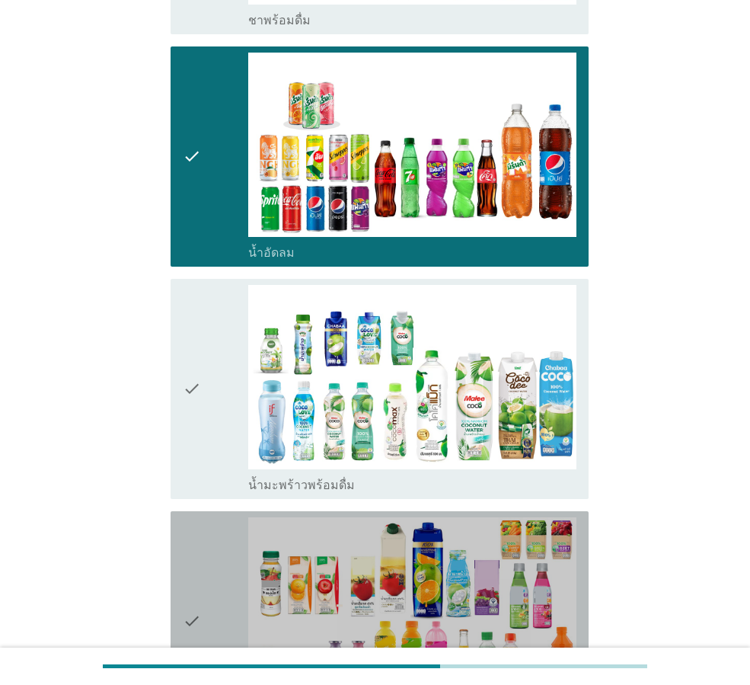
click at [229, 517] on div "check" at bounding box center [216, 621] width 66 height 208
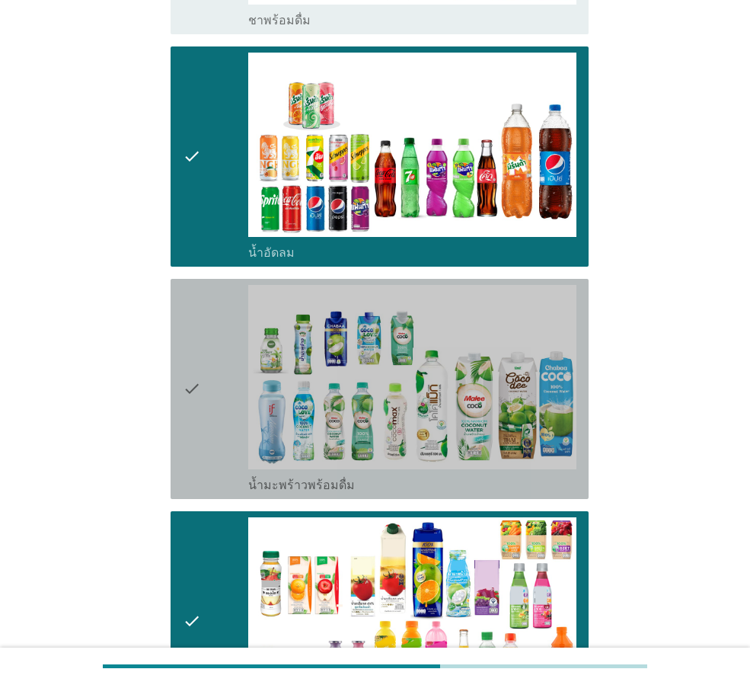
click at [216, 340] on div "check" at bounding box center [216, 389] width 66 height 208
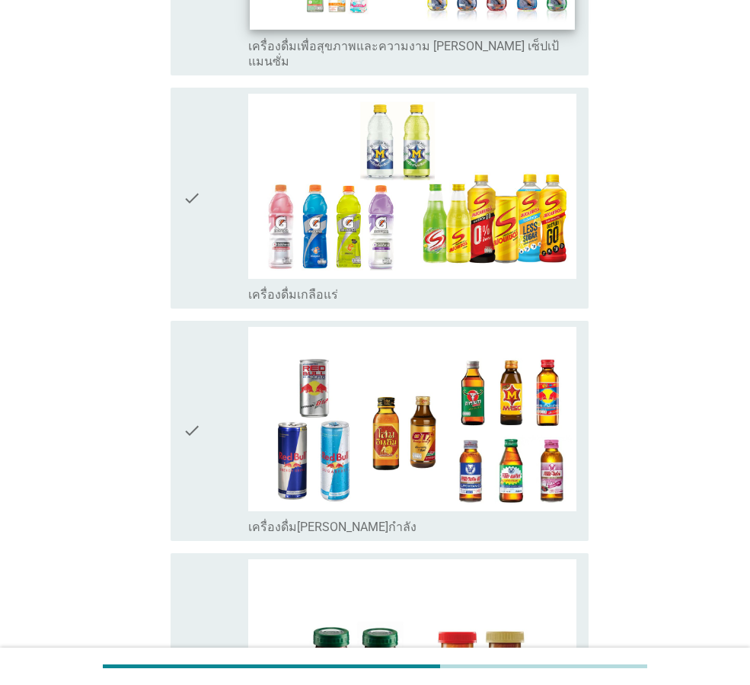
scroll to position [3547, 0]
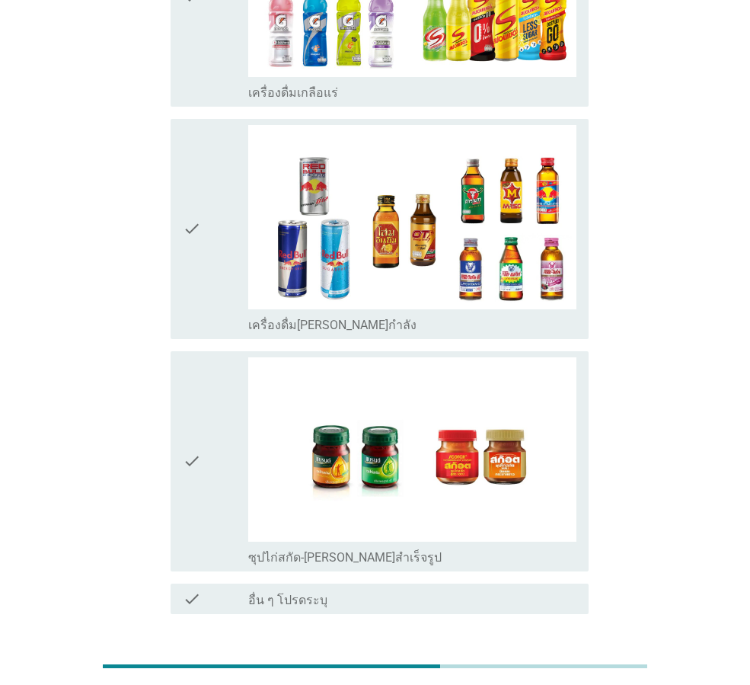
click at [554, 660] on div "ต่อไป" at bounding box center [549, 669] width 43 height 18
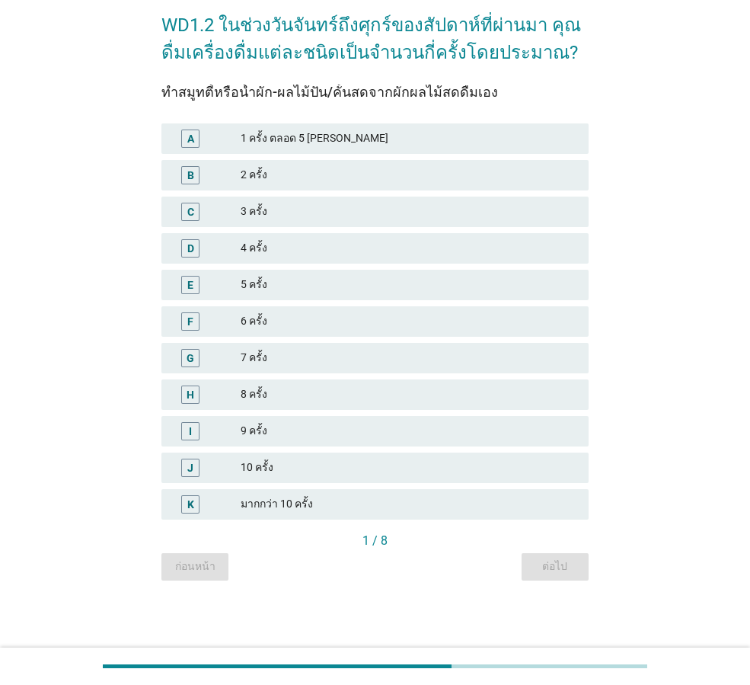
scroll to position [0, 0]
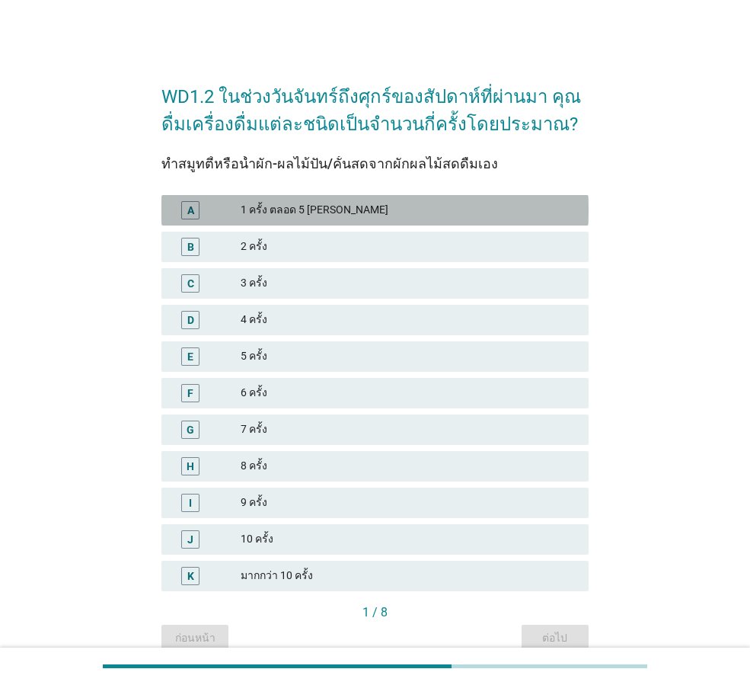
click at [312, 213] on div "1 ครั้ง ตลอด 5 [PERSON_NAME]" at bounding box center [409, 210] width 336 height 18
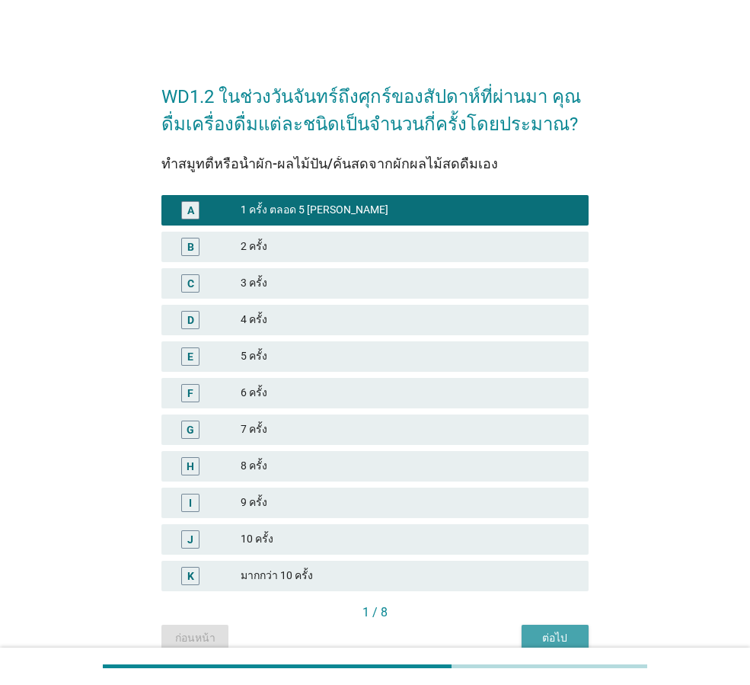
click at [560, 633] on div "ต่อไป" at bounding box center [555, 638] width 43 height 16
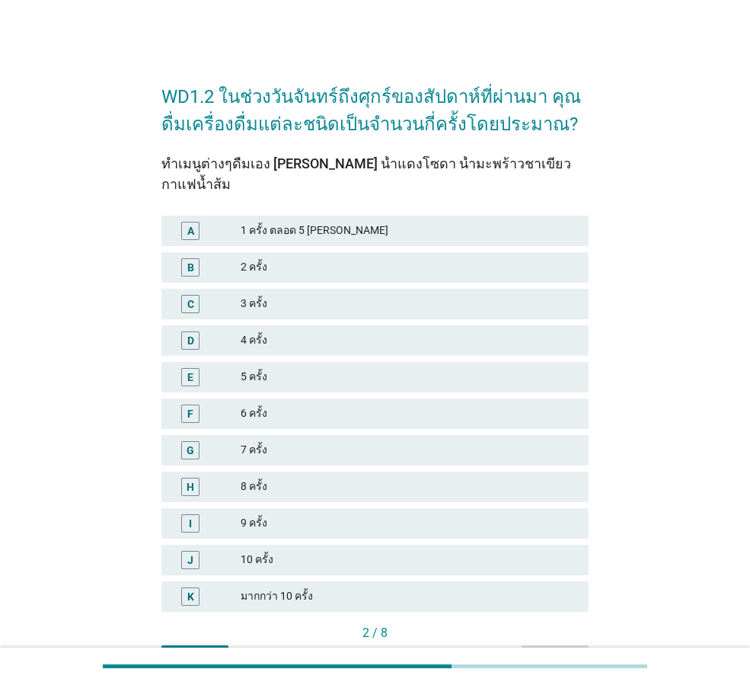
click at [310, 222] on div "1 ครั้ง ตลอด 5 [PERSON_NAME]" at bounding box center [409, 231] width 336 height 18
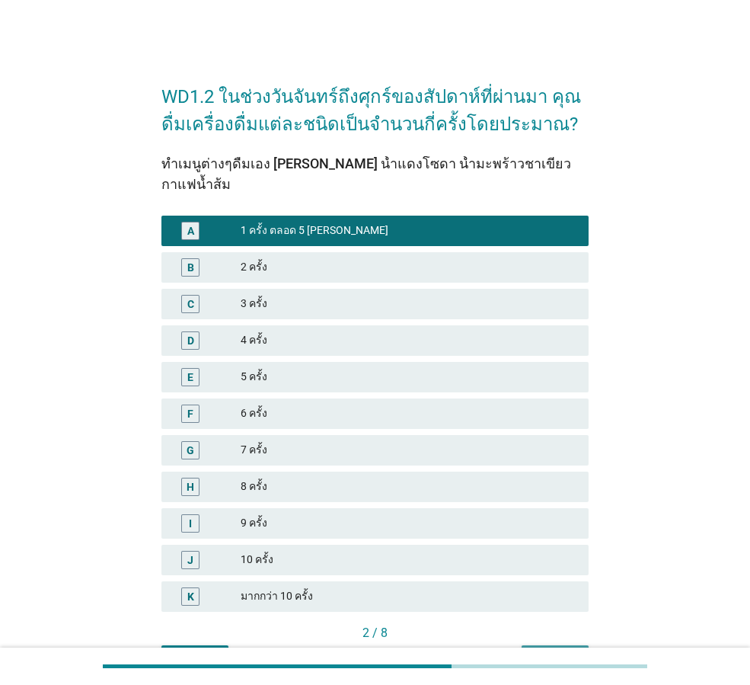
click at [547, 651] on div "ต่อไป" at bounding box center [555, 659] width 43 height 16
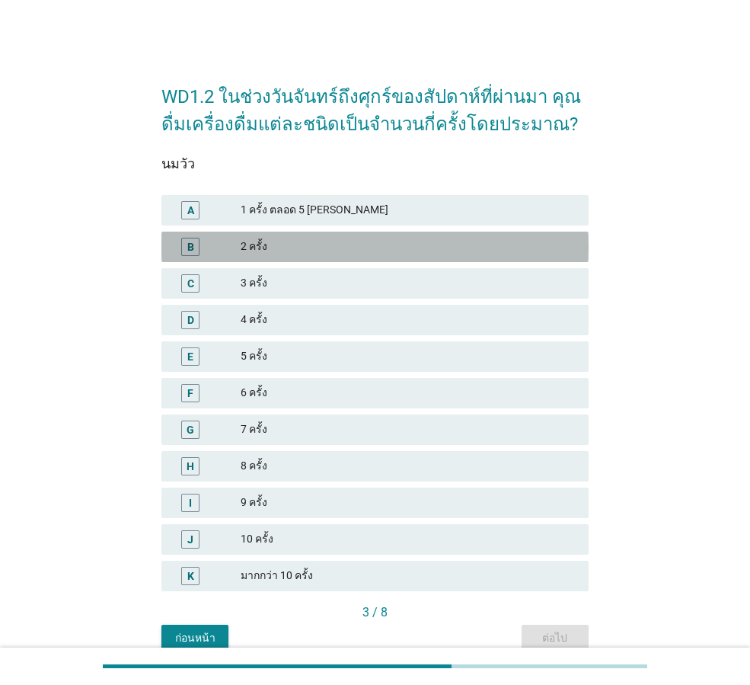
click at [257, 252] on div "2 ครั้ง" at bounding box center [409, 247] width 336 height 18
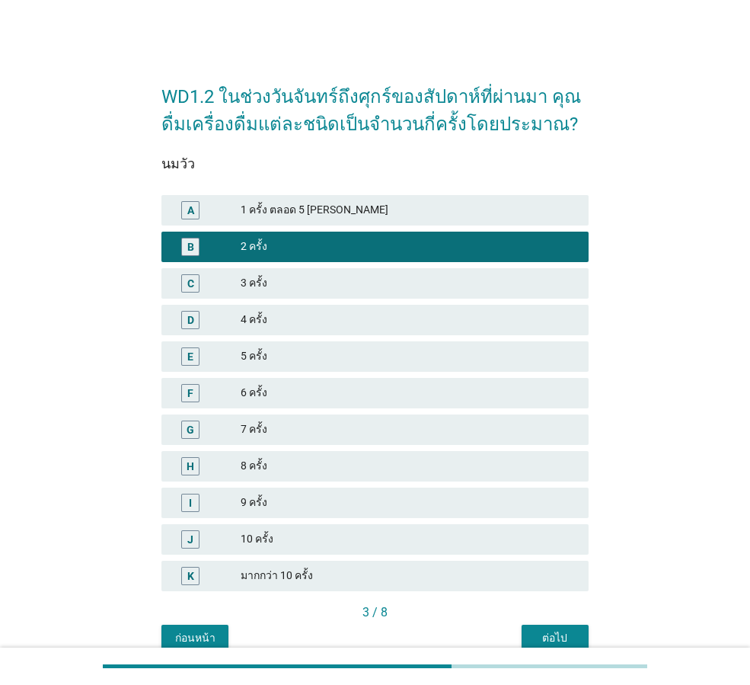
click at [280, 289] on div "3 ครั้ง" at bounding box center [409, 283] width 336 height 18
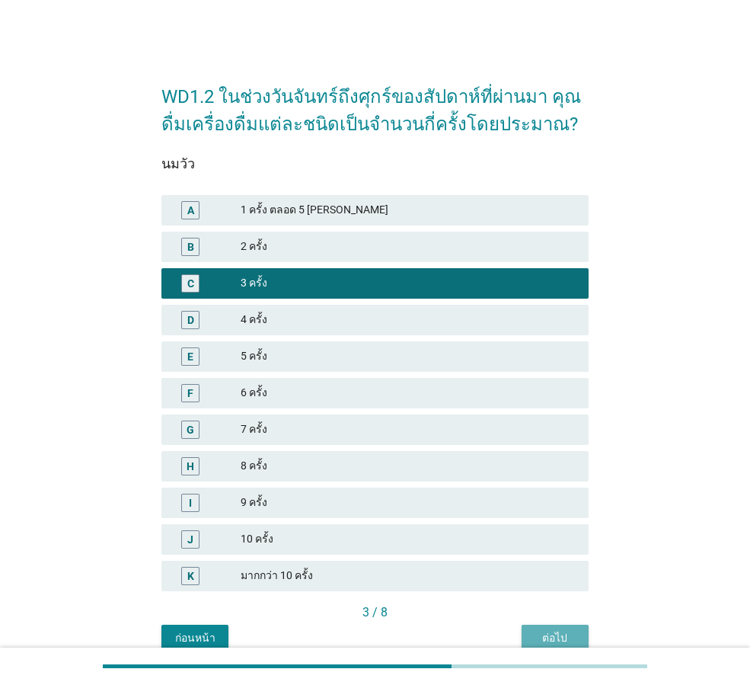
click at [548, 634] on div "ต่อไป" at bounding box center [555, 638] width 43 height 16
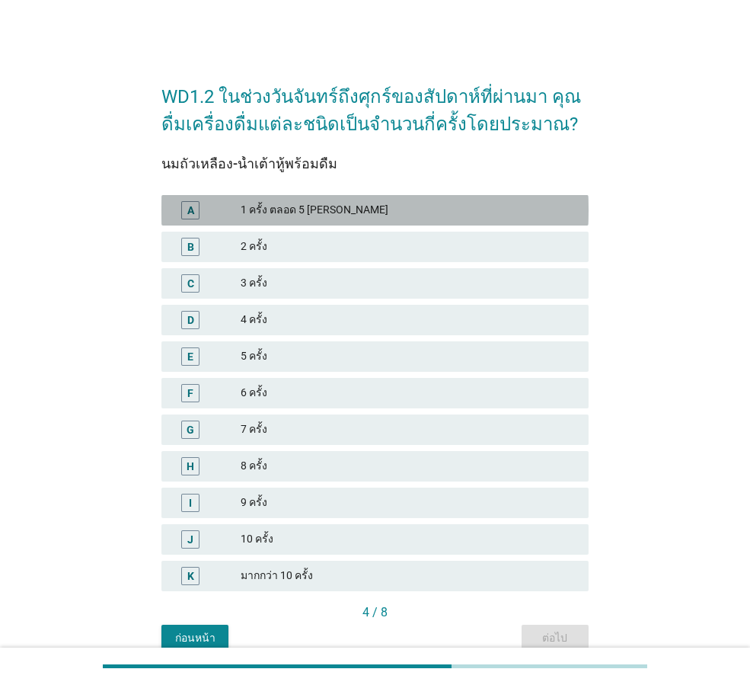
click at [245, 203] on div "1 ครั้ง ตลอด 5 [PERSON_NAME]" at bounding box center [409, 210] width 336 height 18
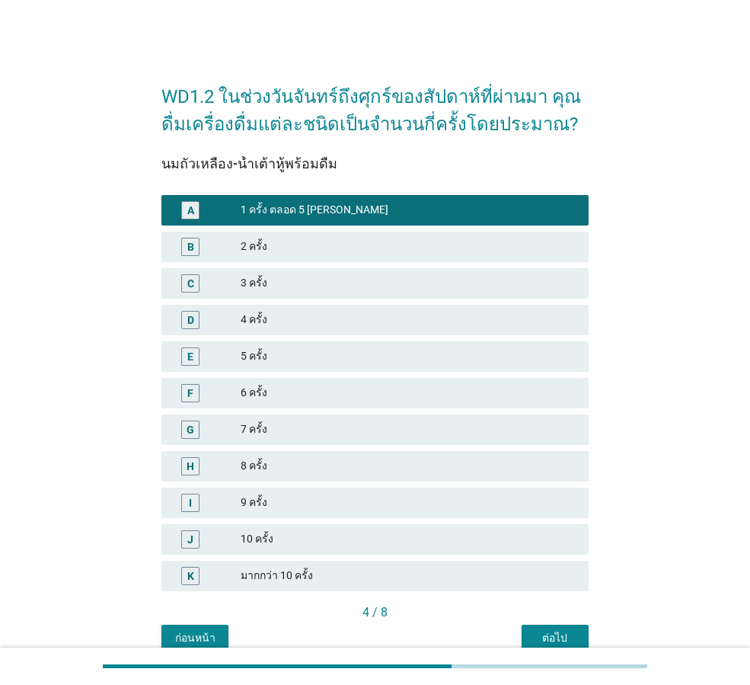
click at [572, 632] on div "ต่อไป" at bounding box center [555, 638] width 43 height 16
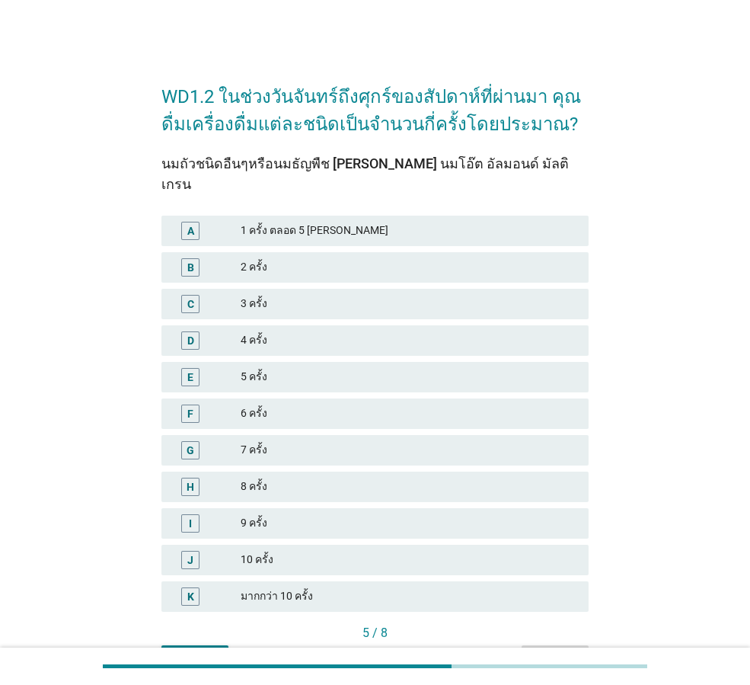
click at [290, 222] on div "1 ครั้ง ตลอด 5 [PERSON_NAME]" at bounding box center [409, 231] width 336 height 18
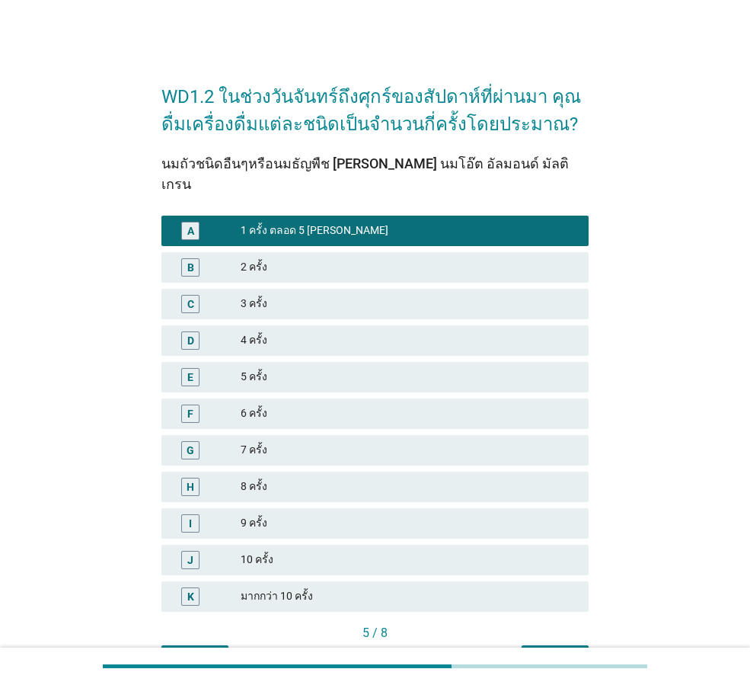
click at [548, 651] on div "ต่อไป" at bounding box center [555, 659] width 43 height 16
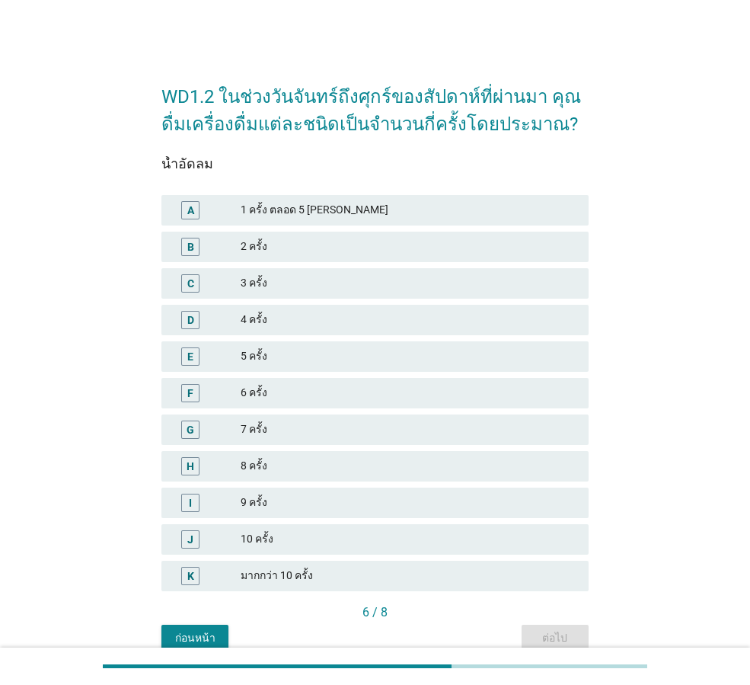
click at [278, 212] on div "1 ครั้ง ตลอด 5 [PERSON_NAME]" at bounding box center [409, 210] width 336 height 18
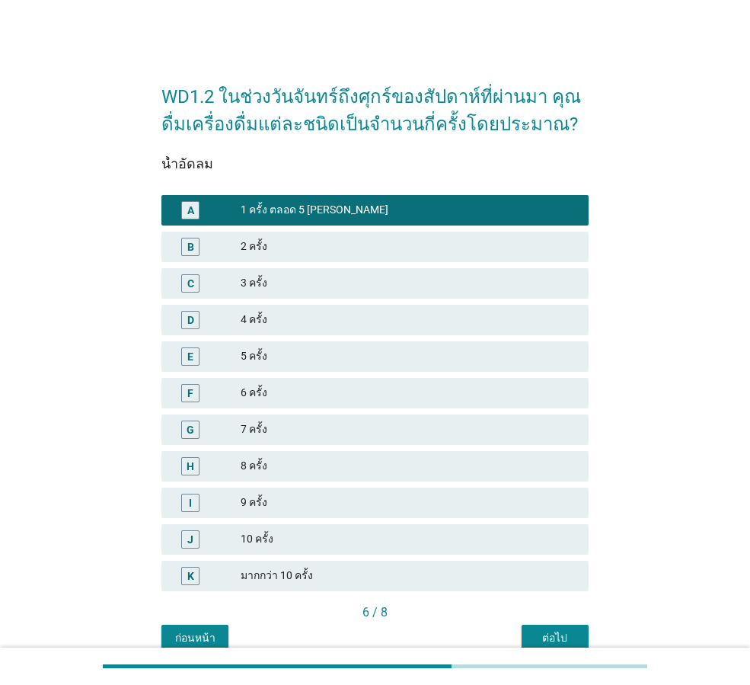
click at [542, 628] on button "ต่อไป" at bounding box center [555, 638] width 67 height 27
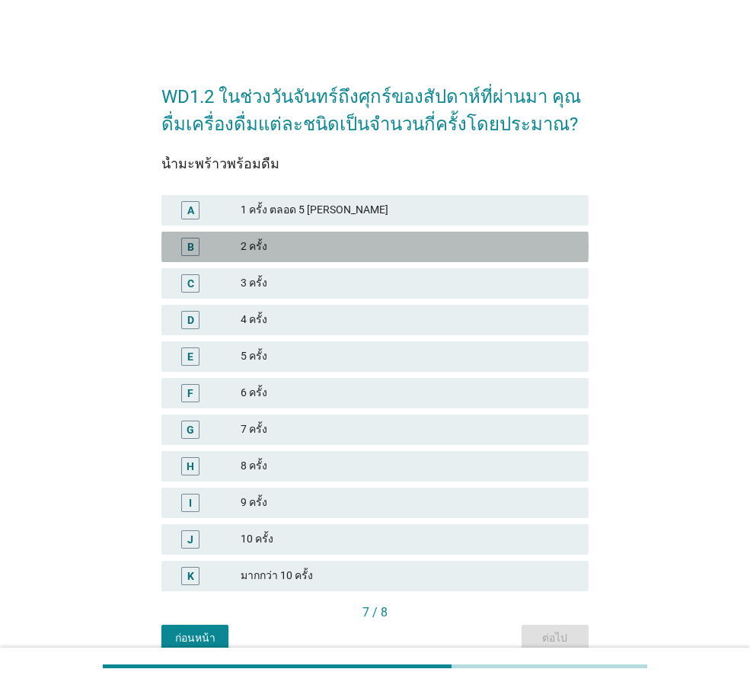
click at [270, 245] on div "2 ครั้ง" at bounding box center [409, 247] width 336 height 18
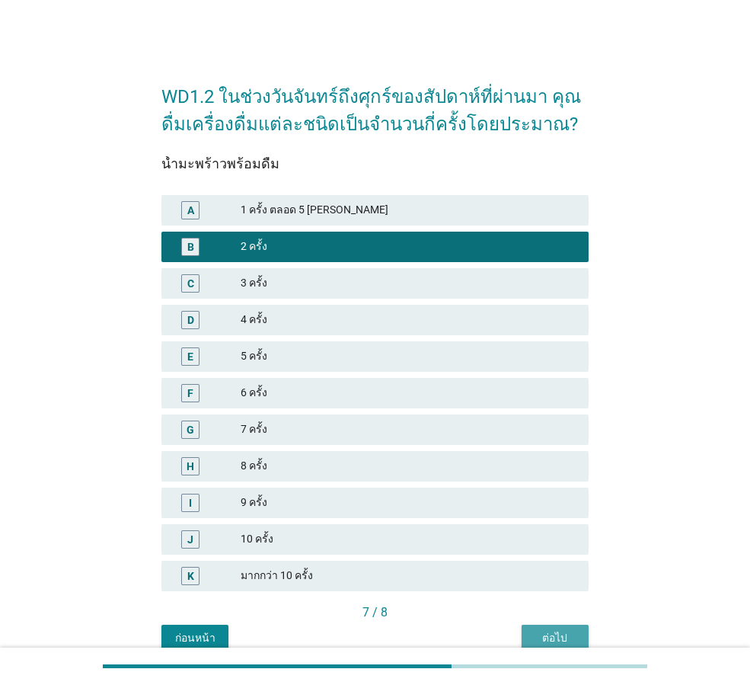
click at [568, 635] on div "ต่อไป" at bounding box center [555, 638] width 43 height 16
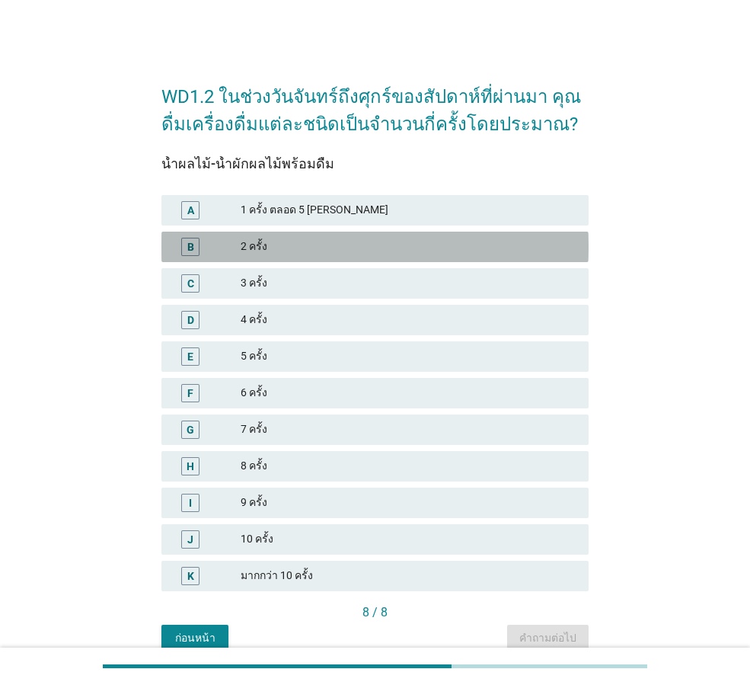
click at [251, 243] on div "2 ครั้ง" at bounding box center [409, 247] width 336 height 18
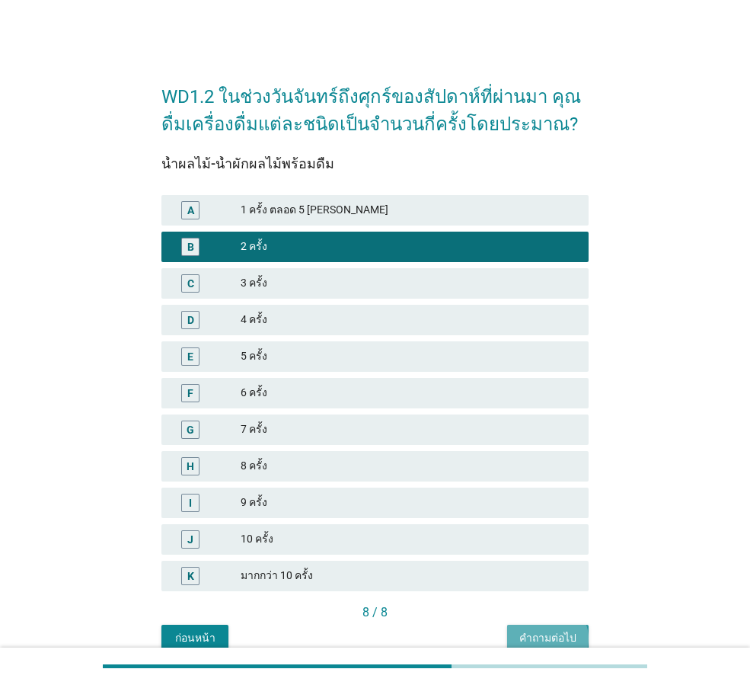
click at [551, 634] on div "คำถามต่อไป" at bounding box center [548, 638] width 57 height 16
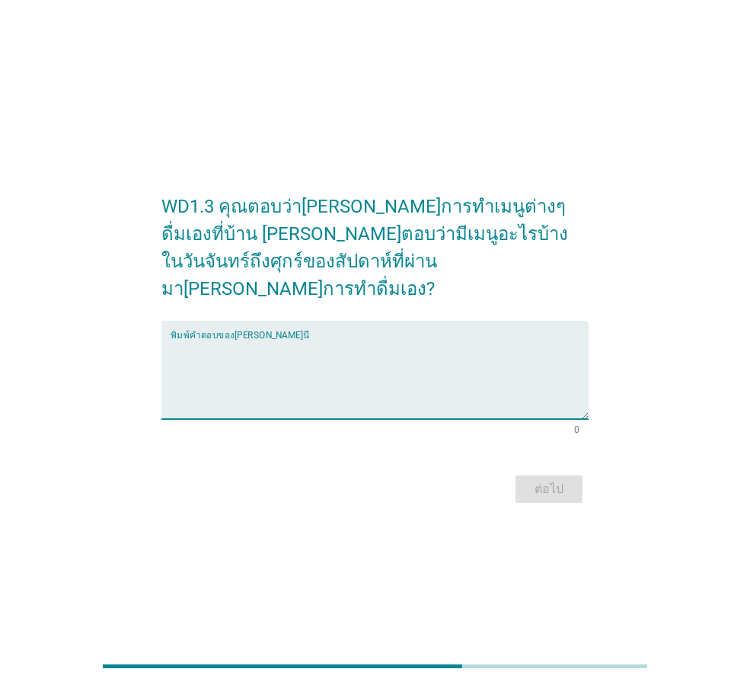
click at [414, 341] on textarea "พิมพ์คำตอบของคุณ ที่นี่" at bounding box center [380, 379] width 418 height 80
type textarea "ม"
type textarea "ผล[PERSON_NAME]แข็งปั่น"
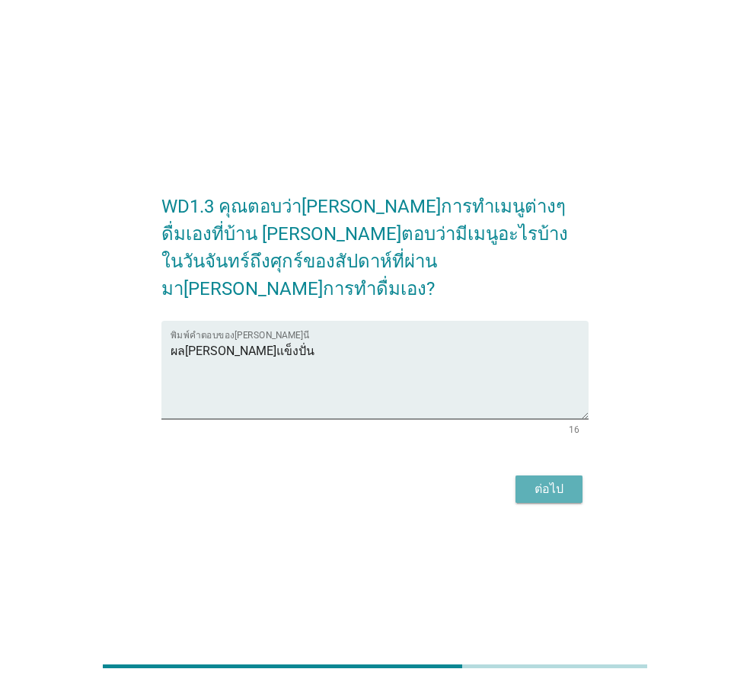
click at [556, 484] on button "ต่อไป" at bounding box center [549, 488] width 67 height 27
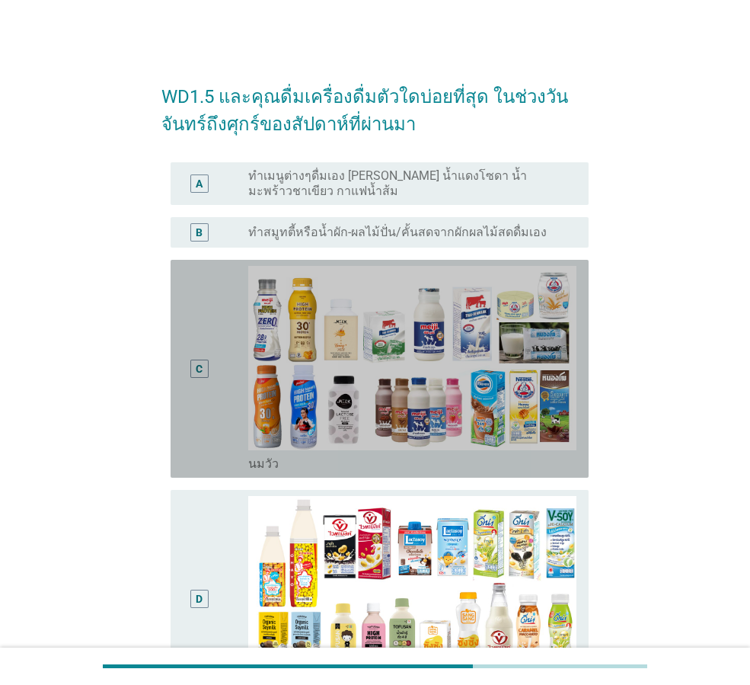
click at [173, 373] on div "C radio_button_unchecked [PERSON_NAME]" at bounding box center [380, 369] width 418 height 218
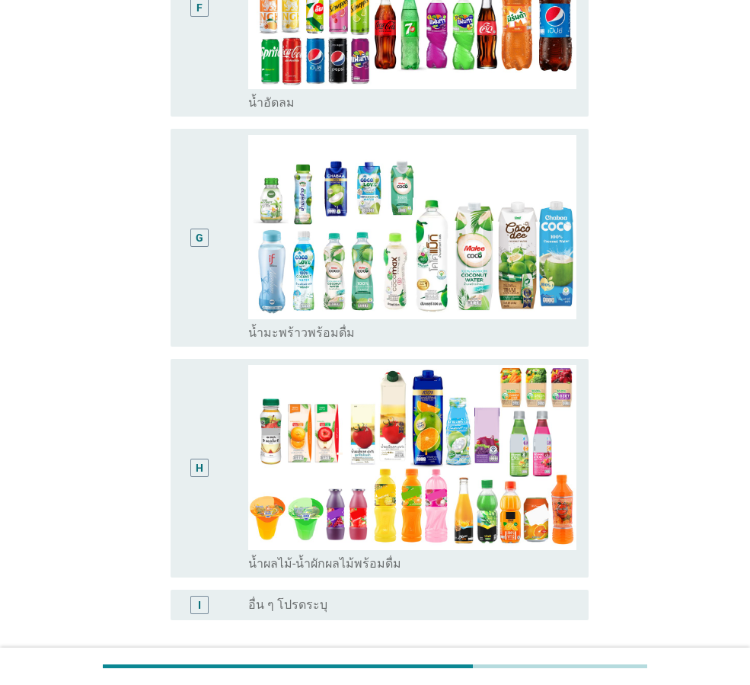
scroll to position [1106, 0]
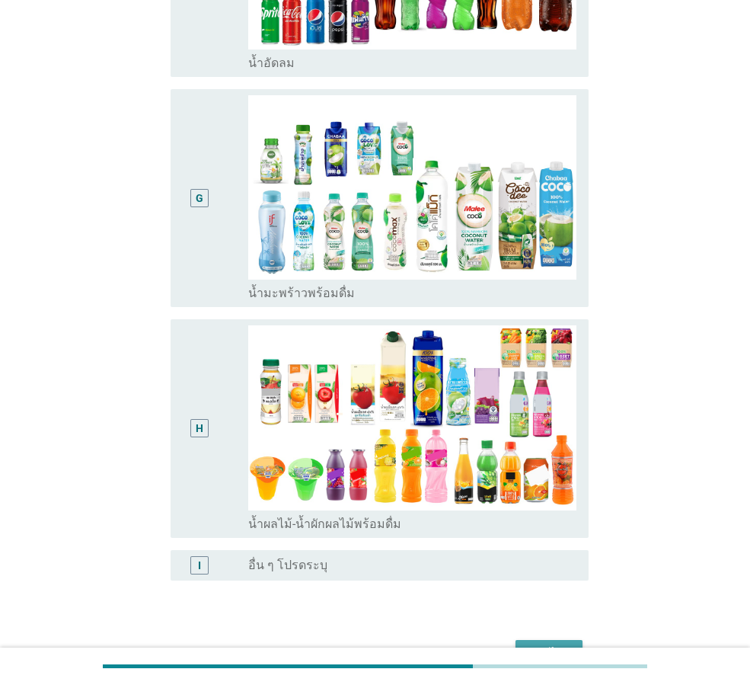
click at [574, 640] on button "ต่อไป" at bounding box center [549, 653] width 67 height 27
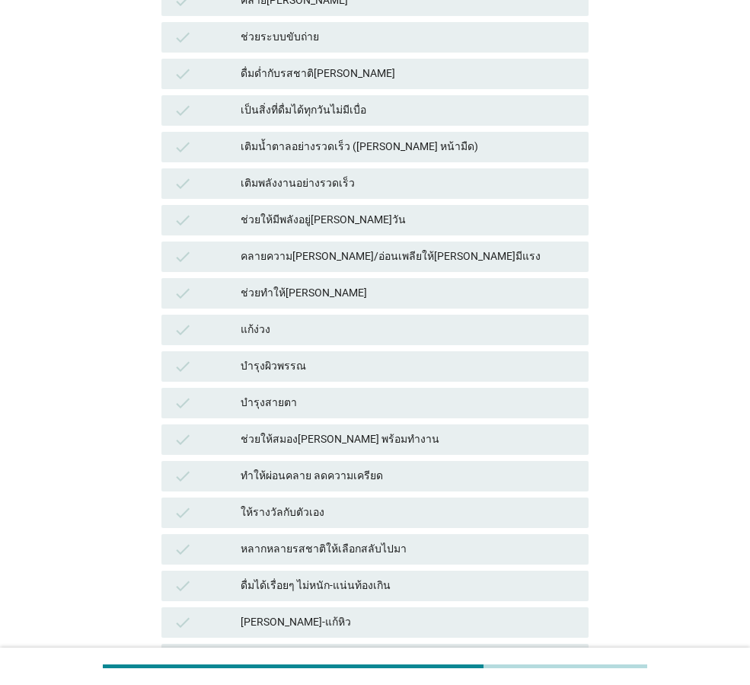
scroll to position [381, 0]
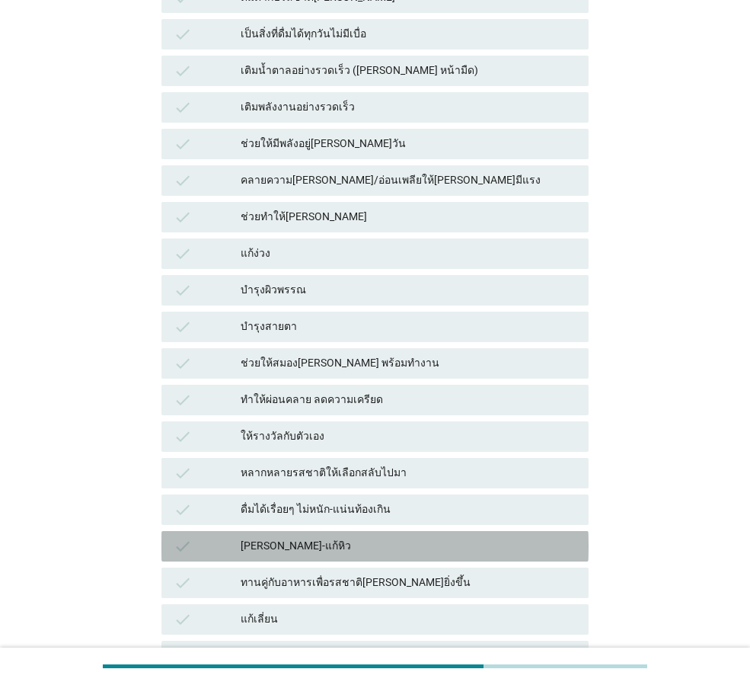
click at [280, 548] on div "[PERSON_NAME]-แก้หิว" at bounding box center [409, 546] width 336 height 18
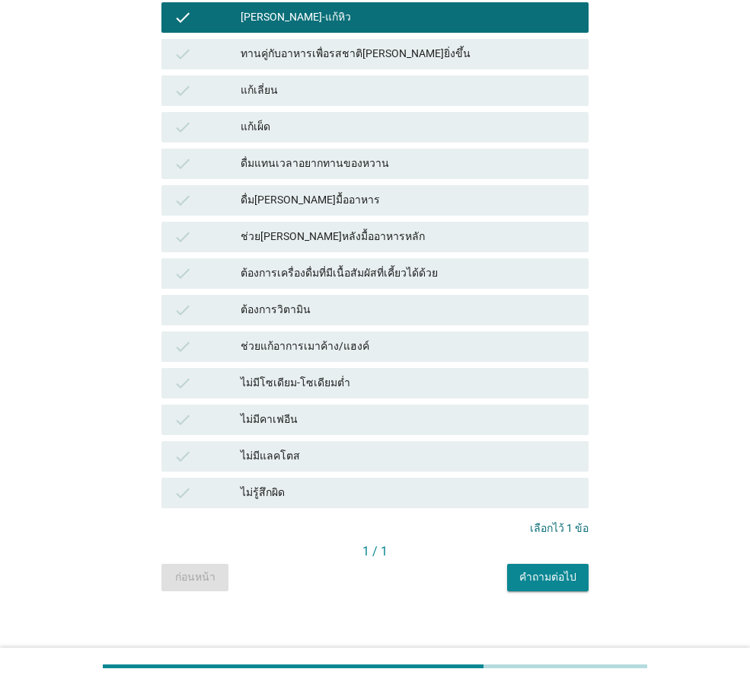
scroll to position [920, 0]
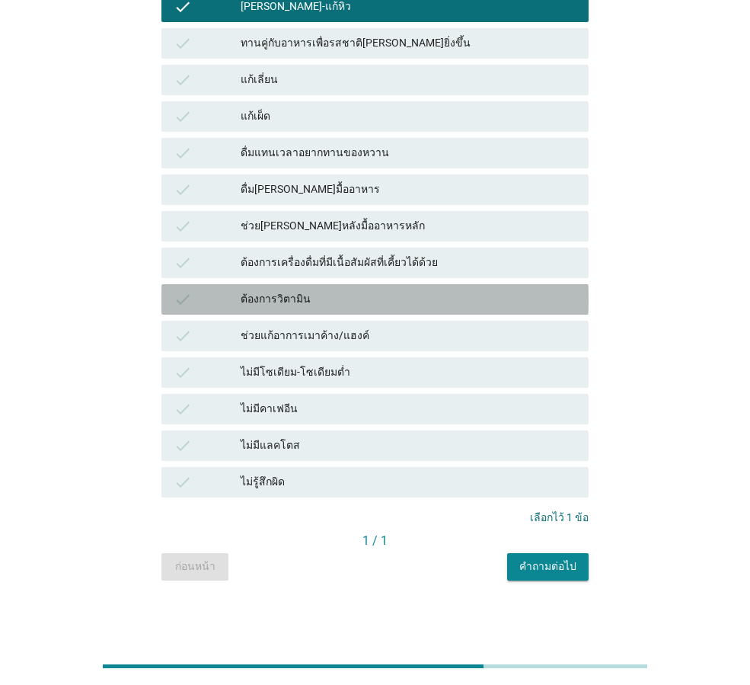
click at [254, 293] on div "ต้องการวิตามิน" at bounding box center [409, 299] width 336 height 18
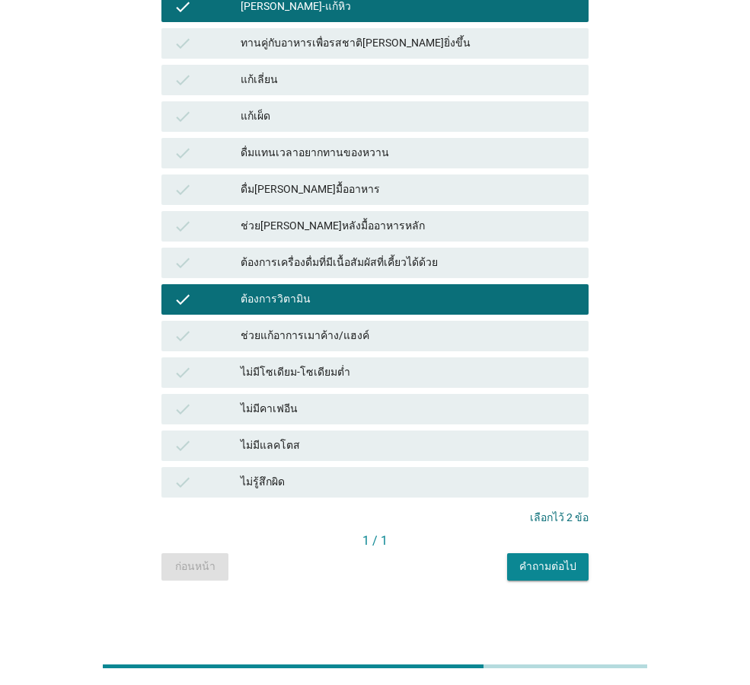
click at [366, 146] on div "ดื่มแทนเวลาอยากทานของหวาน" at bounding box center [409, 153] width 336 height 18
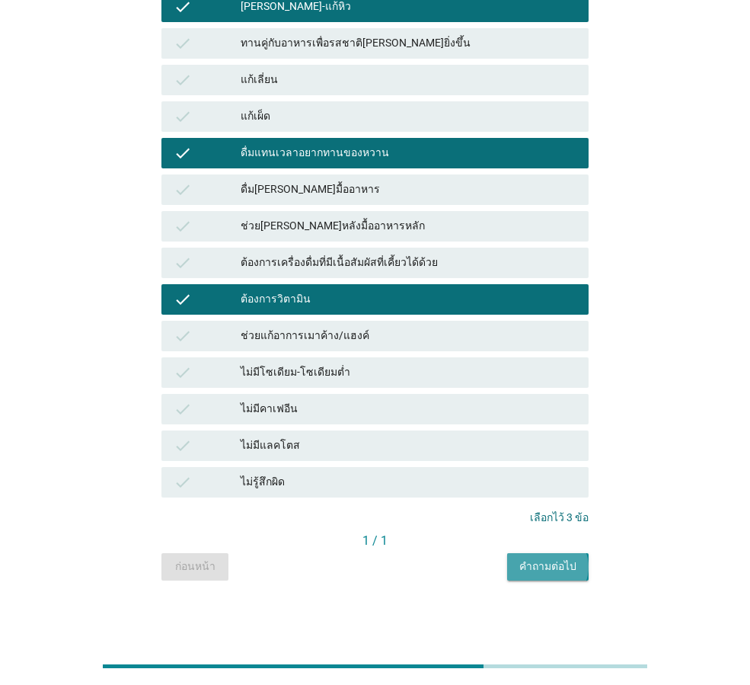
click at [535, 564] on div "คำถามต่อไป" at bounding box center [548, 566] width 57 height 16
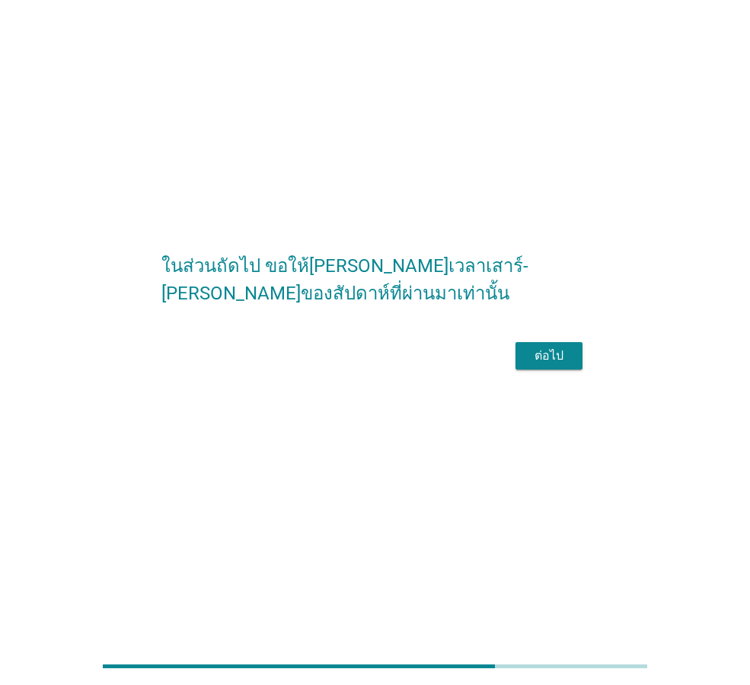
scroll to position [0, 0]
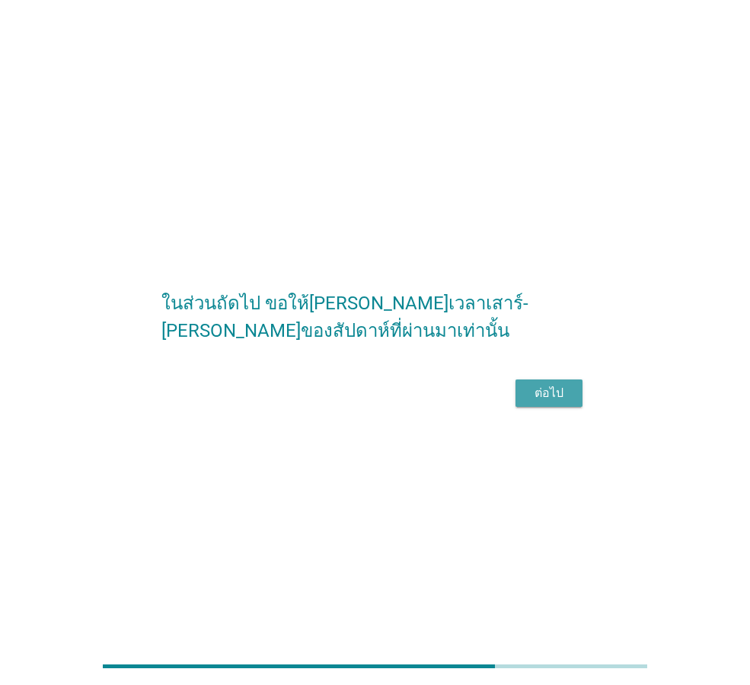
click at [570, 401] on div "ต่อไป" at bounding box center [549, 393] width 43 height 18
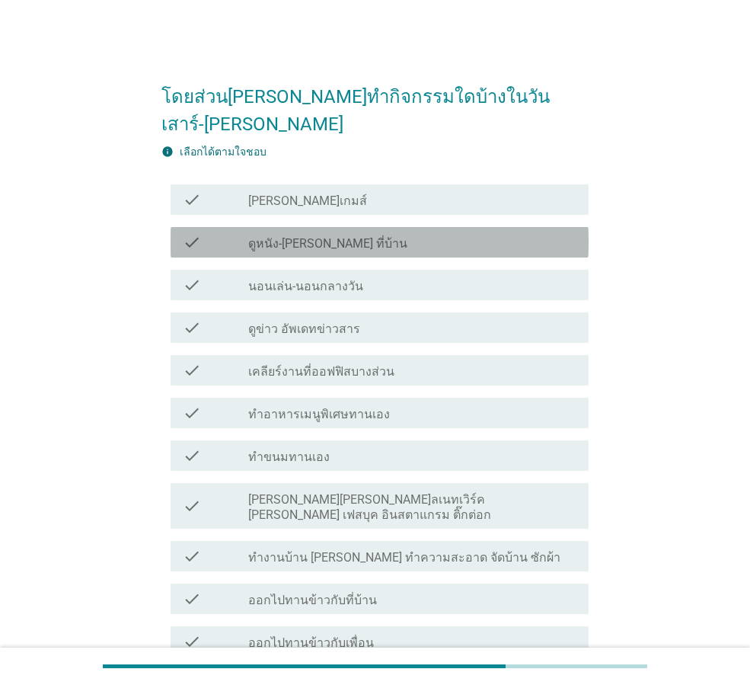
click at [313, 233] on div "check_box_outline_blank ดูหนัง-[PERSON_NAME] ที่บ้าน" at bounding box center [412, 242] width 328 height 18
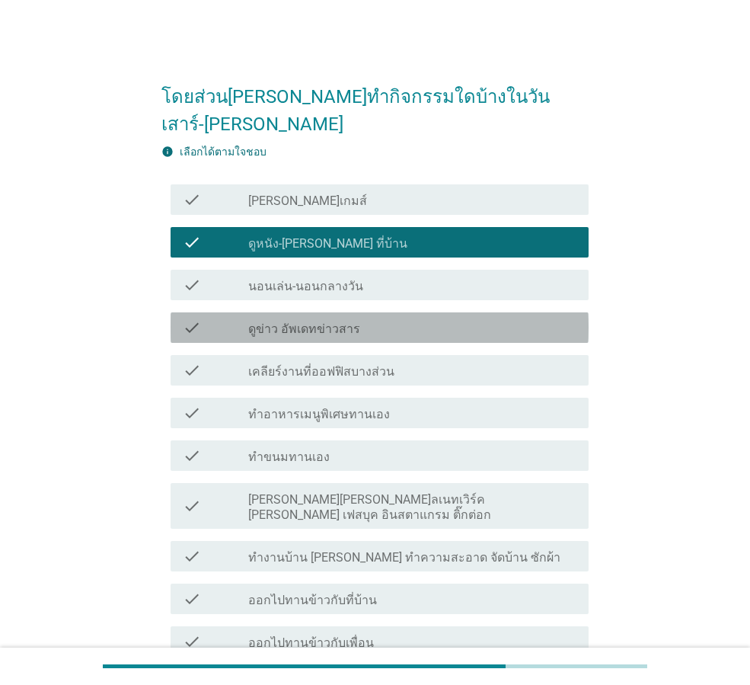
click at [347, 321] on label "ดูข่าว อัพเดทข่าวสาร" at bounding box center [304, 328] width 112 height 15
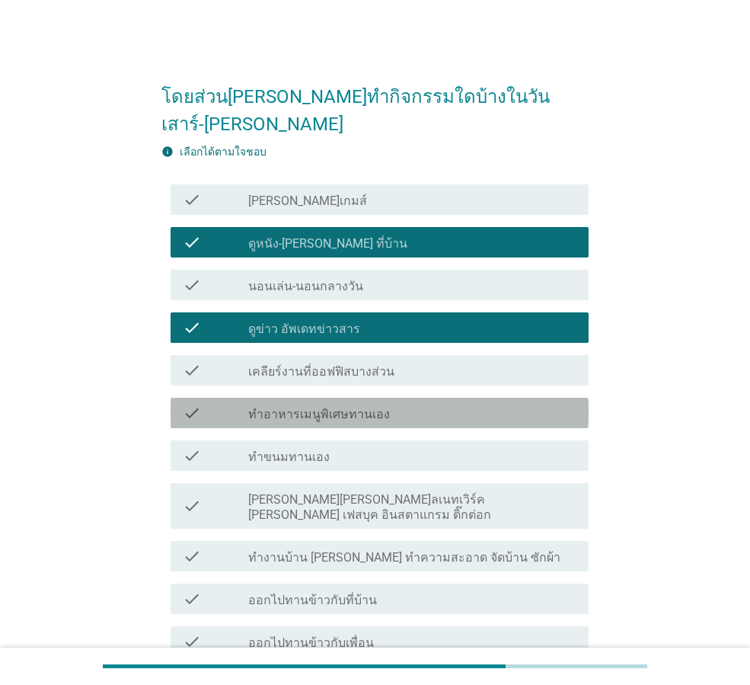
drag, startPoint x: 342, startPoint y: 385, endPoint x: 350, endPoint y: 380, distance: 9.9
click at [346, 407] on label "ทำอาหารเมนูพิเศษทานเอง" at bounding box center [319, 414] width 142 height 15
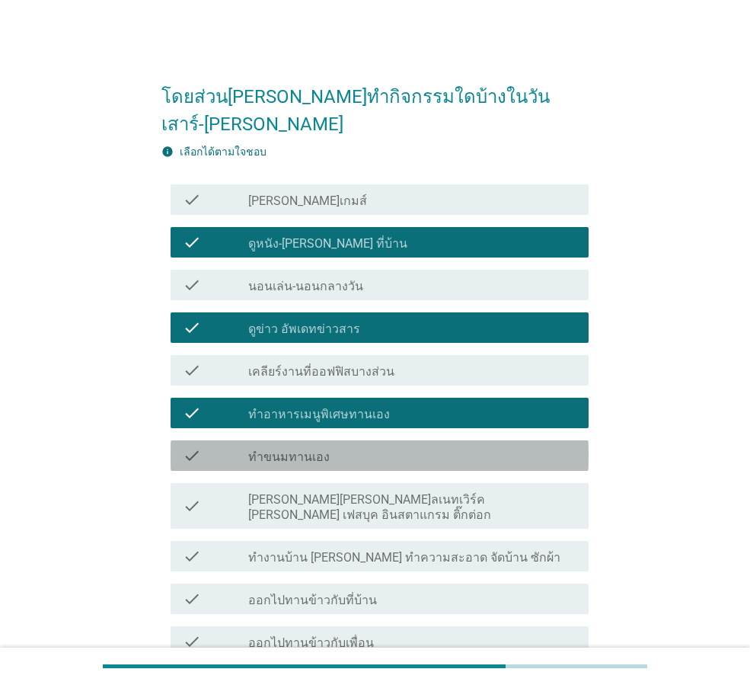
click at [350, 446] on div "check_box_outline_blank ทำขนมทานเอง" at bounding box center [412, 455] width 328 height 18
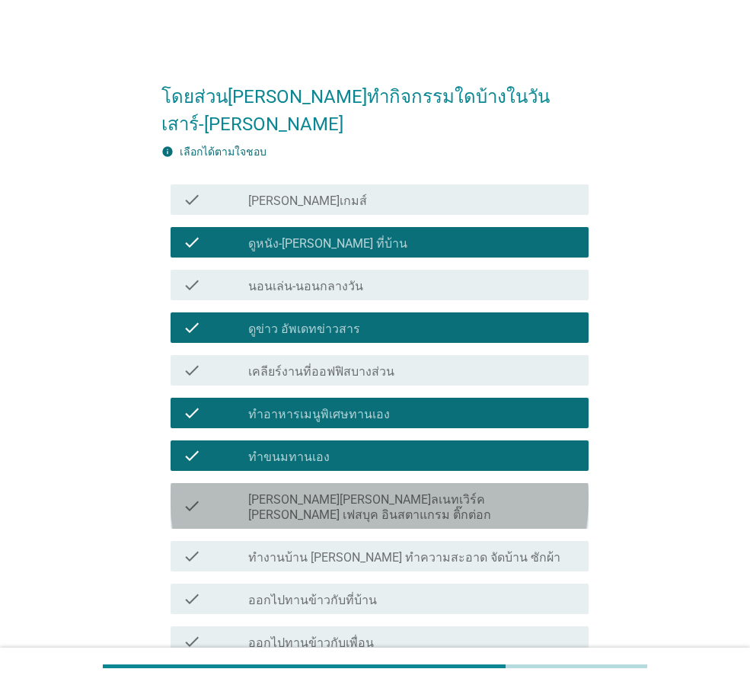
click at [372, 492] on label "[PERSON_NAME][PERSON_NAME]ลเนทเวิร์ค [PERSON_NAME] เฟสบุค อินสตาแกรม ติ๊กต่อก" at bounding box center [412, 507] width 328 height 30
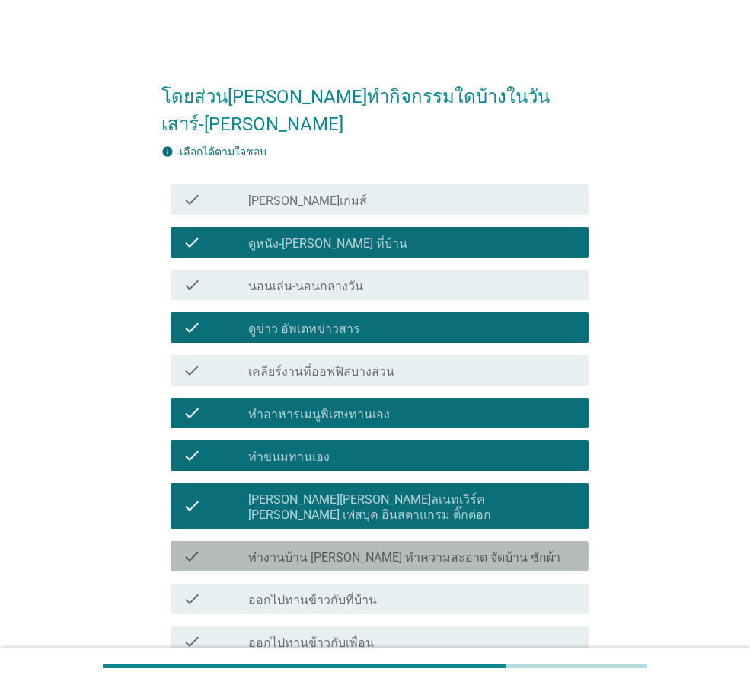
click at [378, 547] on div "check_box_outline_blank ทำงานบ้าน [PERSON_NAME] ทำความสะอาด จัดบ้าน ซักผ้า" at bounding box center [412, 556] width 328 height 18
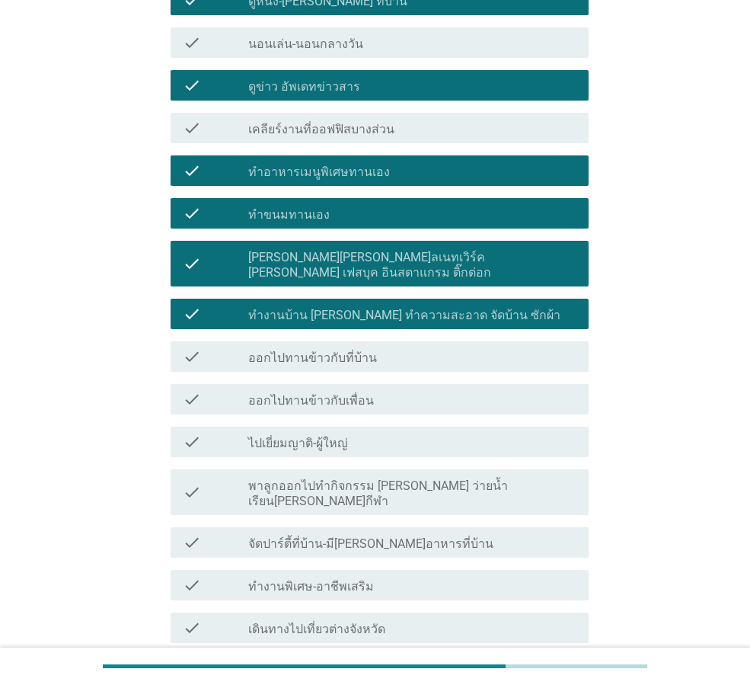
scroll to position [305, 0]
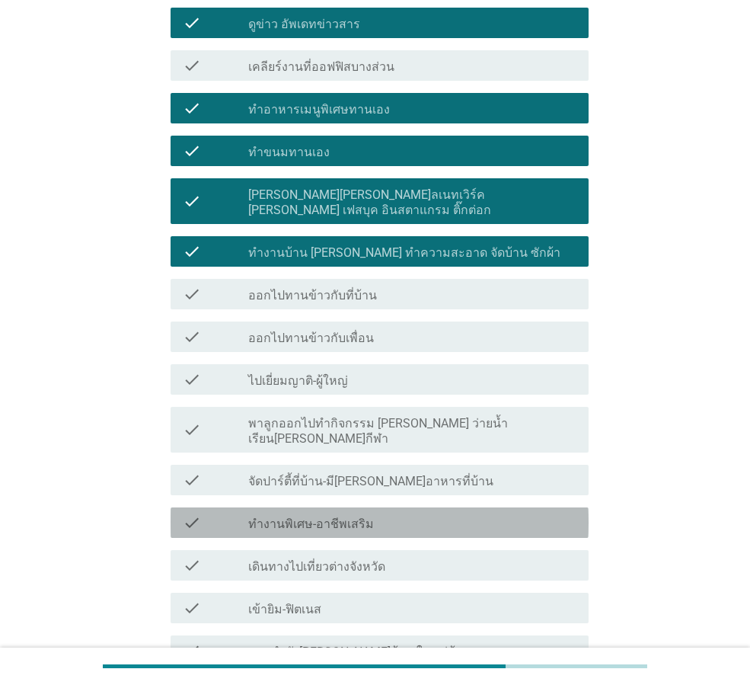
click at [372, 513] on div "check_box_outline_blank ทำงานพิเศษ-อาชีพเสริม" at bounding box center [412, 522] width 328 height 18
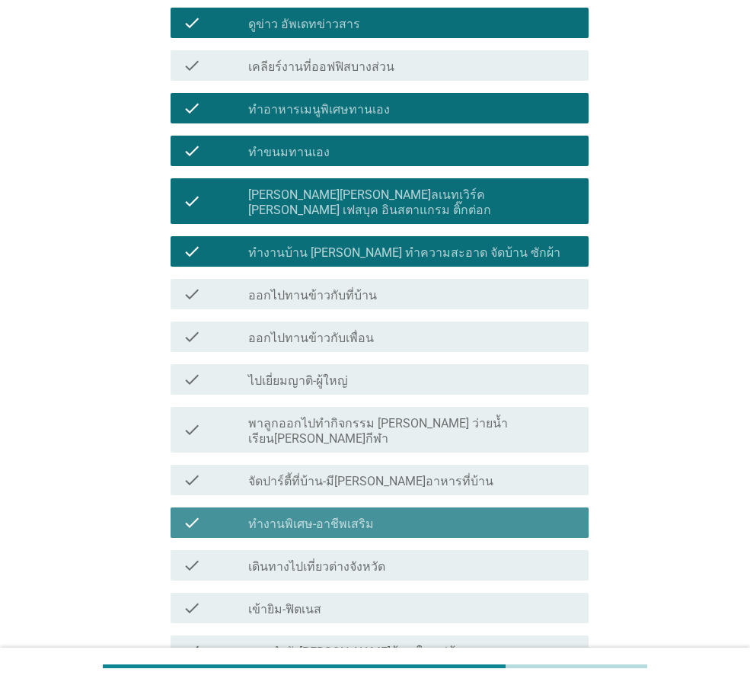
click at [372, 513] on div "check_box_outline_blank ทำงานพิเศษ-อาชีพเสริม" at bounding box center [412, 522] width 328 height 18
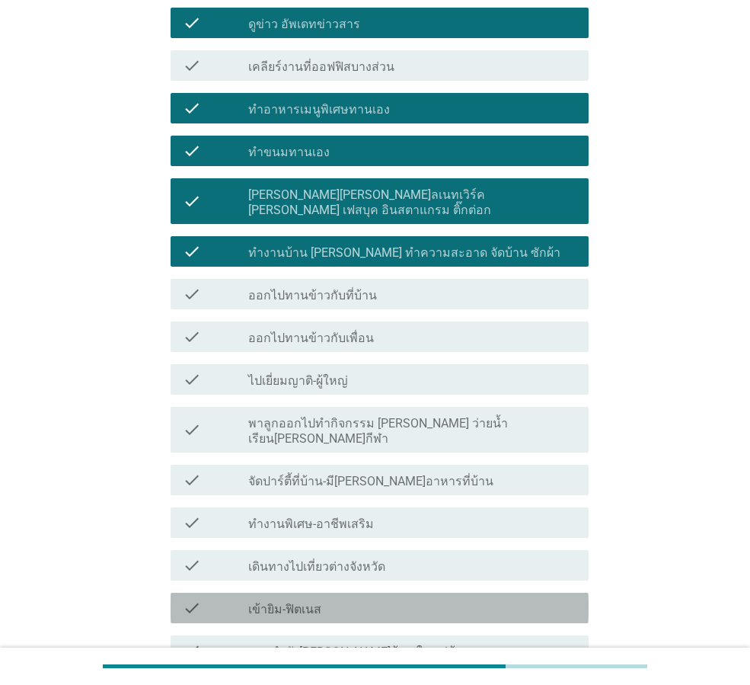
click at [331, 599] on div "check_box_outline_blank เข้ายิม-ฟิตเนส" at bounding box center [412, 608] width 328 height 18
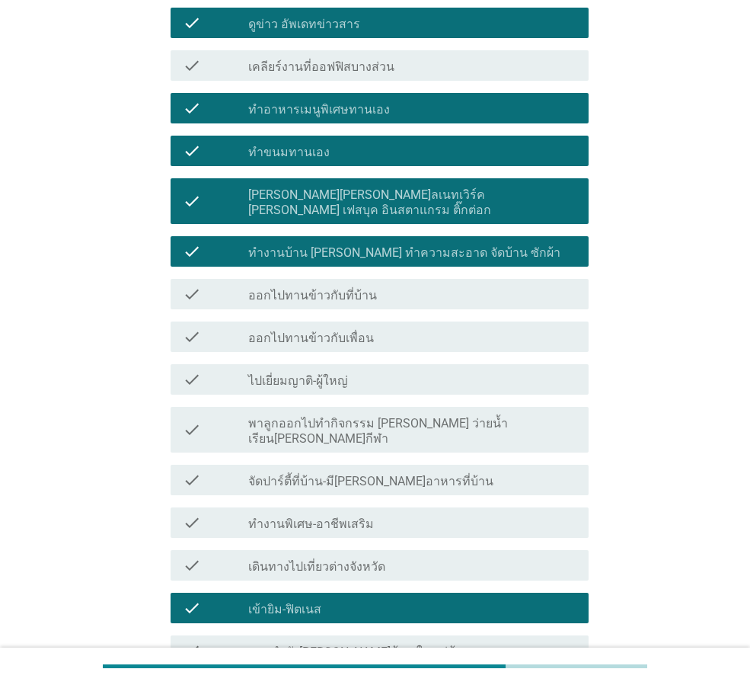
click at [332, 599] on div "check_box_outline_blank เข้ายิม-ฟิตเนส" at bounding box center [412, 608] width 328 height 18
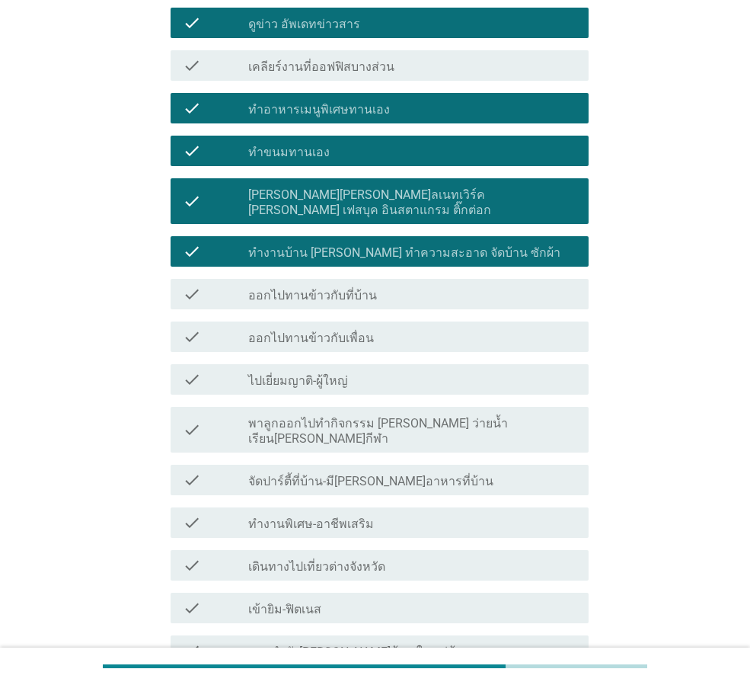
click at [374, 644] on label "ออกกำลัง[PERSON_NAME]บ้าน-ในหมู่บ้าน" at bounding box center [359, 651] width 222 height 15
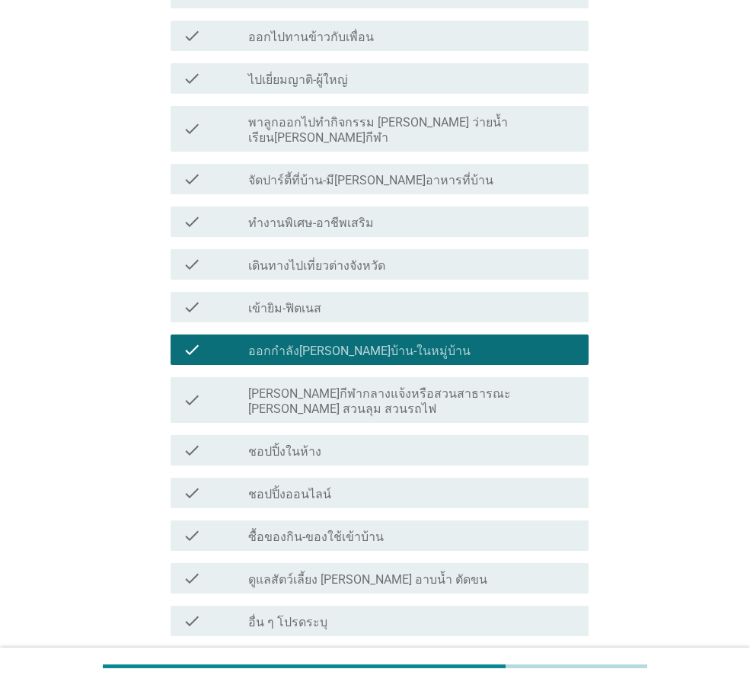
scroll to position [609, 0]
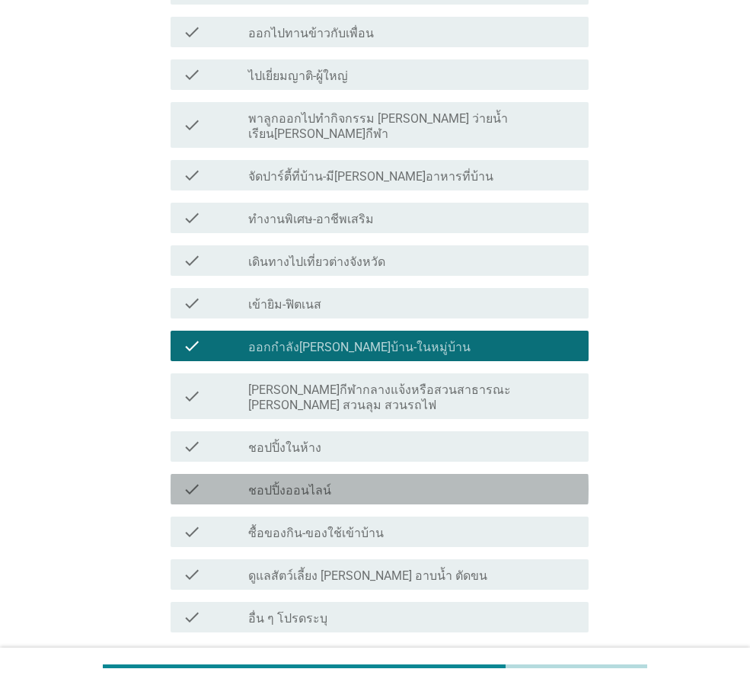
click at [366, 480] on div "check_box_outline_blank ชอปปิ้งออนไลน์" at bounding box center [412, 489] width 328 height 18
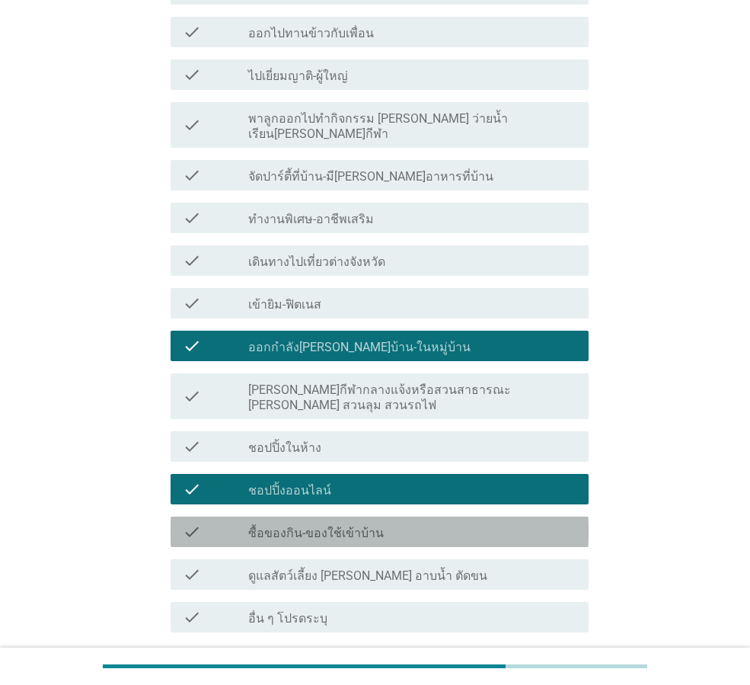
click at [410, 523] on div "check_box_outline_blank ซื้อของกิน-ของใช้เข้าบ้าน" at bounding box center [412, 532] width 328 height 18
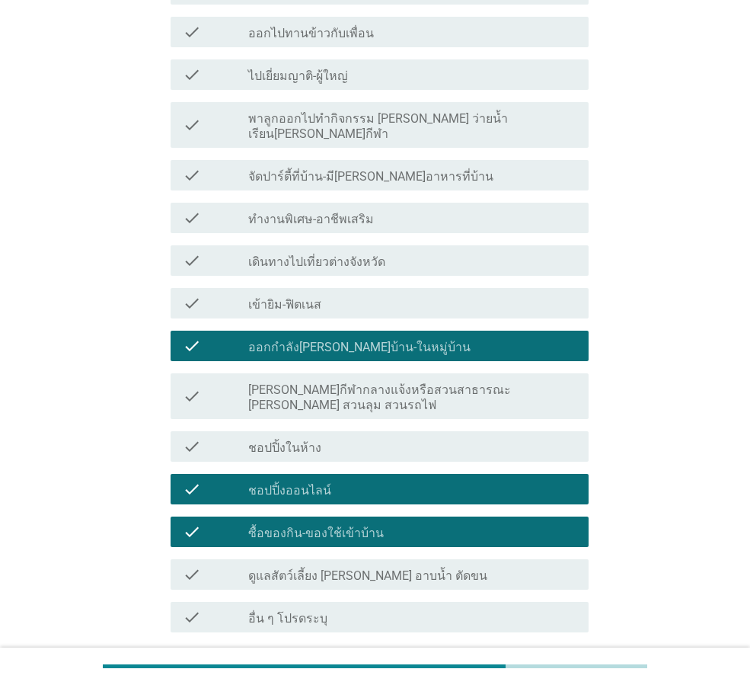
click at [546, 678] on div "ต่อไป" at bounding box center [549, 687] width 43 height 18
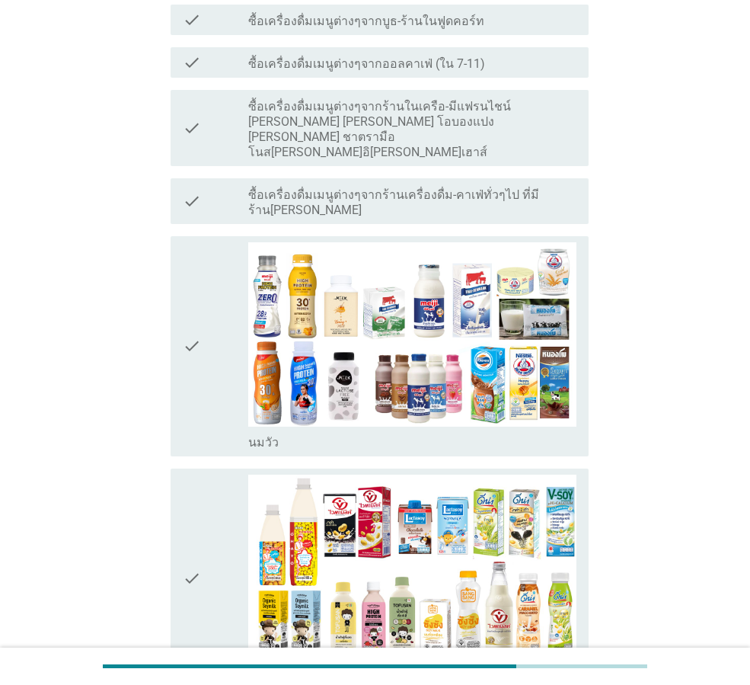
scroll to position [0, 0]
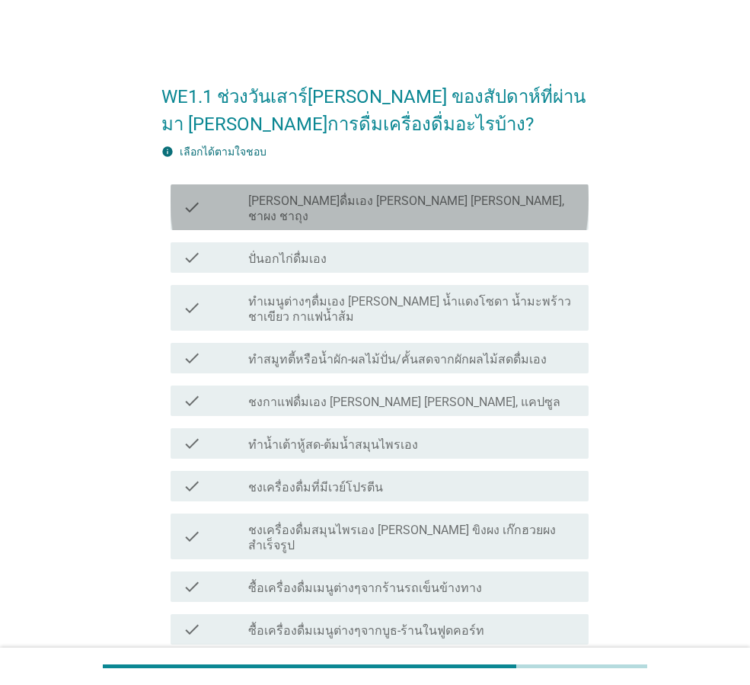
click at [434, 199] on label "[PERSON_NAME]ดื่มเอง [PERSON_NAME] [PERSON_NAME], ชาผง ชาถุง" at bounding box center [412, 208] width 328 height 30
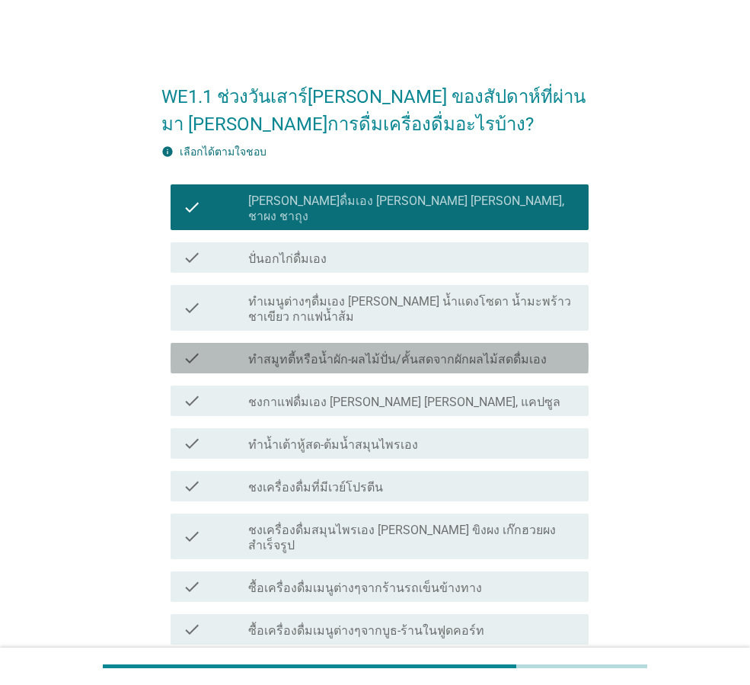
click at [398, 352] on label "ทำสมูทตี้หรือน้ำผัก-ผลไม้ปั่น/คั้นสดจากผักผลไม้สดดื่มเอง" at bounding box center [397, 359] width 299 height 15
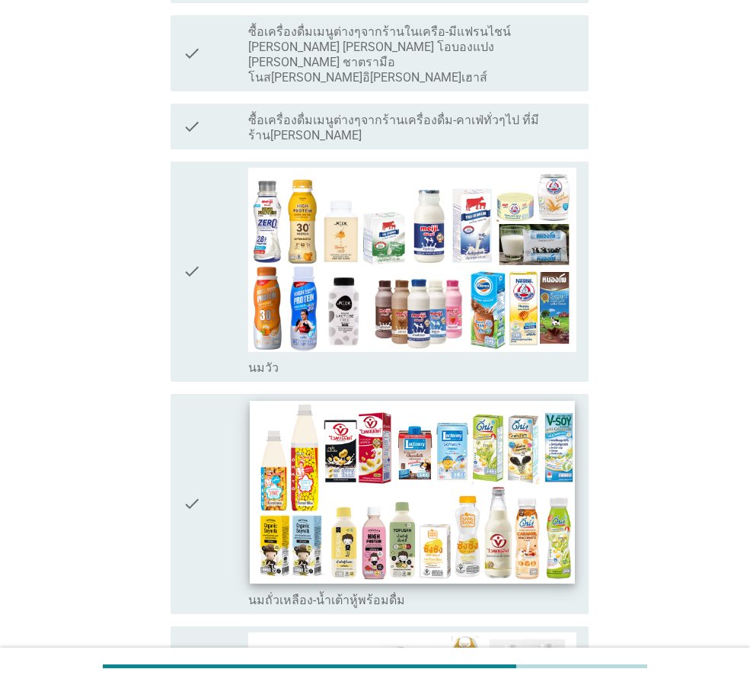
scroll to position [686, 0]
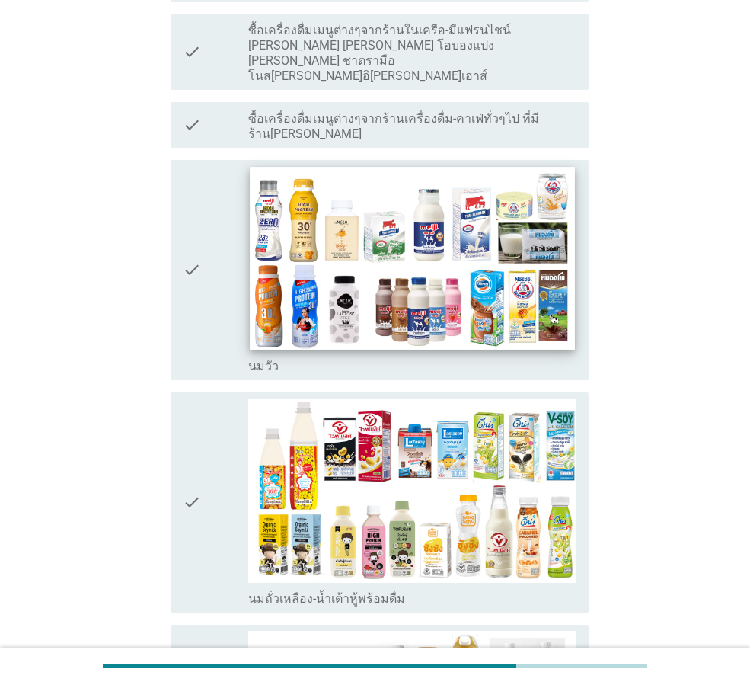
click at [365, 182] on img at bounding box center [412, 258] width 325 height 183
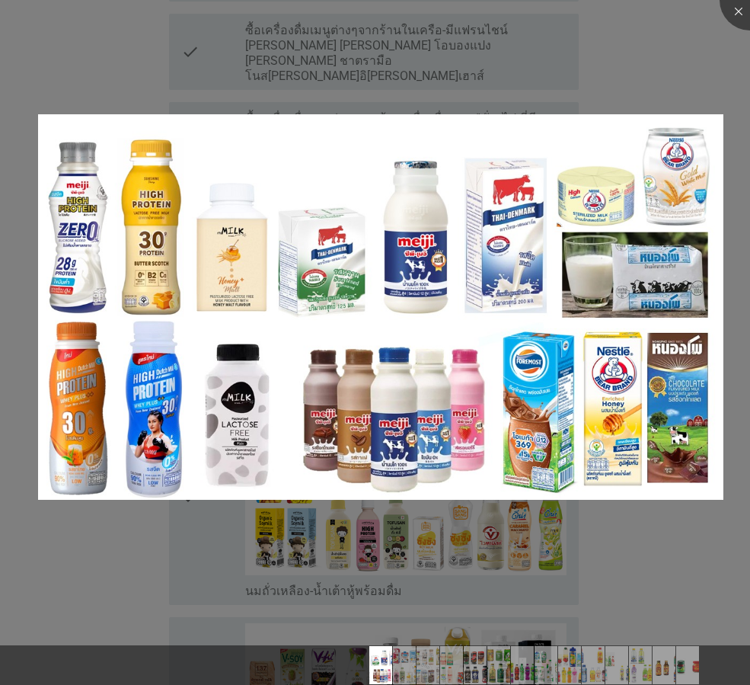
scroll to position [1066, 0]
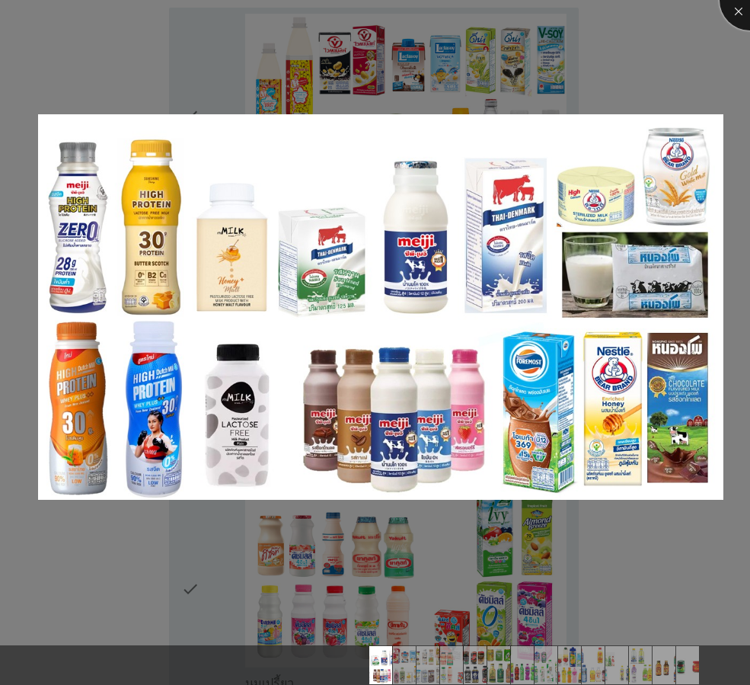
click at [740, 8] on div at bounding box center [750, 0] width 61 height 61
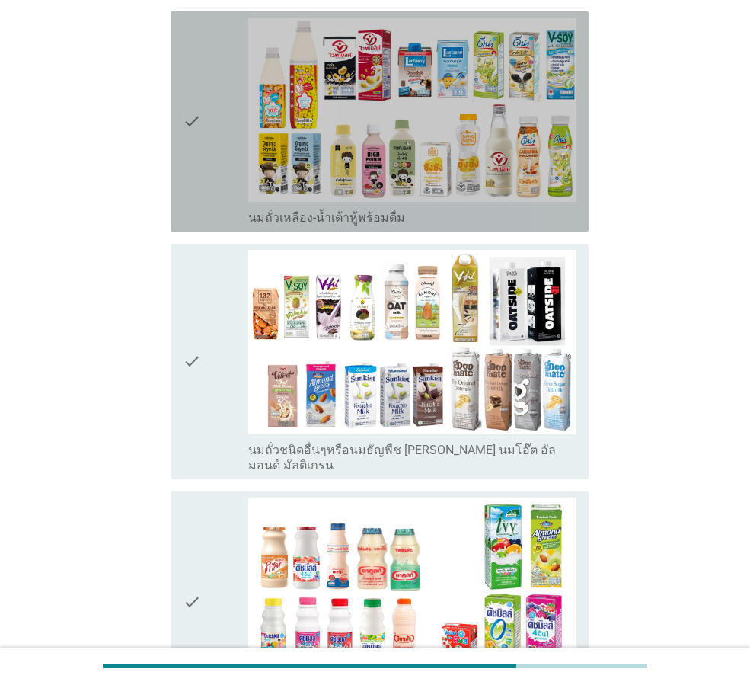
click at [203, 50] on div "check" at bounding box center [216, 122] width 66 height 208
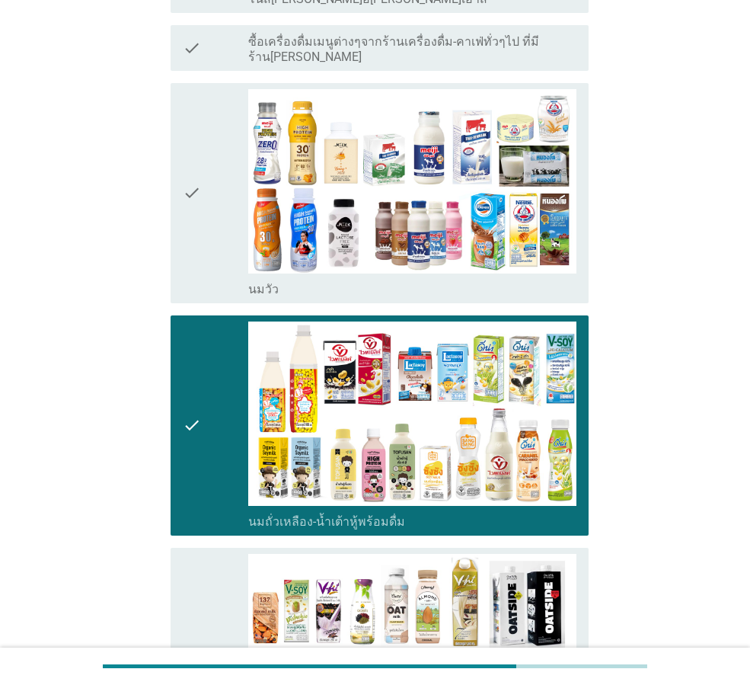
scroll to position [762, 0]
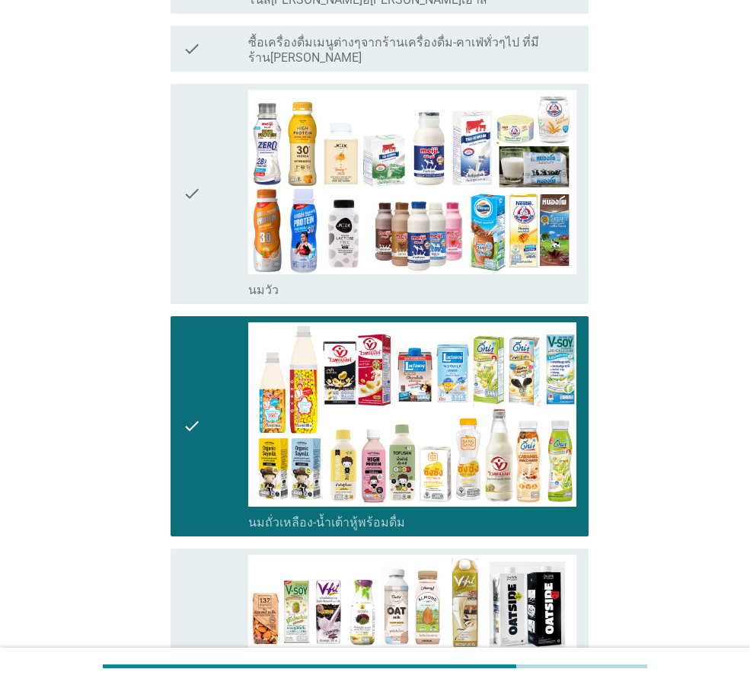
click at [197, 126] on icon "check" at bounding box center [192, 194] width 18 height 208
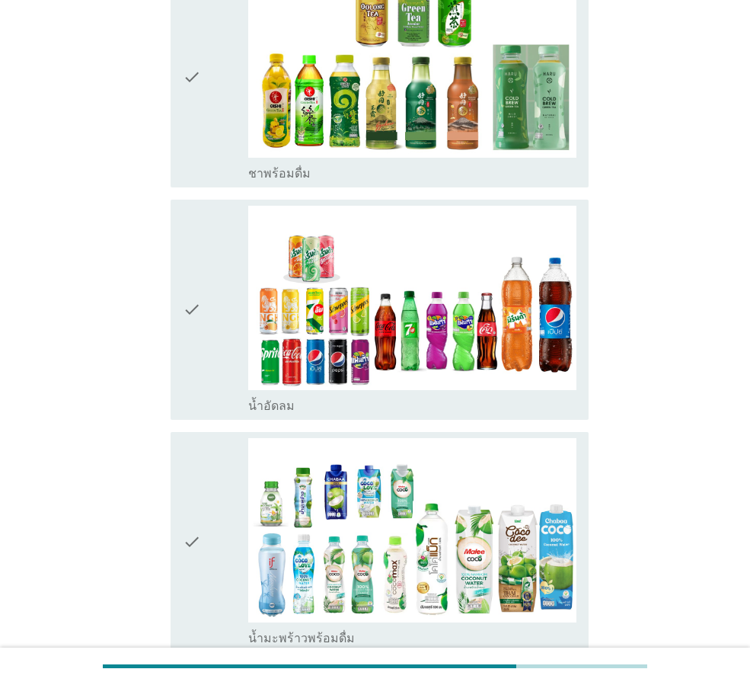
scroll to position [2057, 0]
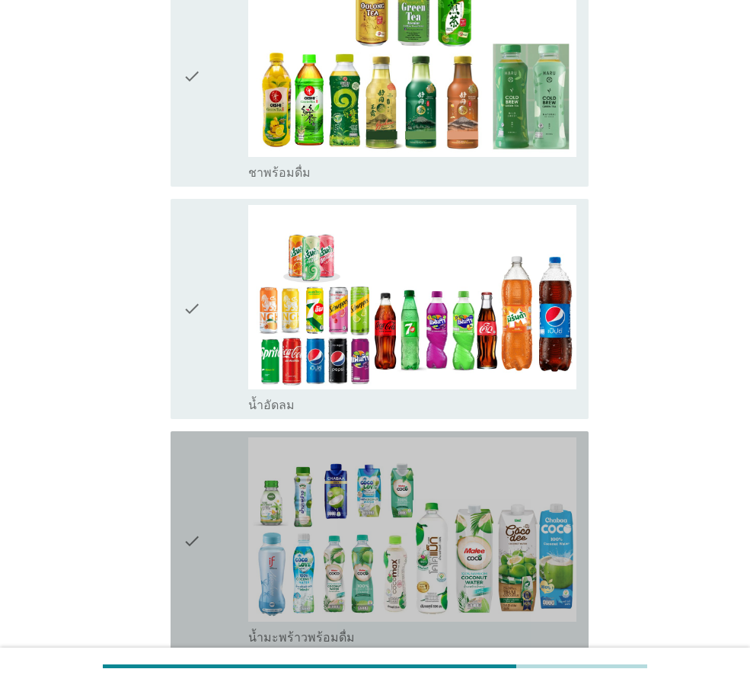
click at [187, 437] on icon "check" at bounding box center [192, 541] width 18 height 208
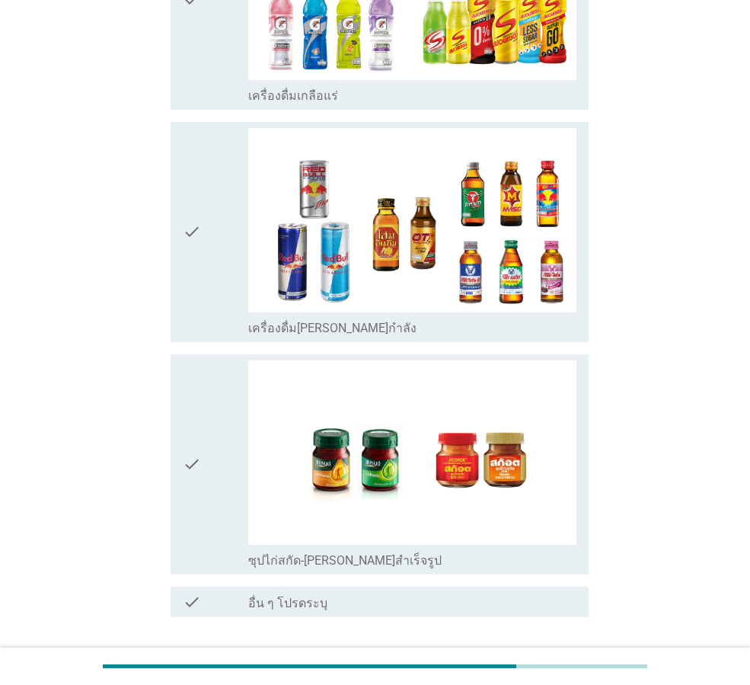
scroll to position [3547, 0]
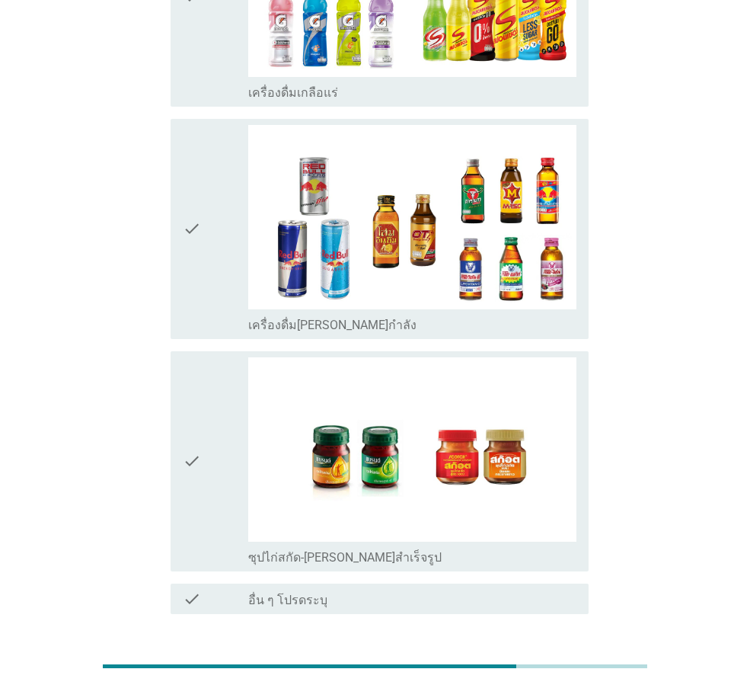
click at [558, 660] on div "ต่อไป" at bounding box center [549, 669] width 43 height 18
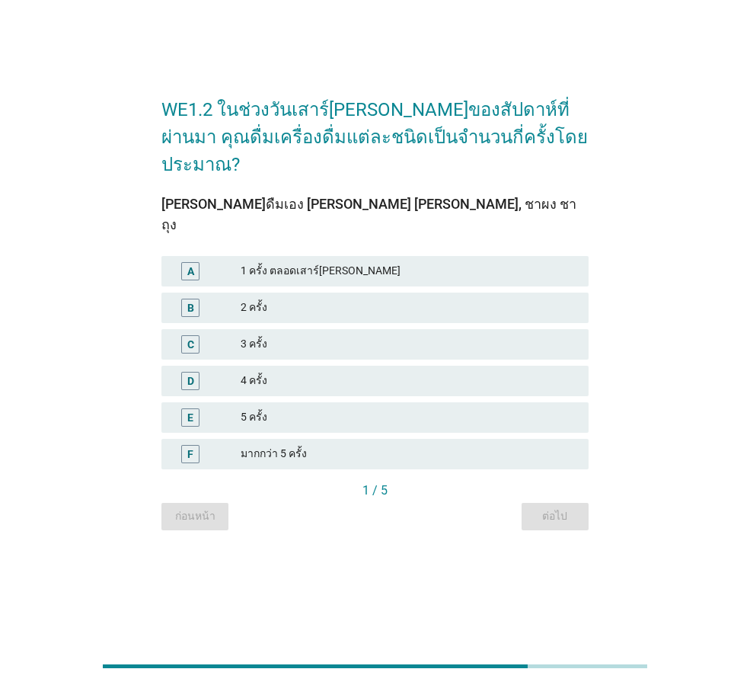
scroll to position [0, 0]
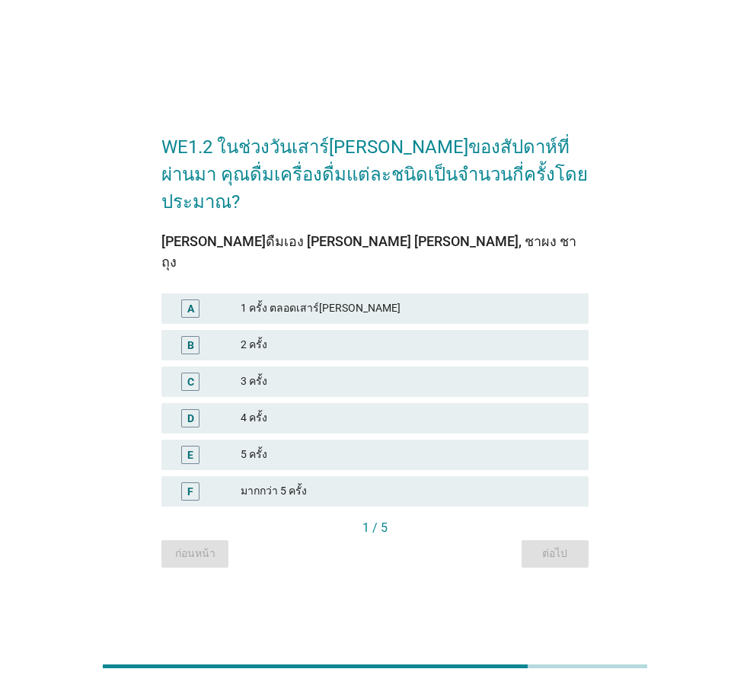
click at [197, 299] on div "A" at bounding box center [190, 308] width 18 height 18
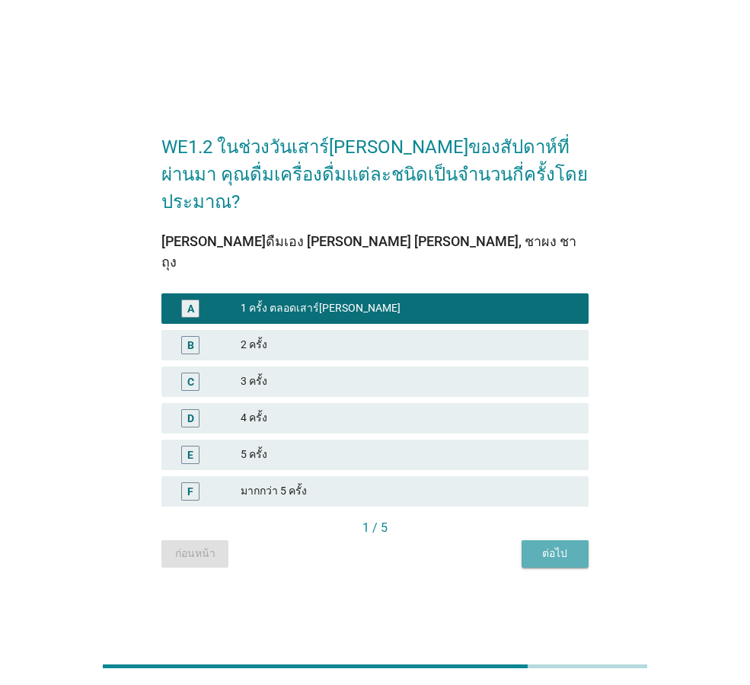
click at [556, 545] on div "ต่อไป" at bounding box center [555, 553] width 43 height 16
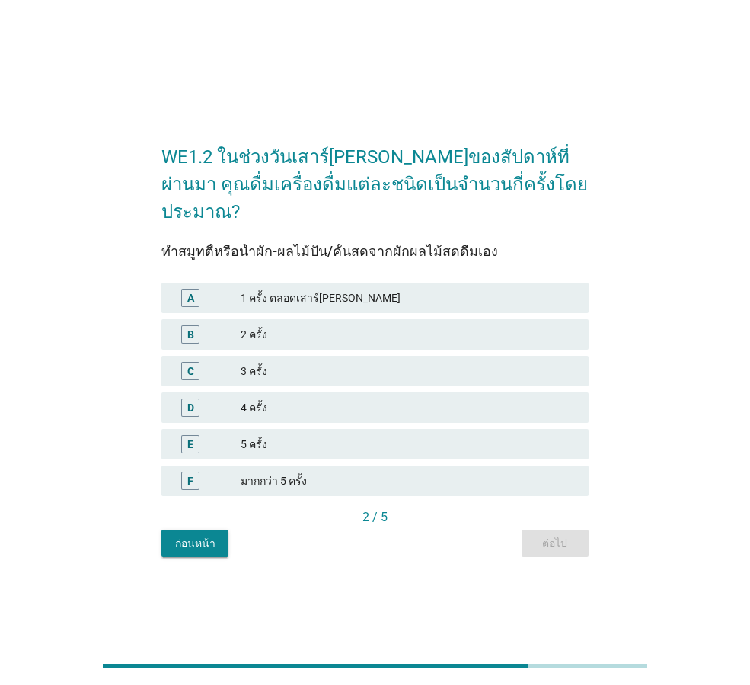
click at [248, 289] on div "1 ครั้ง ตลอดเสาร์[PERSON_NAME]" at bounding box center [409, 298] width 336 height 18
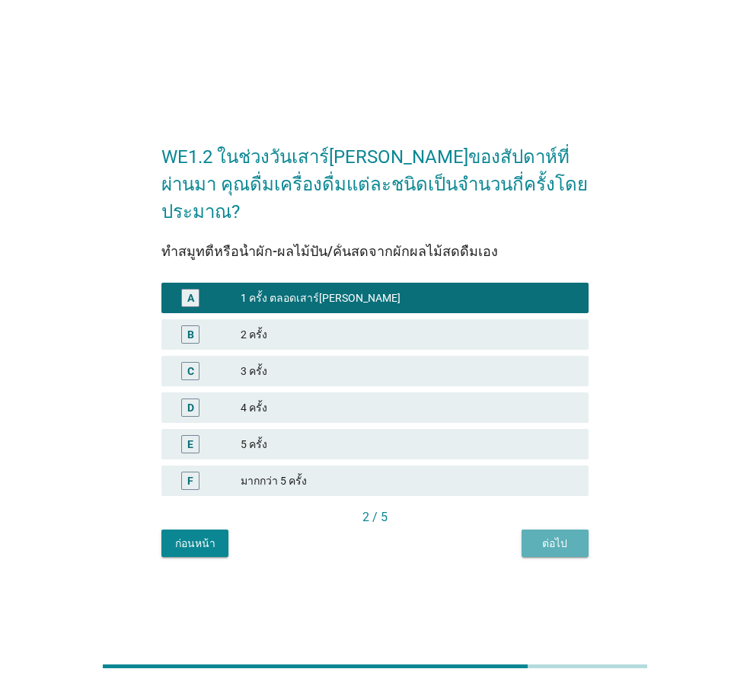
click at [555, 536] on div "ต่อไป" at bounding box center [555, 544] width 43 height 16
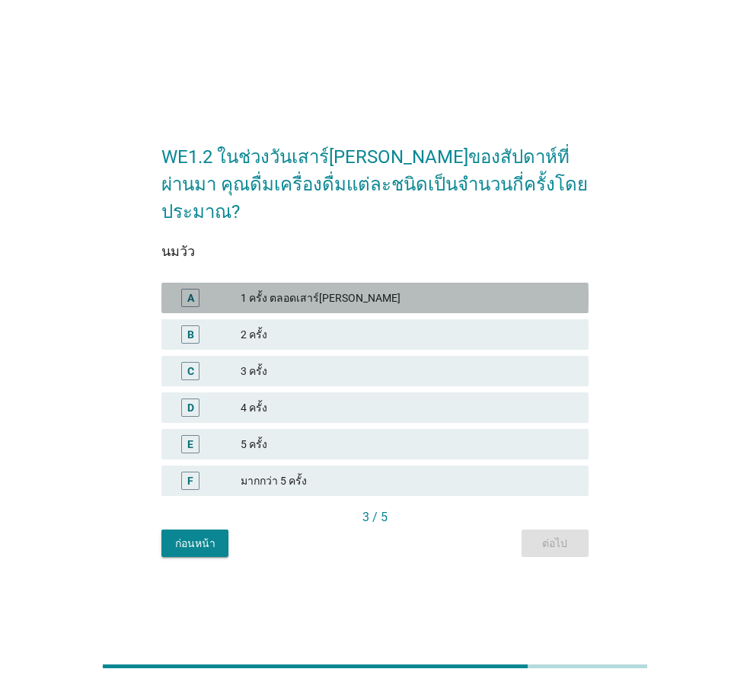
click at [230, 289] on div "A" at bounding box center [207, 298] width 67 height 18
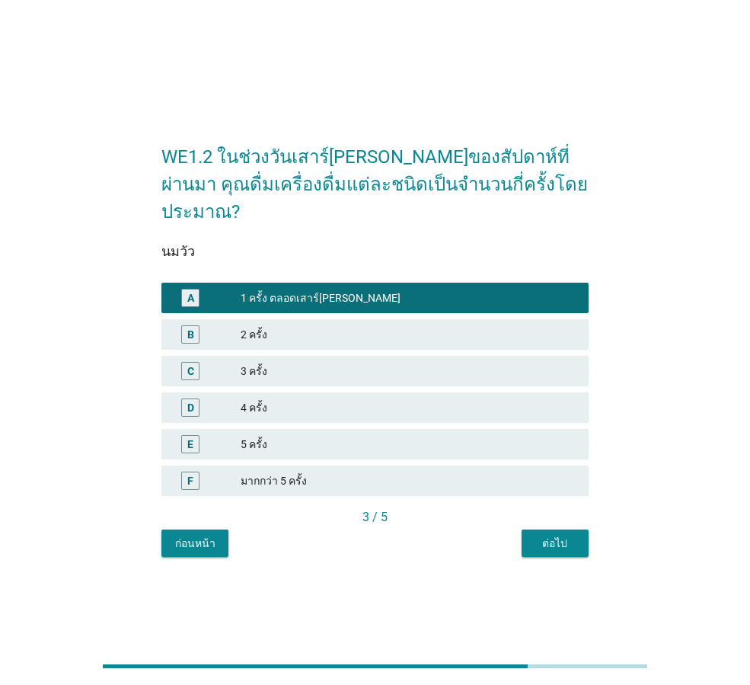
click at [562, 539] on button "ต่อไป" at bounding box center [555, 542] width 67 height 27
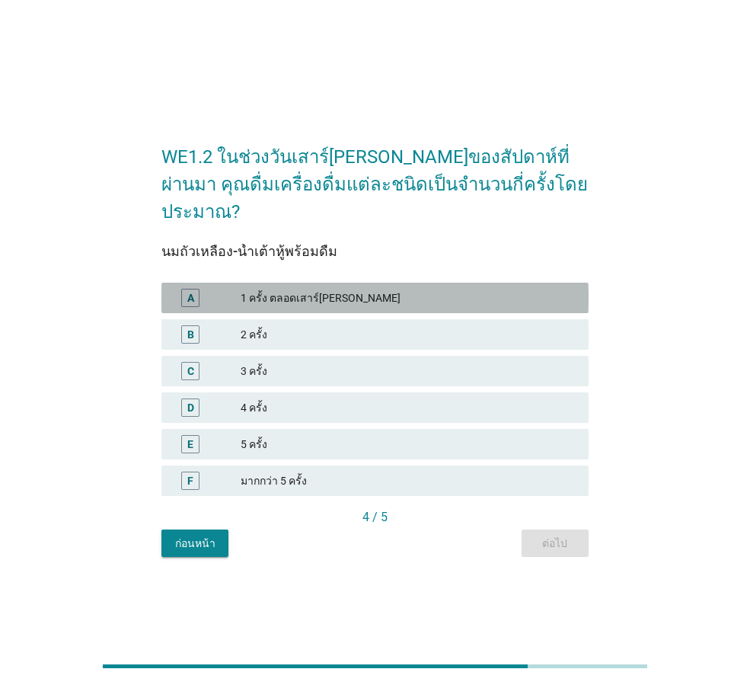
click at [209, 289] on div "A" at bounding box center [207, 298] width 67 height 18
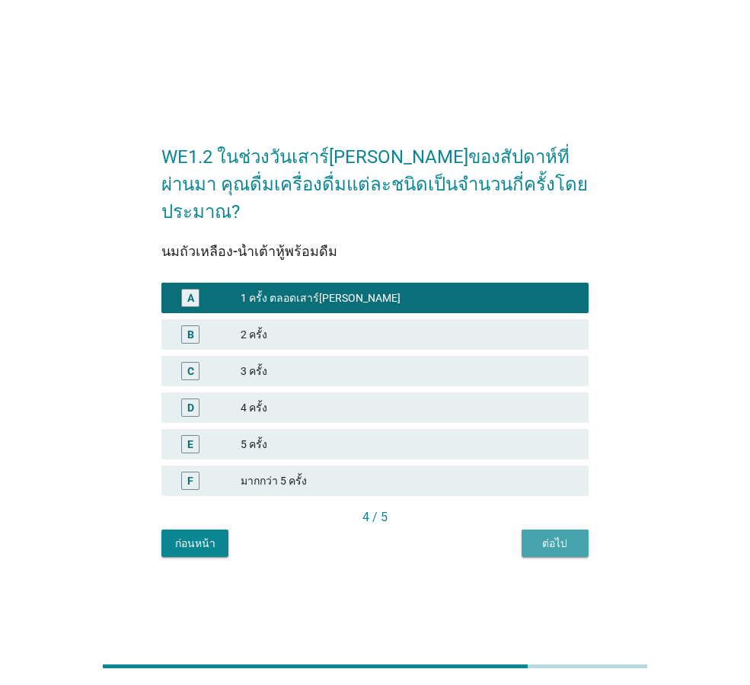
click at [555, 536] on div "ต่อไป" at bounding box center [555, 544] width 43 height 16
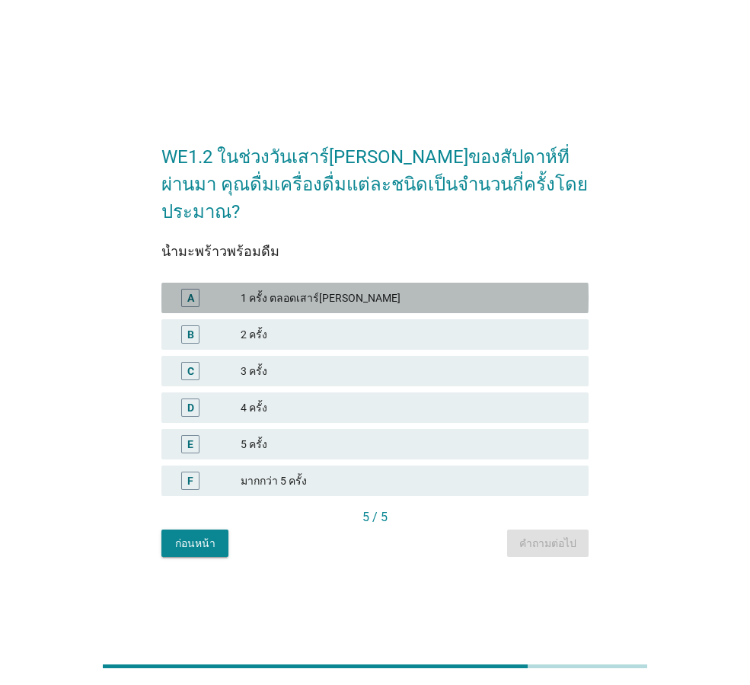
click at [269, 289] on div "1 ครั้ง ตลอดเสาร์[PERSON_NAME]" at bounding box center [409, 298] width 336 height 18
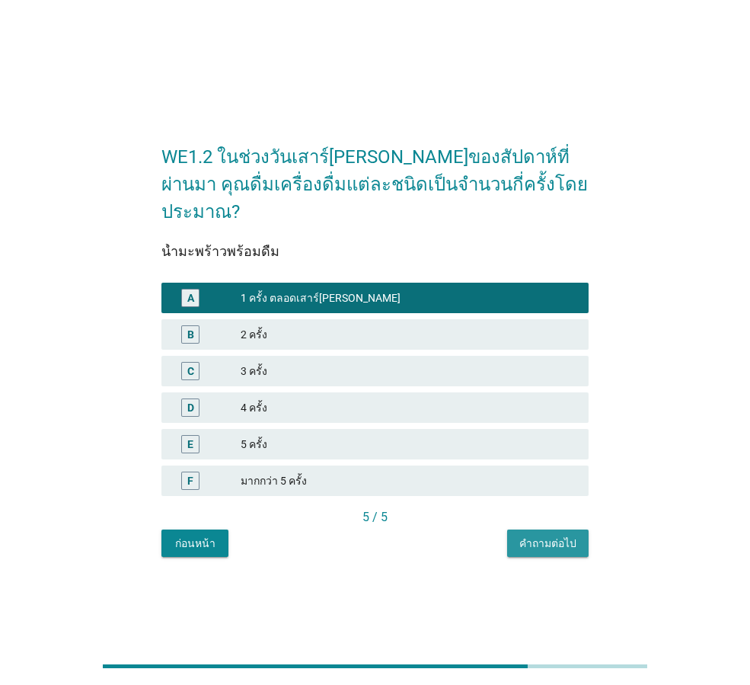
click at [545, 538] on button "คำถามต่อไป" at bounding box center [548, 542] width 82 height 27
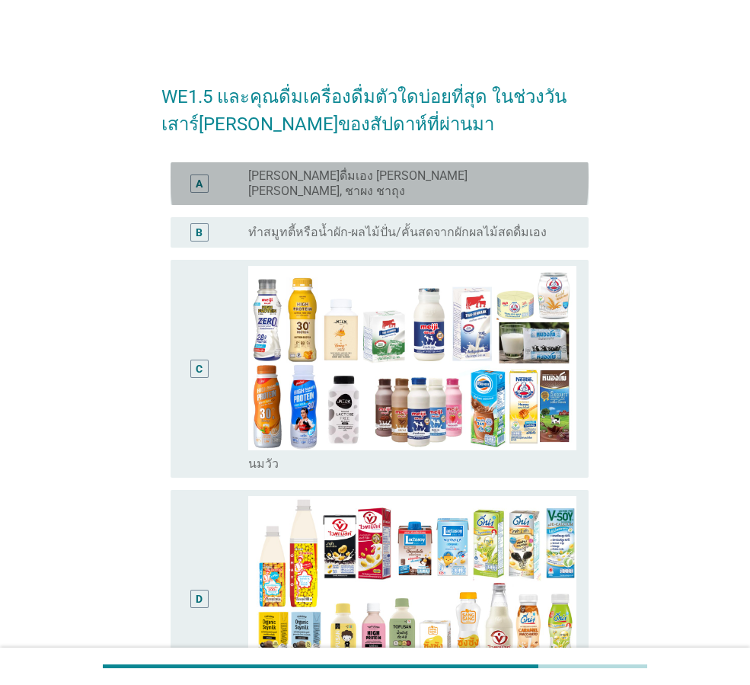
click at [204, 177] on div "A" at bounding box center [199, 183] width 18 height 18
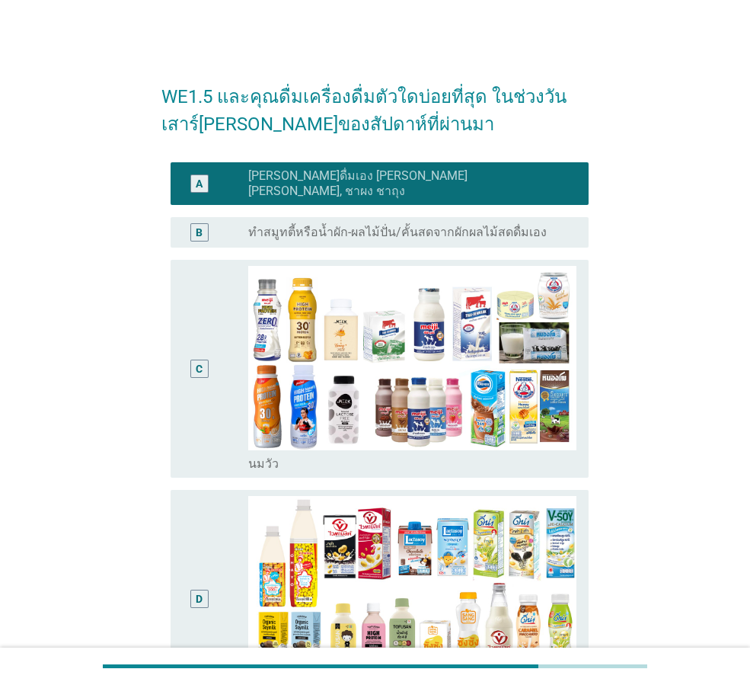
click at [198, 188] on div "A radio_button_checked [PERSON_NAME]ดื่มเอง [PERSON_NAME] [PERSON_NAME], ชาผง ช…" at bounding box center [380, 183] width 418 height 43
click at [237, 357] on div "C" at bounding box center [216, 369] width 66 height 206
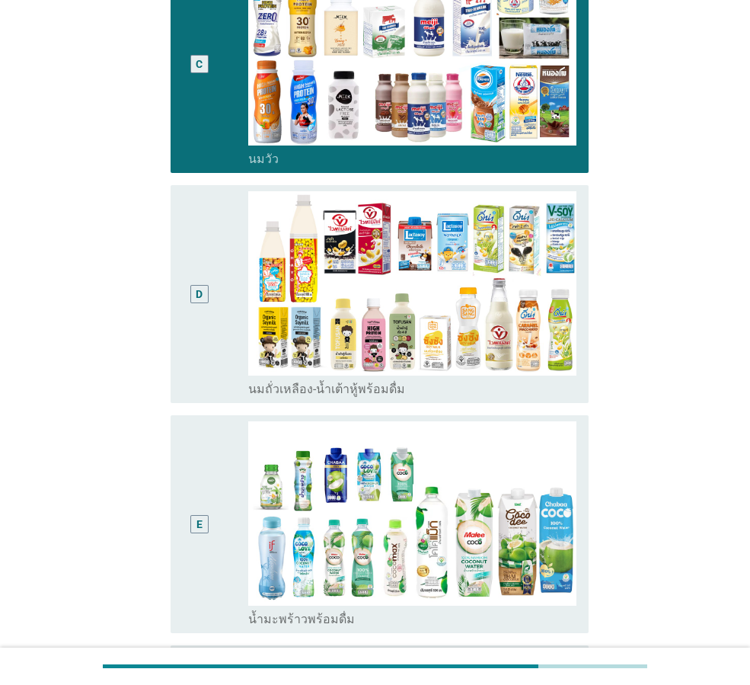
scroll to position [480, 0]
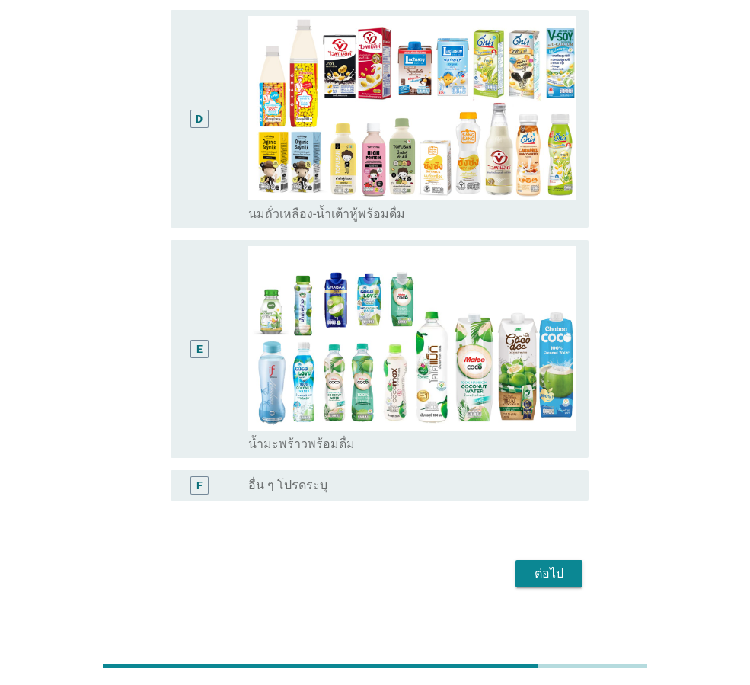
click at [545, 564] on div "ต่อไป" at bounding box center [549, 573] width 43 height 18
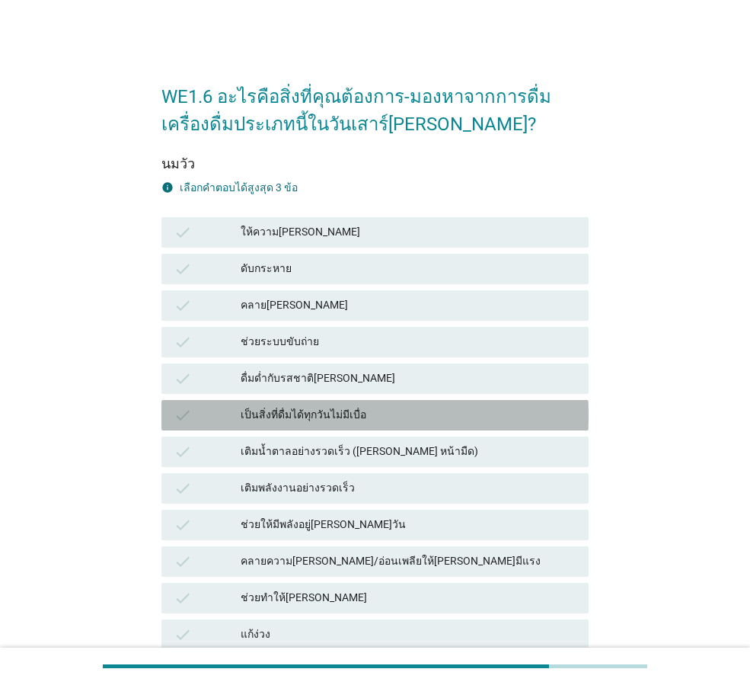
click at [304, 406] on div "เป็นสิ่งที่ดื่มได้ทุกวันไม่มีเบื่อ" at bounding box center [409, 415] width 336 height 18
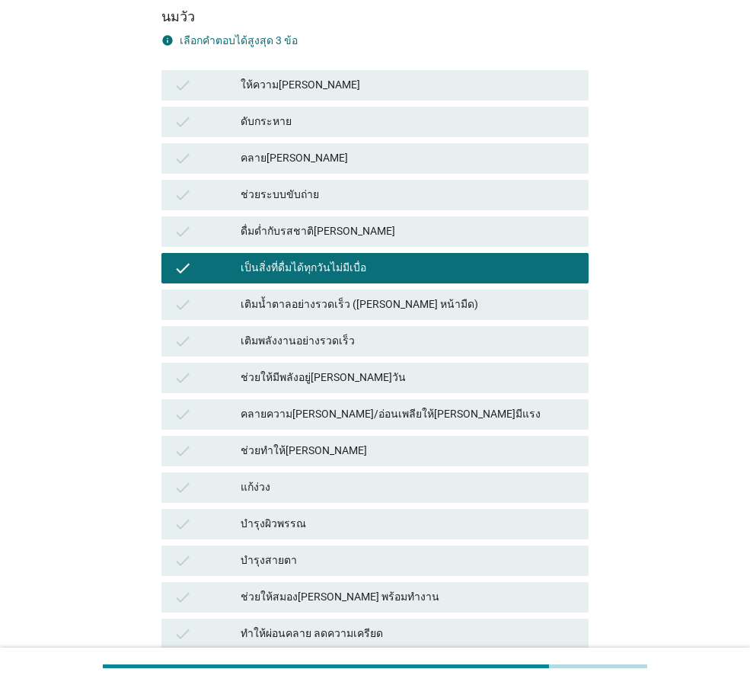
scroll to position [152, 0]
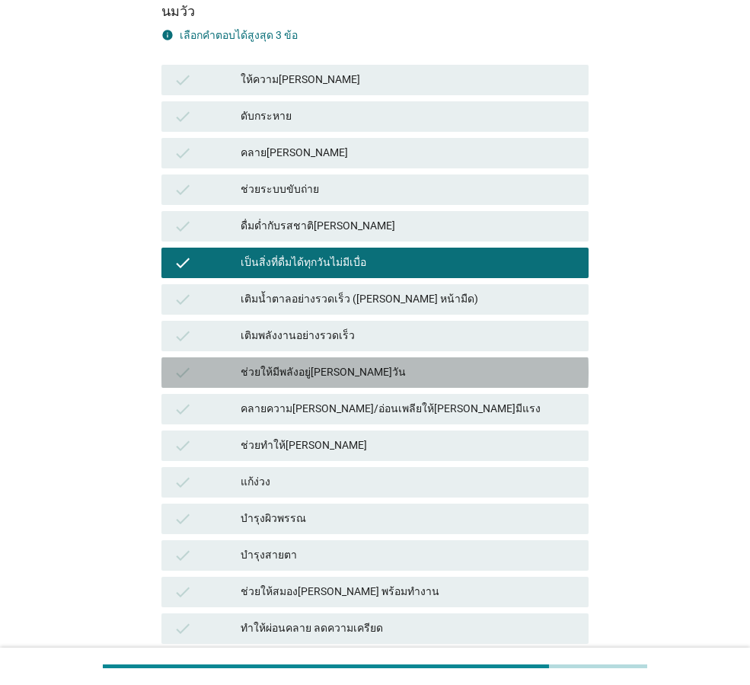
click at [318, 371] on div "ช่วยให้มีพลังอยู่[PERSON_NAME]วัน" at bounding box center [409, 372] width 336 height 18
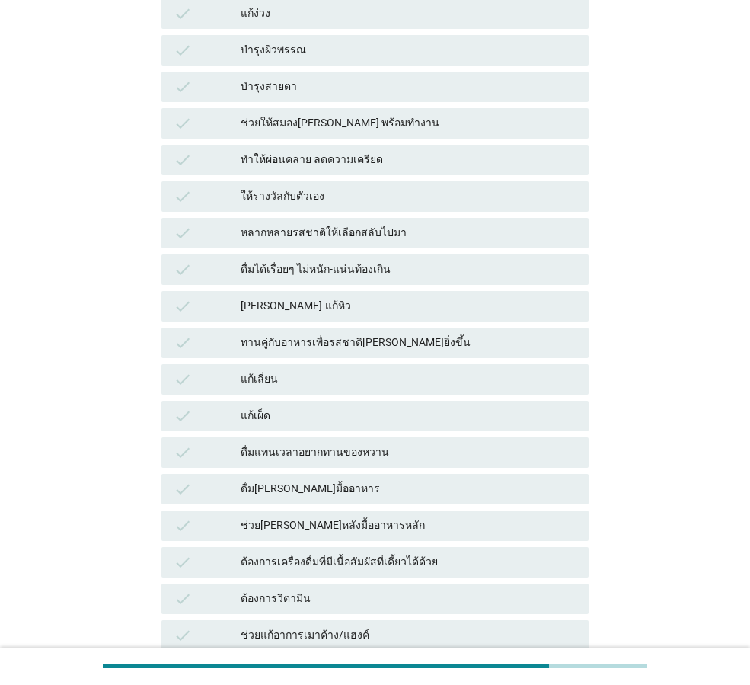
scroll to position [914, 0]
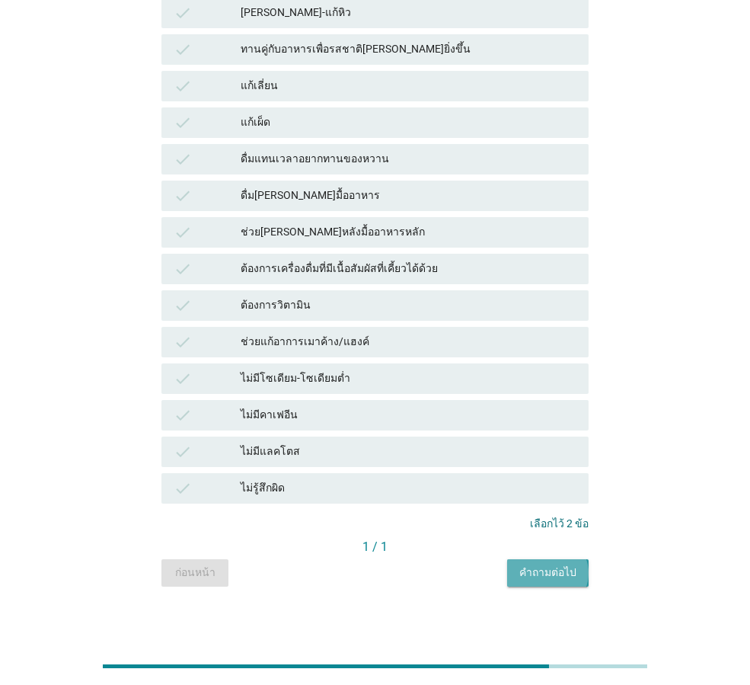
click at [527, 571] on div "คำถามต่อไป" at bounding box center [548, 572] width 57 height 16
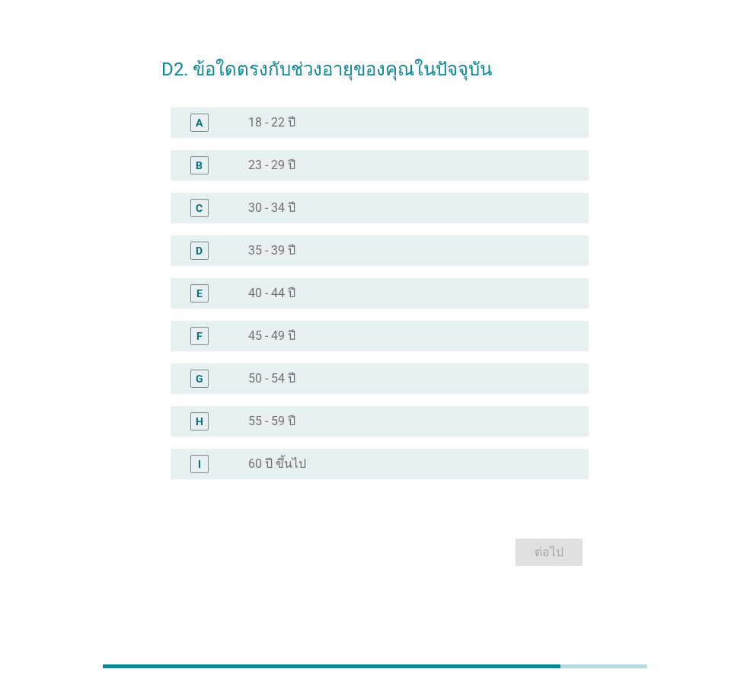
scroll to position [0, 0]
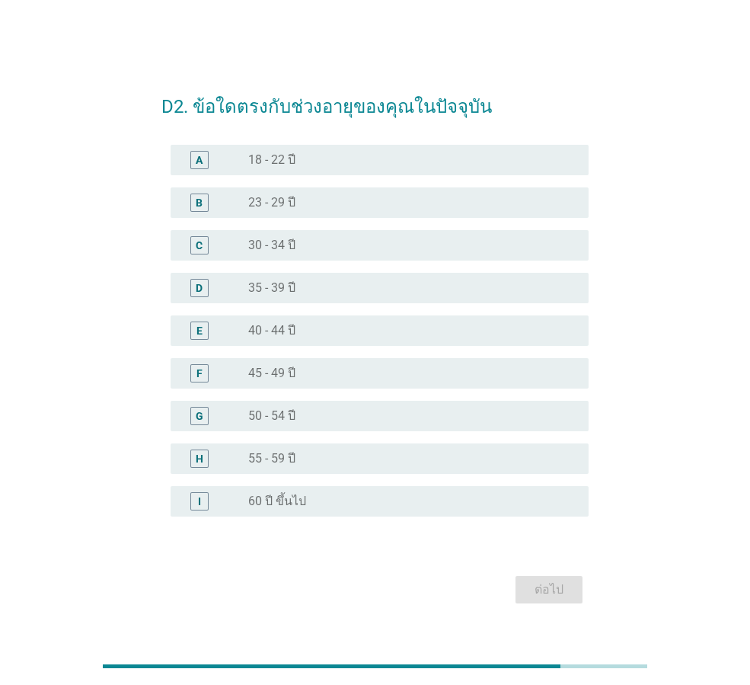
click at [290, 337] on label "40 - 44 ปี" at bounding box center [271, 330] width 47 height 15
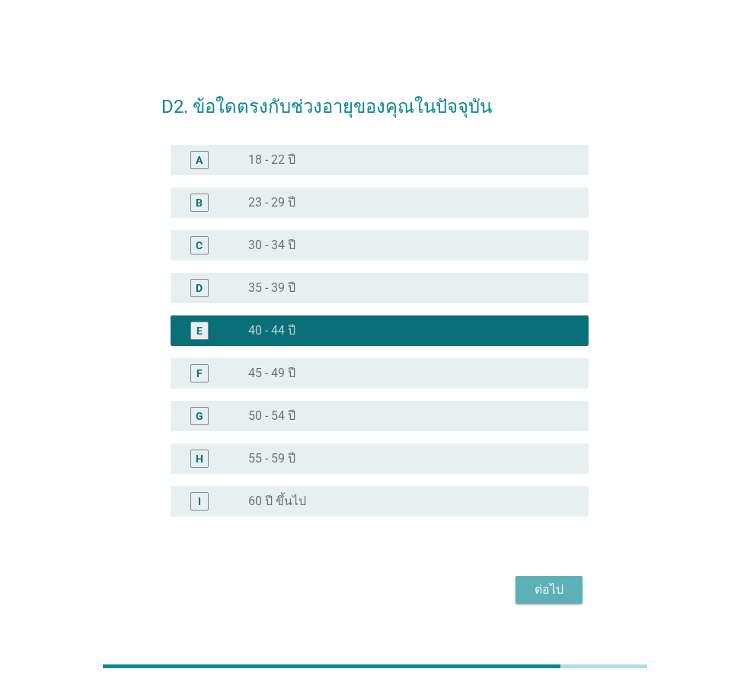
drag, startPoint x: 549, startPoint y: 589, endPoint x: 547, endPoint y: 541, distance: 48.0
click at [549, 588] on div "ต่อไป" at bounding box center [549, 589] width 43 height 18
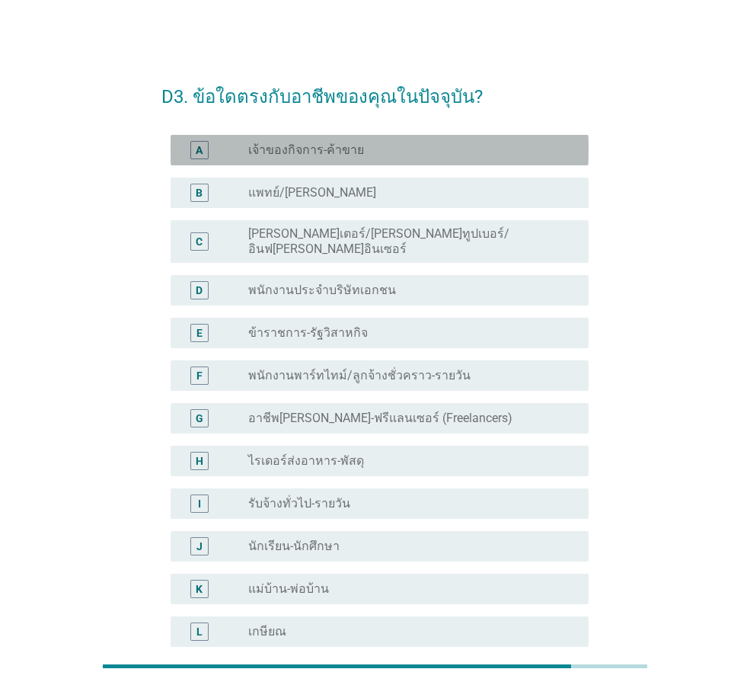
click at [314, 152] on label "เจ้าของกิจการ-ค้าขาย" at bounding box center [306, 149] width 116 height 15
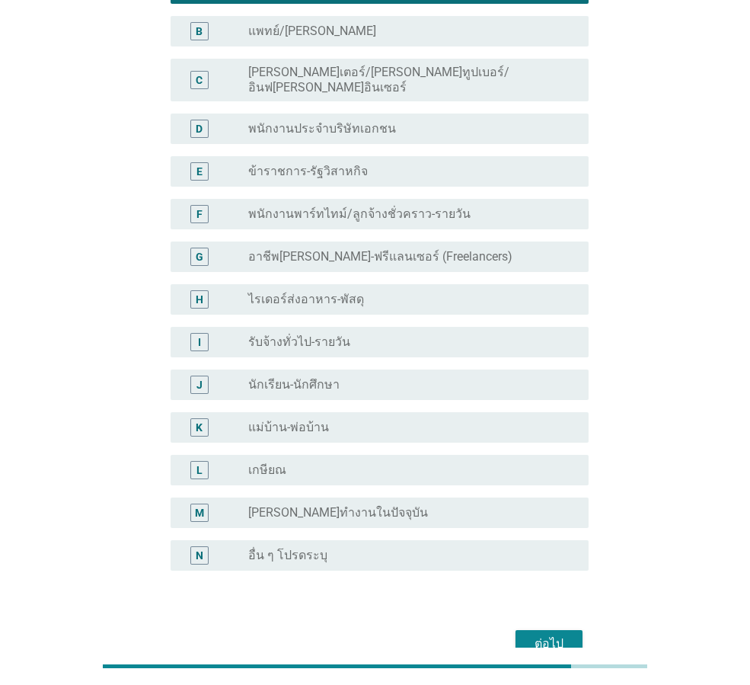
scroll to position [231, 0]
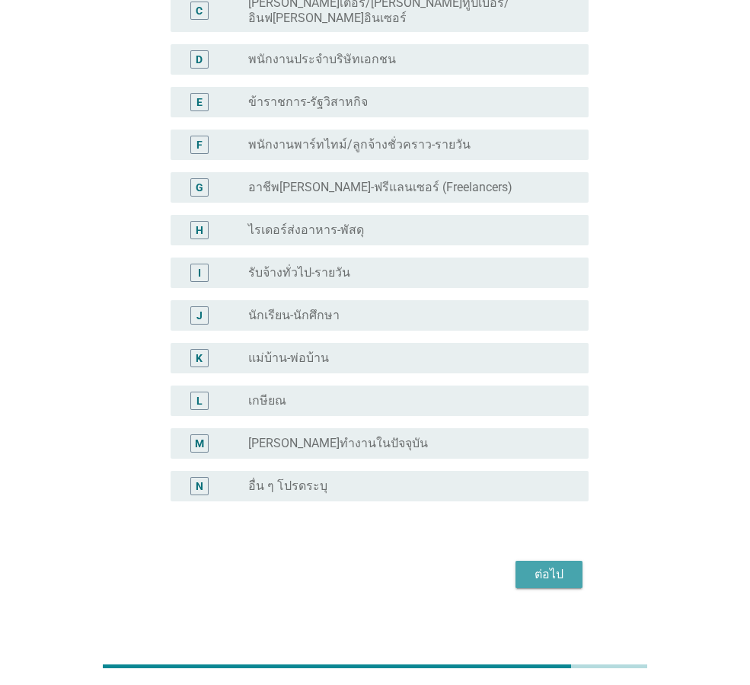
click at [538, 565] on div "ต่อไป" at bounding box center [549, 574] width 43 height 18
